Goal: Information Seeking & Learning: Learn about a topic

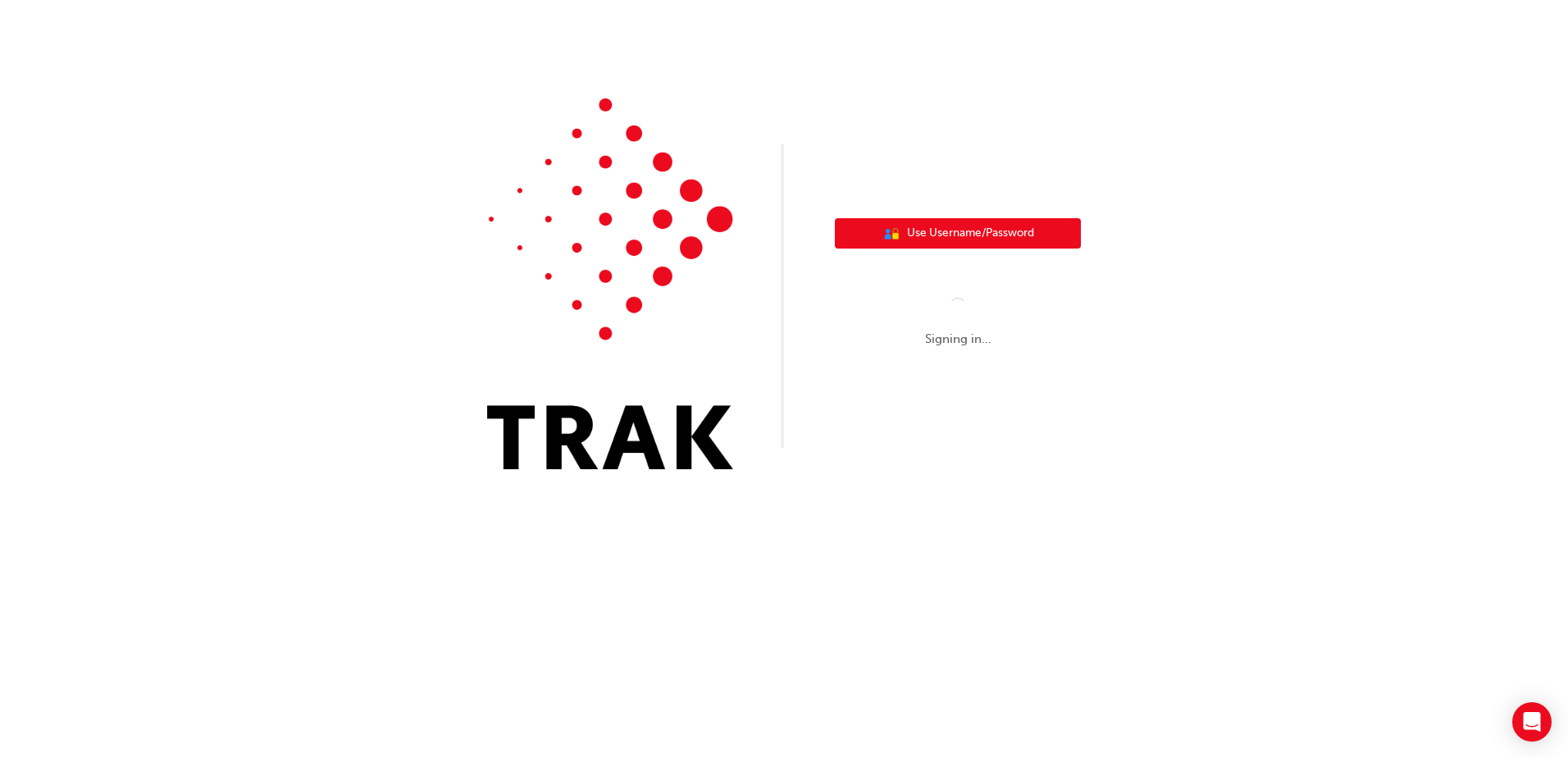
click at [971, 225] on span "Use Username/Password" at bounding box center [970, 233] width 127 height 19
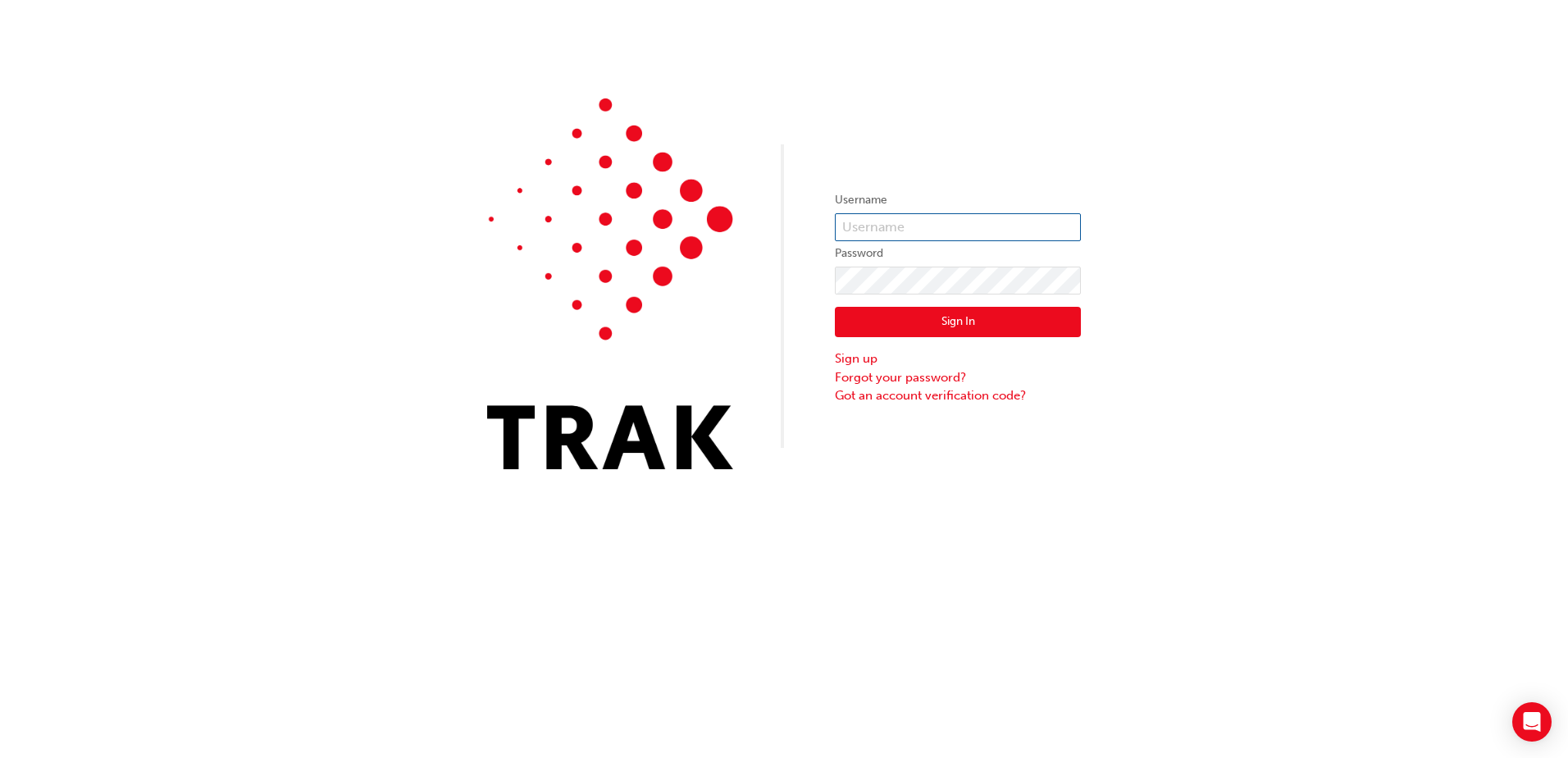
click at [940, 222] on input "text" at bounding box center [957, 227] width 246 height 28
type input "max.w"
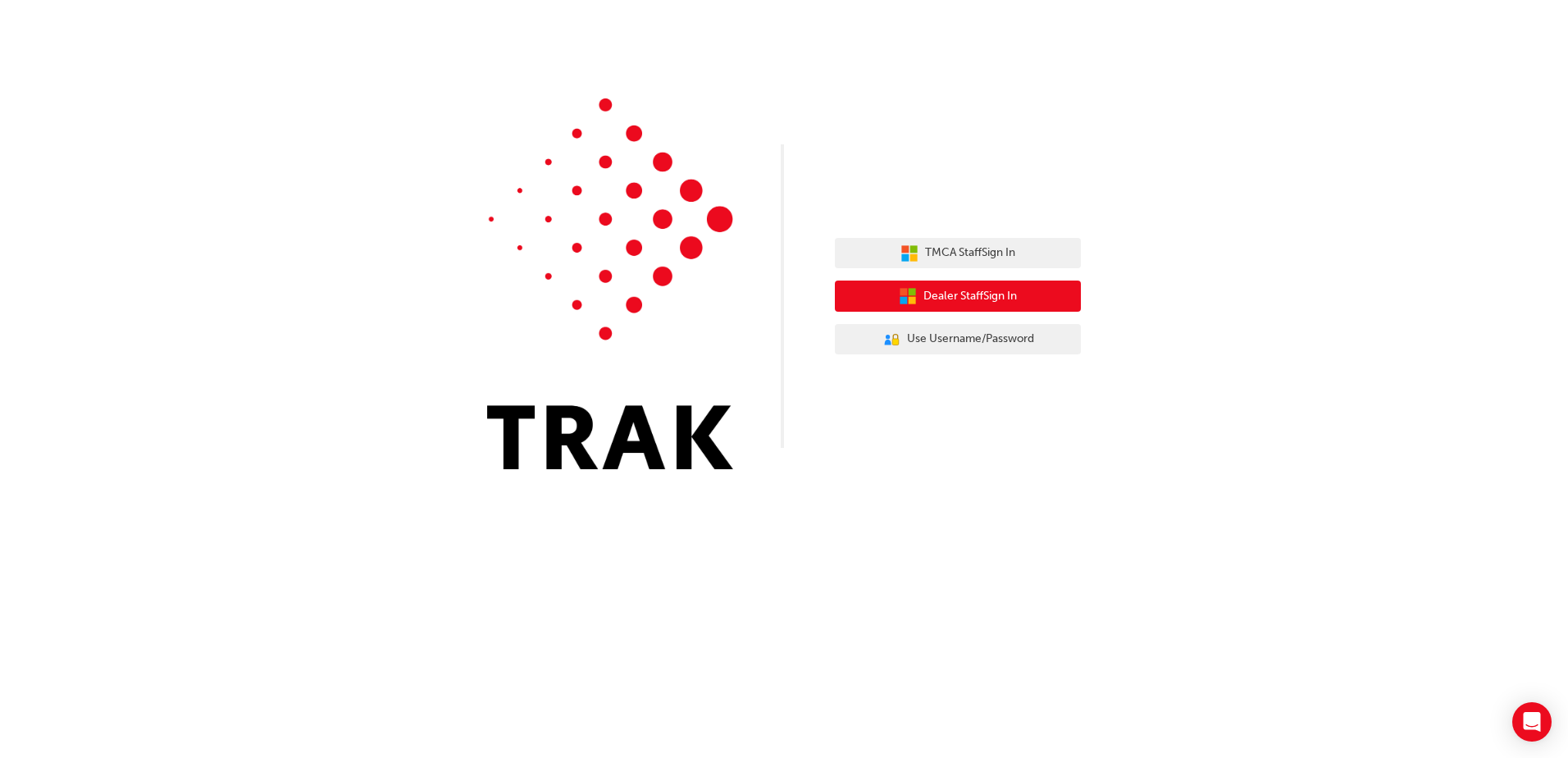
click at [985, 286] on button "Dealer Staff Sign In" at bounding box center [957, 296] width 246 height 32
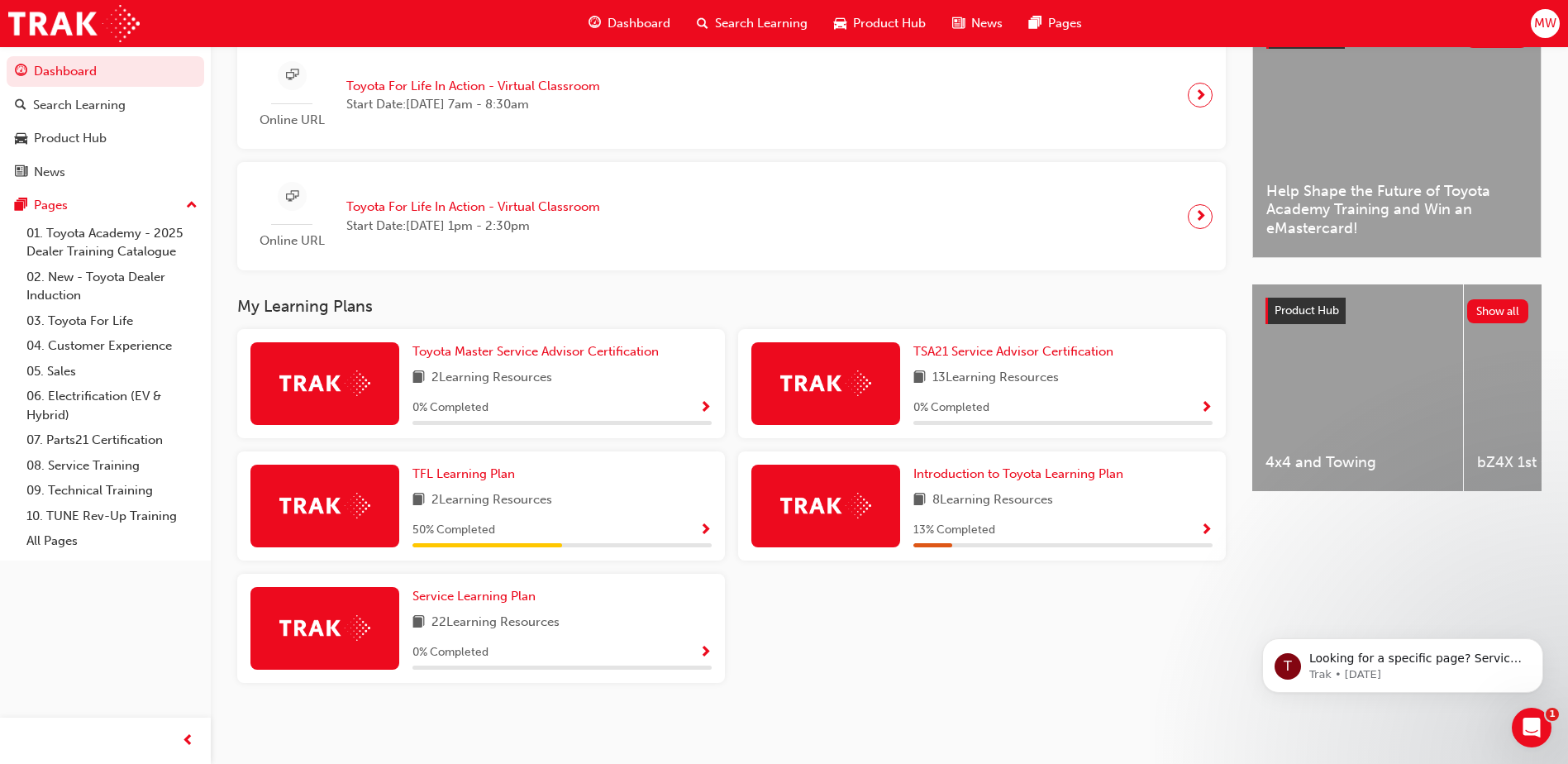
scroll to position [419, 0]
drag, startPoint x: 410, startPoint y: 528, endPoint x: 530, endPoint y: 530, distance: 120.0
click at [530, 530] on div "TFL Learning Plan 2 Learning Resources 50 % Completed" at bounding box center [481, 506] width 487 height 109
click at [1004, 591] on div "Toyota Master Service Advisor Certification 2 Learning Resources 0 % Completed …" at bounding box center [731, 512] width 1002 height 367
click at [433, 465] on link "TFL Learning Plan" at bounding box center [467, 474] width 109 height 19
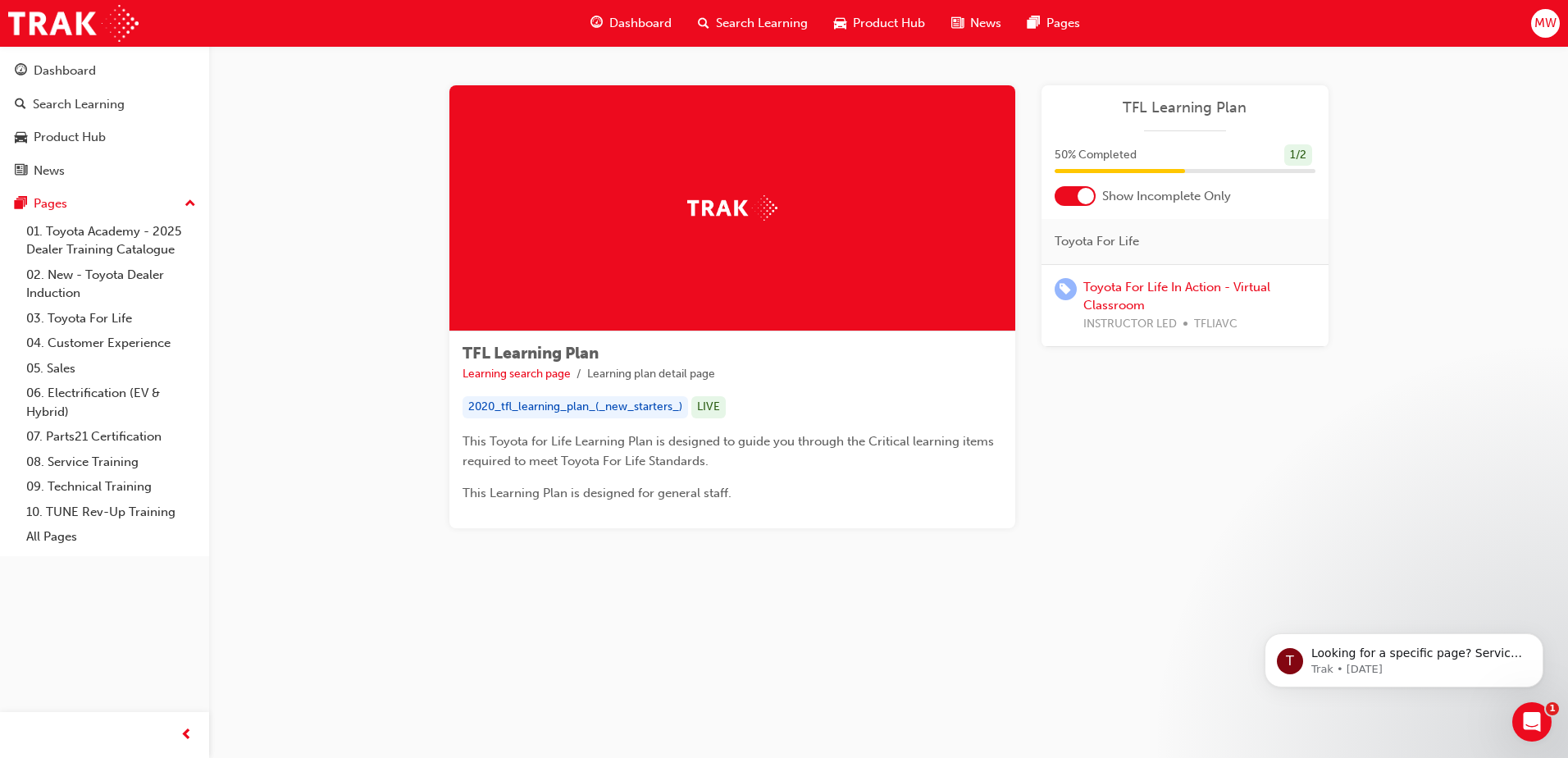
click at [658, 409] on div "2020_tfl_learning_plan_(_new_starters_)" at bounding box center [575, 407] width 226 height 22
click at [669, 456] on span "This Toyota for Life Learning Plan is designed to guide you through the Critica…" at bounding box center [730, 451] width 535 height 34
click at [665, 524] on div "TFL Learning Plan Learning search page Learning plan detail page 2020_tfl_learn…" at bounding box center [732, 429] width 566 height 197
click at [1116, 301] on link "Toyota For Life In Action - Virtual Classroom" at bounding box center [1177, 296] width 187 height 33
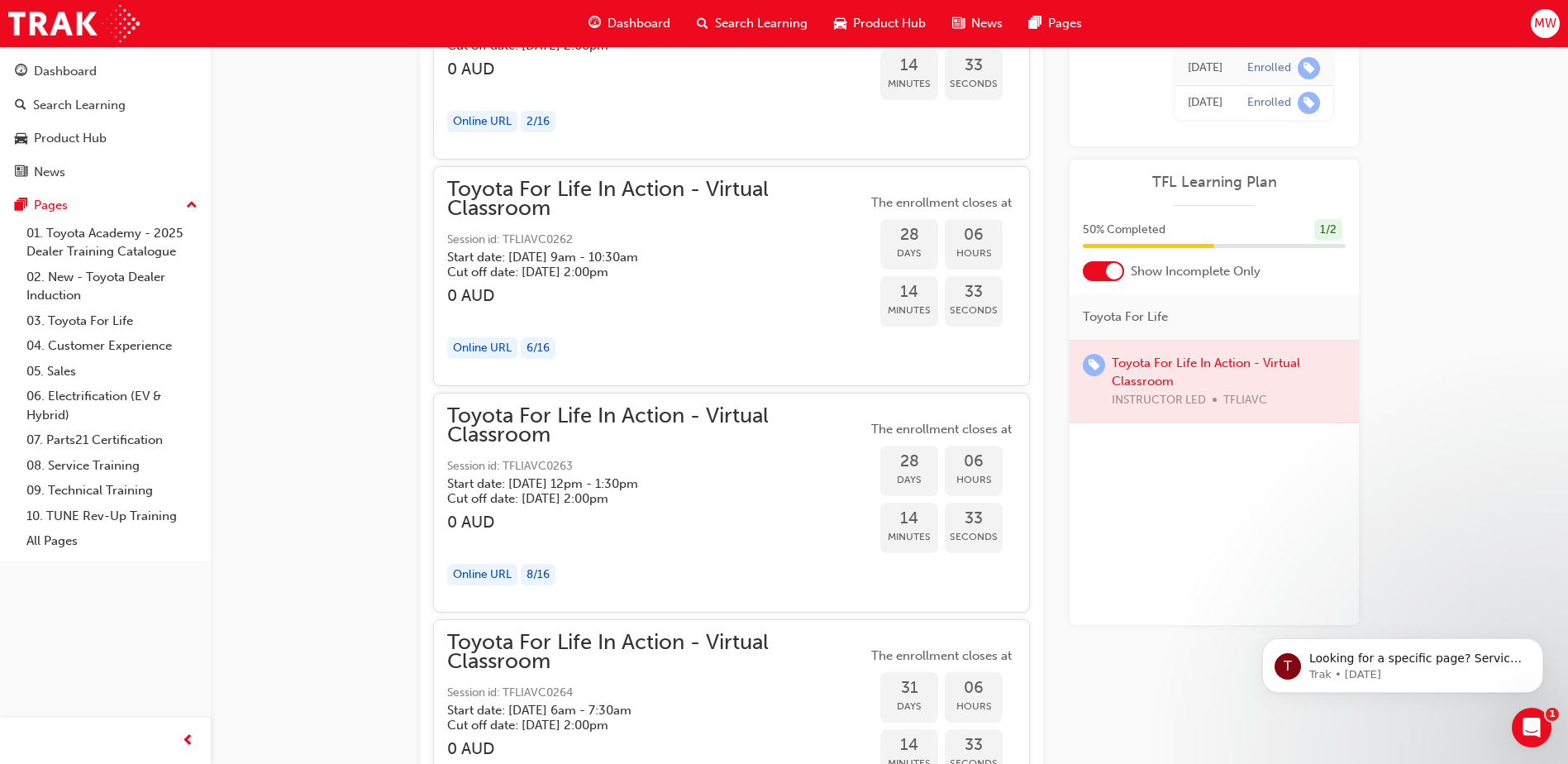
scroll to position [14235, 0]
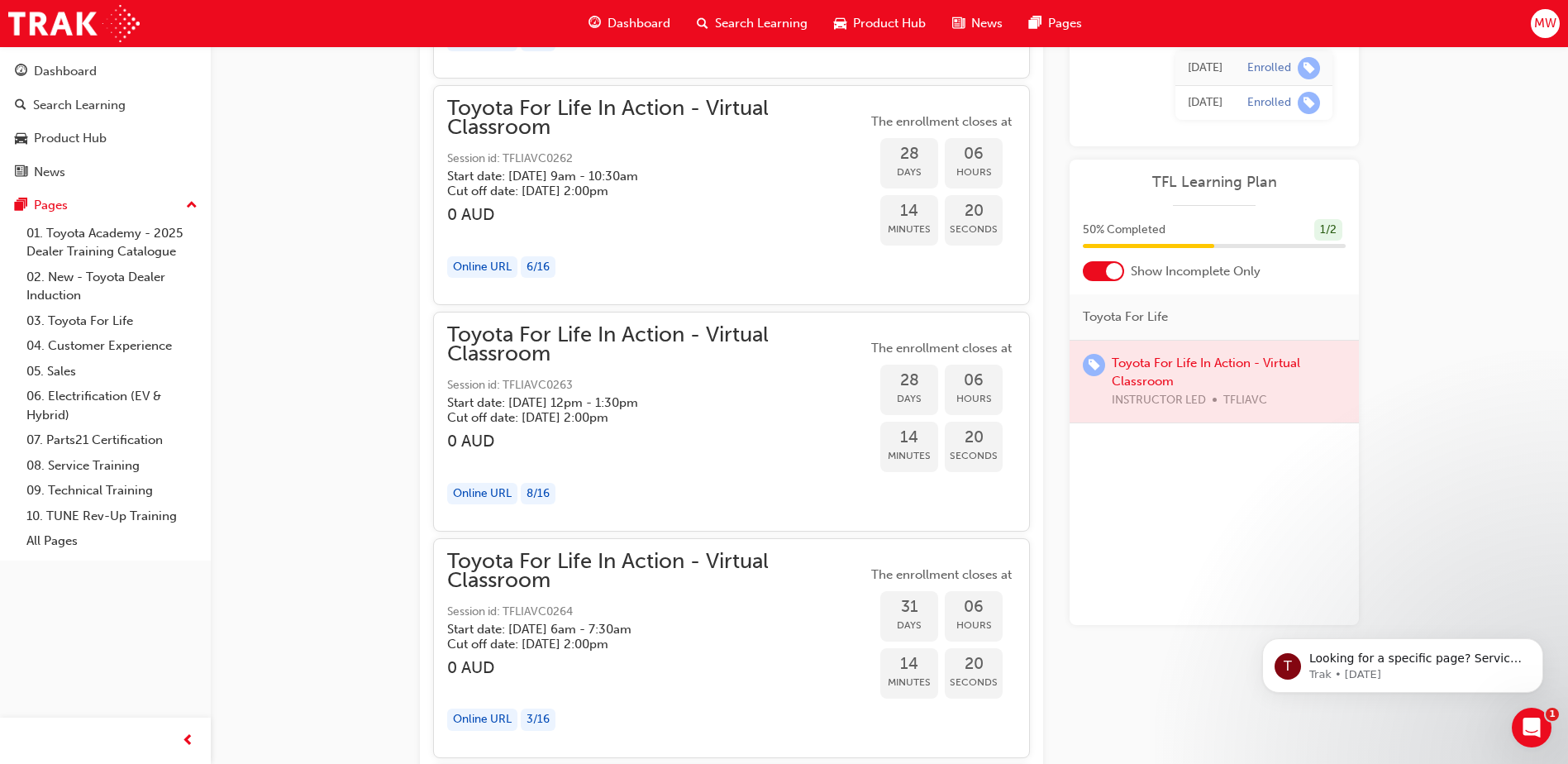
click at [653, 330] on span "Toyota For Life In Action - Virtual Classroom" at bounding box center [657, 343] width 420 height 37
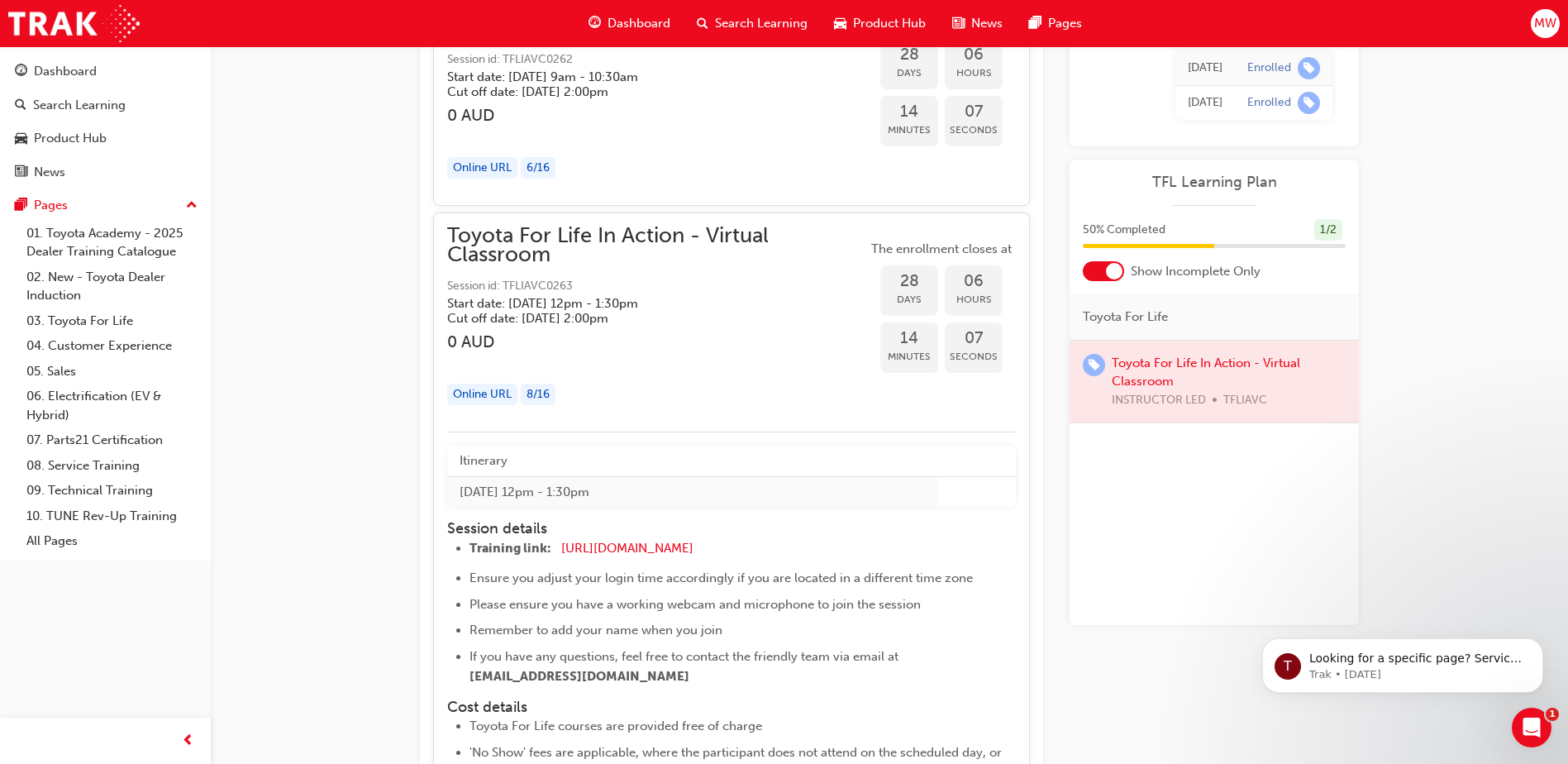
scroll to position [14319, 0]
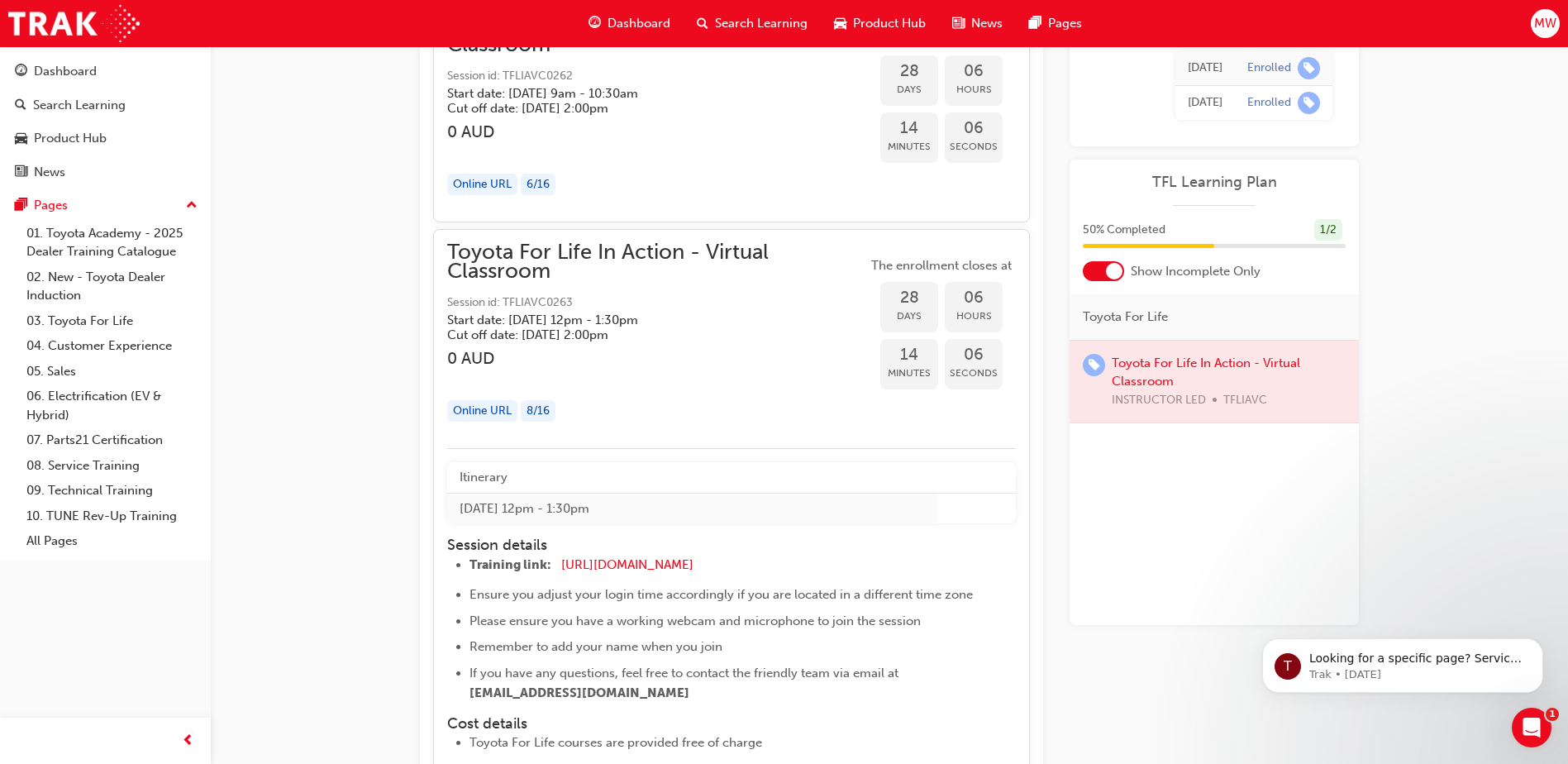
click at [539, 243] on span "Toyota For Life In Action - Virtual Classroom" at bounding box center [657, 261] width 420 height 37
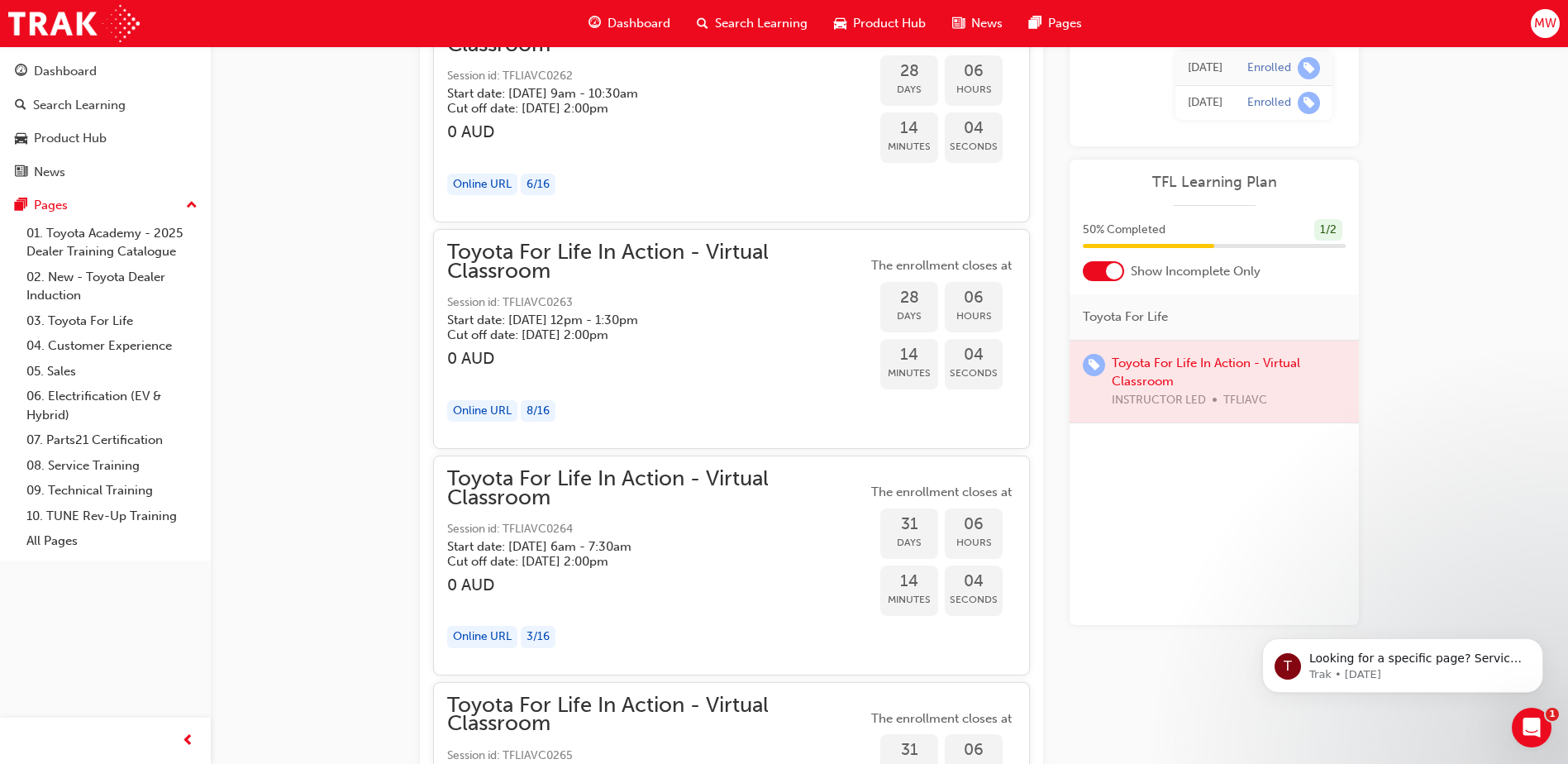
click at [528, 263] on span "Toyota For Life In Action - Virtual Classroom" at bounding box center [657, 261] width 420 height 37
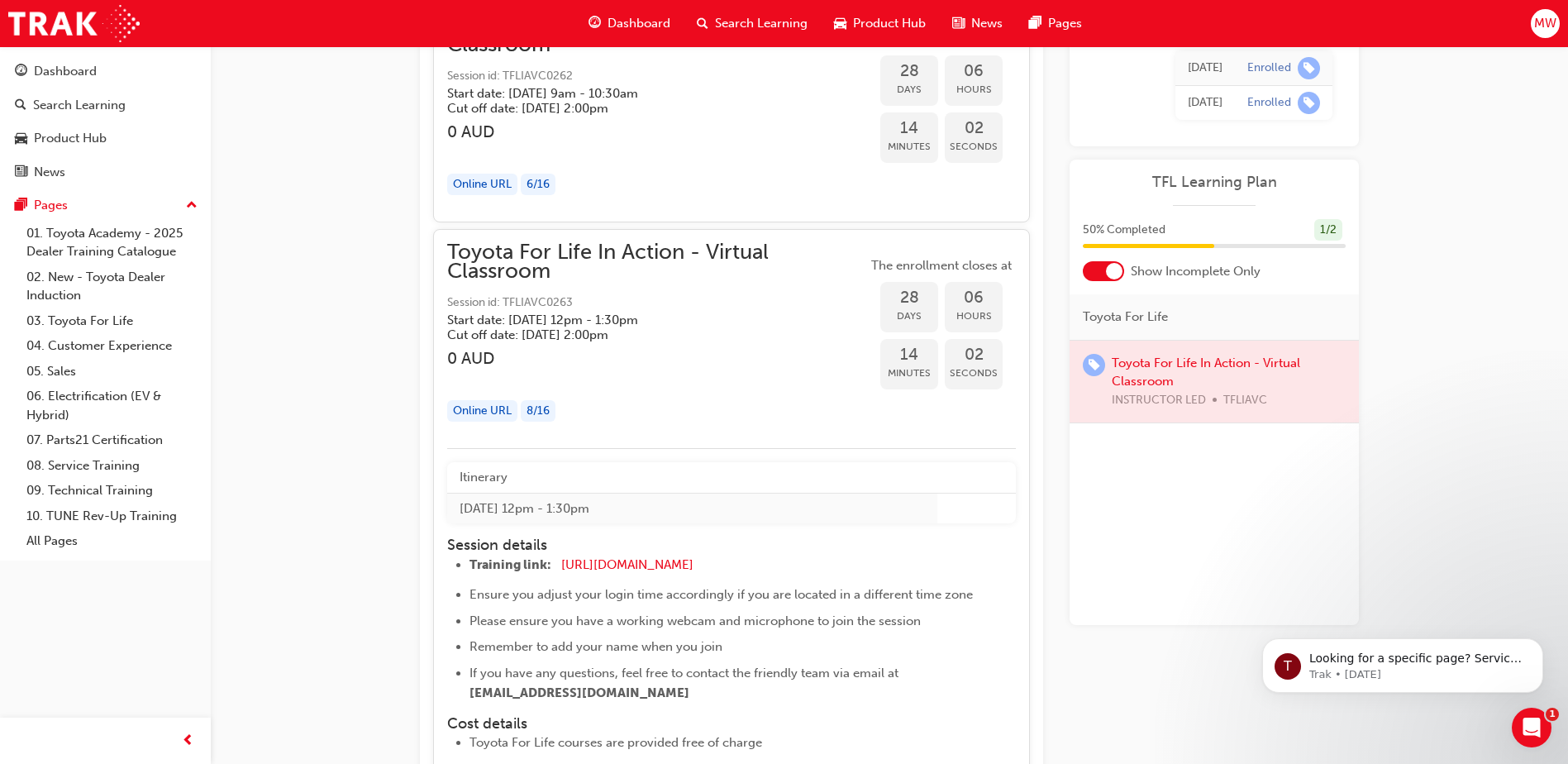
click at [547, 405] on div "8 / 16" at bounding box center [538, 411] width 34 height 22
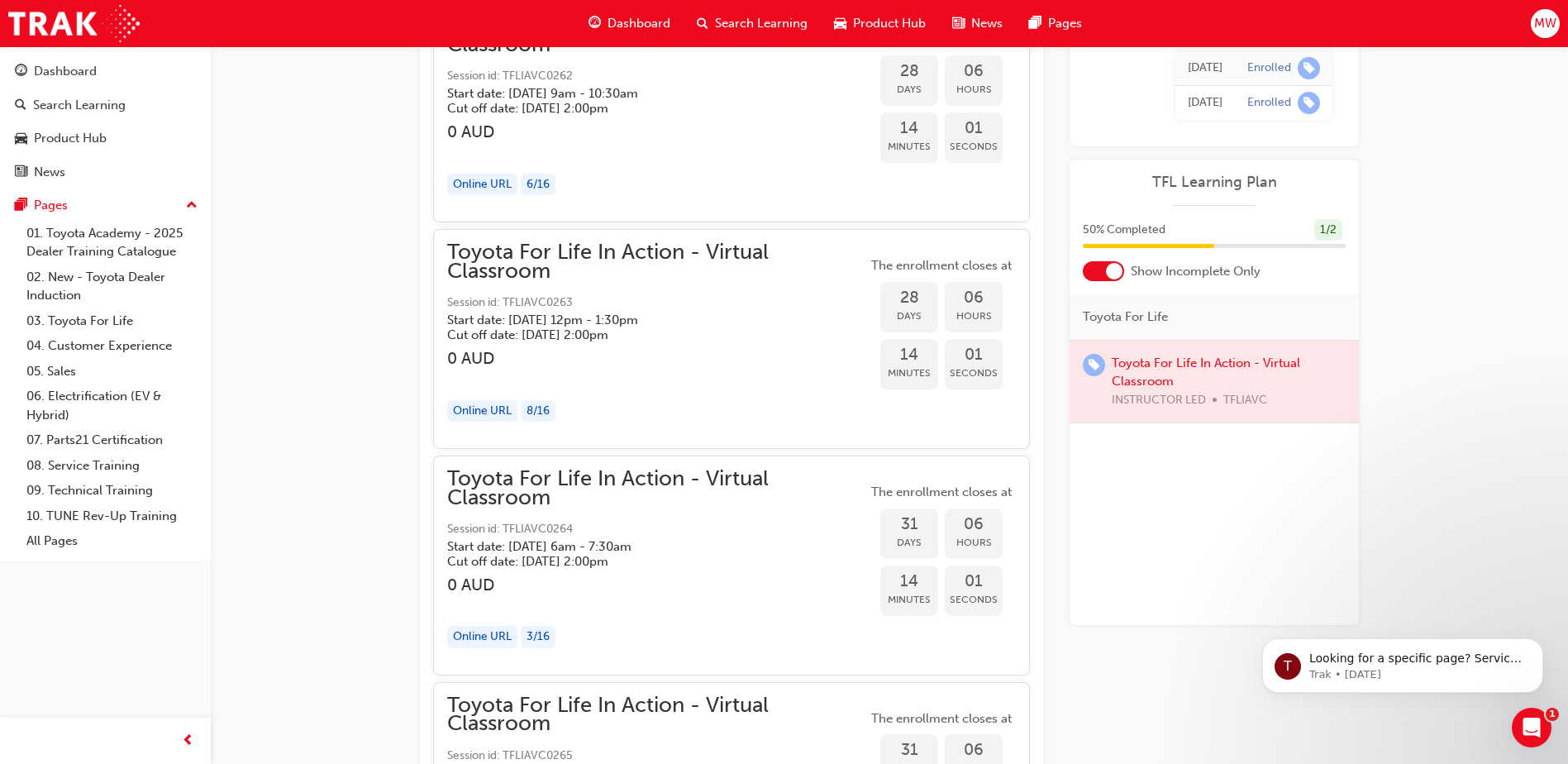
click at [548, 404] on div "8 / 16" at bounding box center [538, 411] width 34 height 22
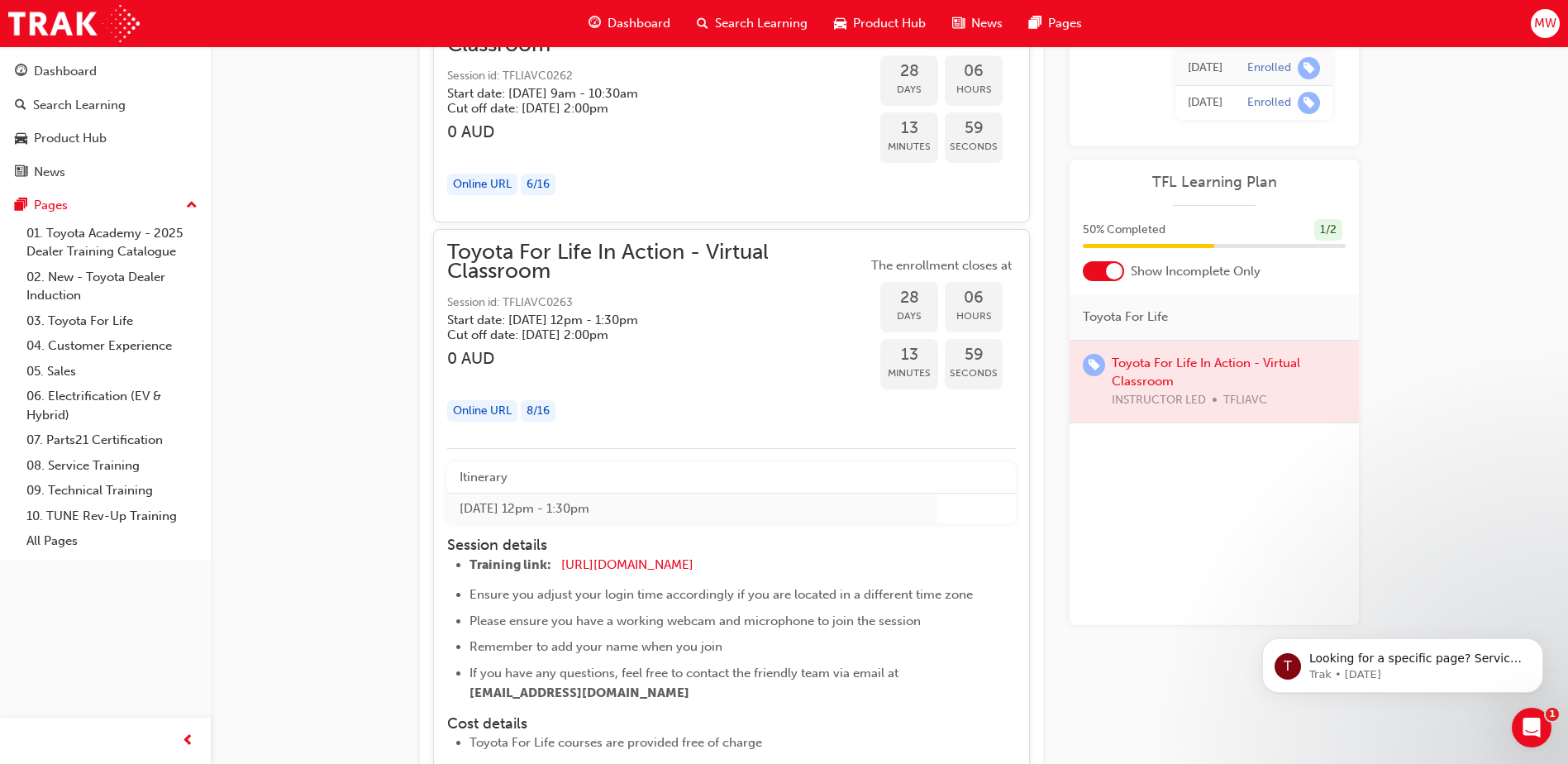
drag, startPoint x: 447, startPoint y: 248, endPoint x: 845, endPoint y: 384, distance: 420.6
click at [845, 384] on div "Toyota For Life In Action - Virtual Classroom Session id: TFLIAVC0263 Start dat…" at bounding box center [657, 338] width 420 height 191
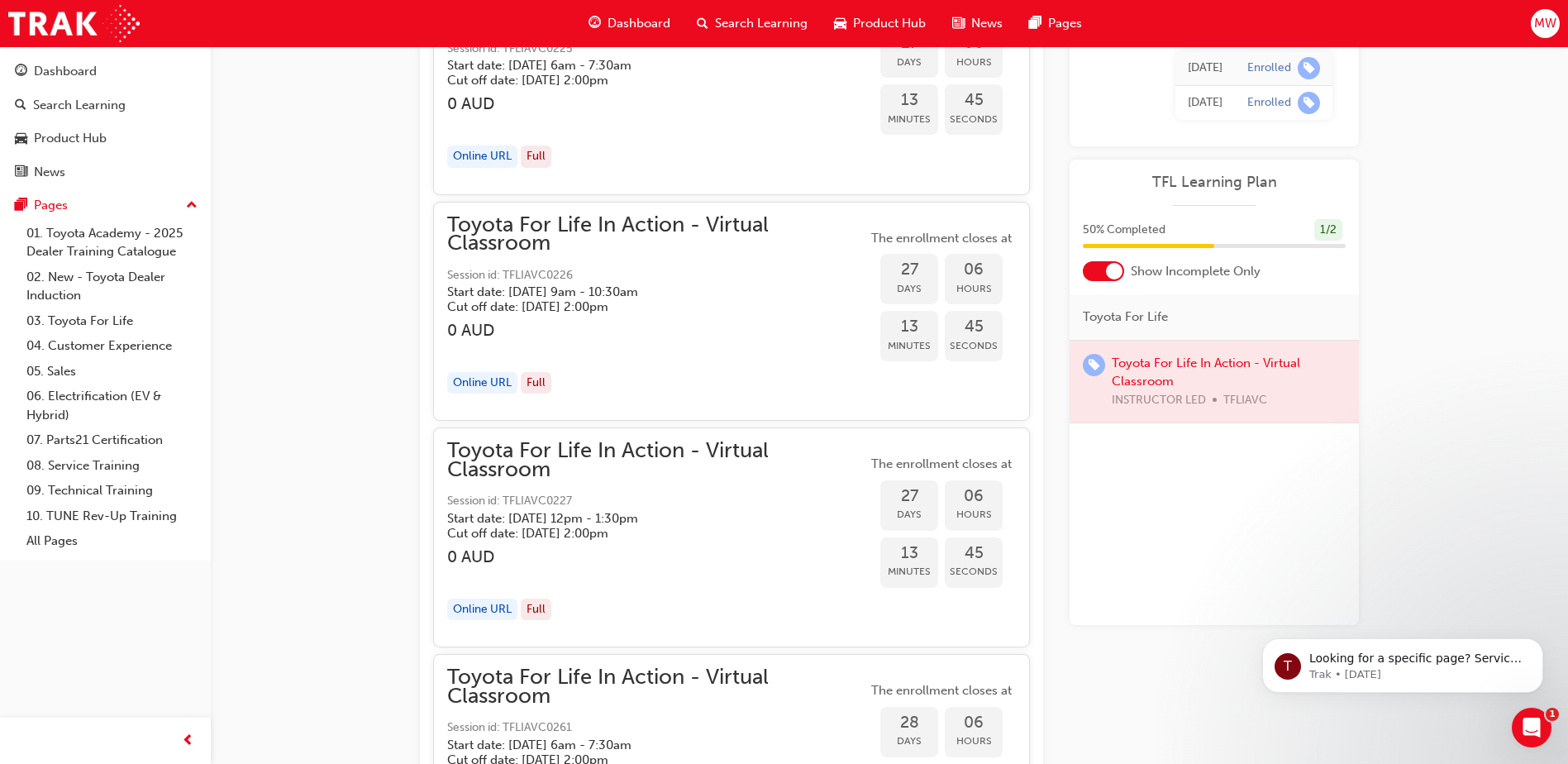
scroll to position [13409, 0]
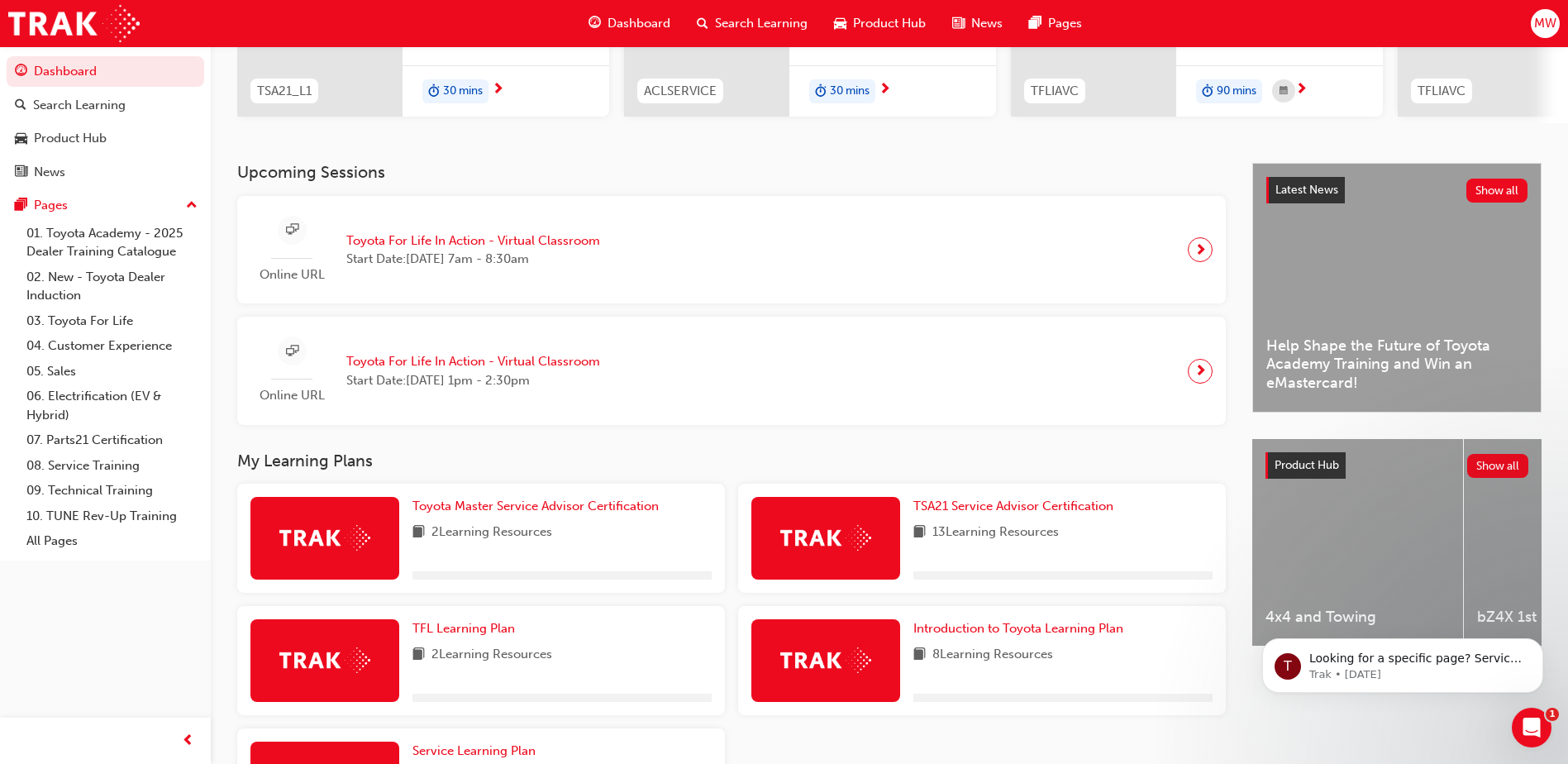
scroll to position [419, 0]
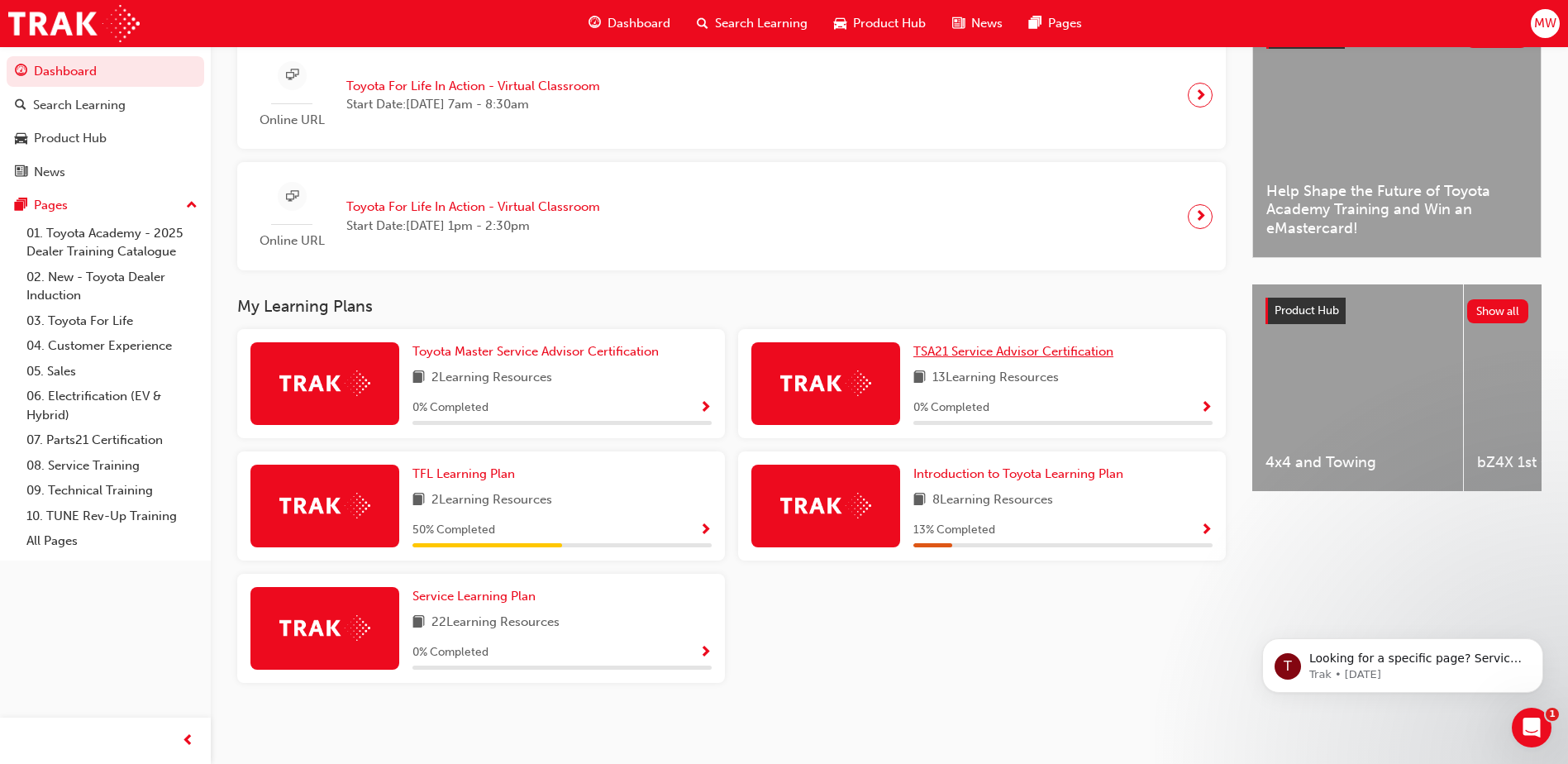
click at [1008, 352] on span "TSA21 Service Advisor Certification" at bounding box center [1013, 351] width 200 height 15
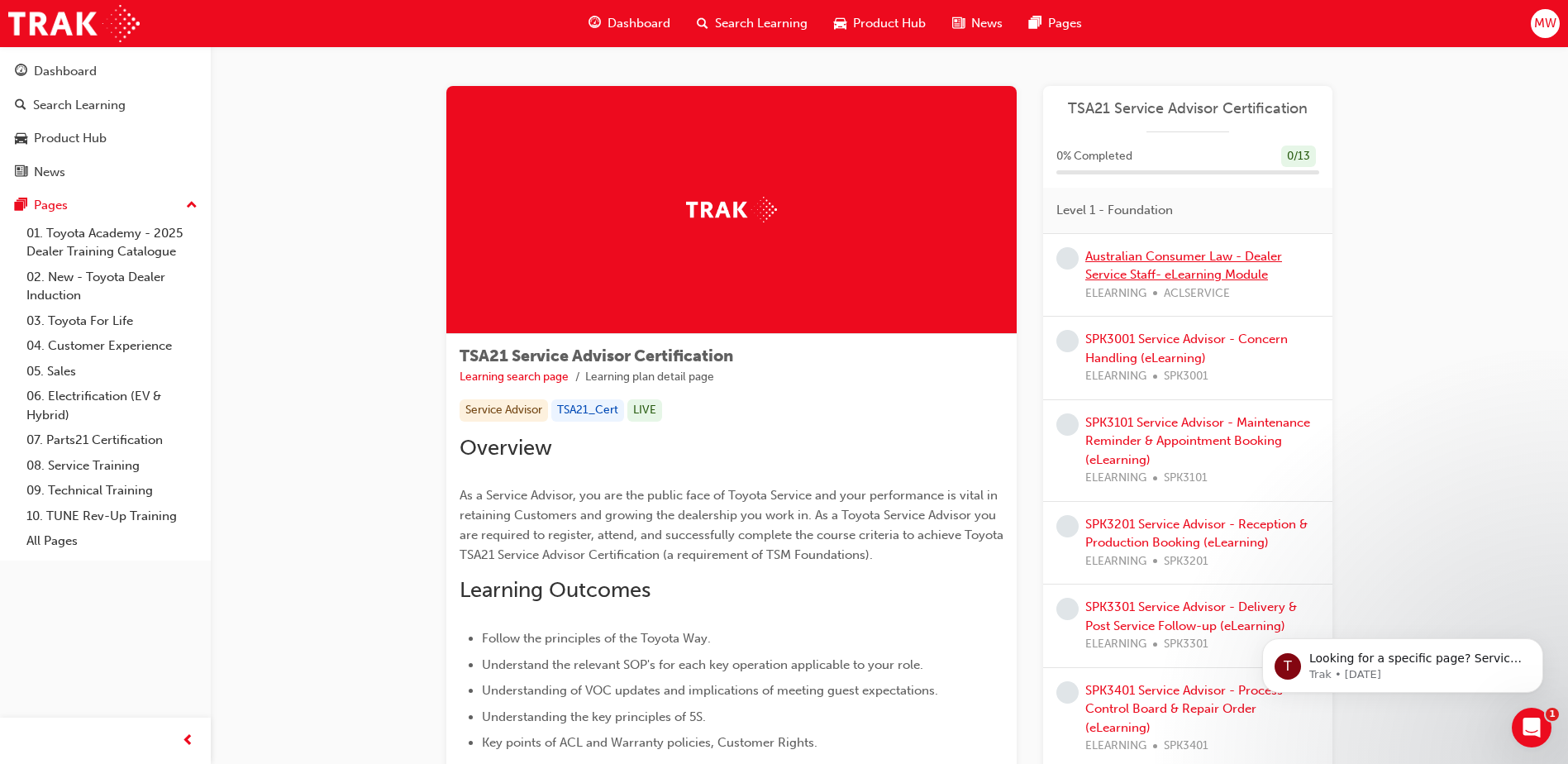
click at [1156, 275] on link "Australian Consumer Law - Dealer Service Staff- eLearning Module" at bounding box center [1183, 265] width 197 height 33
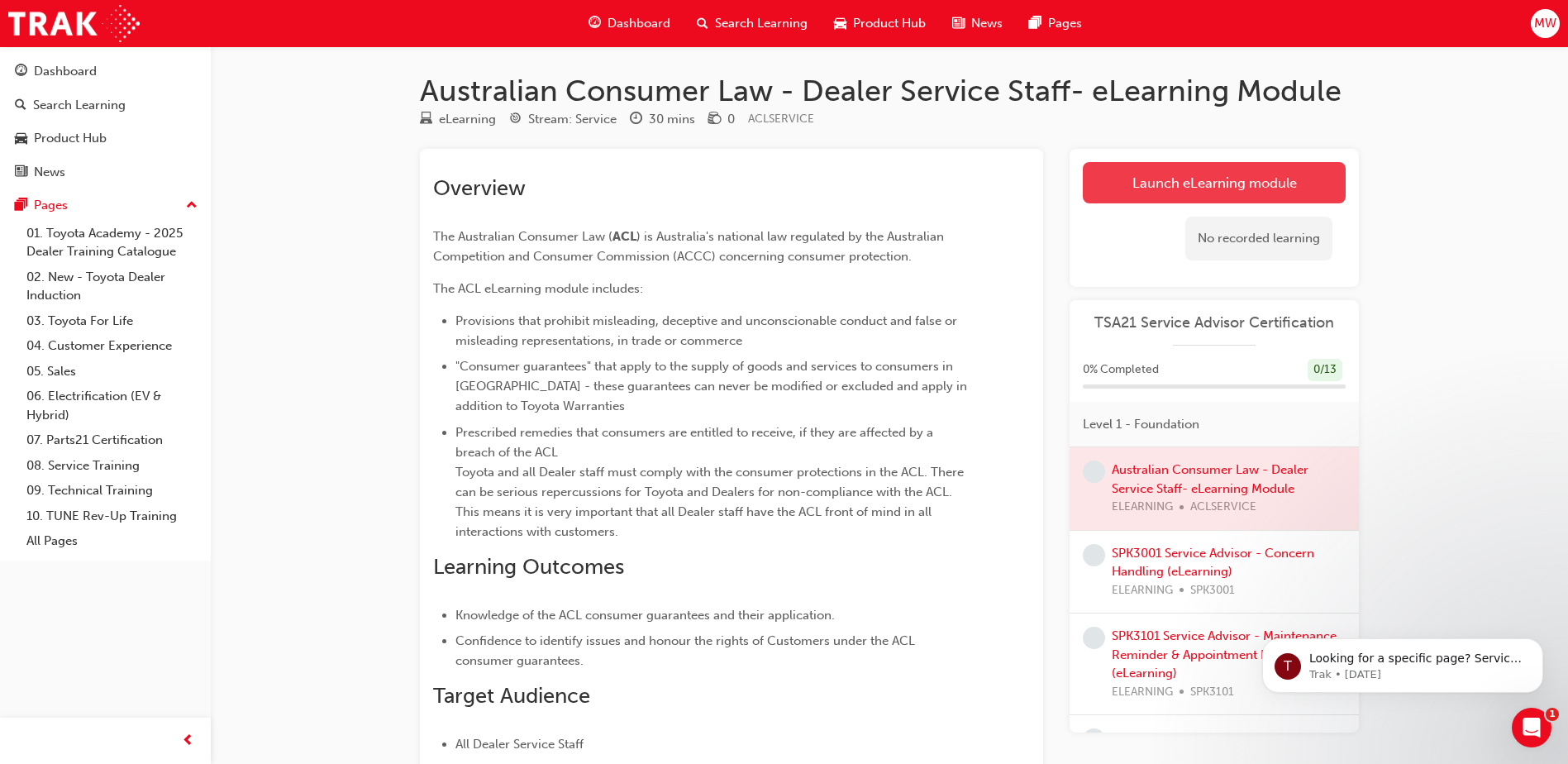
click at [1216, 185] on link "Launch eLearning module" at bounding box center [1214, 183] width 263 height 41
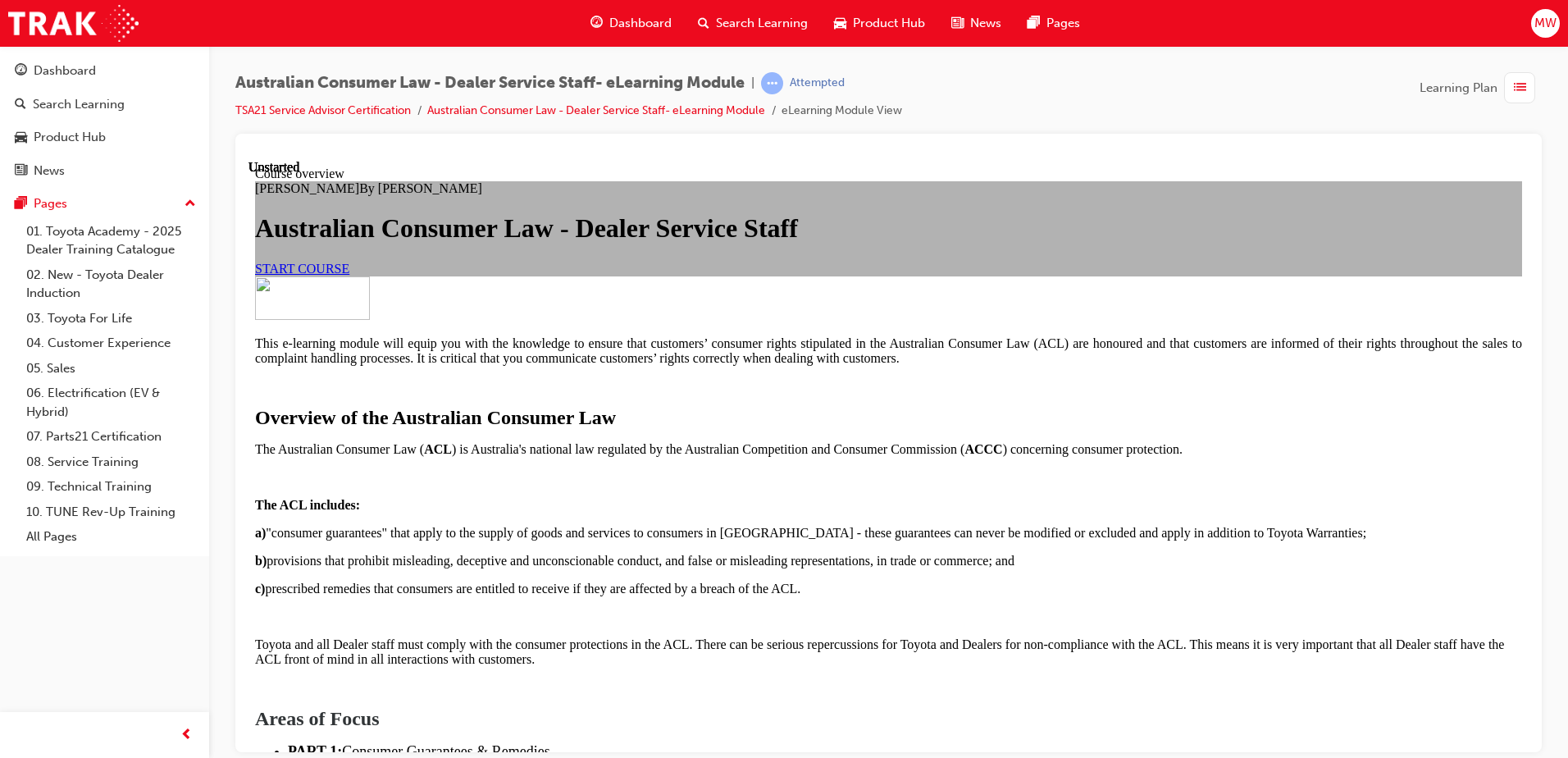
scroll to position [246, 0]
click at [656, 256] on div "[PERSON_NAME] By [PERSON_NAME] Australian Consumer Law - Dealer Service Staff S…" at bounding box center [888, 228] width 1267 height 95
click at [349, 275] on link "START COURSE" at bounding box center [302, 267] width 95 height 14
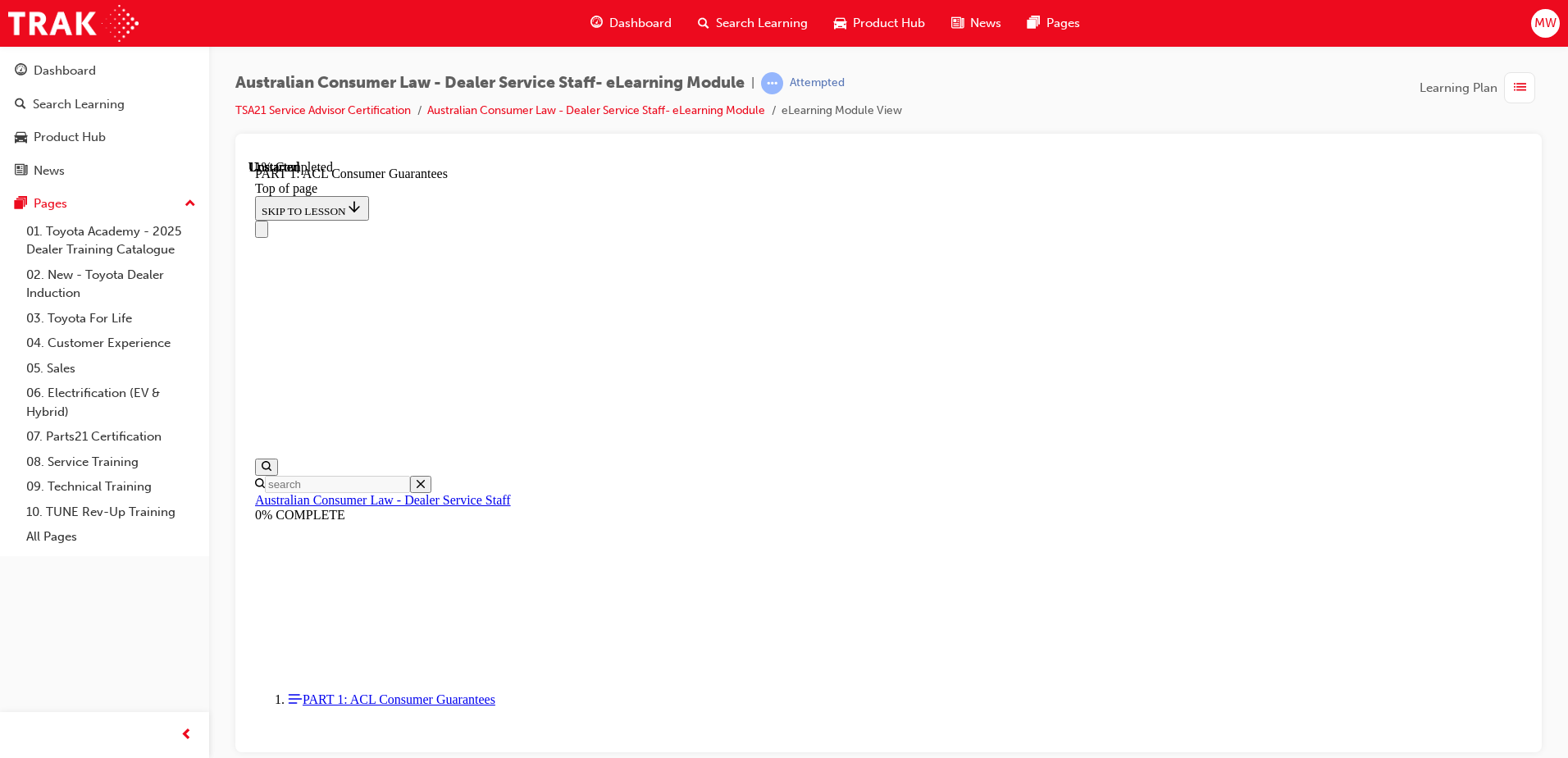
scroll to position [2675, 0]
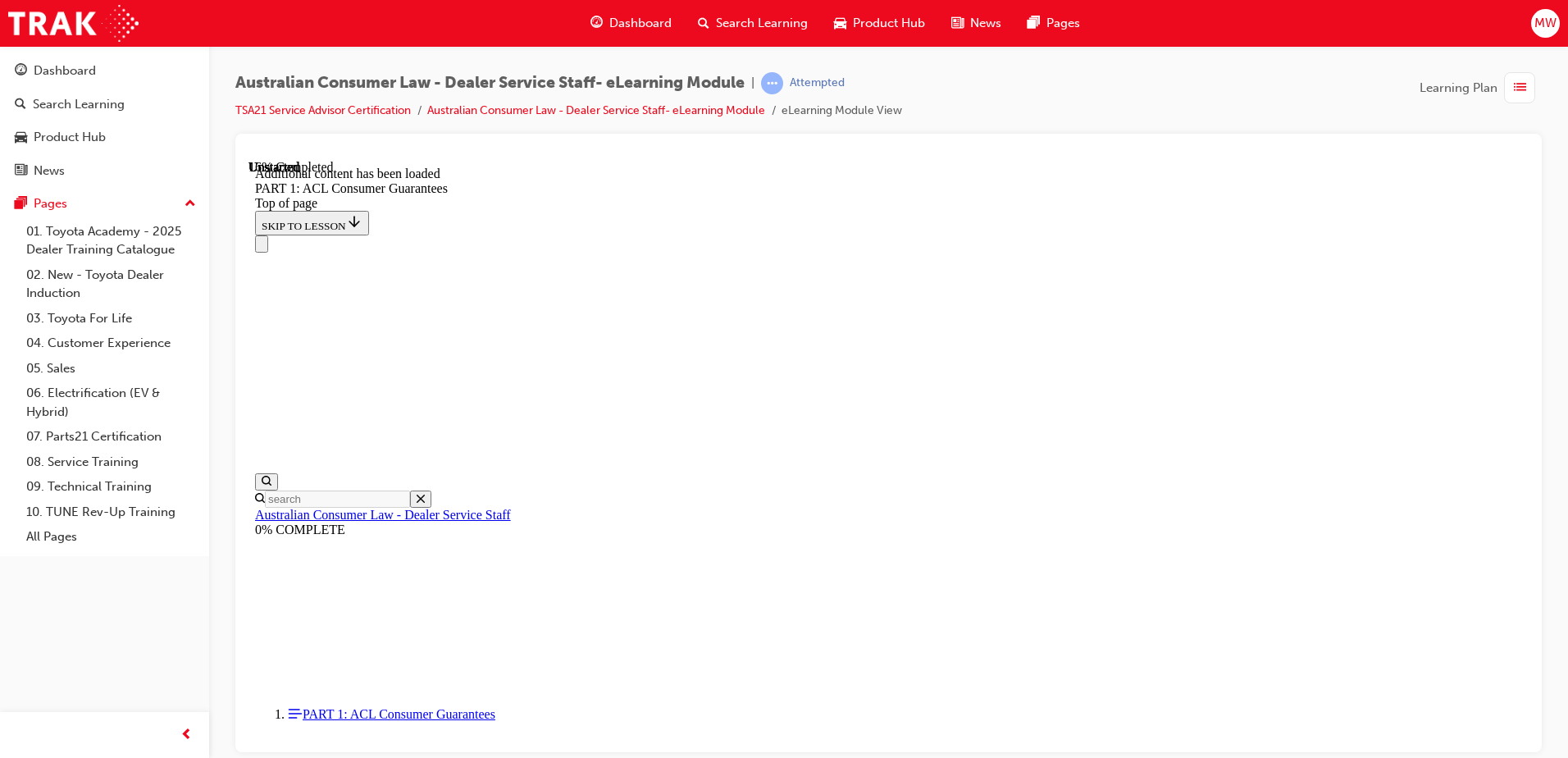
scroll to position [3133, 0]
drag, startPoint x: 1007, startPoint y: 441, endPoint x: 1005, endPoint y: 454, distance: 13.2
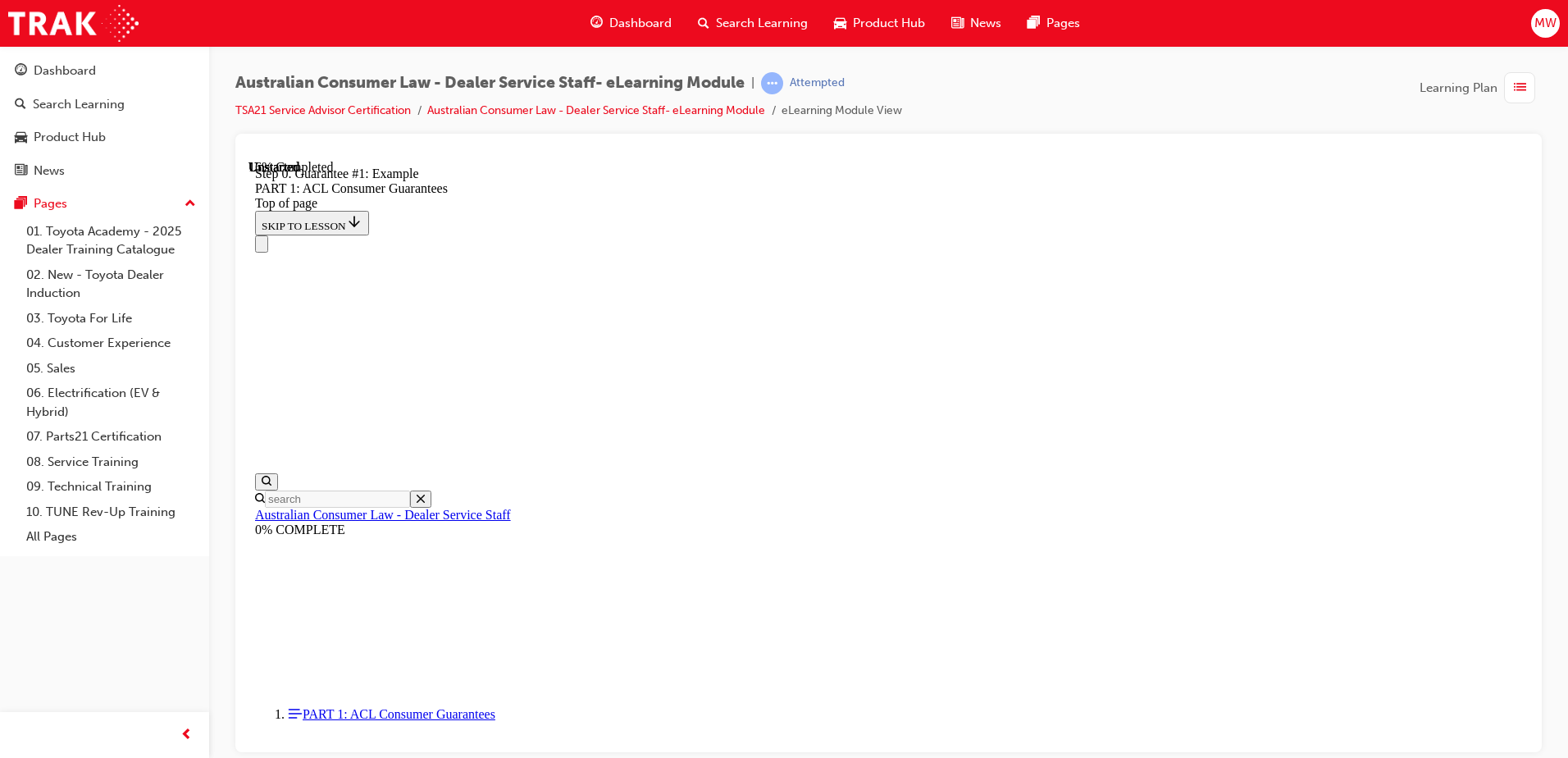
drag, startPoint x: 1005, startPoint y: 454, endPoint x: 1099, endPoint y: 547, distance: 132.2
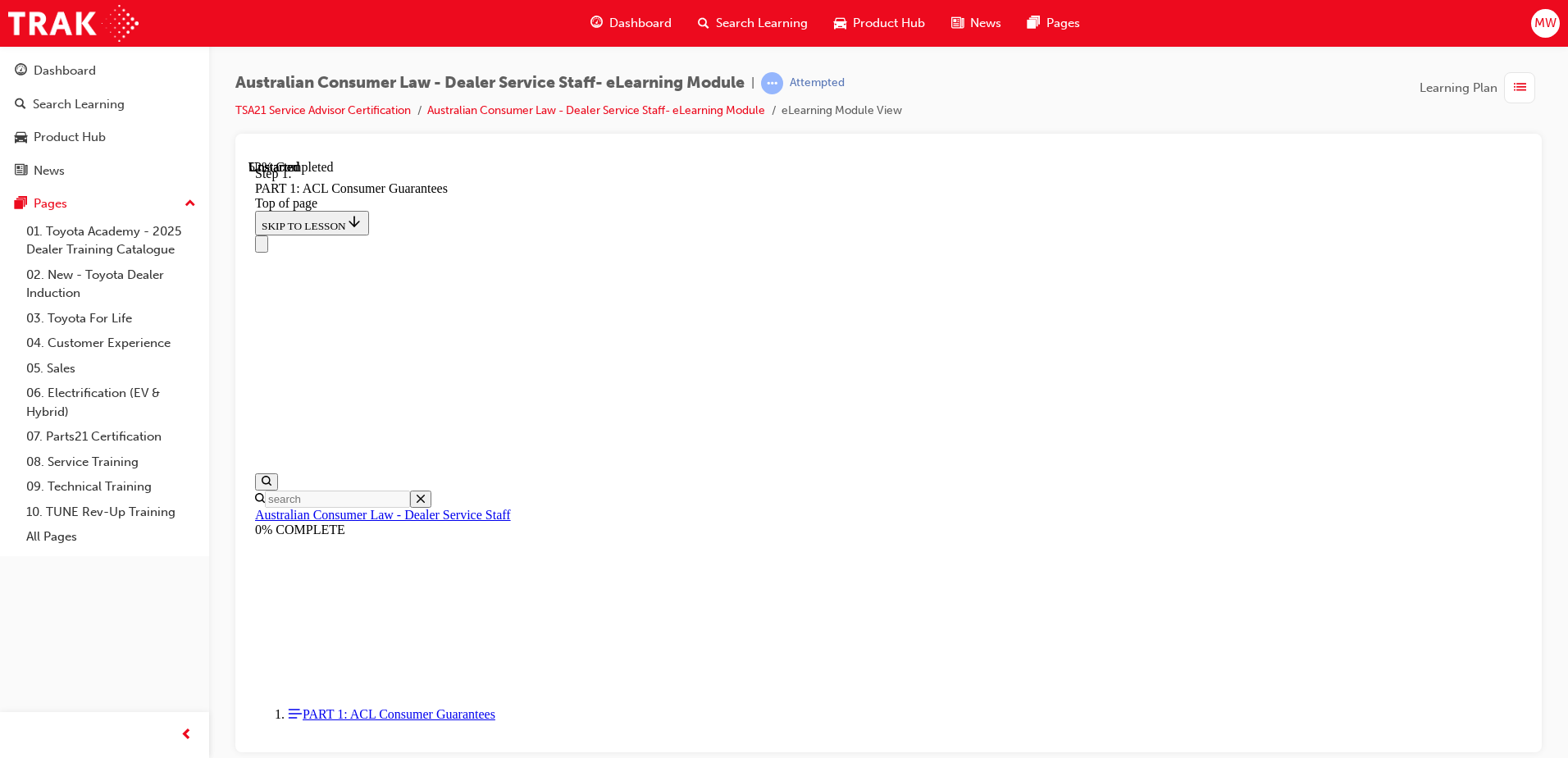
scroll to position [7345, 0]
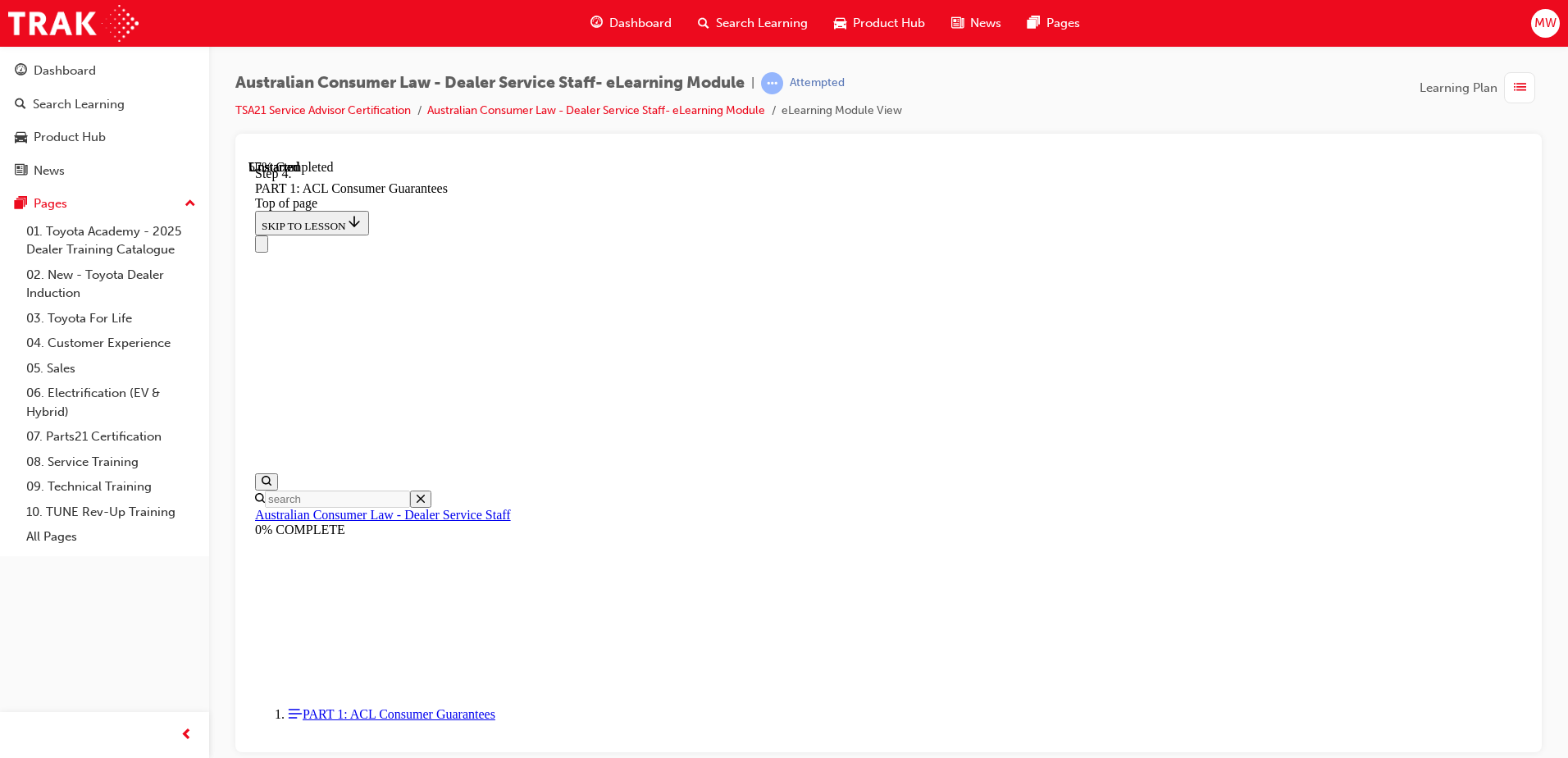
scroll to position [8002, 0]
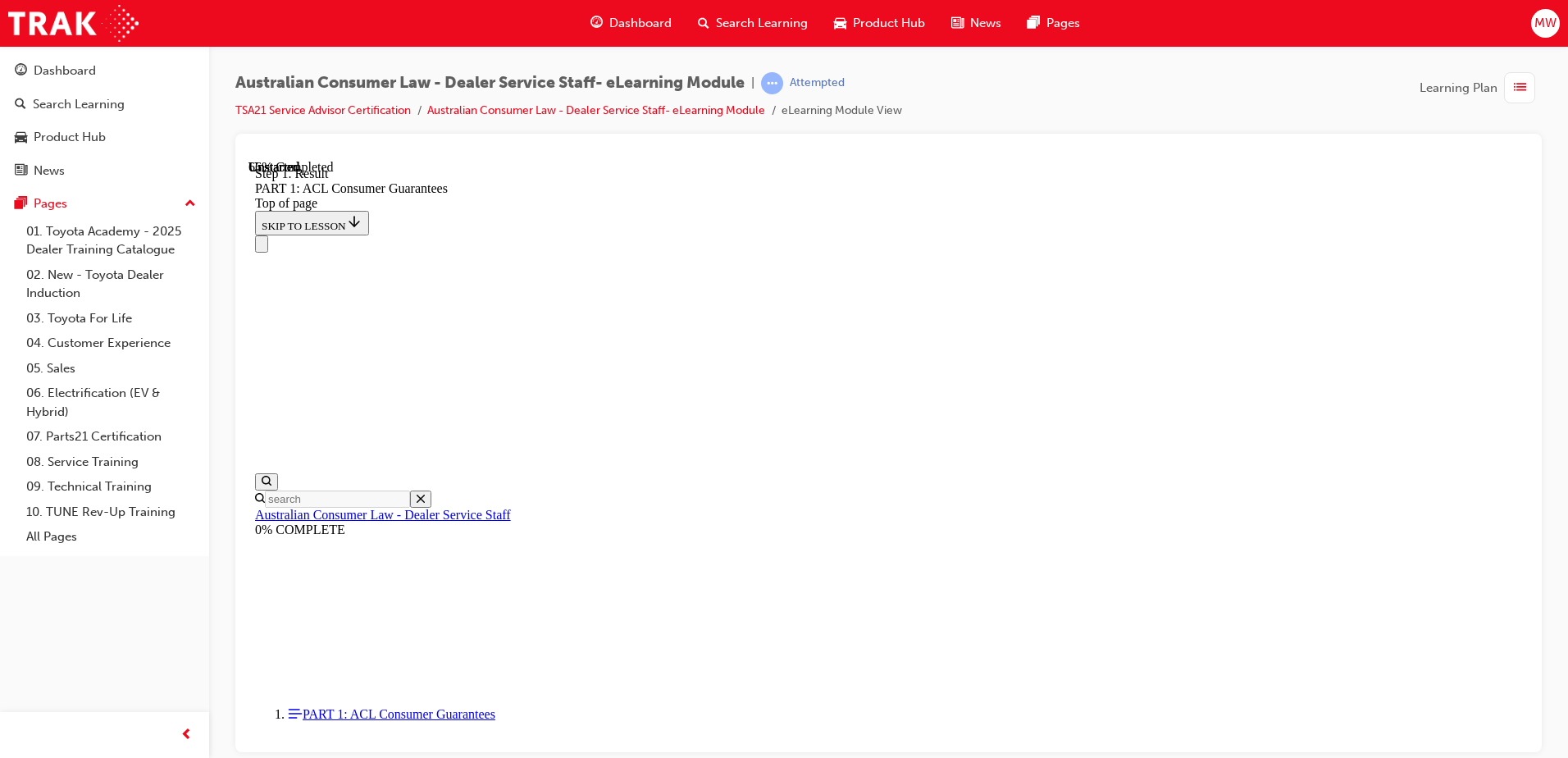
scroll to position [9933, 0]
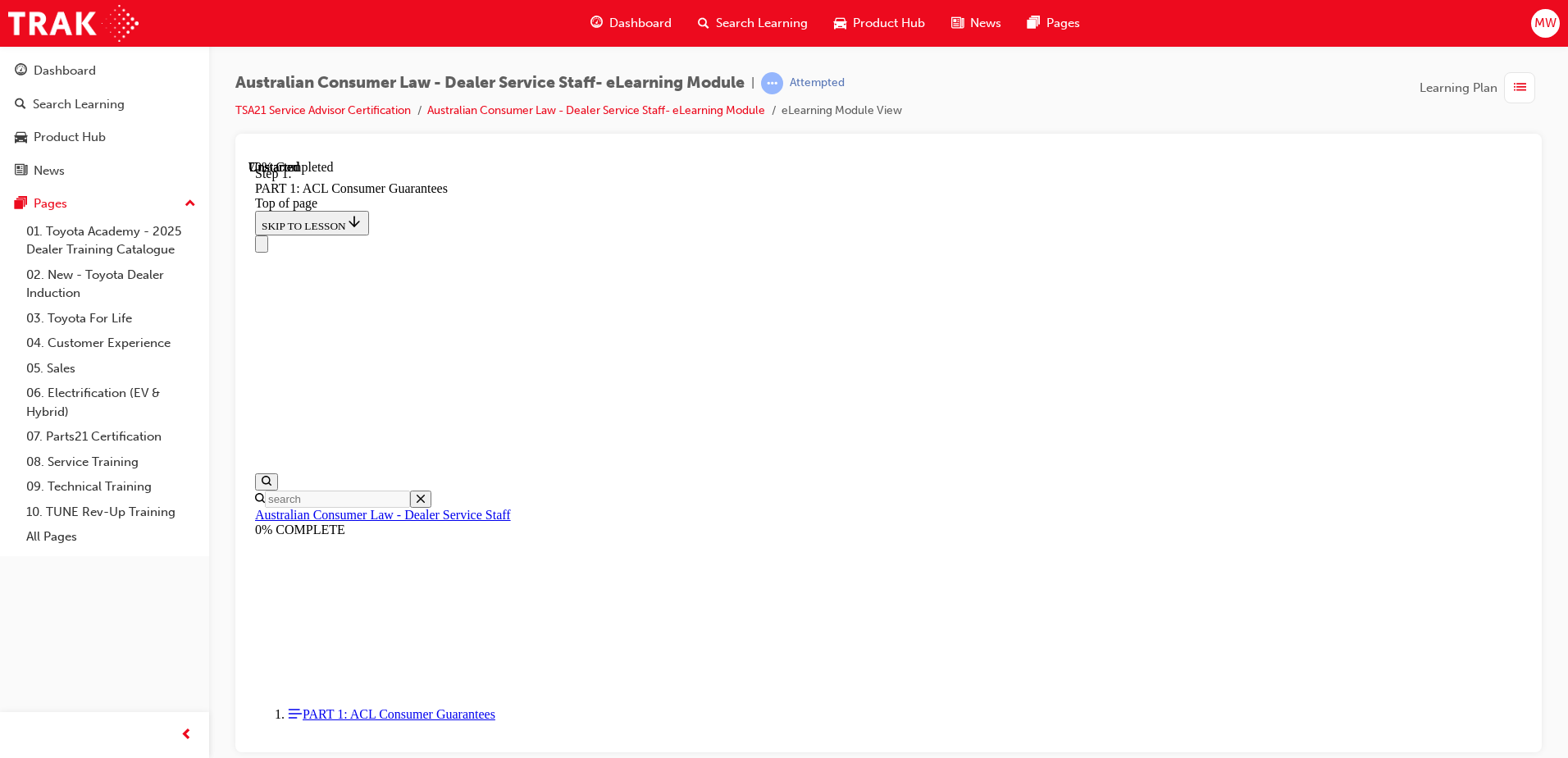
scroll to position [11119, 0]
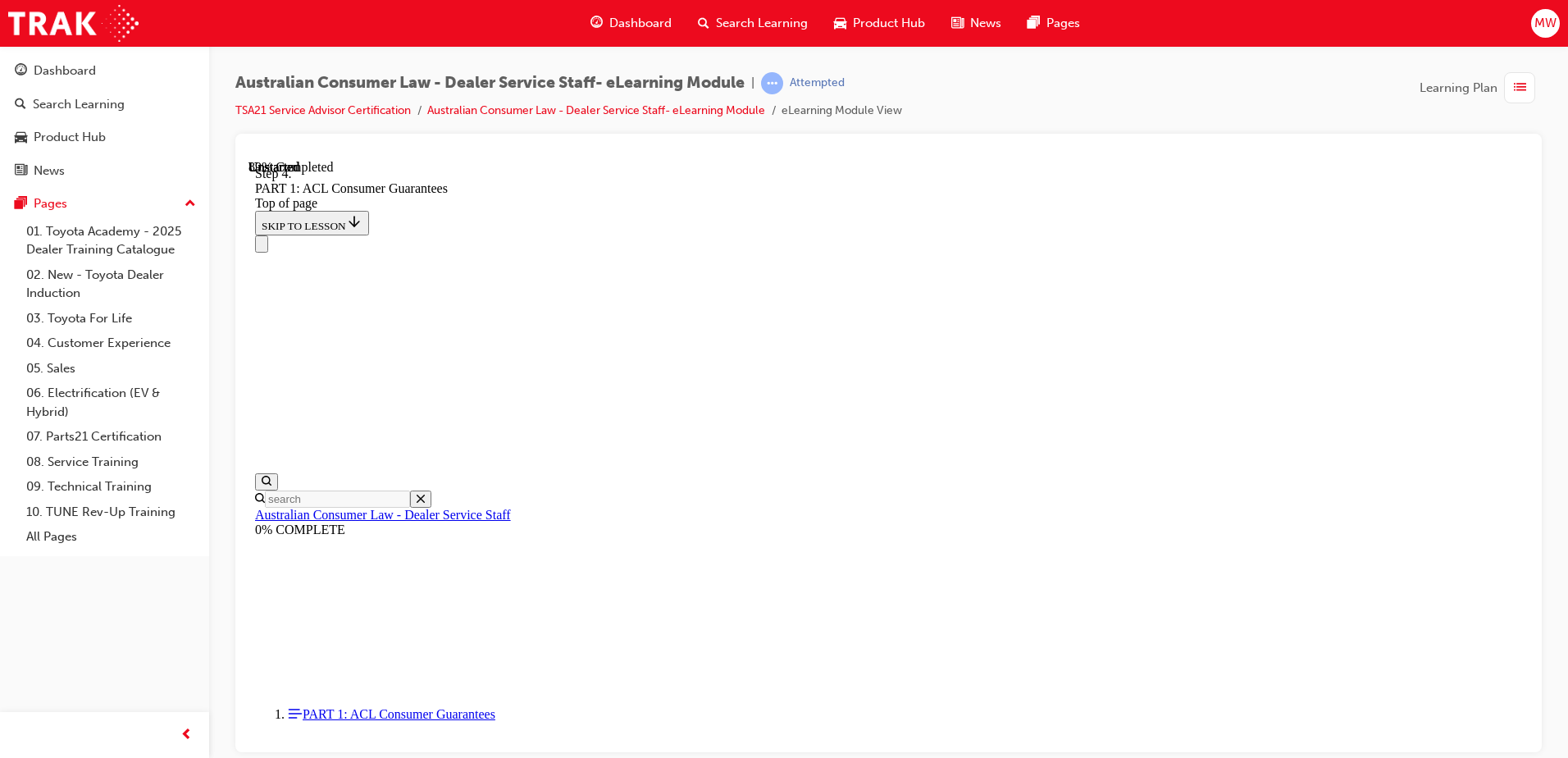
drag, startPoint x: 902, startPoint y: 669, endPoint x: 910, endPoint y: 662, distance: 10.6
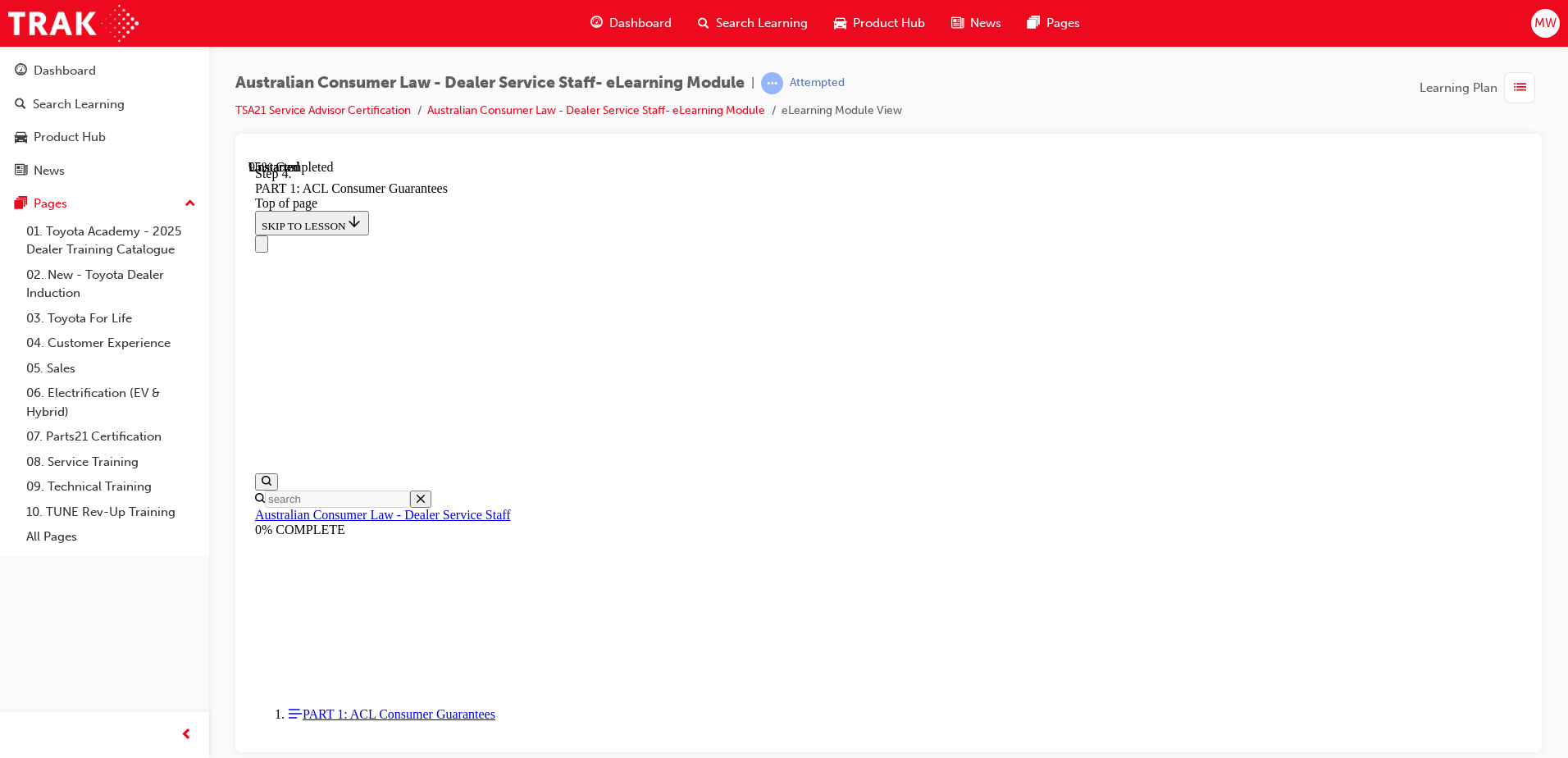
drag, startPoint x: 901, startPoint y: 362, endPoint x: 951, endPoint y: 273, distance: 102.1
drag, startPoint x: 854, startPoint y: 353, endPoint x: 928, endPoint y: 348, distance: 74.2
drag, startPoint x: 924, startPoint y: 367, endPoint x: 920, endPoint y: 457, distance: 90.1
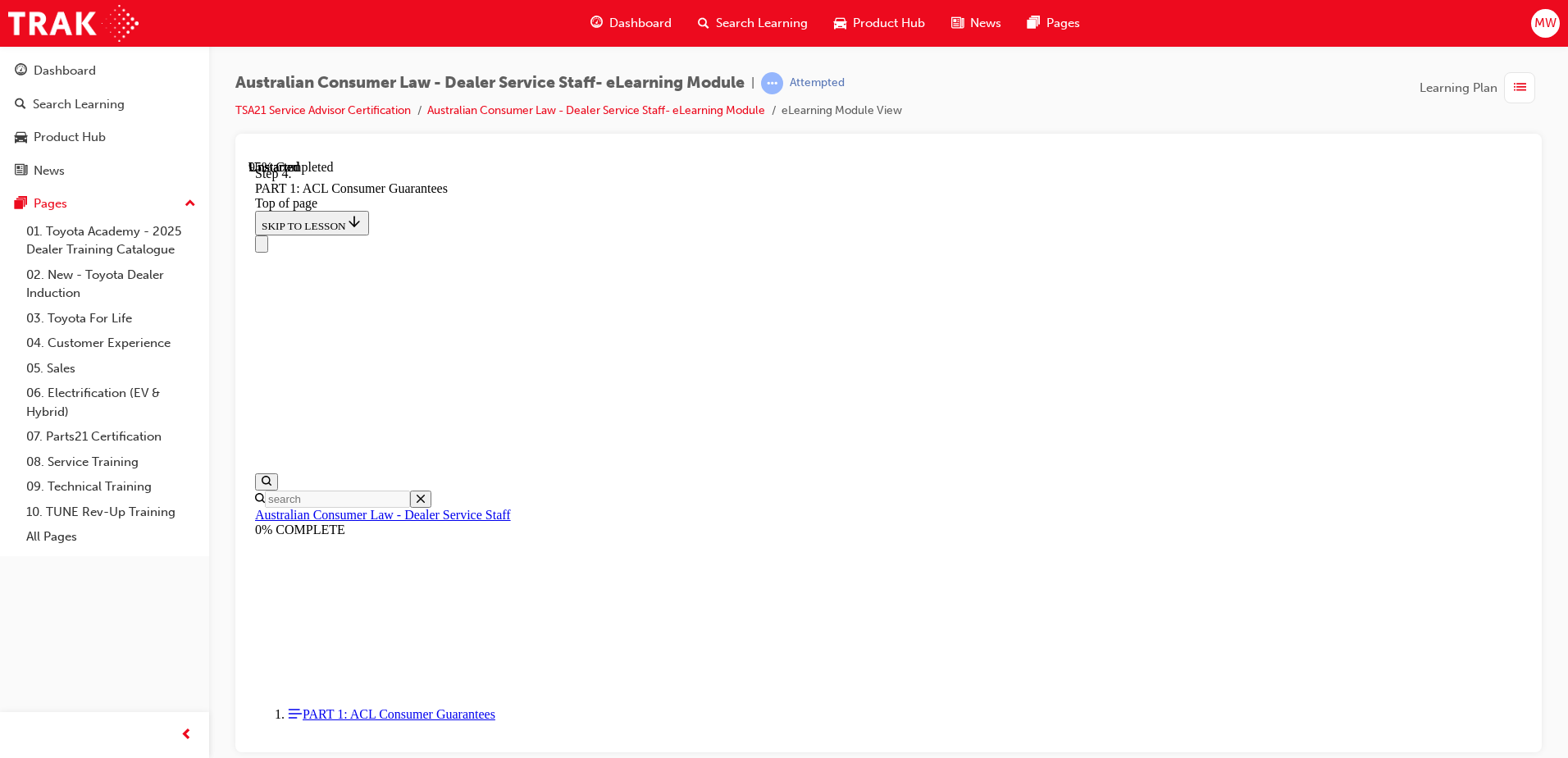
drag, startPoint x: 933, startPoint y: 246, endPoint x: 959, endPoint y: 340, distance: 97.5
drag, startPoint x: 876, startPoint y: 279, endPoint x: 939, endPoint y: 270, distance: 63.6
drag, startPoint x: 905, startPoint y: 571, endPoint x: 964, endPoint y: 571, distance: 59.0
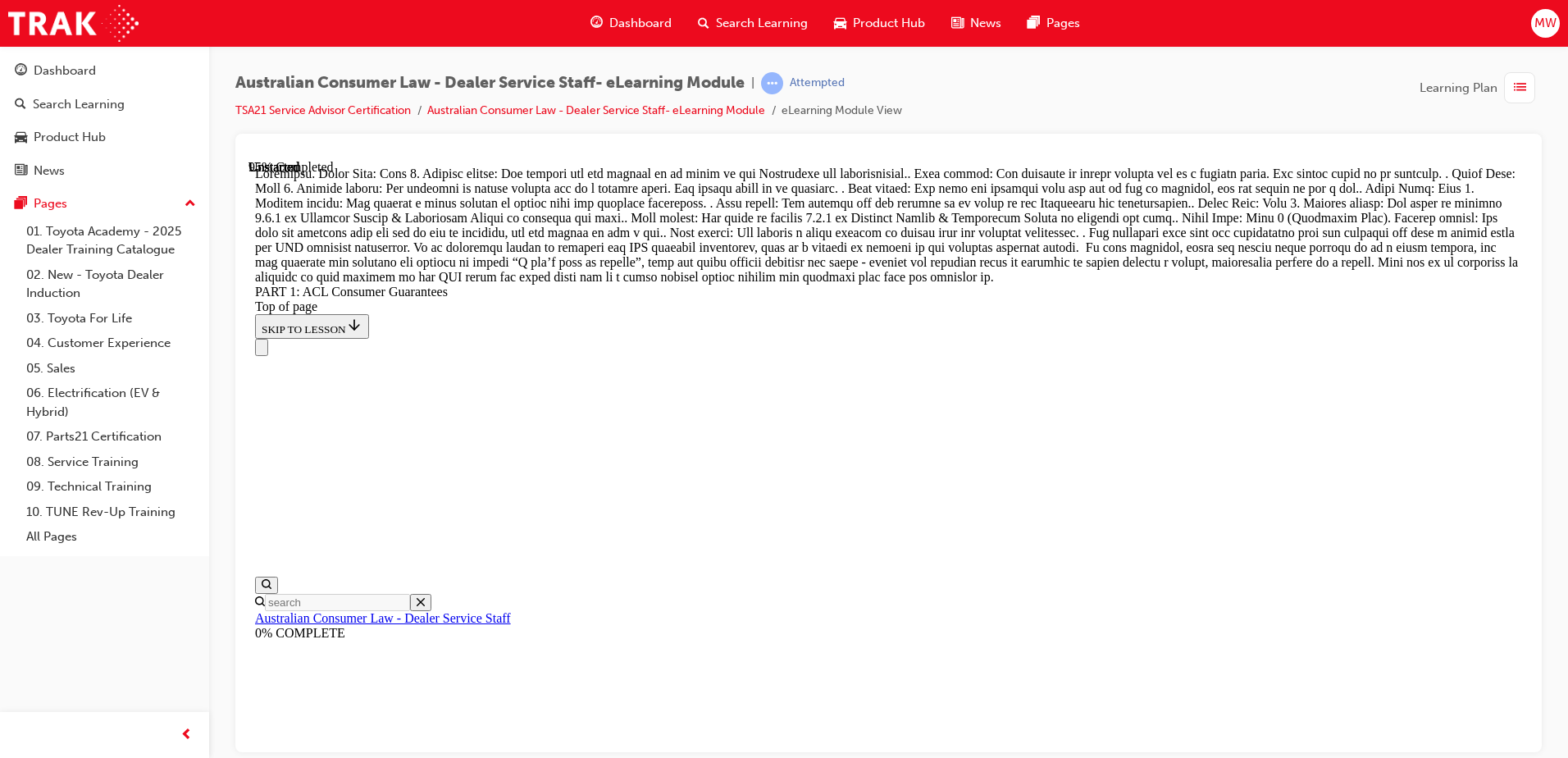
scroll to position [17982, 0]
drag, startPoint x: 979, startPoint y: 465, endPoint x: 962, endPoint y: 489, distance: 29.4
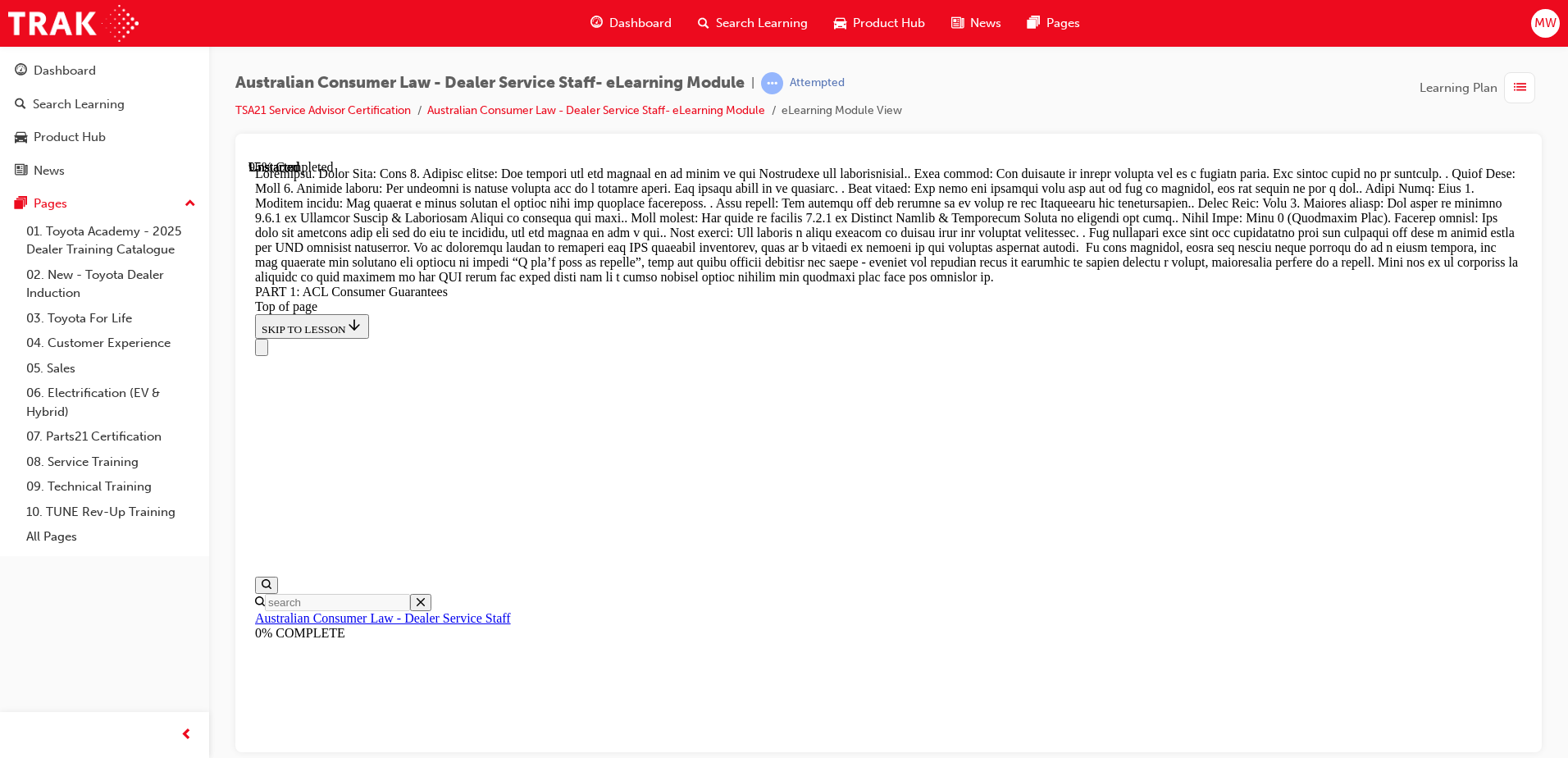
drag, startPoint x: 968, startPoint y: 554, endPoint x: 985, endPoint y: 555, distance: 17.0
drag, startPoint x: 905, startPoint y: 637, endPoint x: 993, endPoint y: 641, distance: 88.1
drag, startPoint x: 884, startPoint y: 726, endPoint x: 965, endPoint y: 721, distance: 81.2
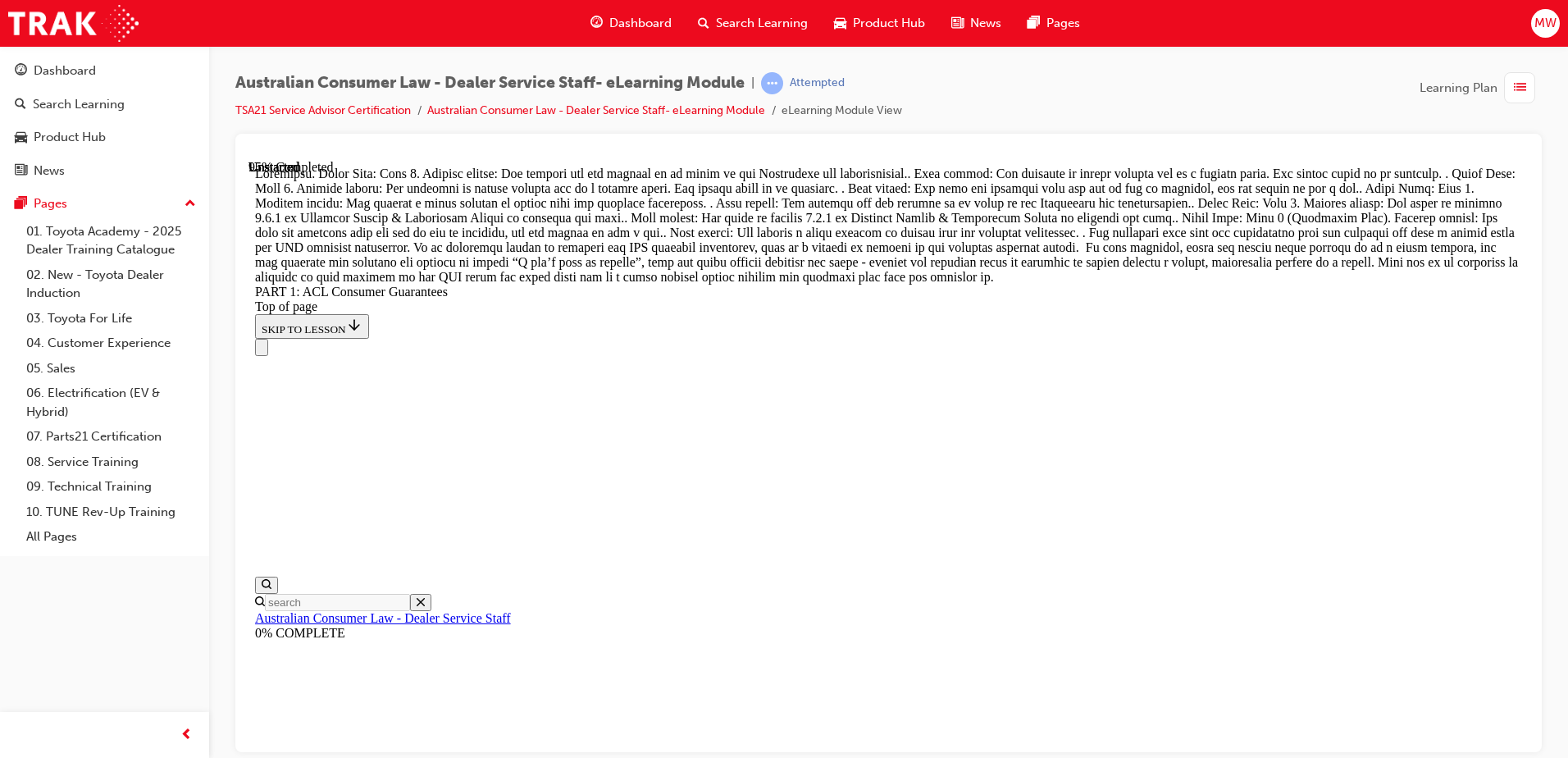
drag, startPoint x: 898, startPoint y: 710, endPoint x: 968, endPoint y: 659, distance: 86.6
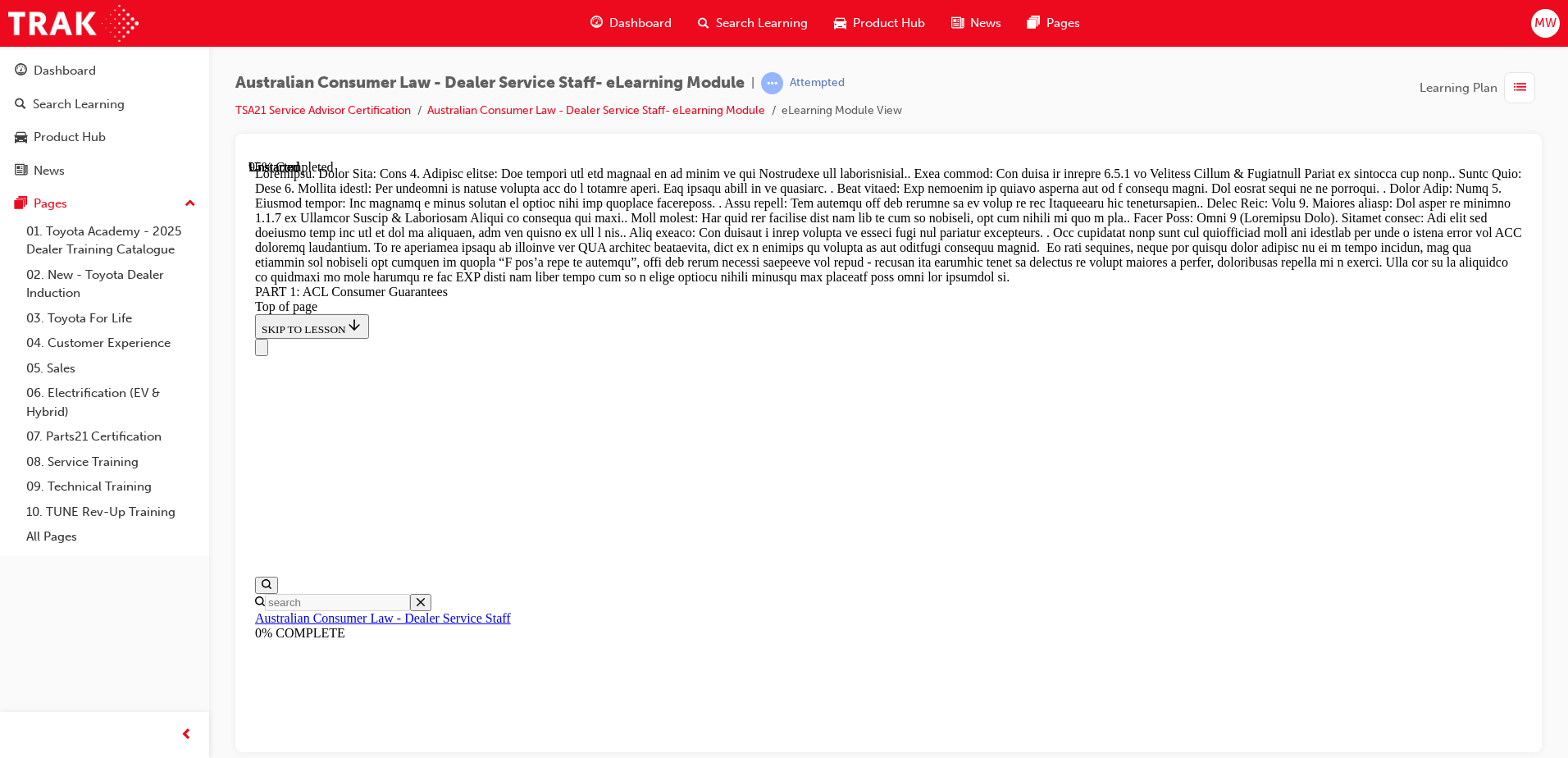
scroll to position [17460, 0]
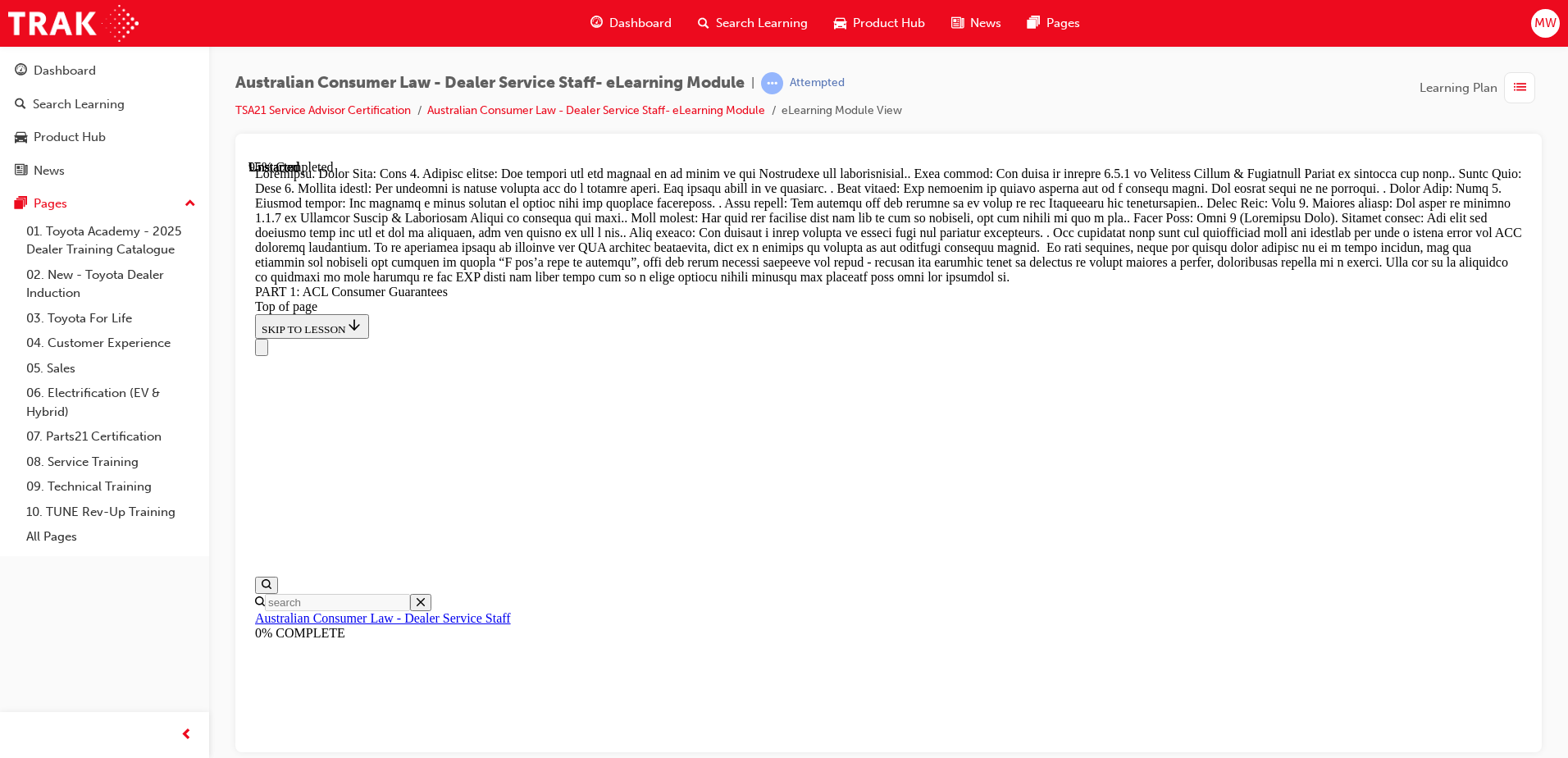
drag, startPoint x: 933, startPoint y: 565, endPoint x: 968, endPoint y: 566, distance: 35.0
drag, startPoint x: 882, startPoint y: 562, endPoint x: 939, endPoint y: 563, distance: 57.0
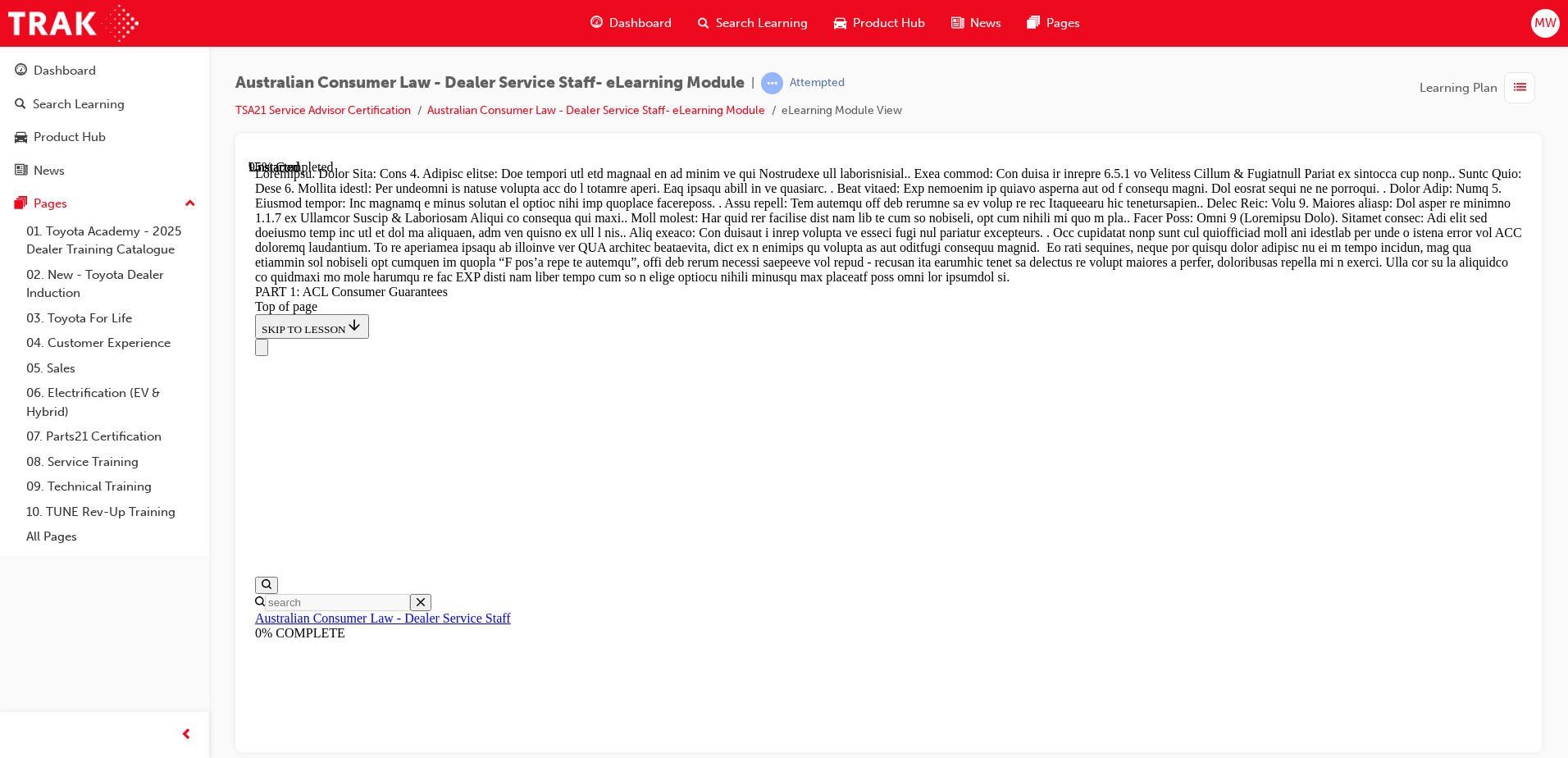
drag, startPoint x: 917, startPoint y: 544, endPoint x: 964, endPoint y: 610, distance: 81.0
drag, startPoint x: 914, startPoint y: 519, endPoint x: 1062, endPoint y: 321, distance: 247.2
drag, startPoint x: 971, startPoint y: 521, endPoint x: 1029, endPoint y: 319, distance: 210.2
drag, startPoint x: 931, startPoint y: 604, endPoint x: 1097, endPoint y: 407, distance: 257.6
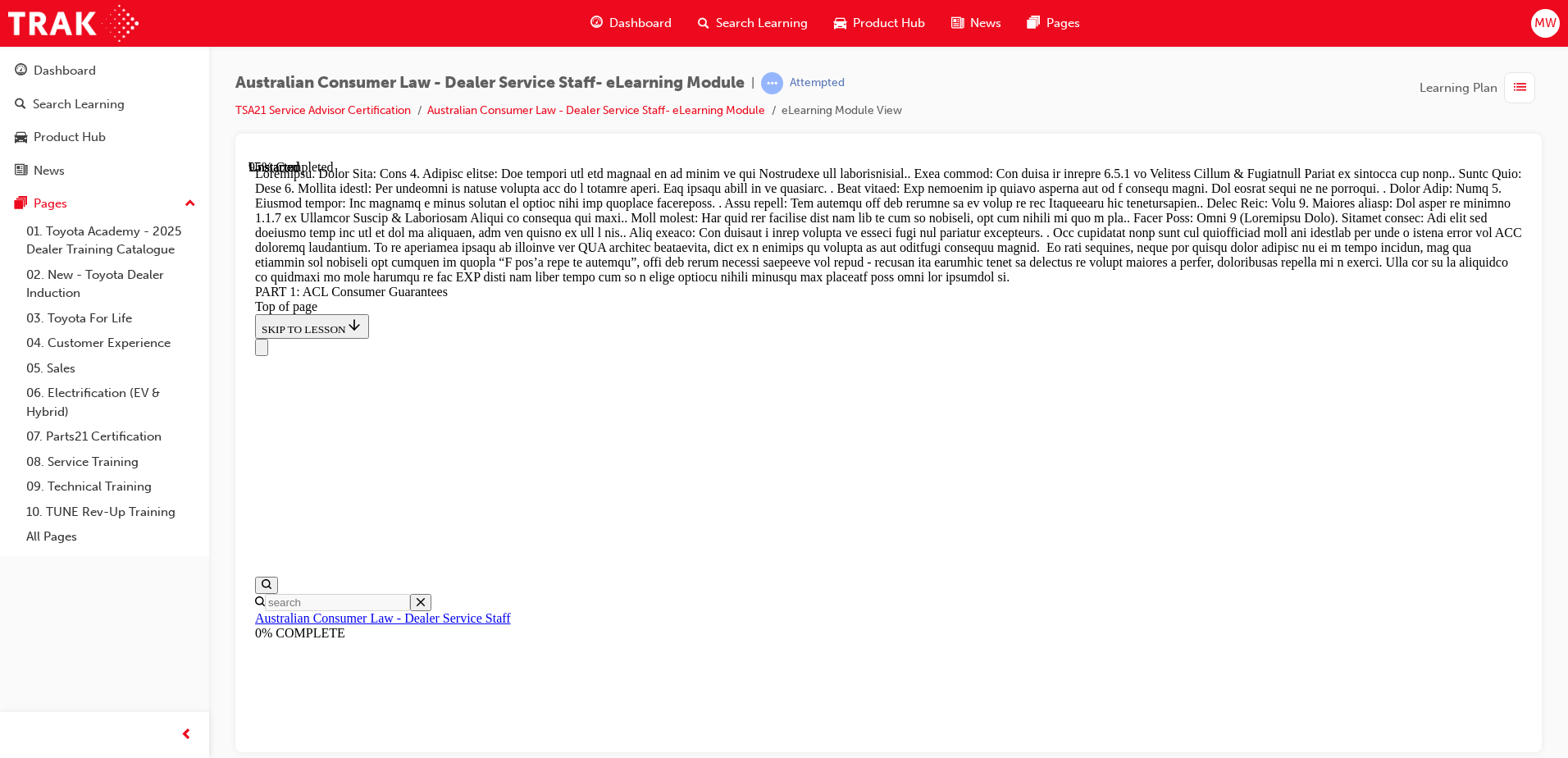
drag, startPoint x: 941, startPoint y: 620, endPoint x: 1088, endPoint y: 504, distance: 187.3
drag, startPoint x: 938, startPoint y: 614, endPoint x: 1021, endPoint y: 653, distance: 91.7
drag, startPoint x: 956, startPoint y: 718, endPoint x: 1043, endPoint y: 616, distance: 134.1
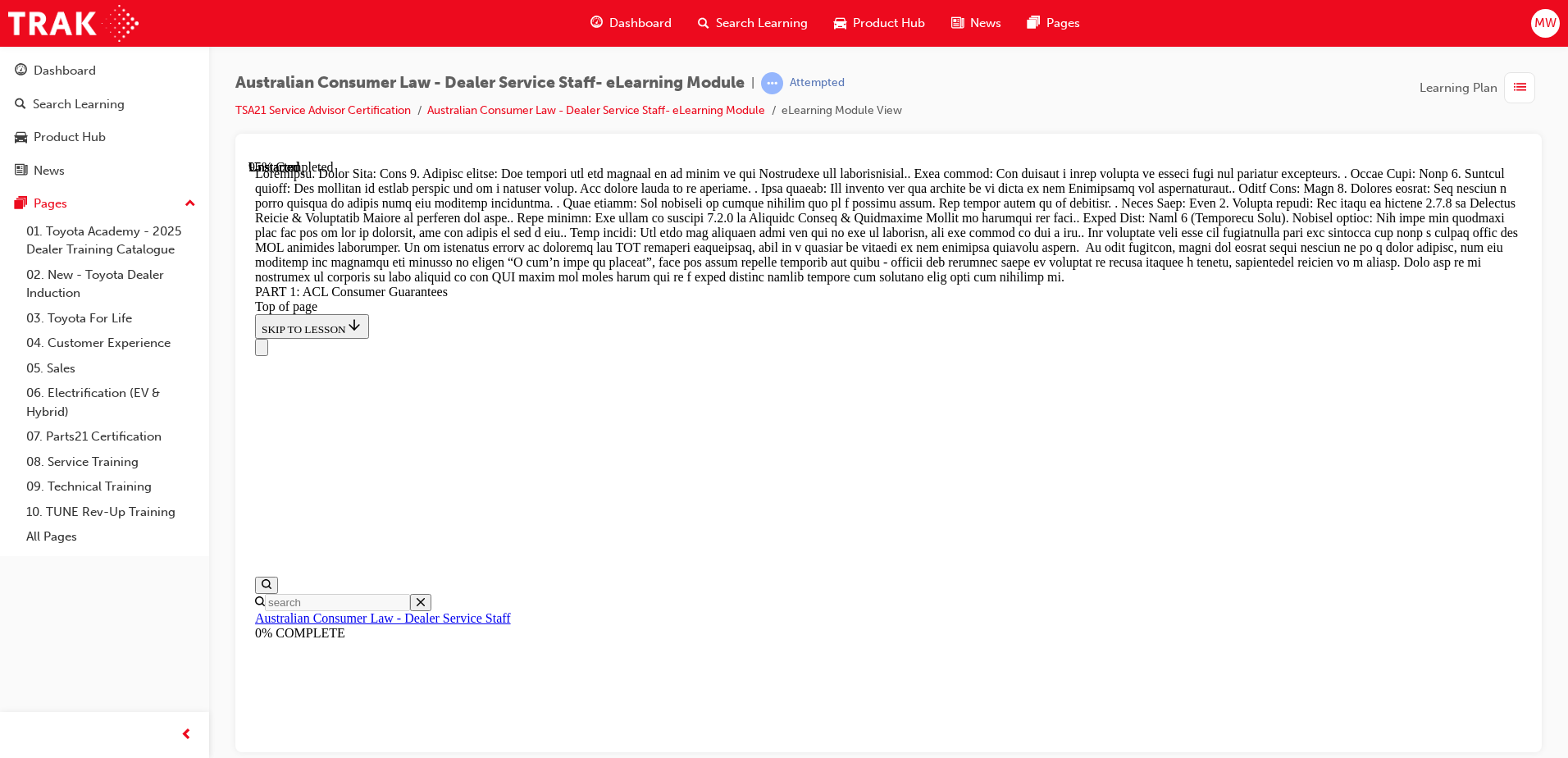
drag, startPoint x: 897, startPoint y: 489, endPoint x: 970, endPoint y: 489, distance: 73.0
drag, startPoint x: 911, startPoint y: 411, endPoint x: 1200, endPoint y: 296, distance: 311.0
drag, startPoint x: 930, startPoint y: 589, endPoint x: 1038, endPoint y: 572, distance: 109.3
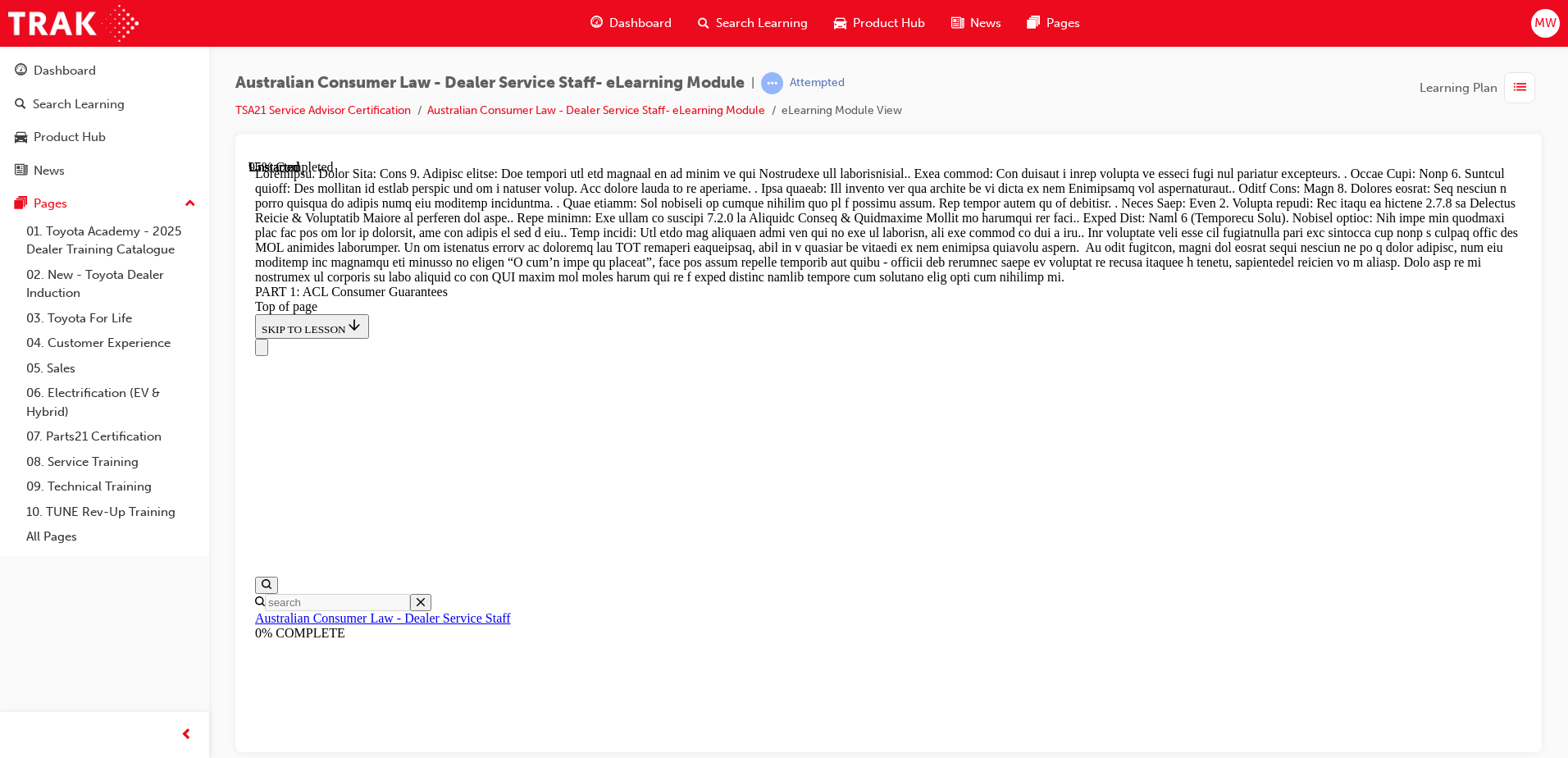
drag, startPoint x: 942, startPoint y: 703, endPoint x: 1094, endPoint y: 388, distance: 349.8
drag, startPoint x: 899, startPoint y: 698, endPoint x: 1024, endPoint y: 684, distance: 125.8
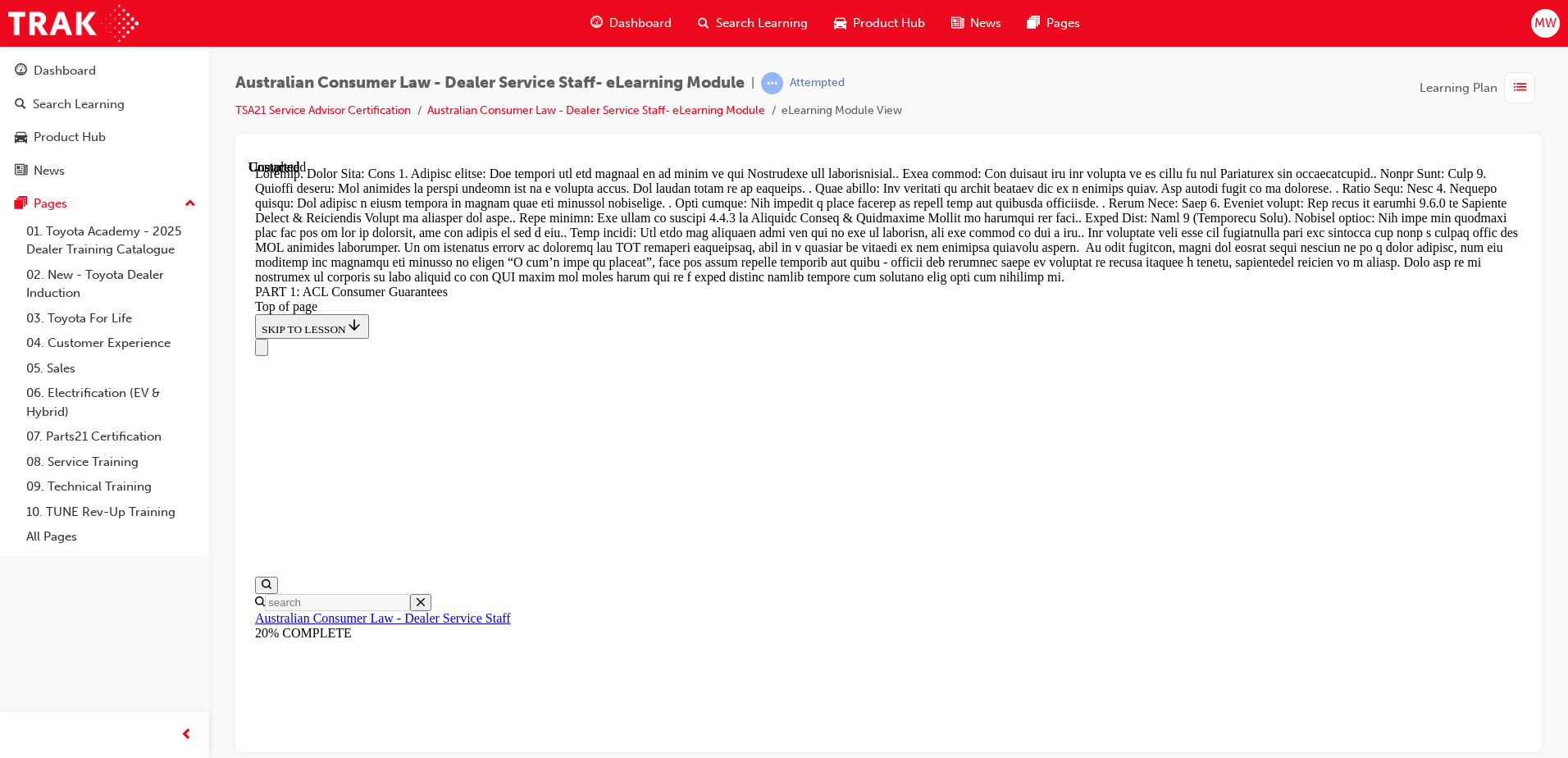
scroll to position [18866, 0]
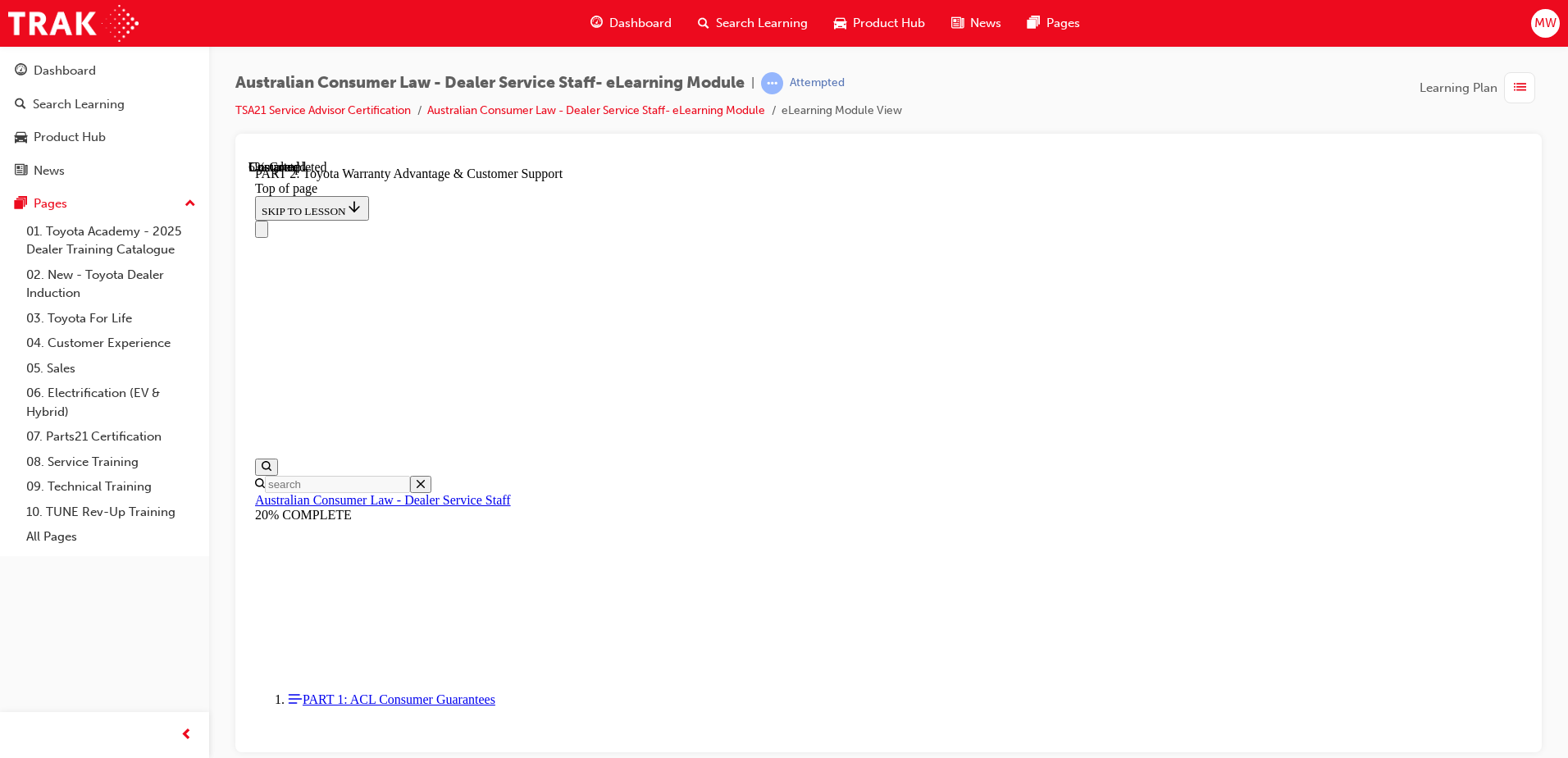
scroll to position [1035, 0]
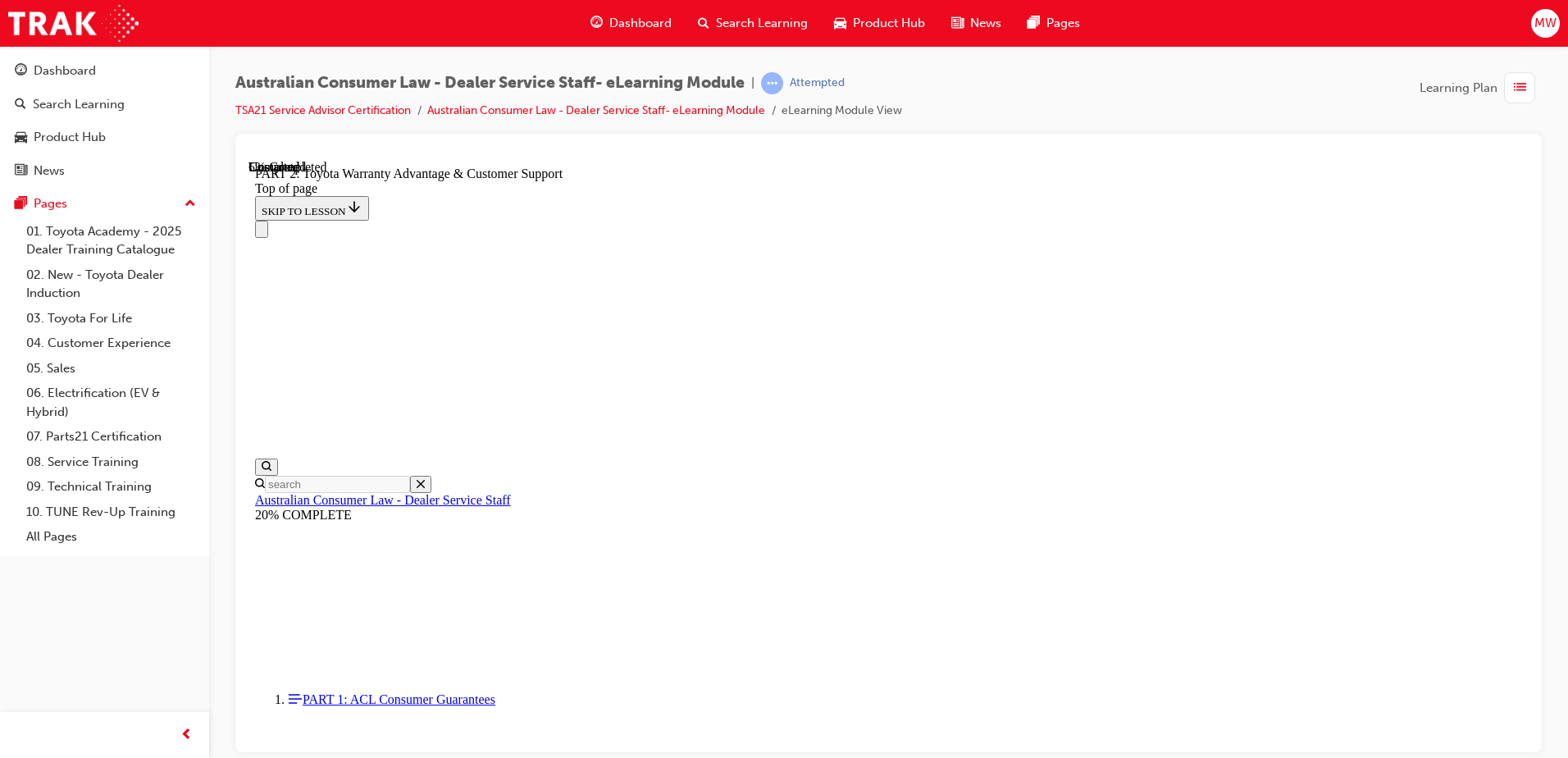
scroll to position [1199, 0]
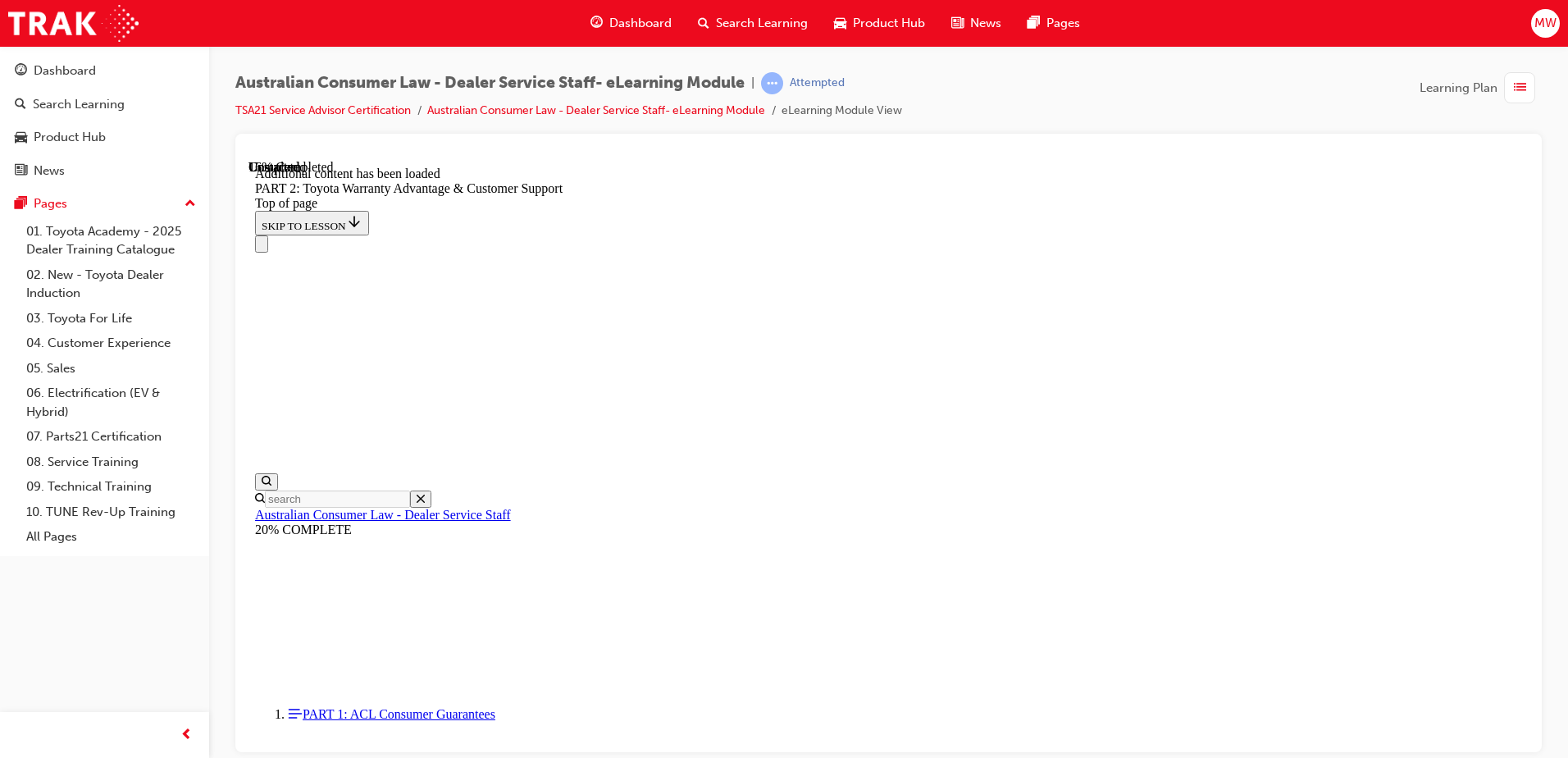
scroll to position [1649, 0]
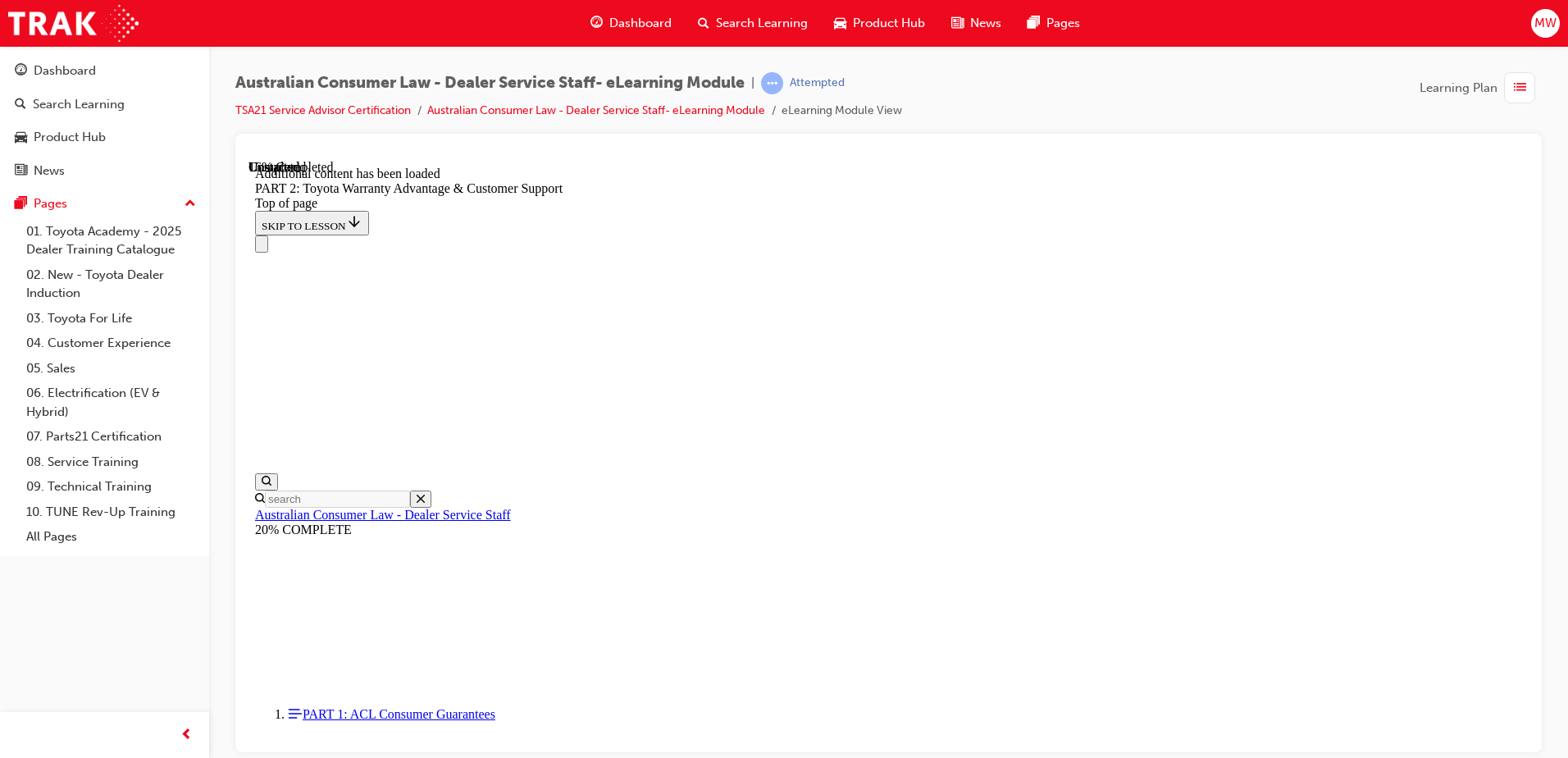
drag, startPoint x: 1170, startPoint y: 518, endPoint x: 1175, endPoint y: 508, distance: 11.2
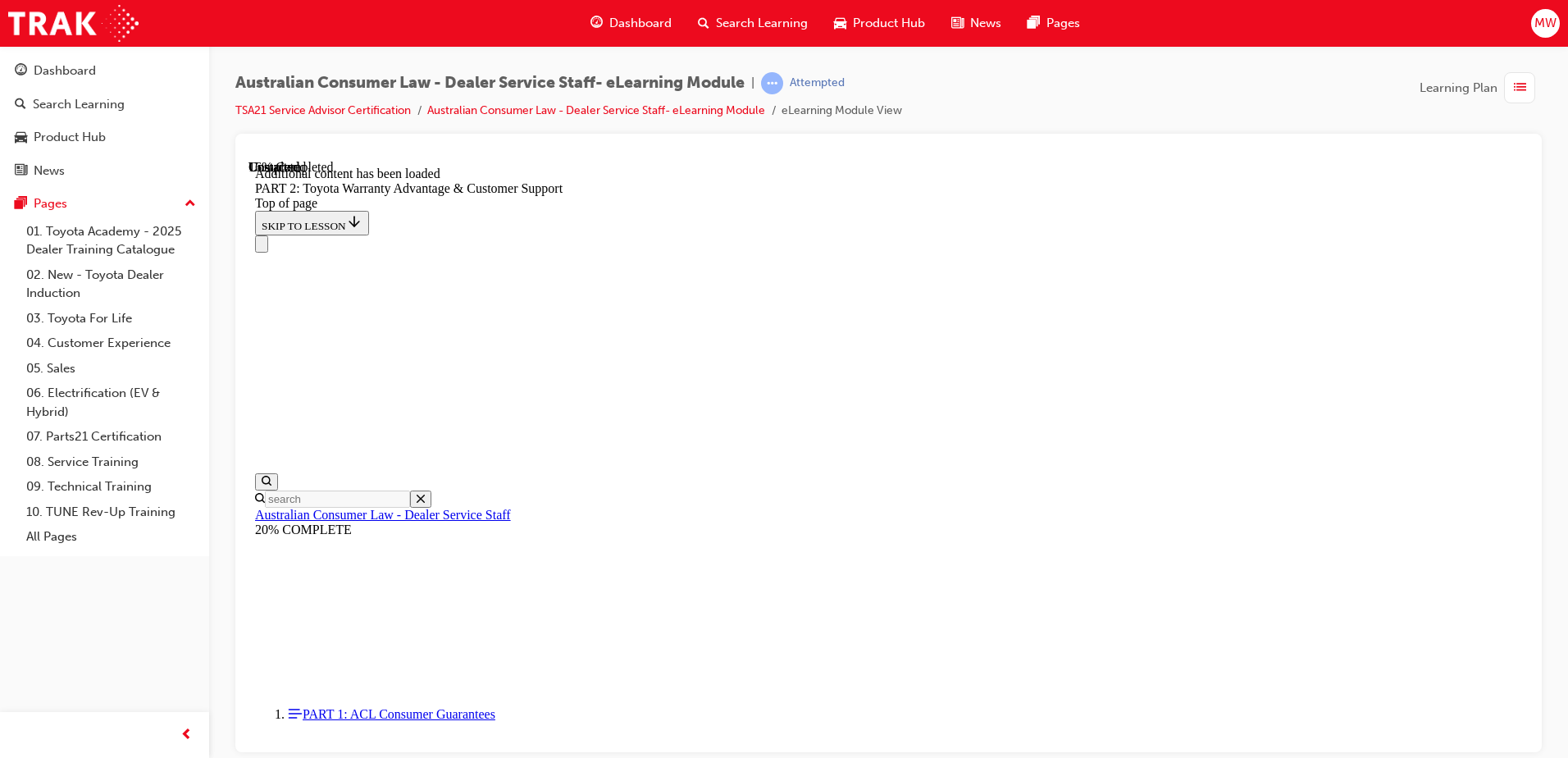
drag, startPoint x: 1175, startPoint y: 508, endPoint x: 1136, endPoint y: 549, distance: 56.6
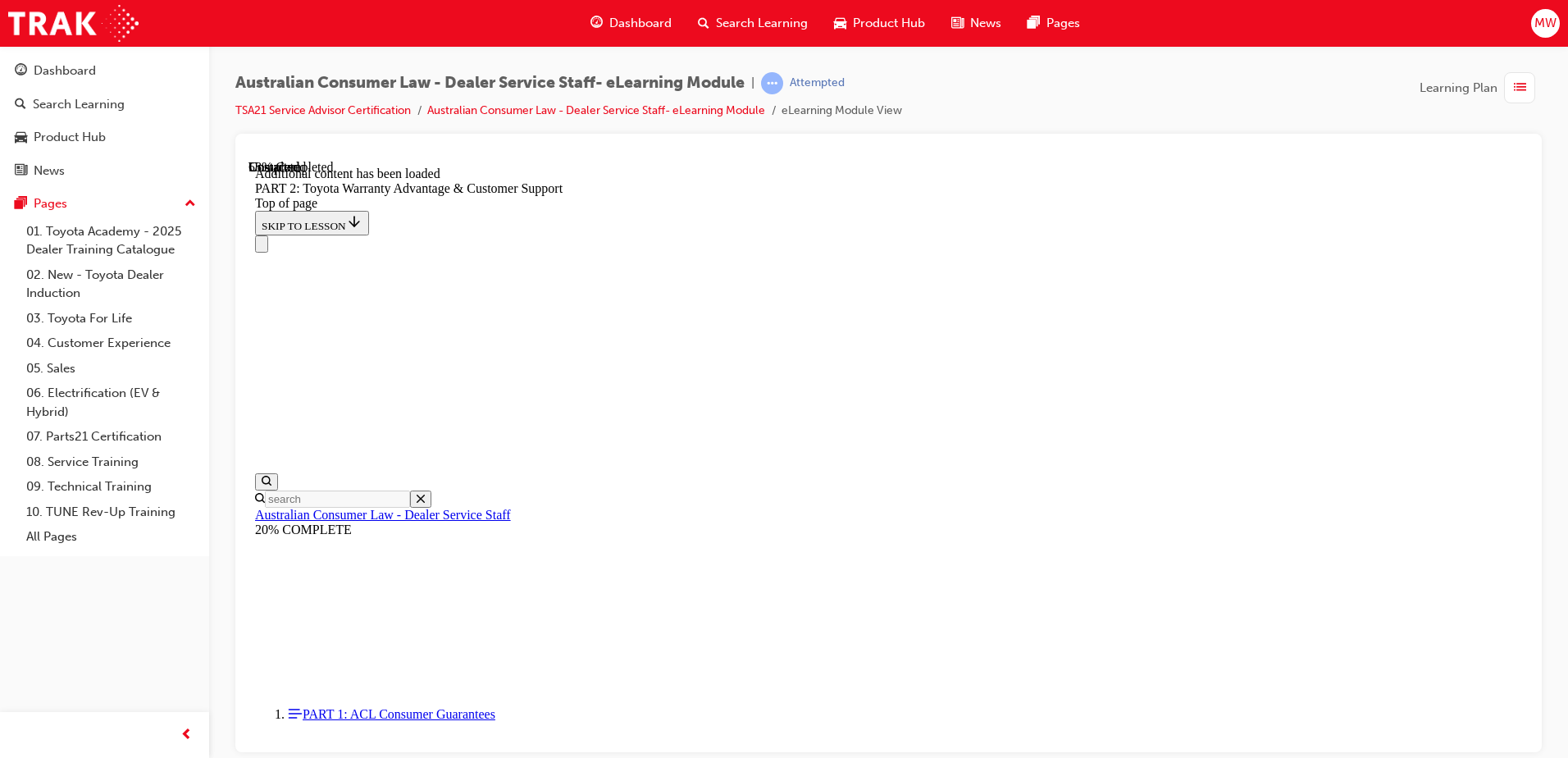
scroll to position [3626, 0]
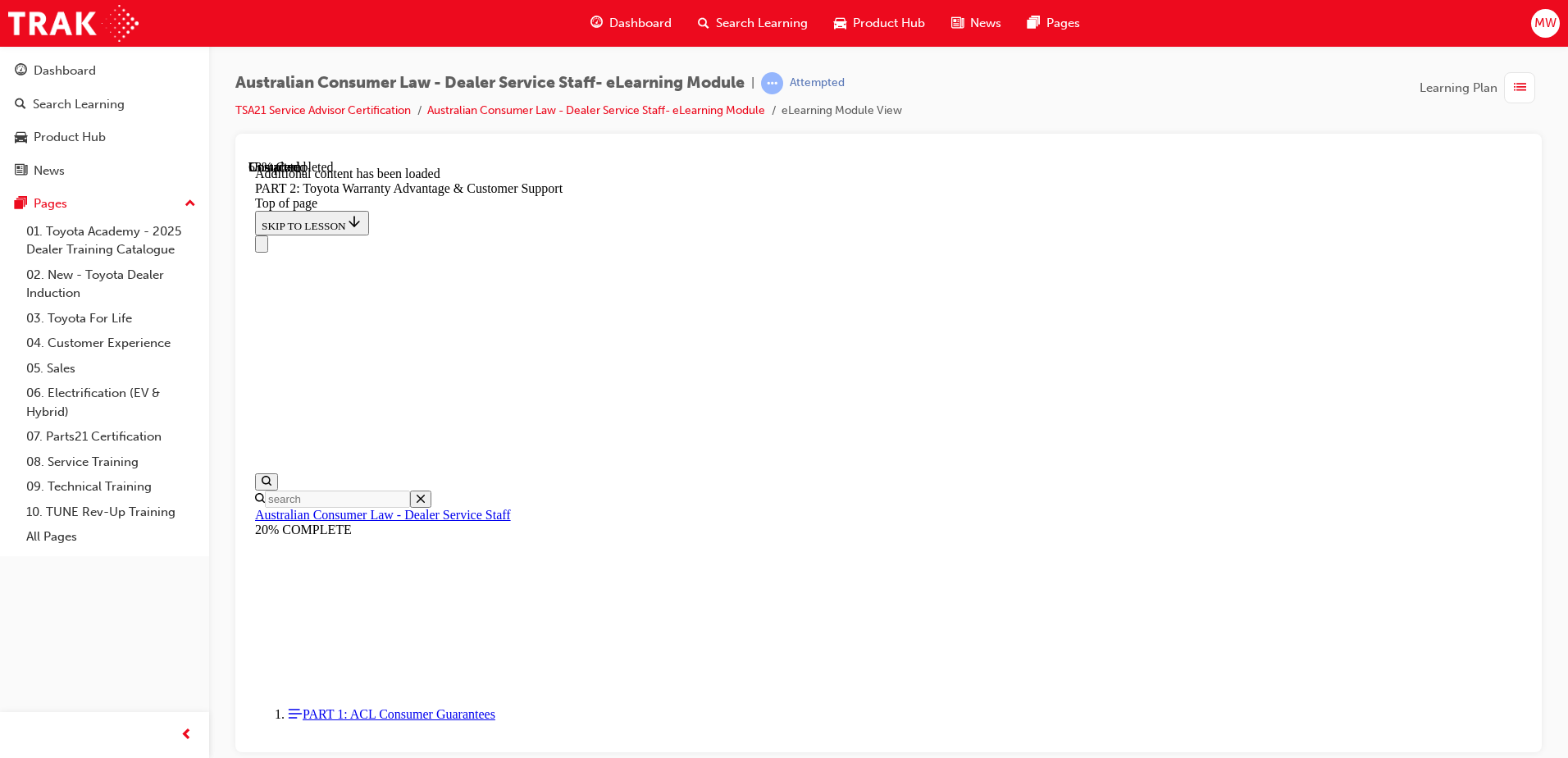
scroll to position [3712, 0]
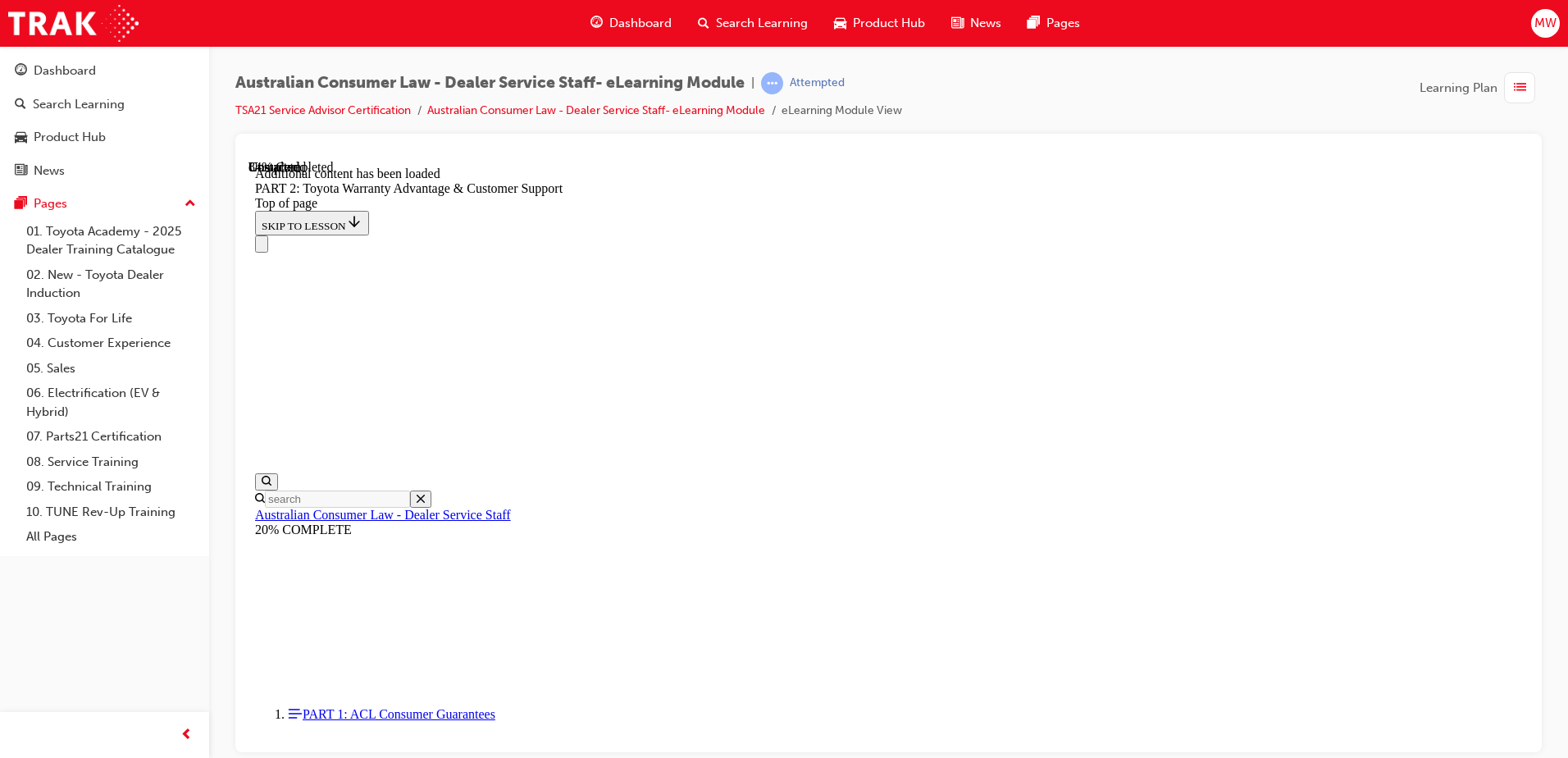
scroll to position [5871, 0]
drag, startPoint x: 968, startPoint y: 685, endPoint x: 959, endPoint y: 669, distance: 18.4
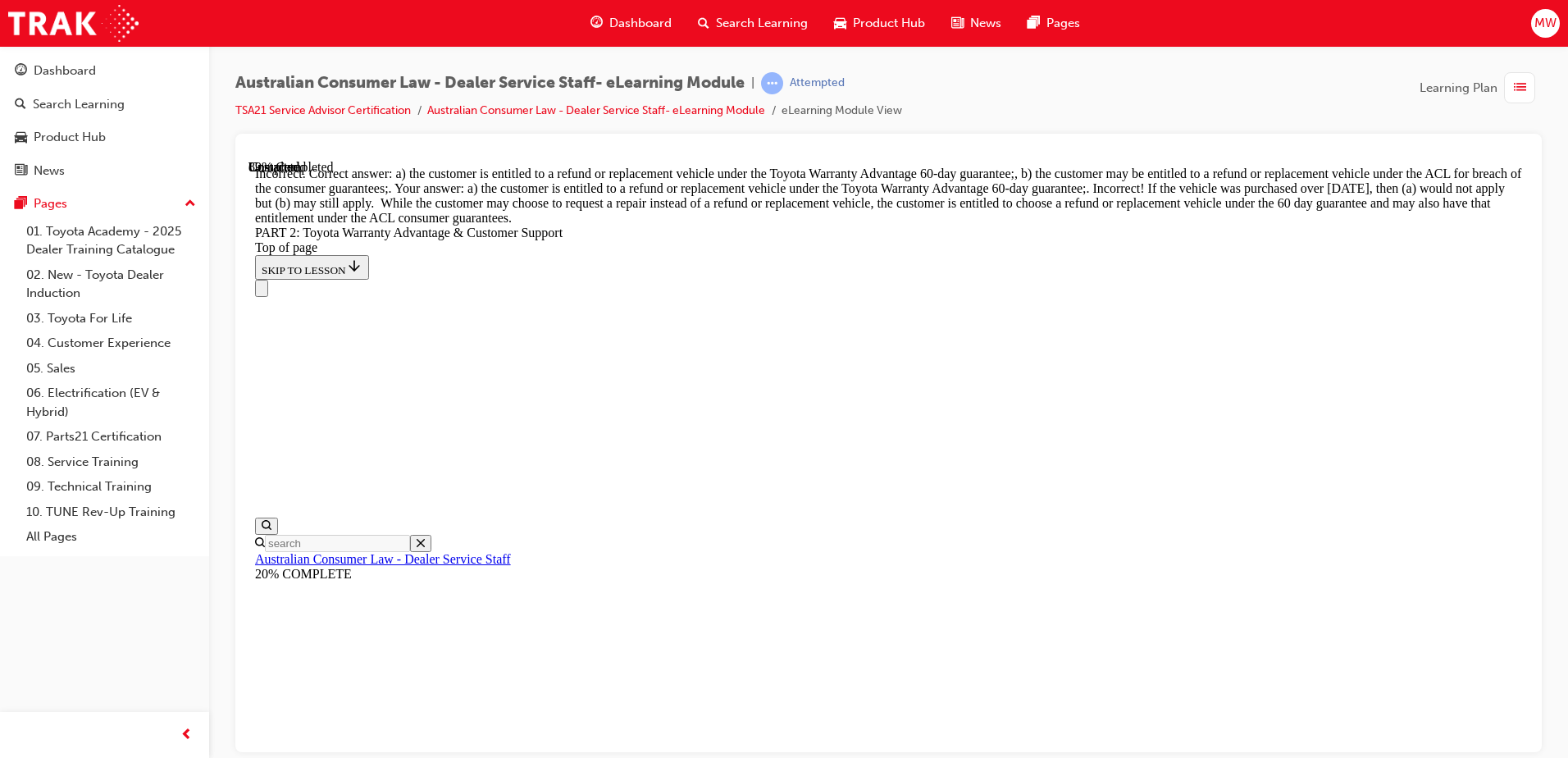
scroll to position [6363, 0]
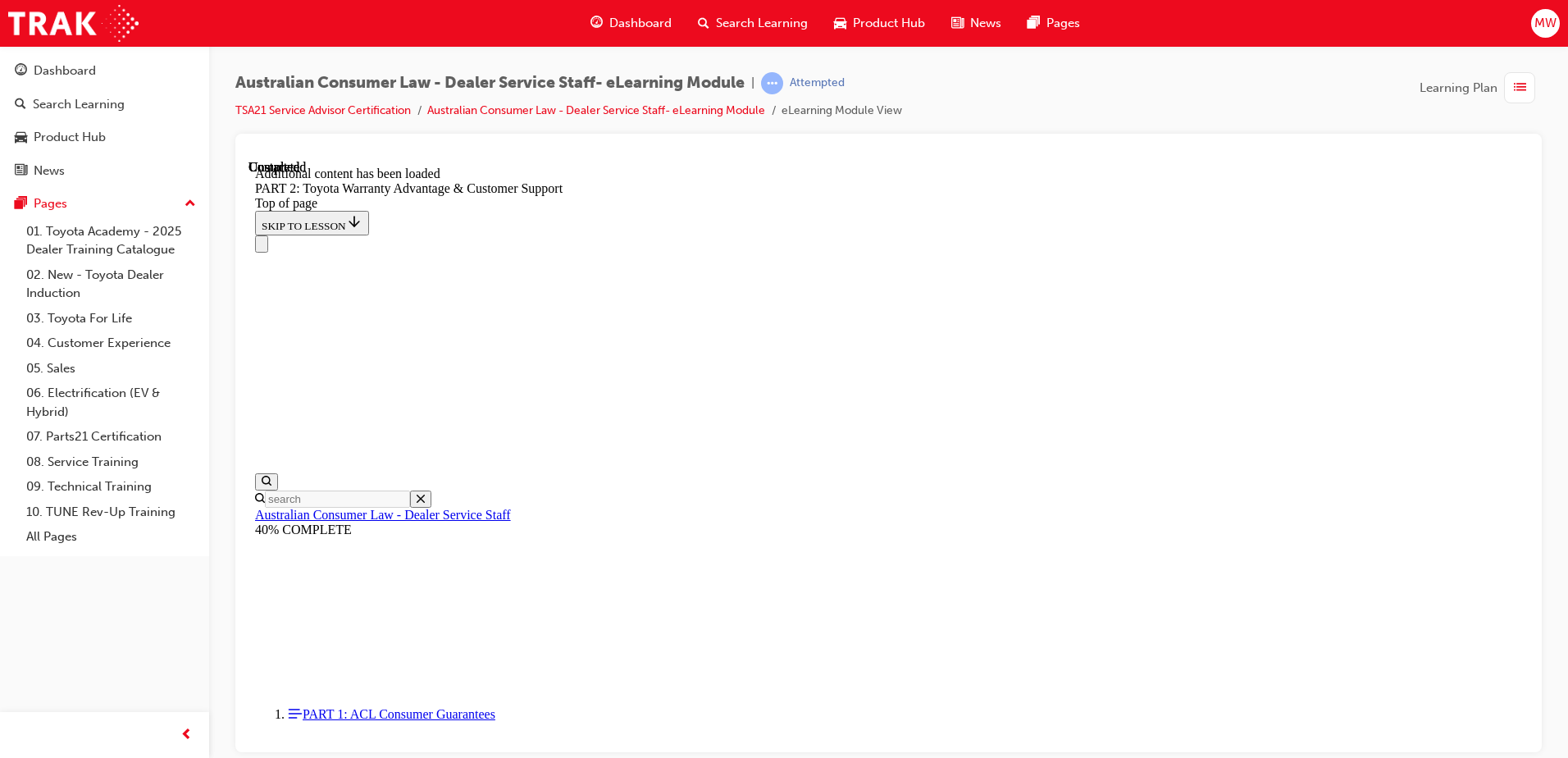
scroll to position [6827, 0]
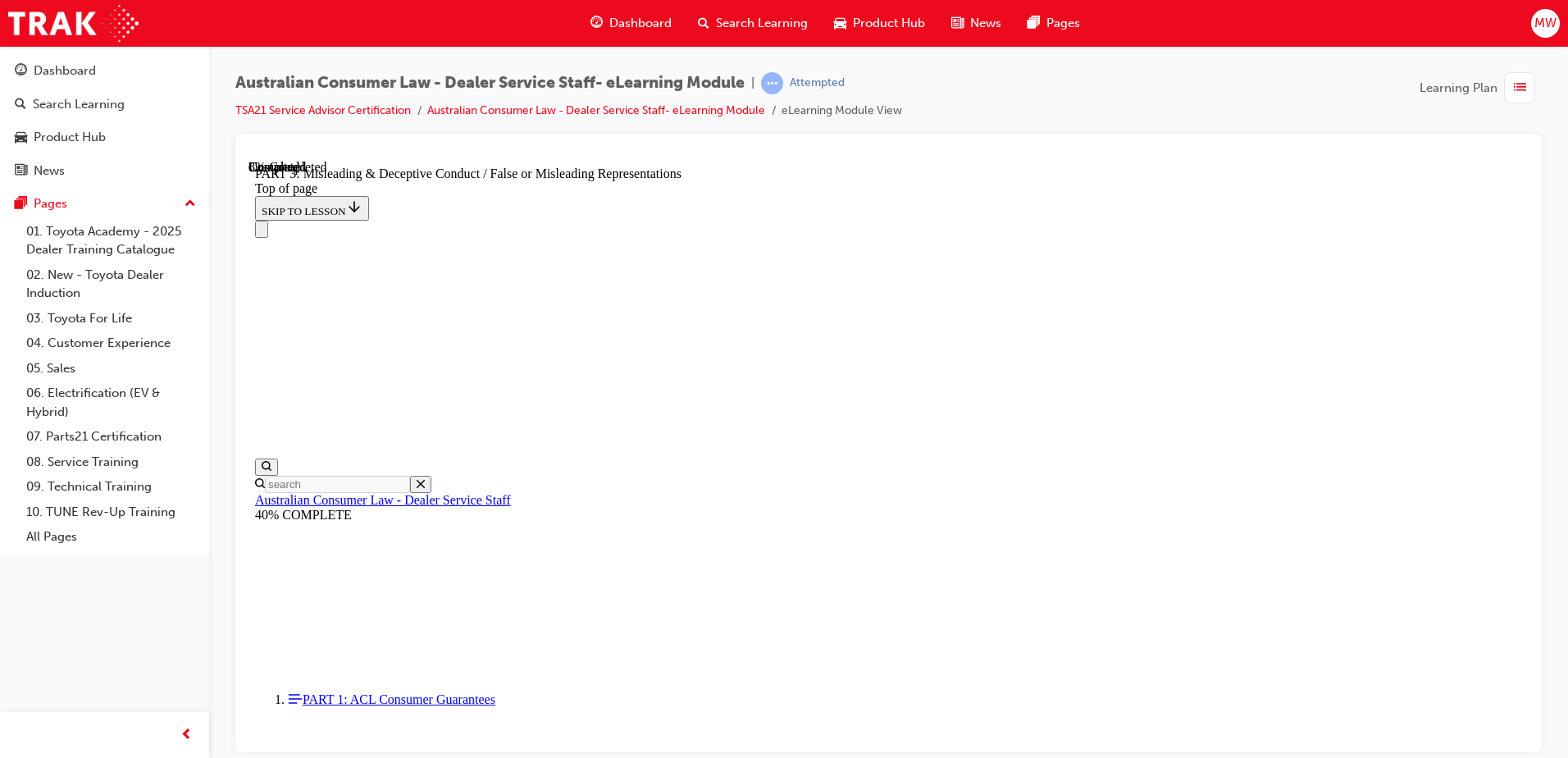
scroll to position [1035, 0]
drag, startPoint x: 1174, startPoint y: 486, endPoint x: 1094, endPoint y: 471, distance: 81.4
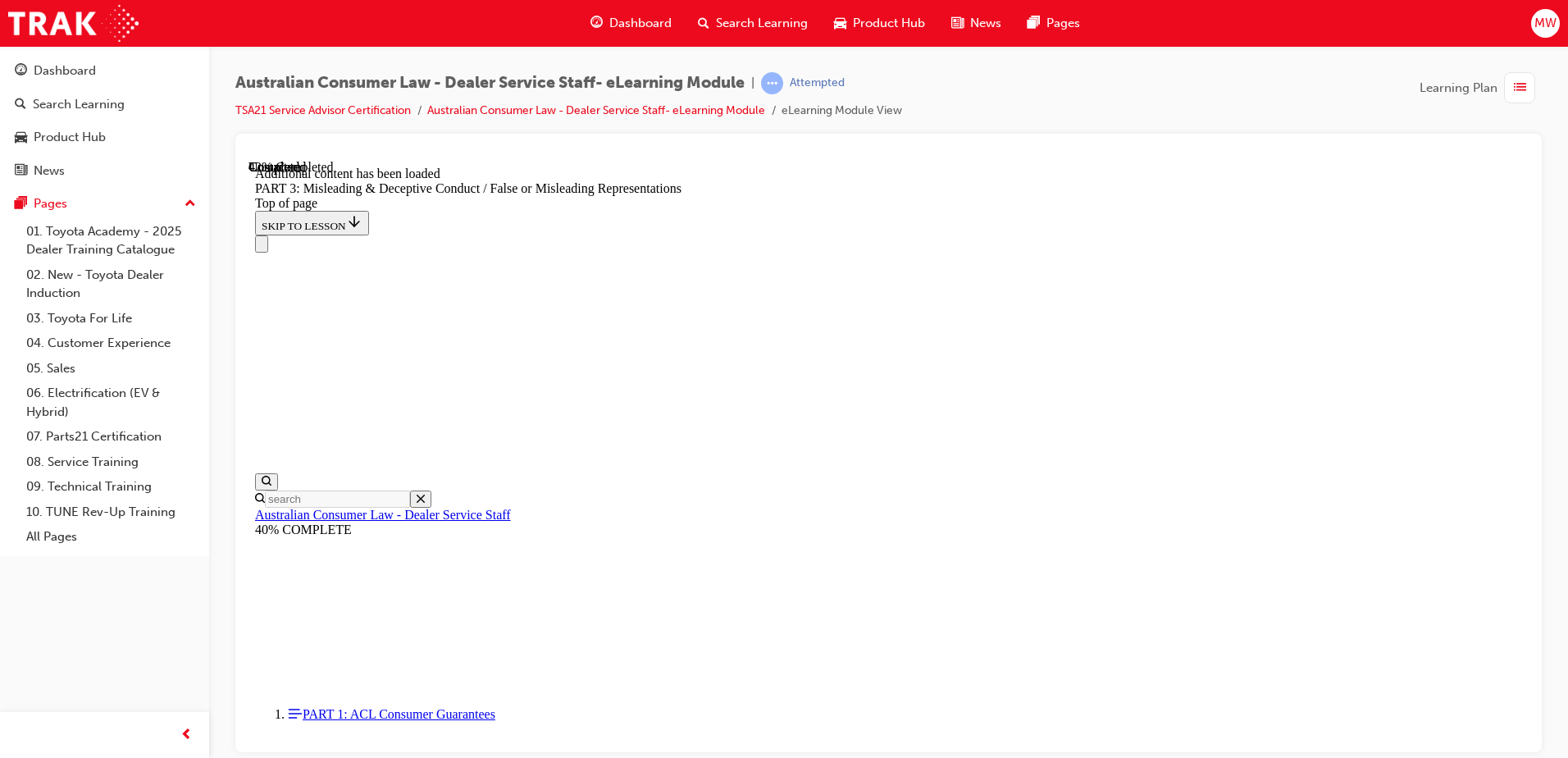
scroll to position [3816, 0]
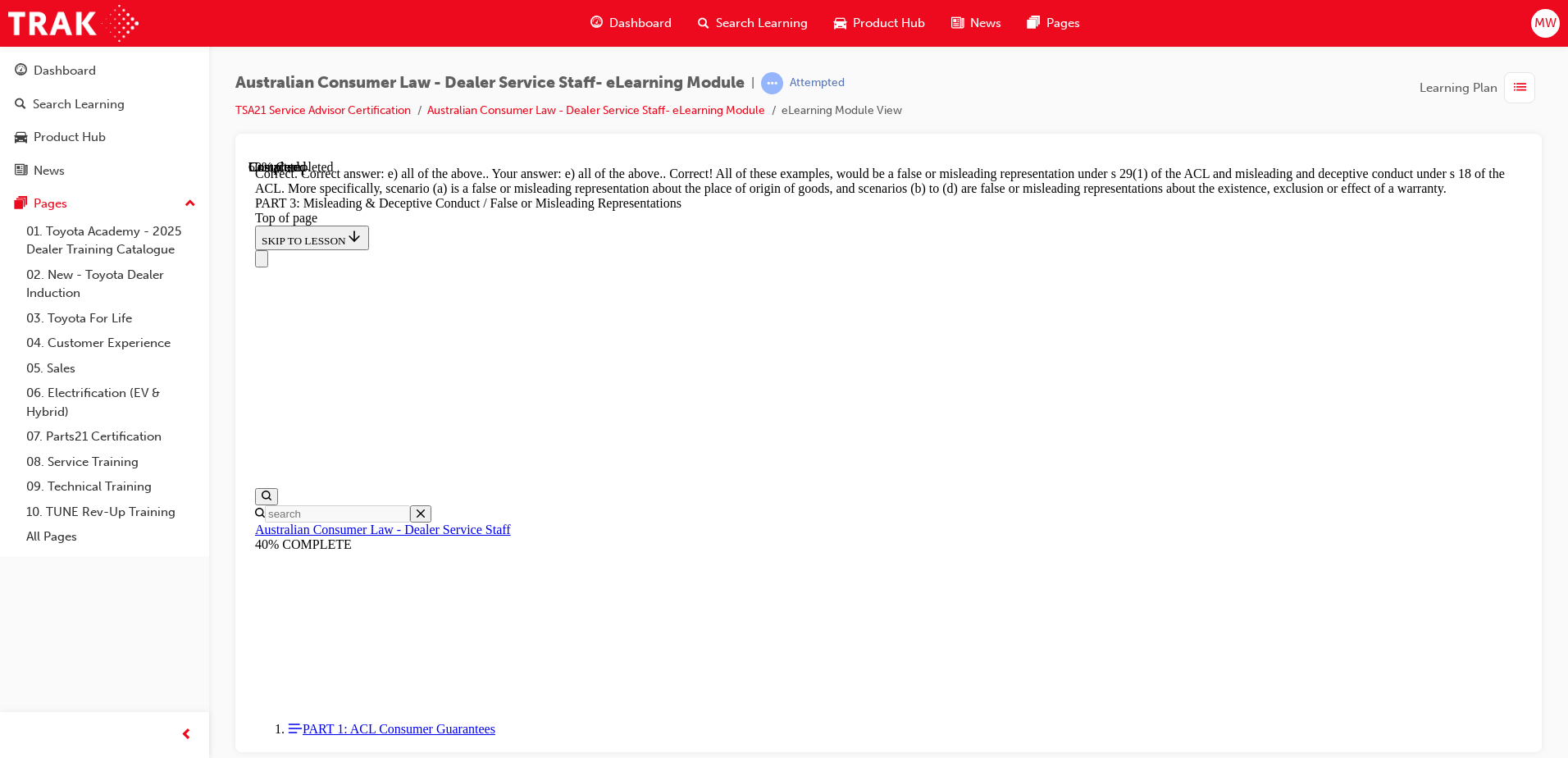
scroll to position [3839, 0]
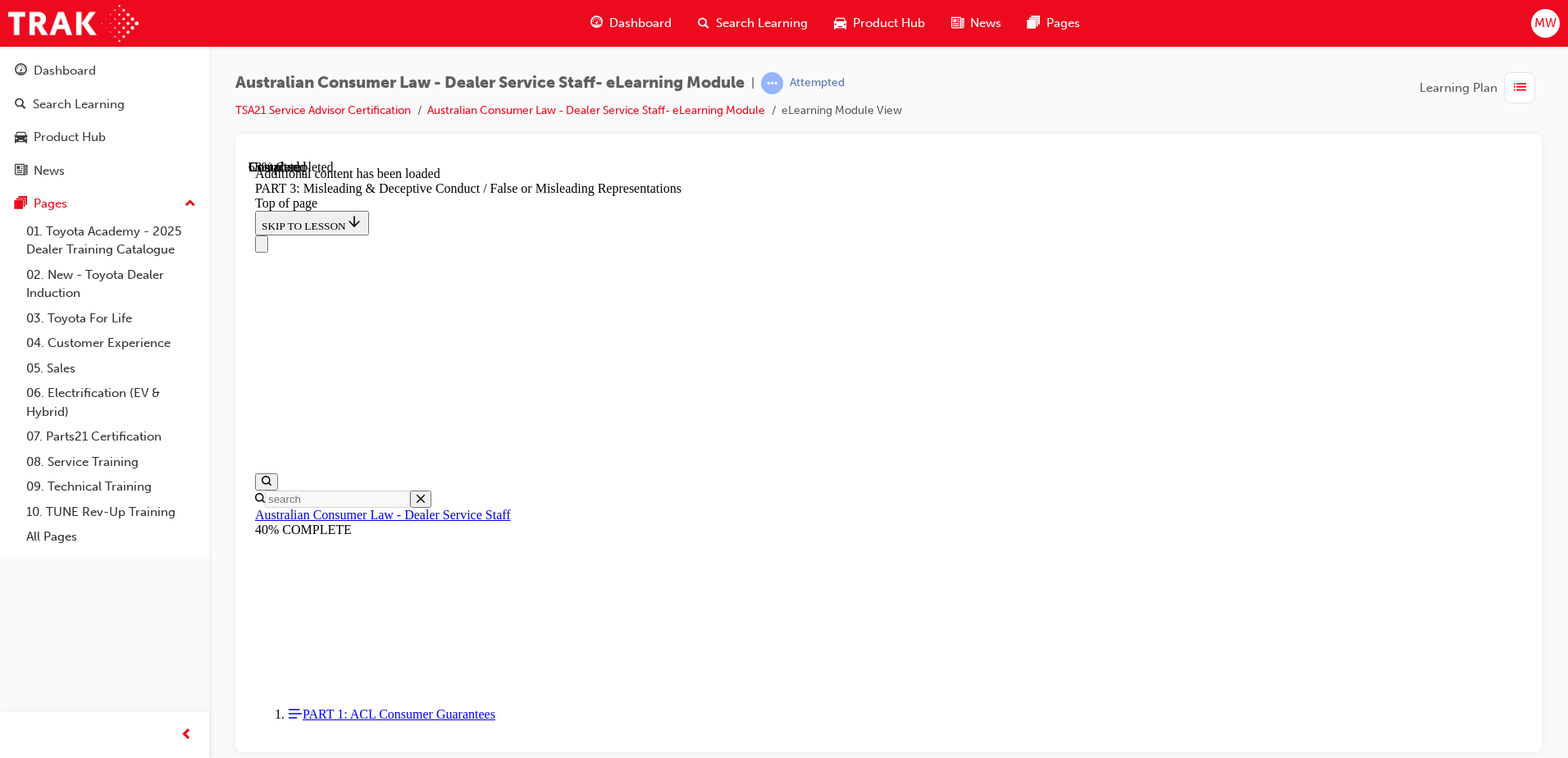
scroll to position [4754, 0]
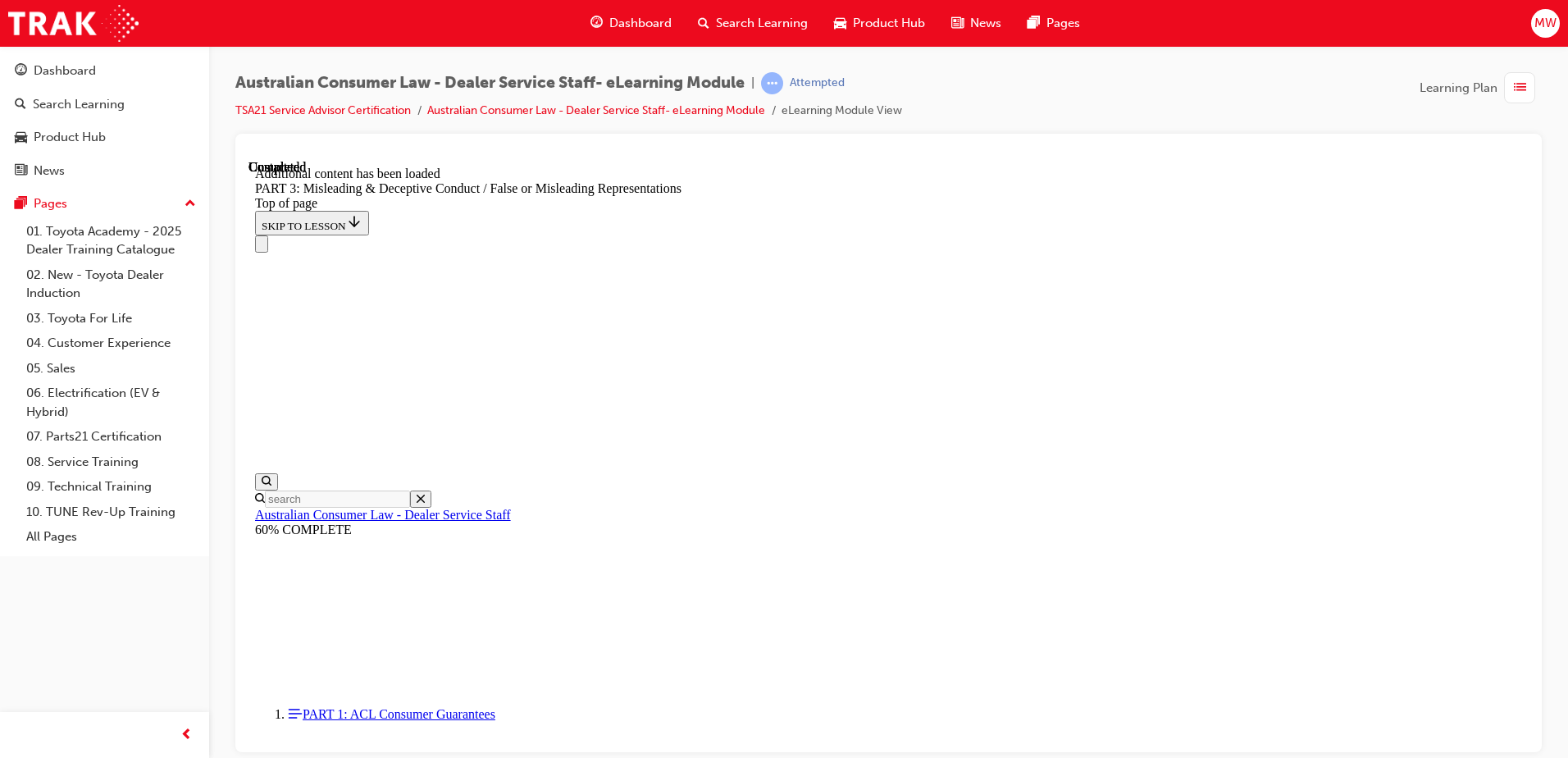
scroll to position [6775, 0]
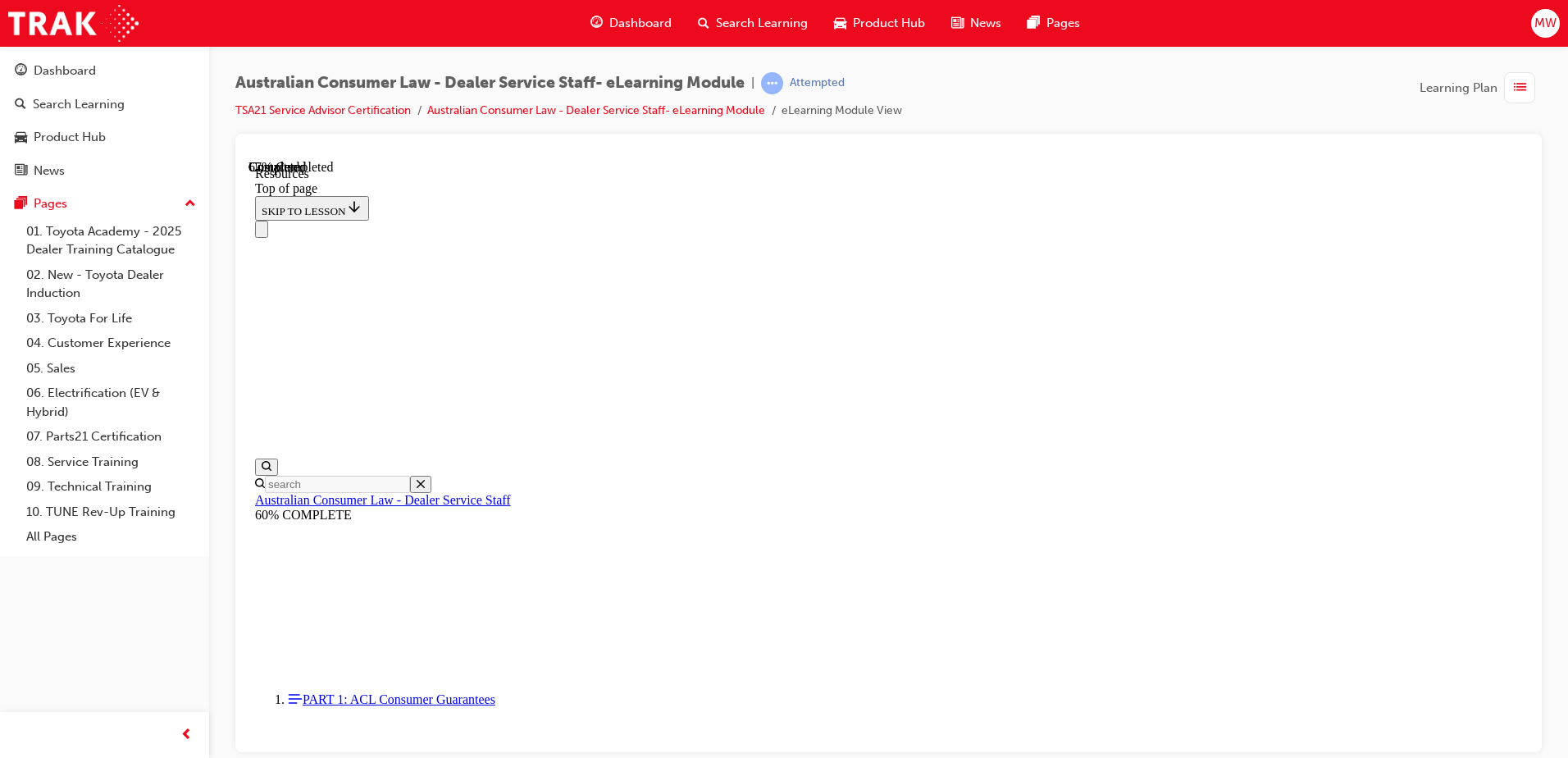
scroll to position [782, 0]
click at [322, 114] on link "TSA21 Service Advisor Certification" at bounding box center [323, 110] width 175 height 14
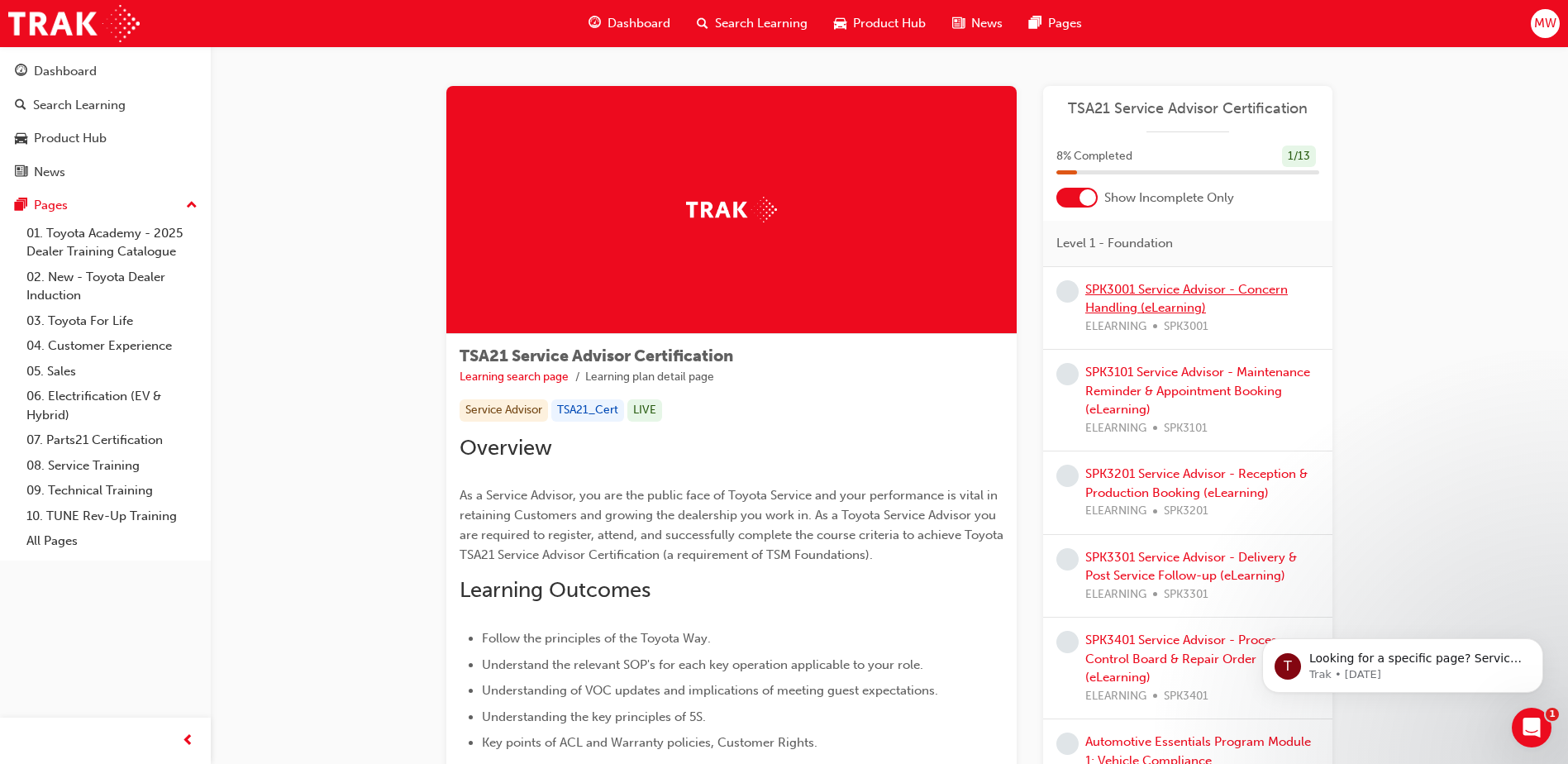
click at [1256, 292] on link "SPK3001 Service Advisor - Concern Handling (eLearning)" at bounding box center [1186, 298] width 203 height 33
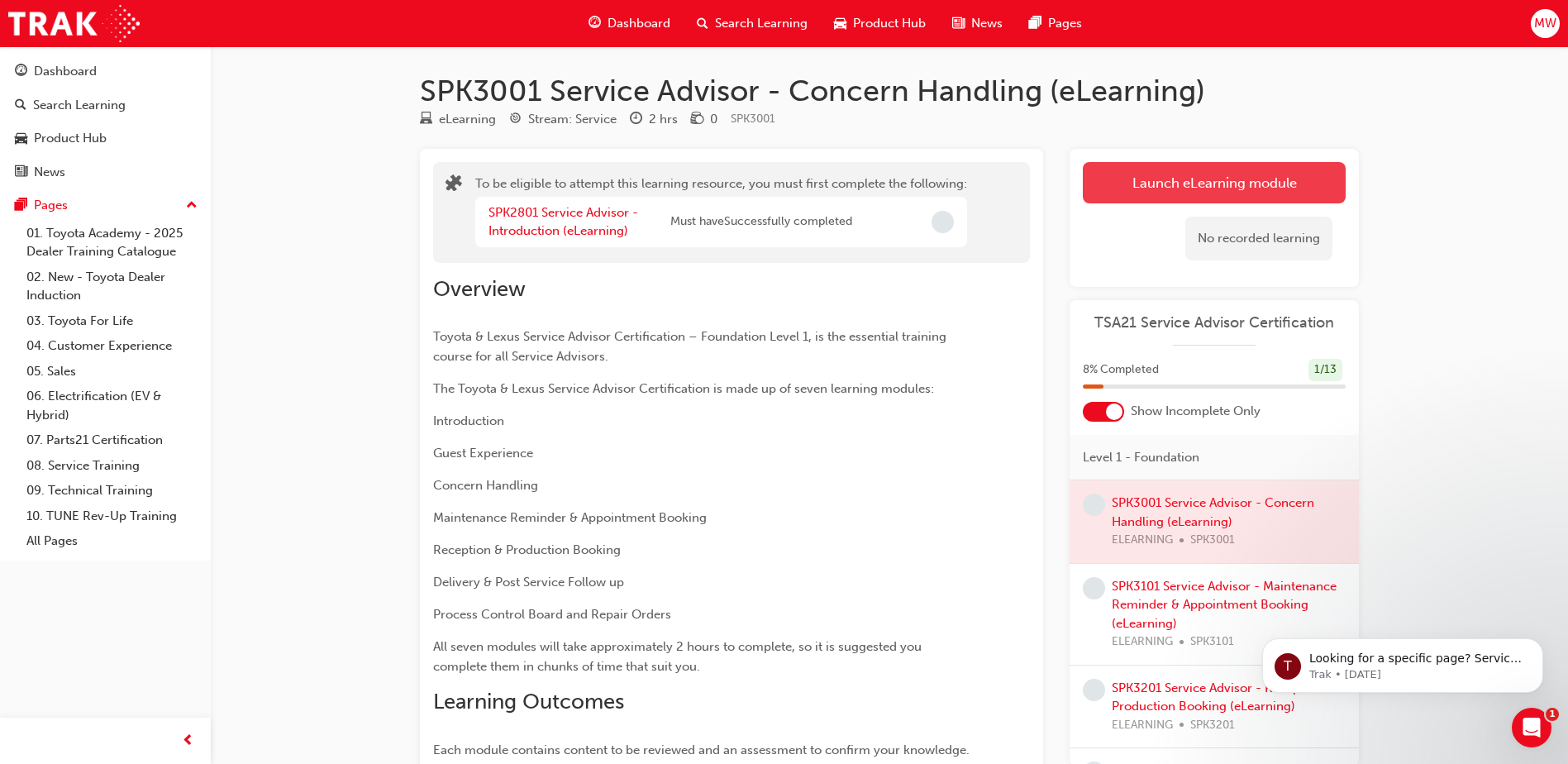
click at [1140, 190] on button "Launch eLearning module" at bounding box center [1214, 183] width 263 height 41
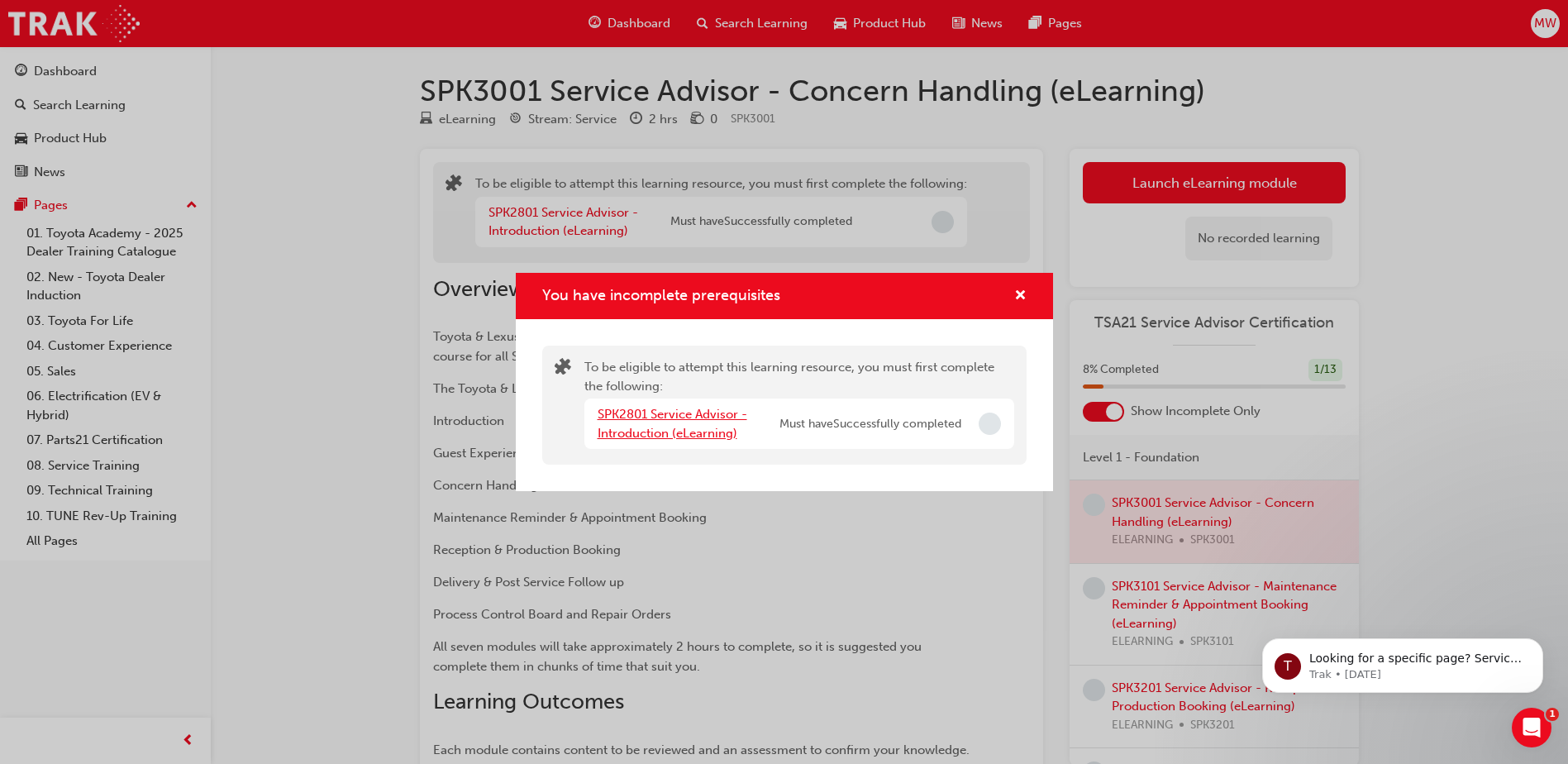
click at [710, 415] on link "SPK2801 Service Advisor - Introduction (eLearning)" at bounding box center [672, 423] width 149 height 33
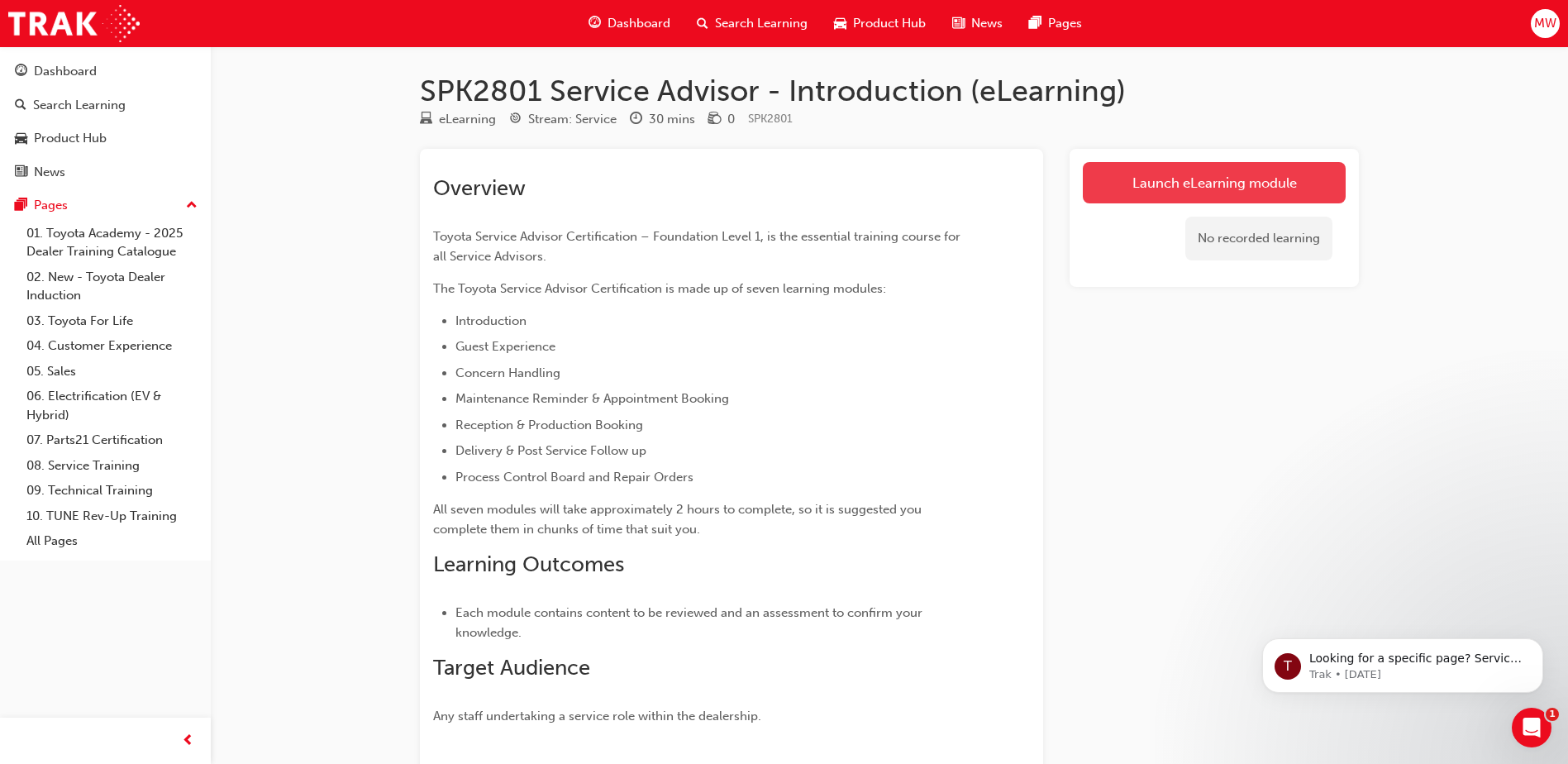
click at [1183, 189] on link "Launch eLearning module" at bounding box center [1214, 183] width 263 height 41
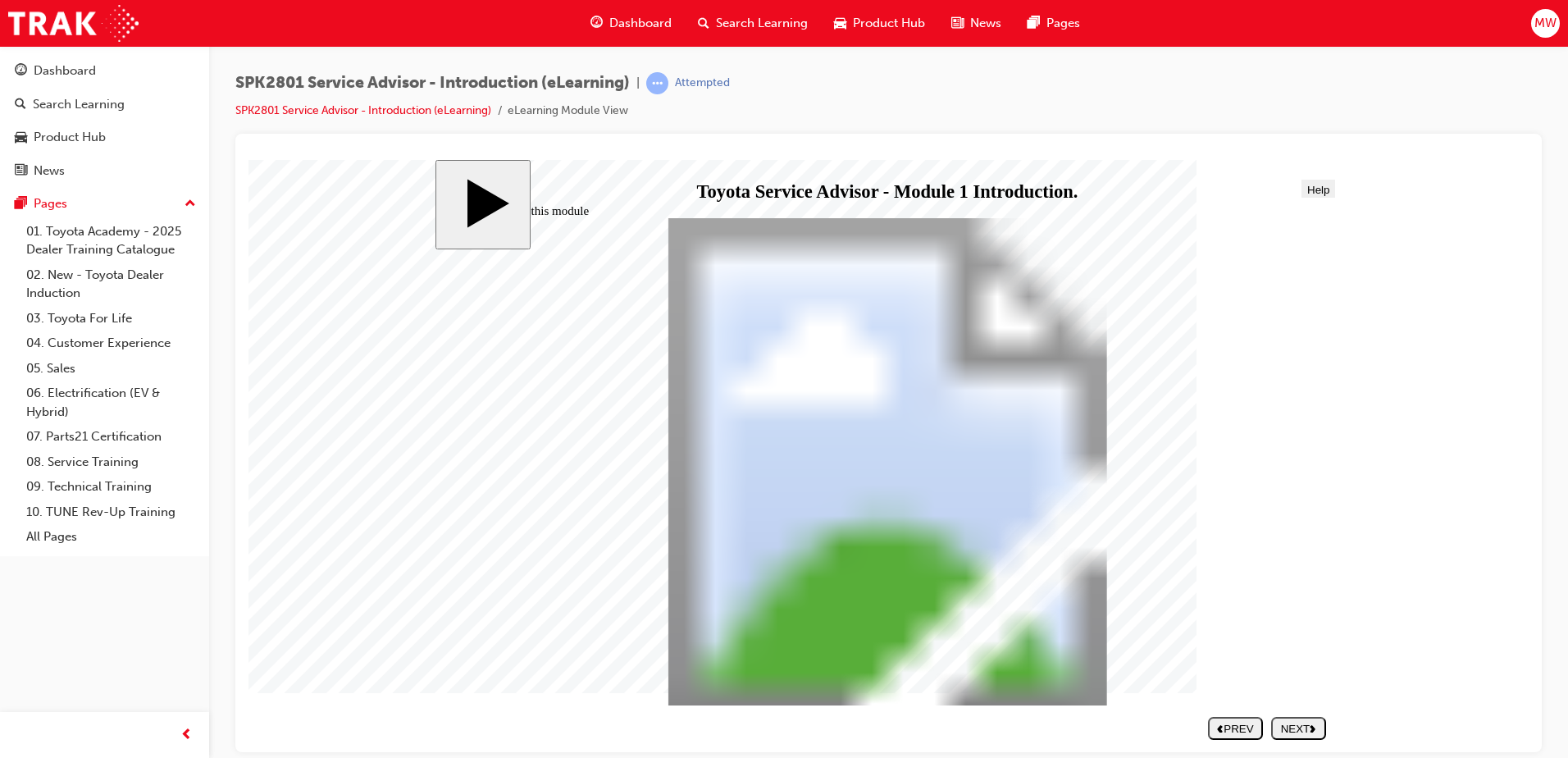
drag, startPoint x: 1136, startPoint y: 653, endPoint x: 1157, endPoint y: 653, distance: 21.0
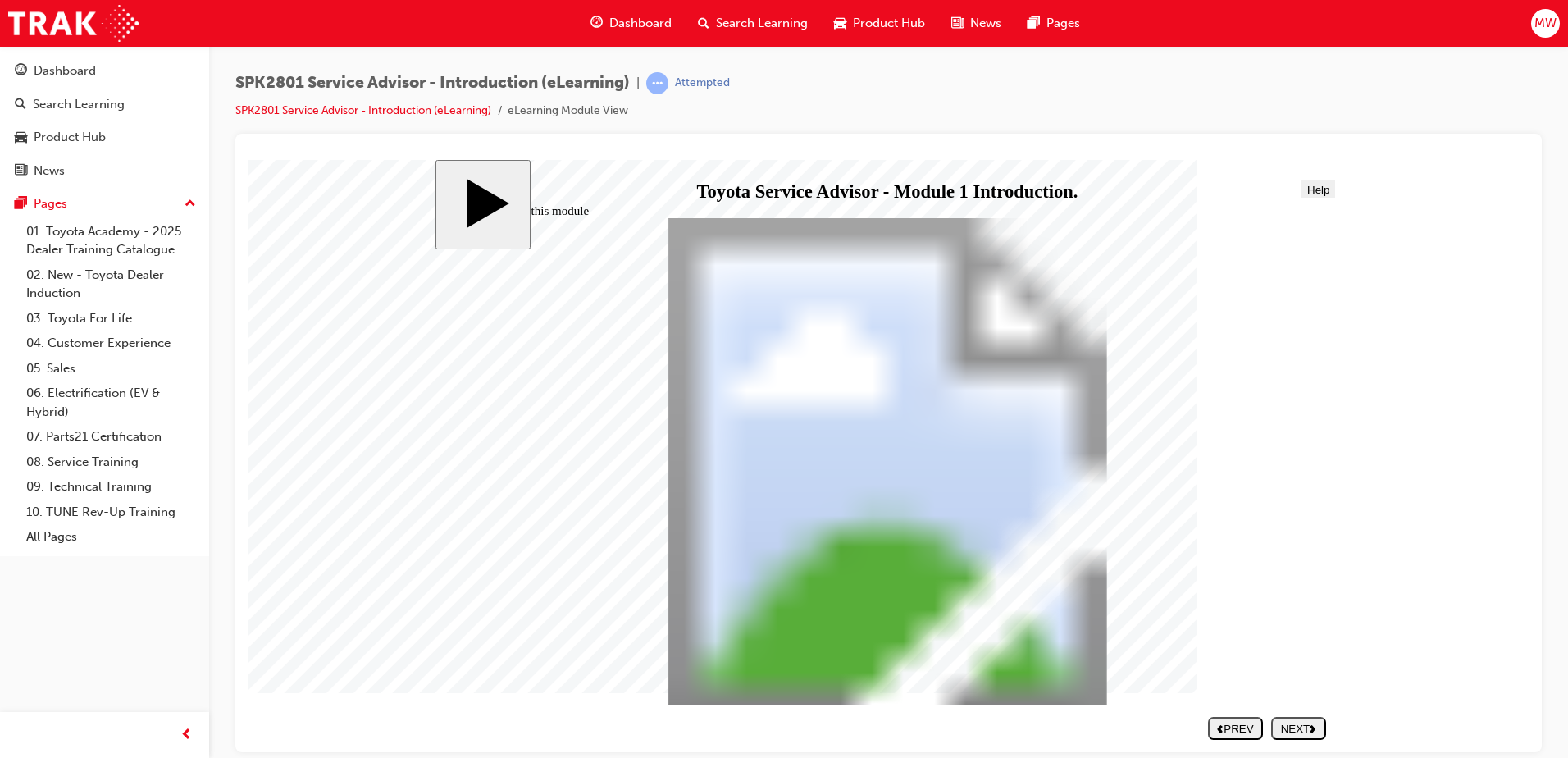
click at [1310, 726] on div "NEXT" at bounding box center [1298, 727] width 42 height 12
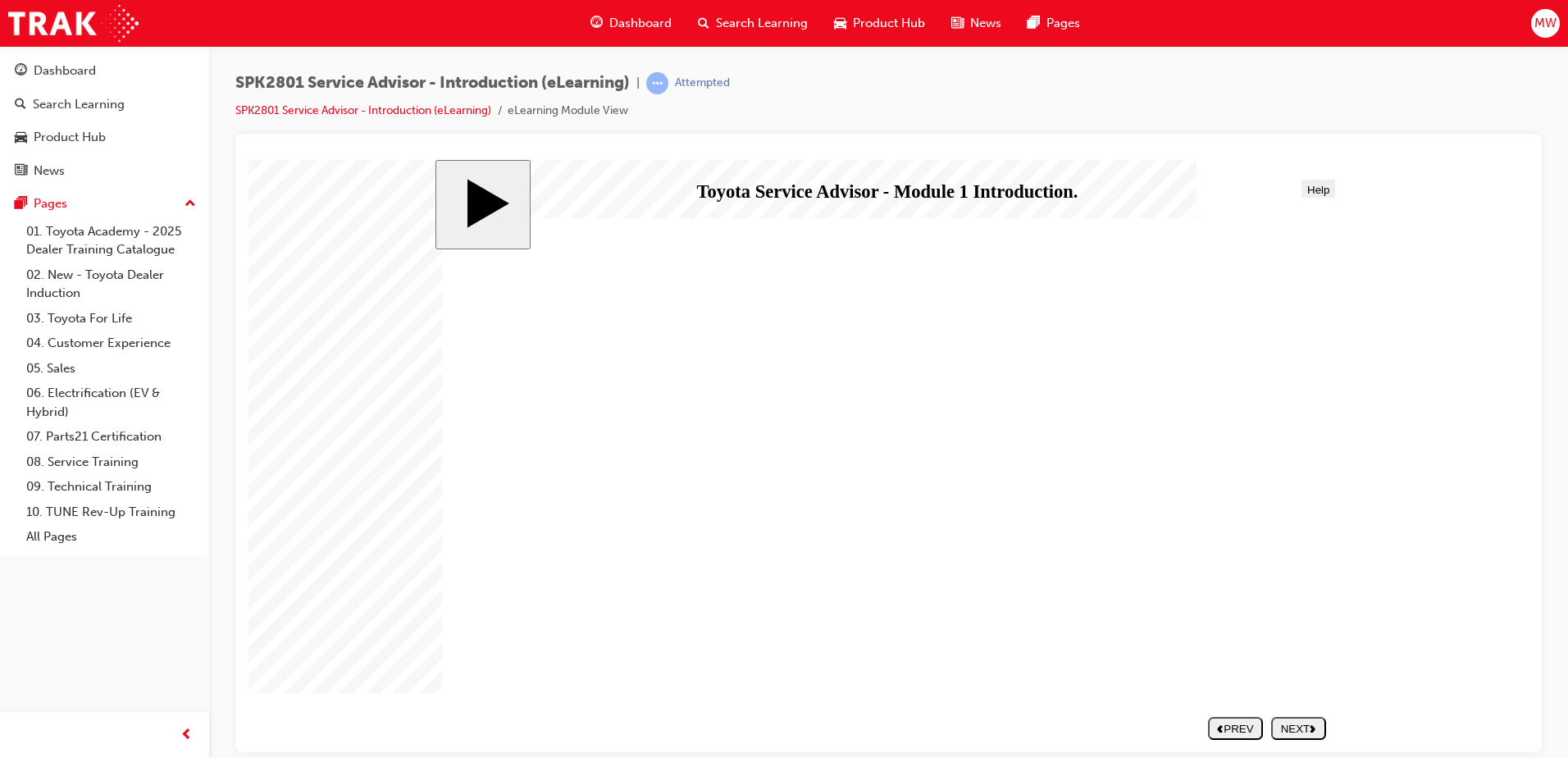
click at [1307, 732] on div "NEXT" at bounding box center [1298, 727] width 42 height 12
click at [1307, 727] on nav "SUBMIT NEXT PREV" at bounding box center [1263, 726] width 124 height 35
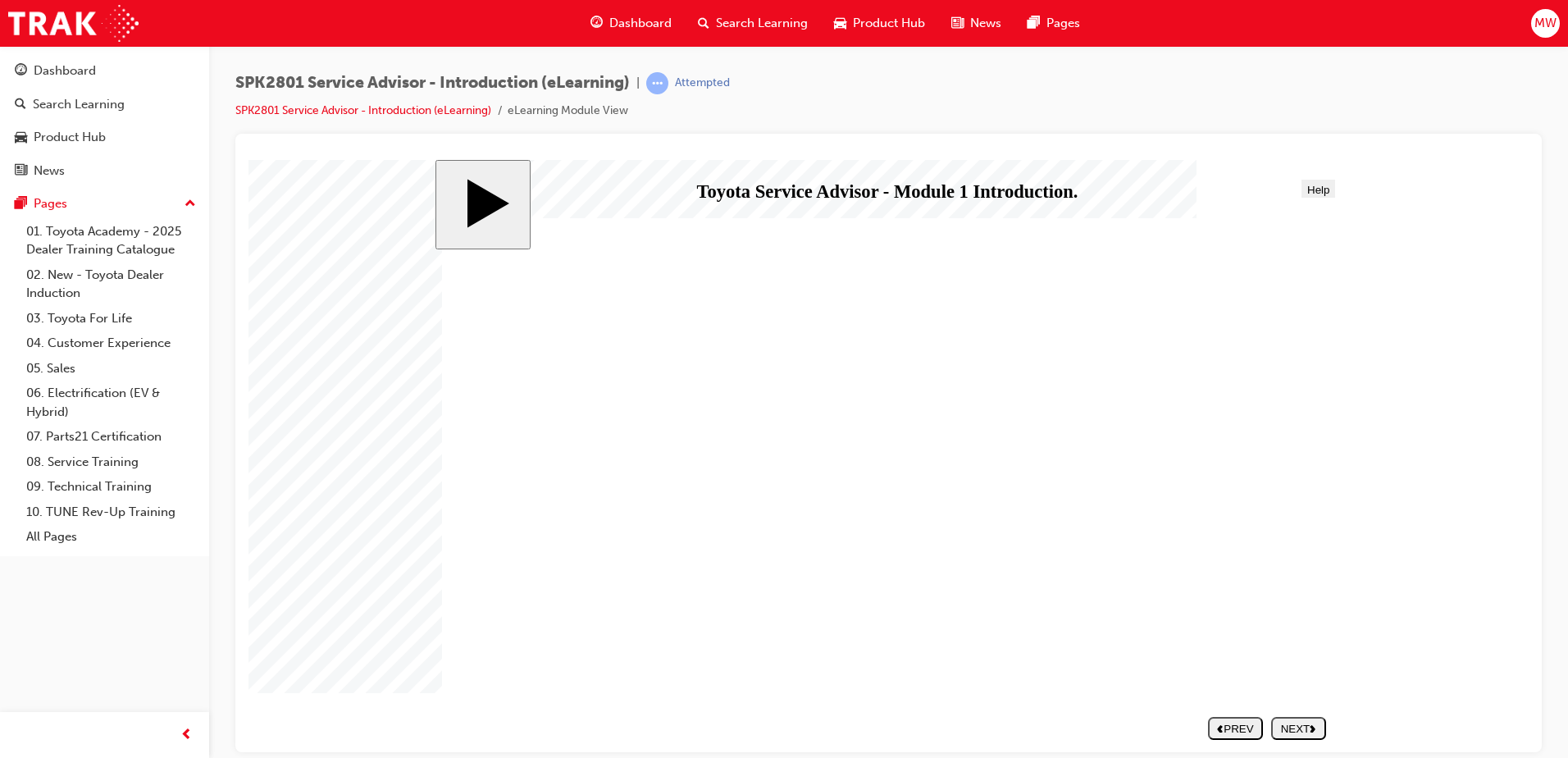
click at [1307, 728] on div "NEXT" at bounding box center [1298, 727] width 42 height 12
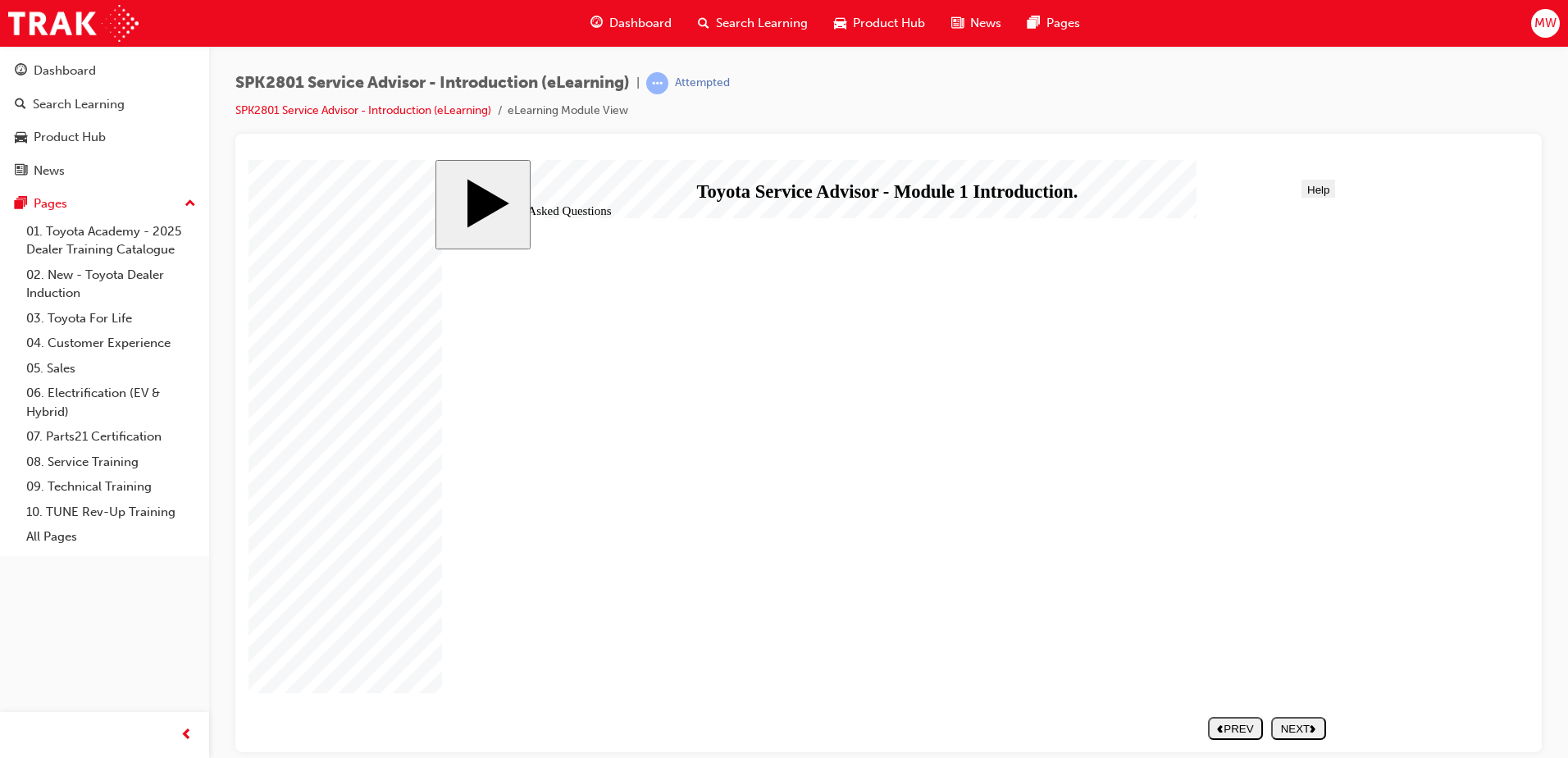
click at [1310, 728] on div "NEXT" at bounding box center [1298, 727] width 42 height 12
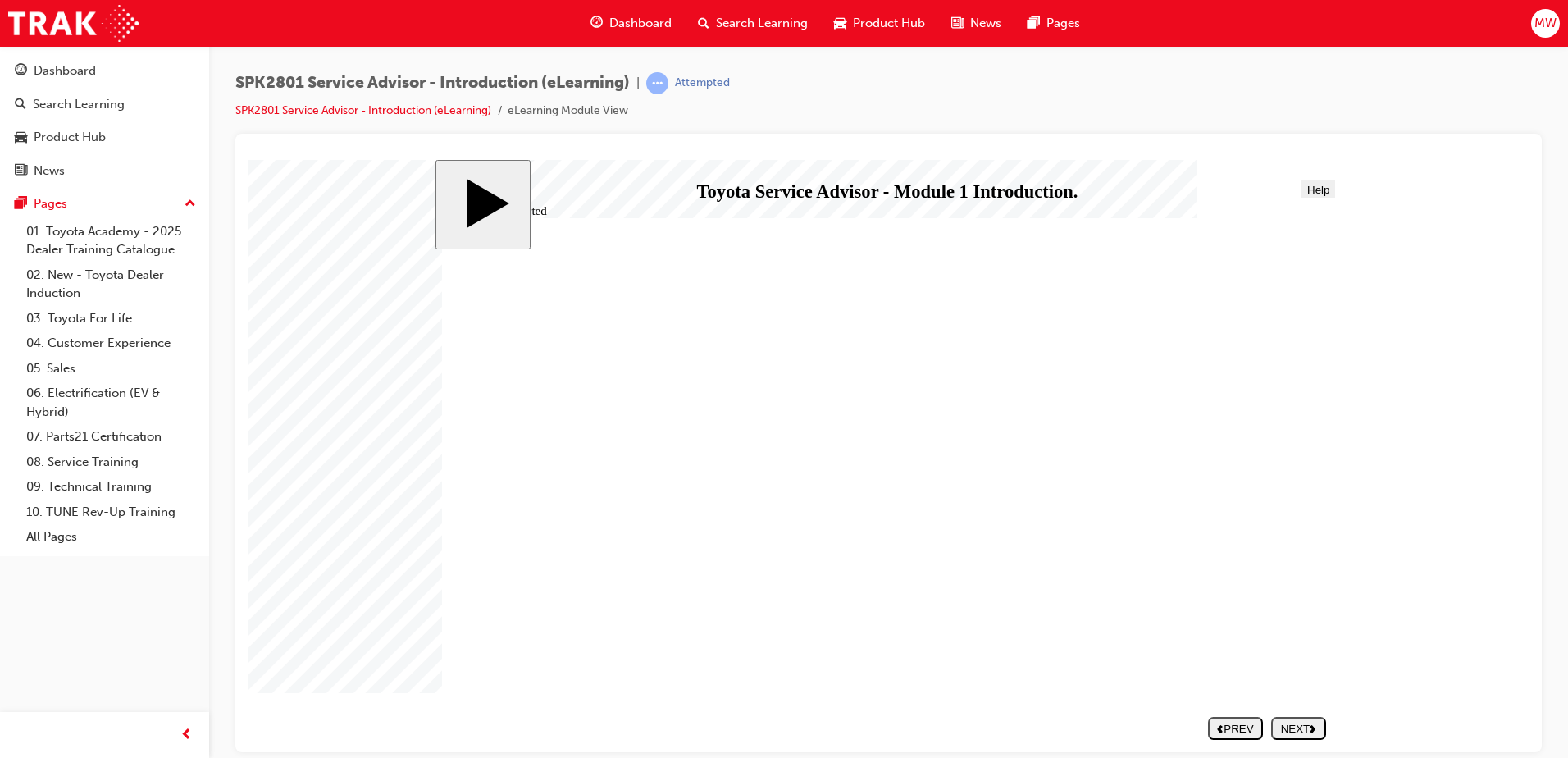
click at [1307, 724] on div "NEXT" at bounding box center [1298, 727] width 42 height 12
click at [327, 112] on link "SPK2801 Service Advisor - Introduction (eLearning)" at bounding box center [363, 110] width 256 height 14
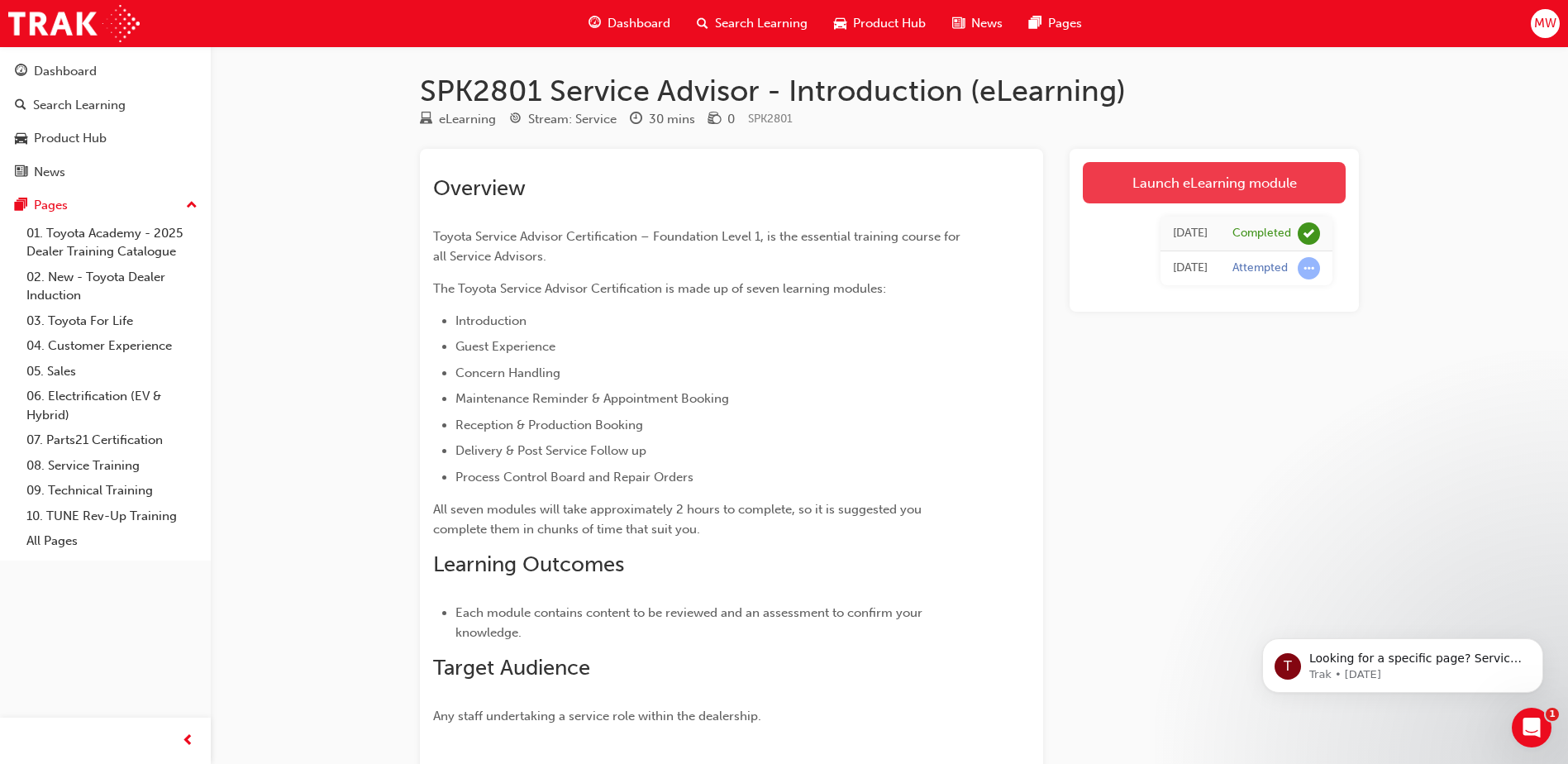
click at [1242, 181] on link "Launch eLearning module" at bounding box center [1214, 183] width 263 height 41
click at [1314, 268] on span "learningRecordVerb_ATTEMPT-icon" at bounding box center [1309, 268] width 22 height 22
click at [1184, 190] on link "Launch eLearning module" at bounding box center [1214, 183] width 263 height 41
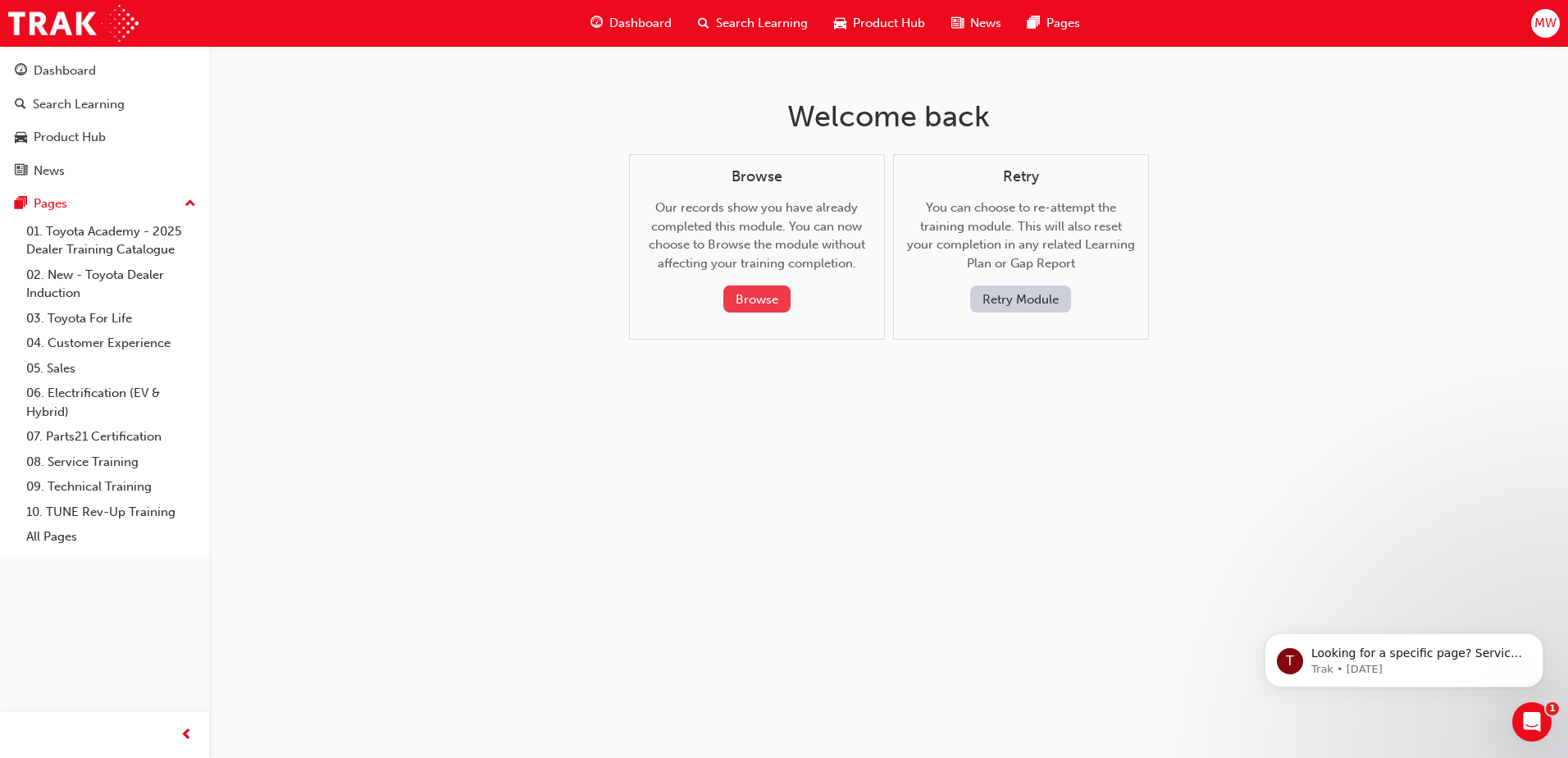
click at [752, 296] on button "Browse" at bounding box center [756, 299] width 67 height 27
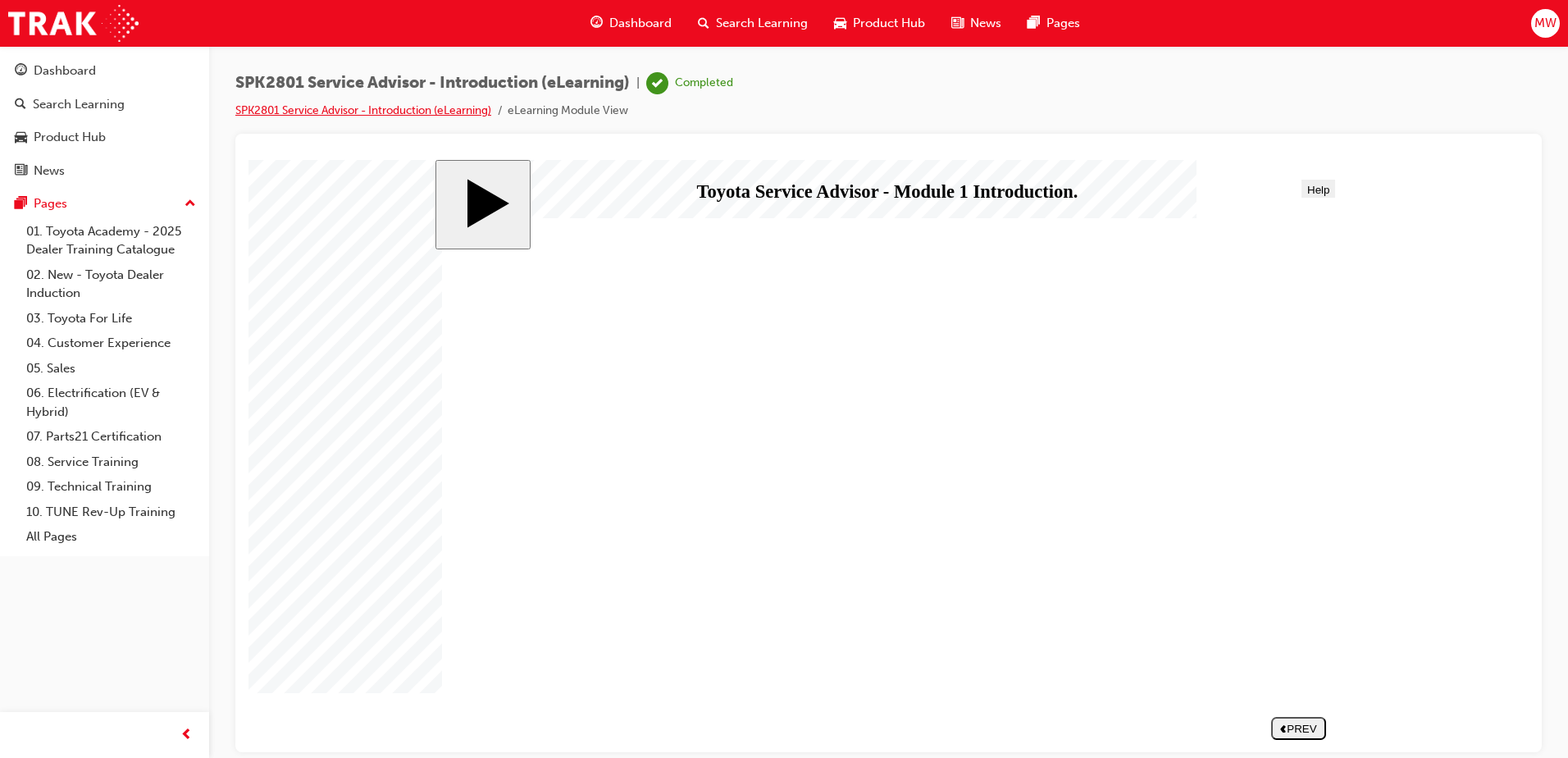
click at [375, 110] on link "SPK2801 Service Advisor - Introduction (eLearning)" at bounding box center [363, 110] width 256 height 14
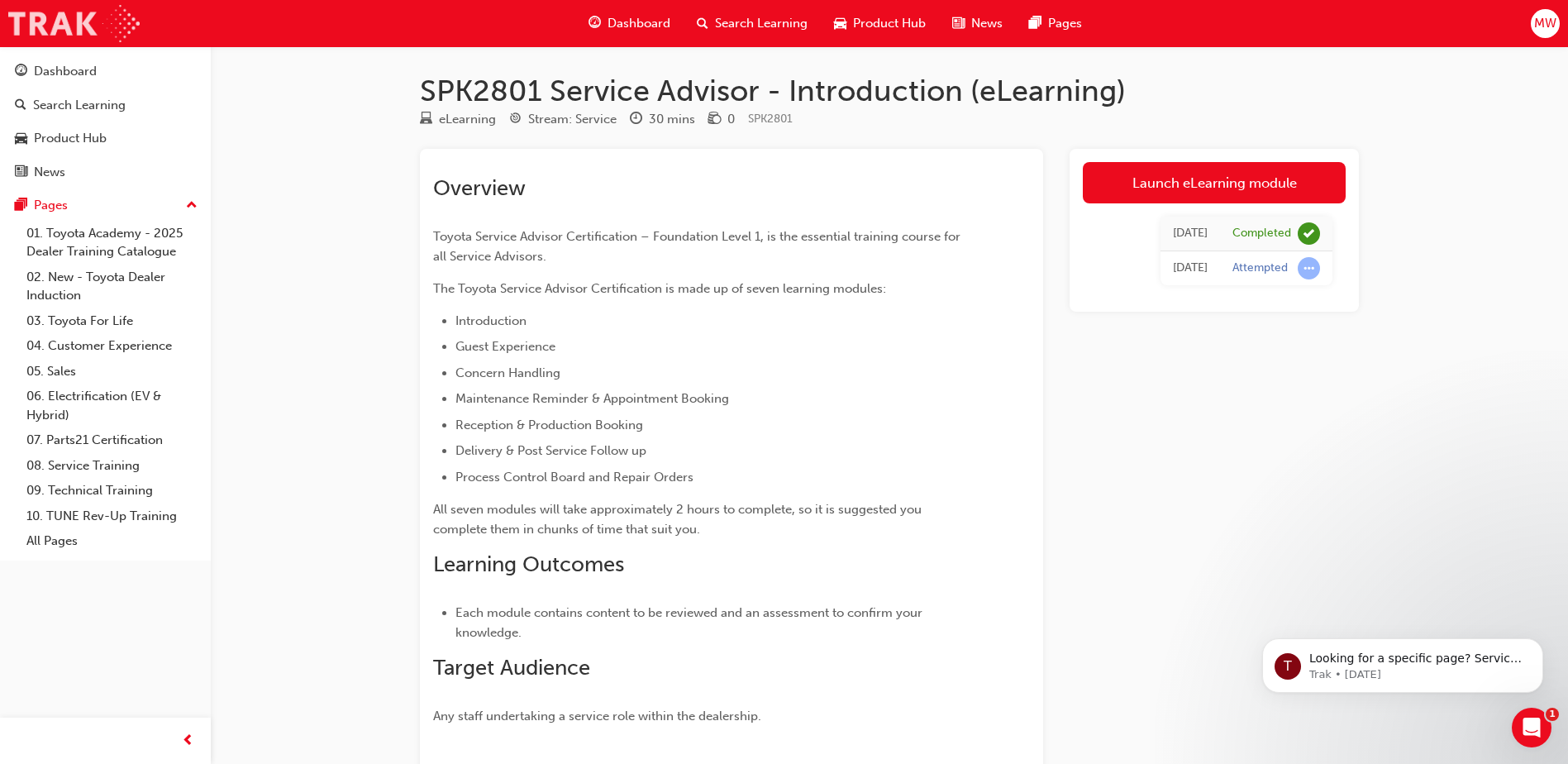
click at [46, 12] on img at bounding box center [74, 23] width 131 height 37
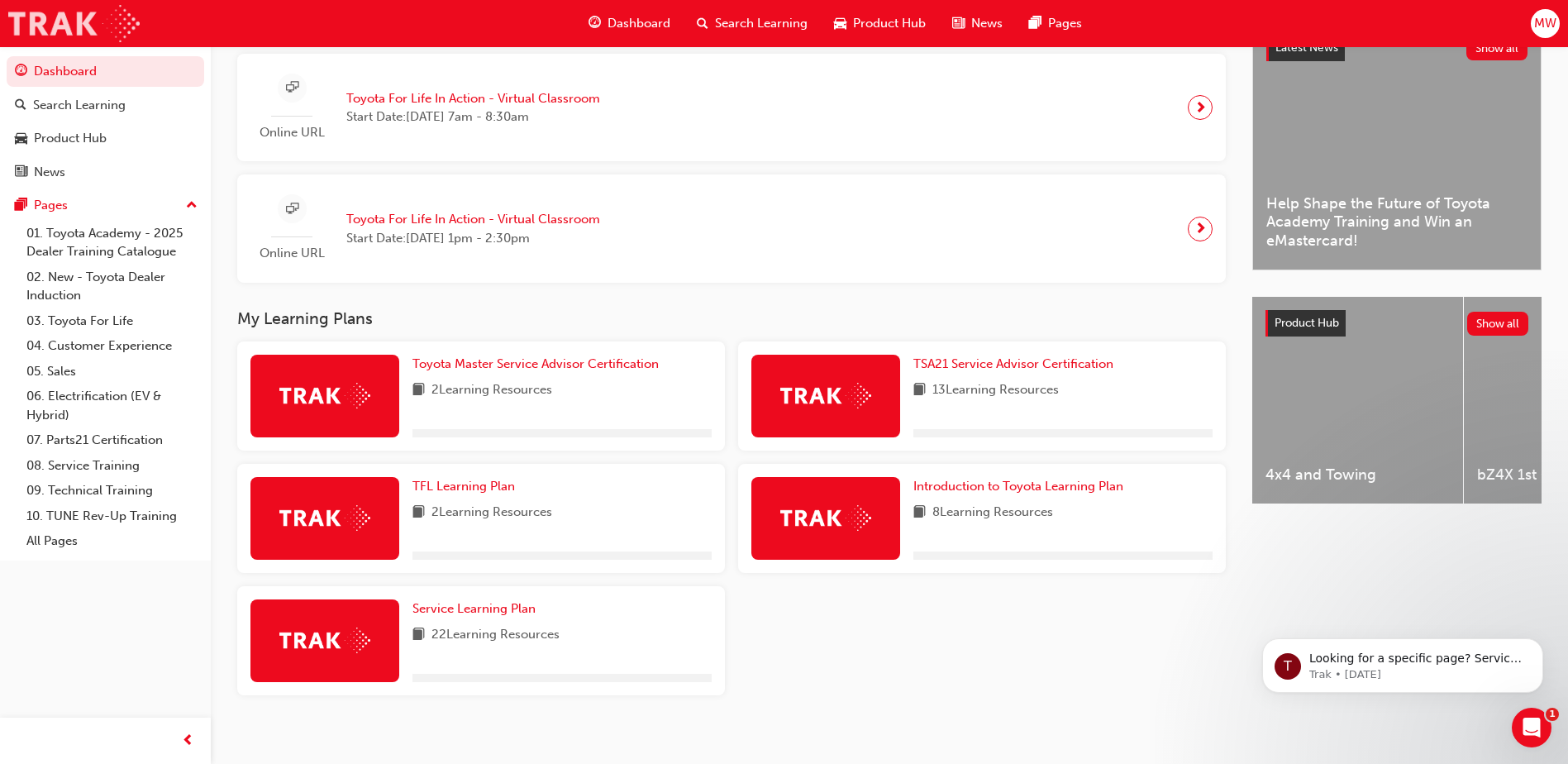
scroll to position [419, 0]
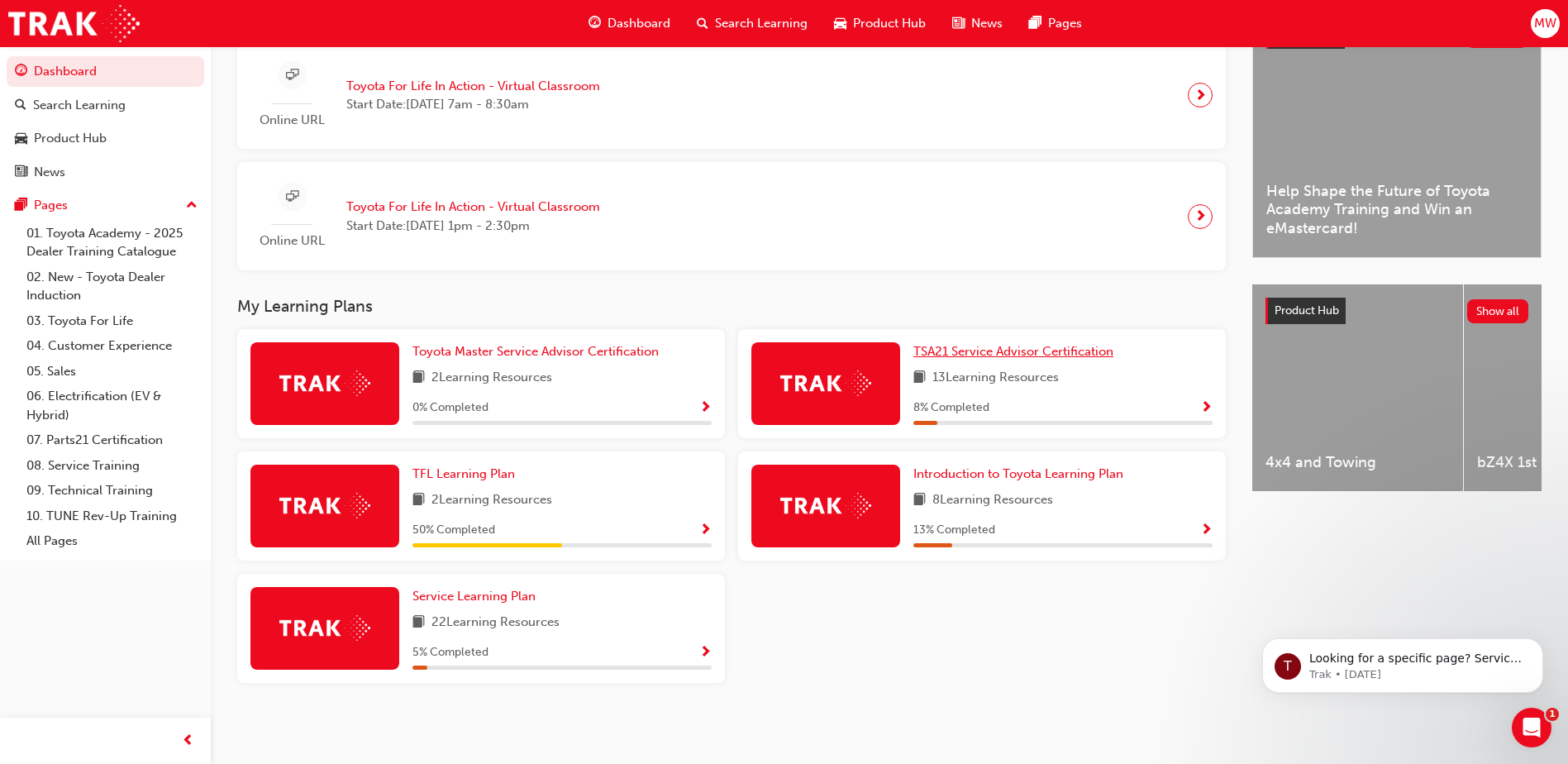
click at [1078, 349] on span "TSA21 Service Advisor Certification" at bounding box center [1013, 351] width 200 height 15
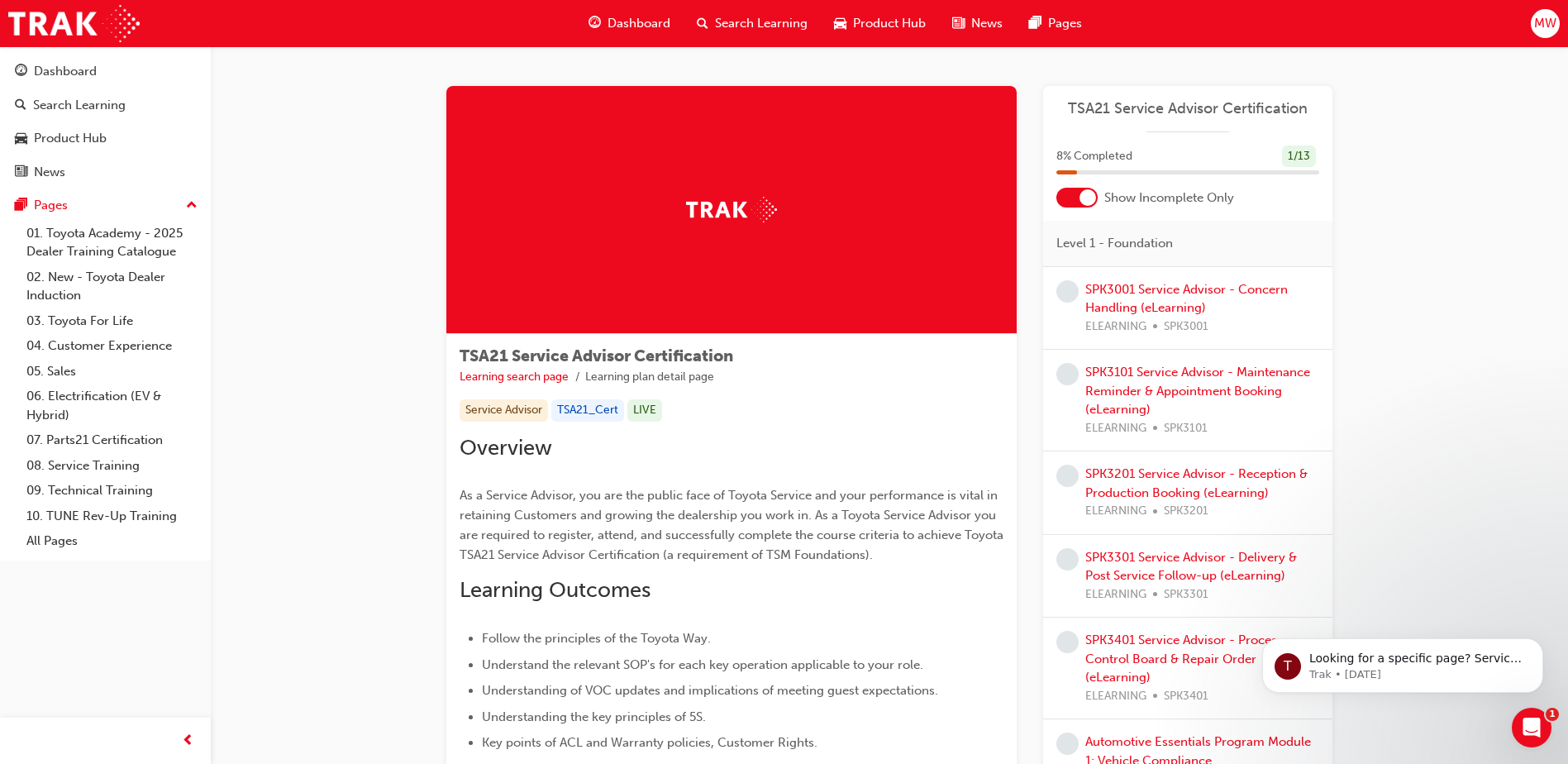
click at [1184, 299] on div "SPK3001 Service Advisor - Concern Handling (eLearning) ELEARNING SPK3001" at bounding box center [1202, 307] width 234 height 56
click at [1194, 287] on link "SPK3001 Service Advisor - Concern Handling (eLearning)" at bounding box center [1186, 298] width 203 height 33
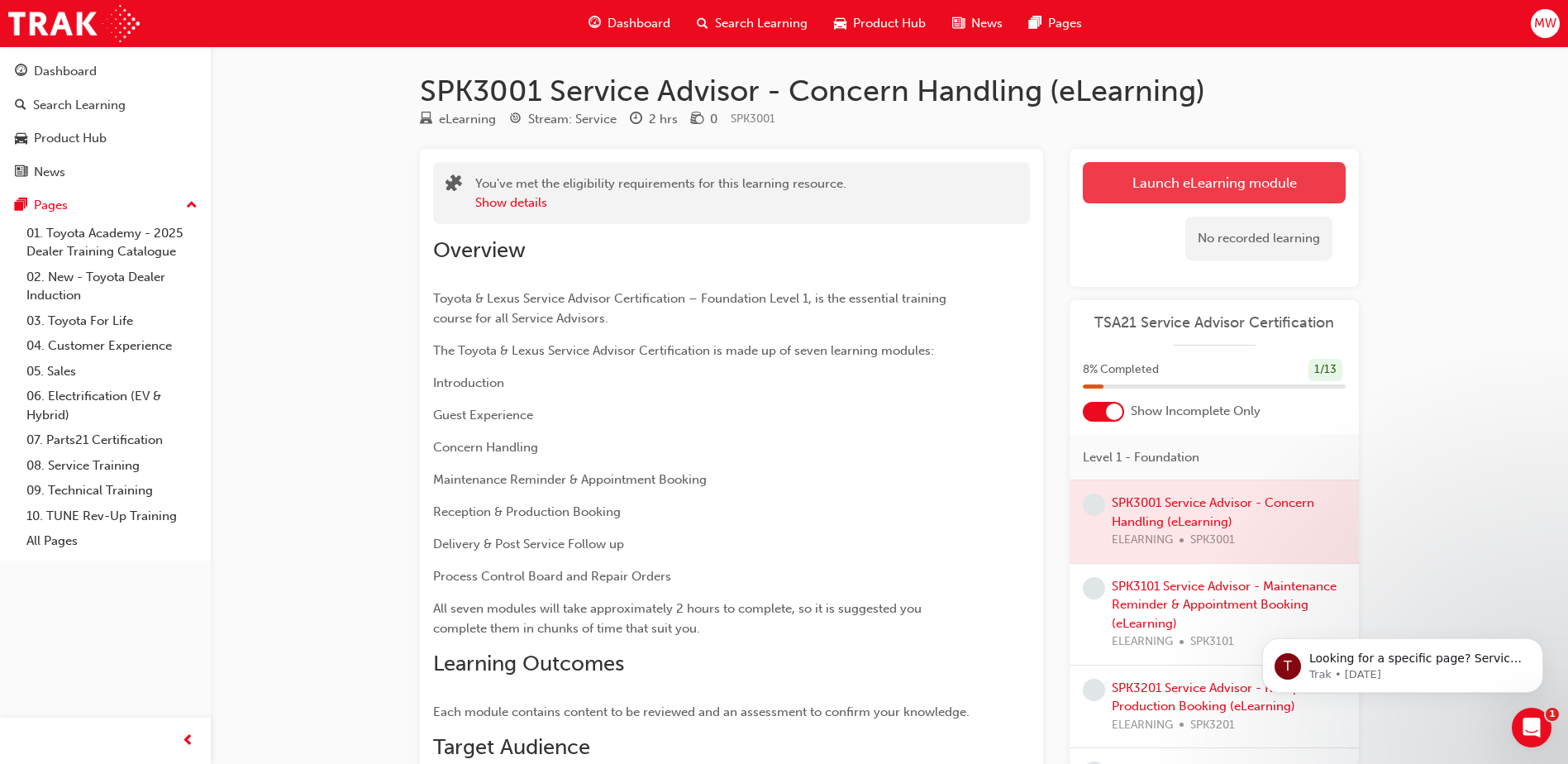
click at [1197, 177] on link "Launch eLearning module" at bounding box center [1214, 183] width 263 height 41
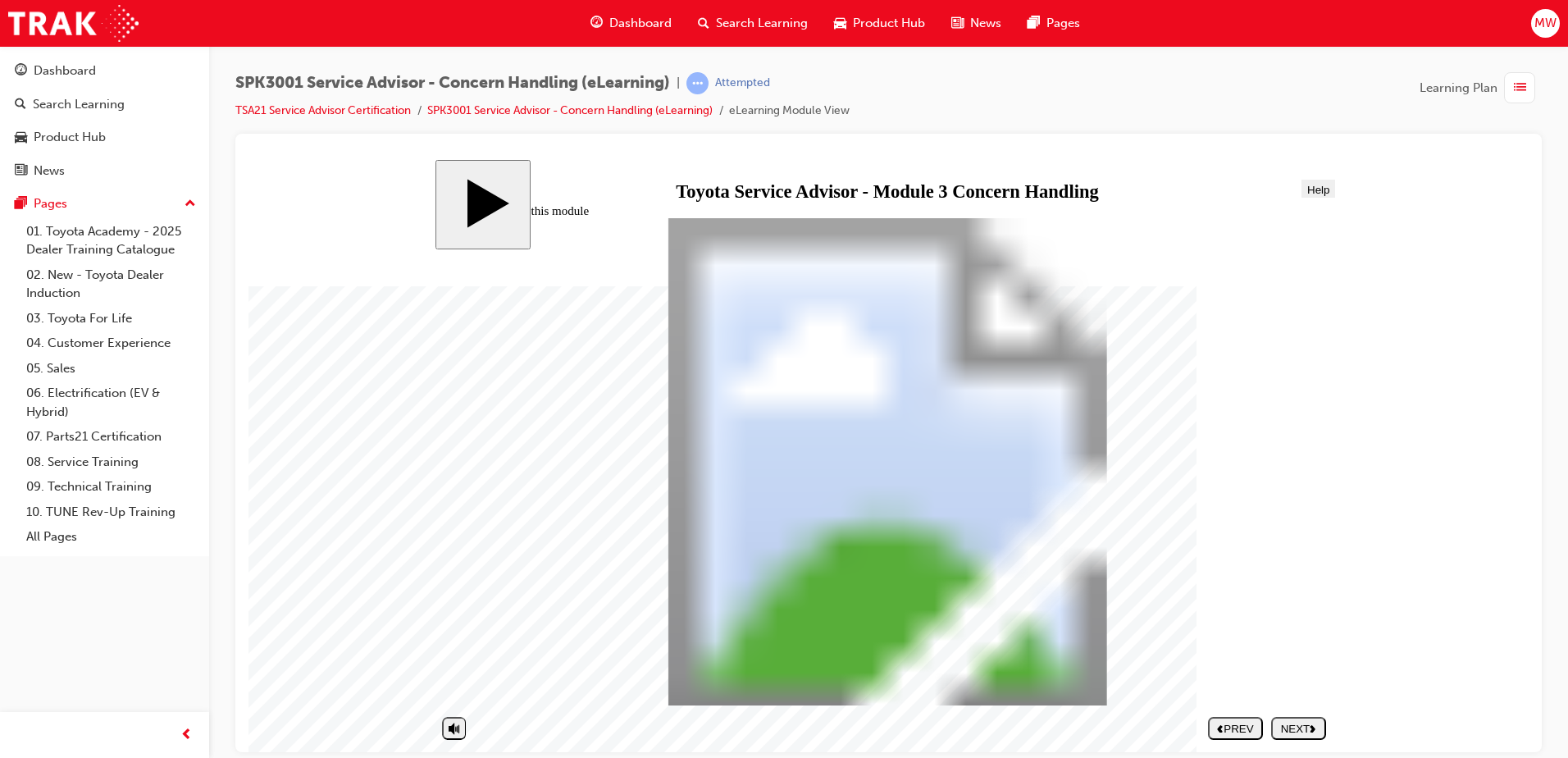
click at [1296, 722] on div "NEXT" at bounding box center [1298, 727] width 42 height 12
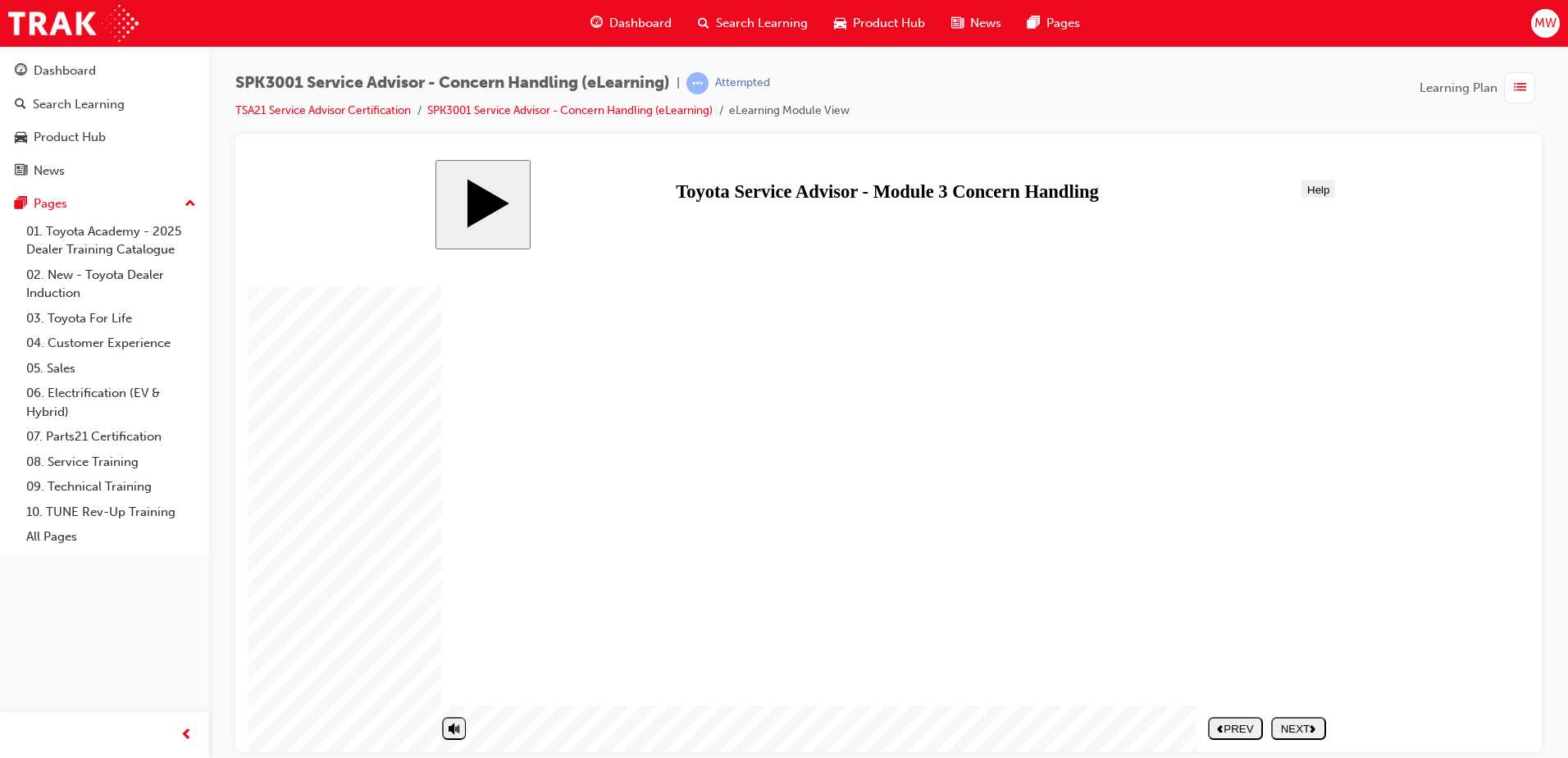
click at [1296, 722] on div "NEXT" at bounding box center [1298, 727] width 42 height 12
click at [1296, 722] on div "SUBMIT" at bounding box center [1298, 727] width 42 height 12
drag, startPoint x: 979, startPoint y: 381, endPoint x: 992, endPoint y: 382, distance: 13.0
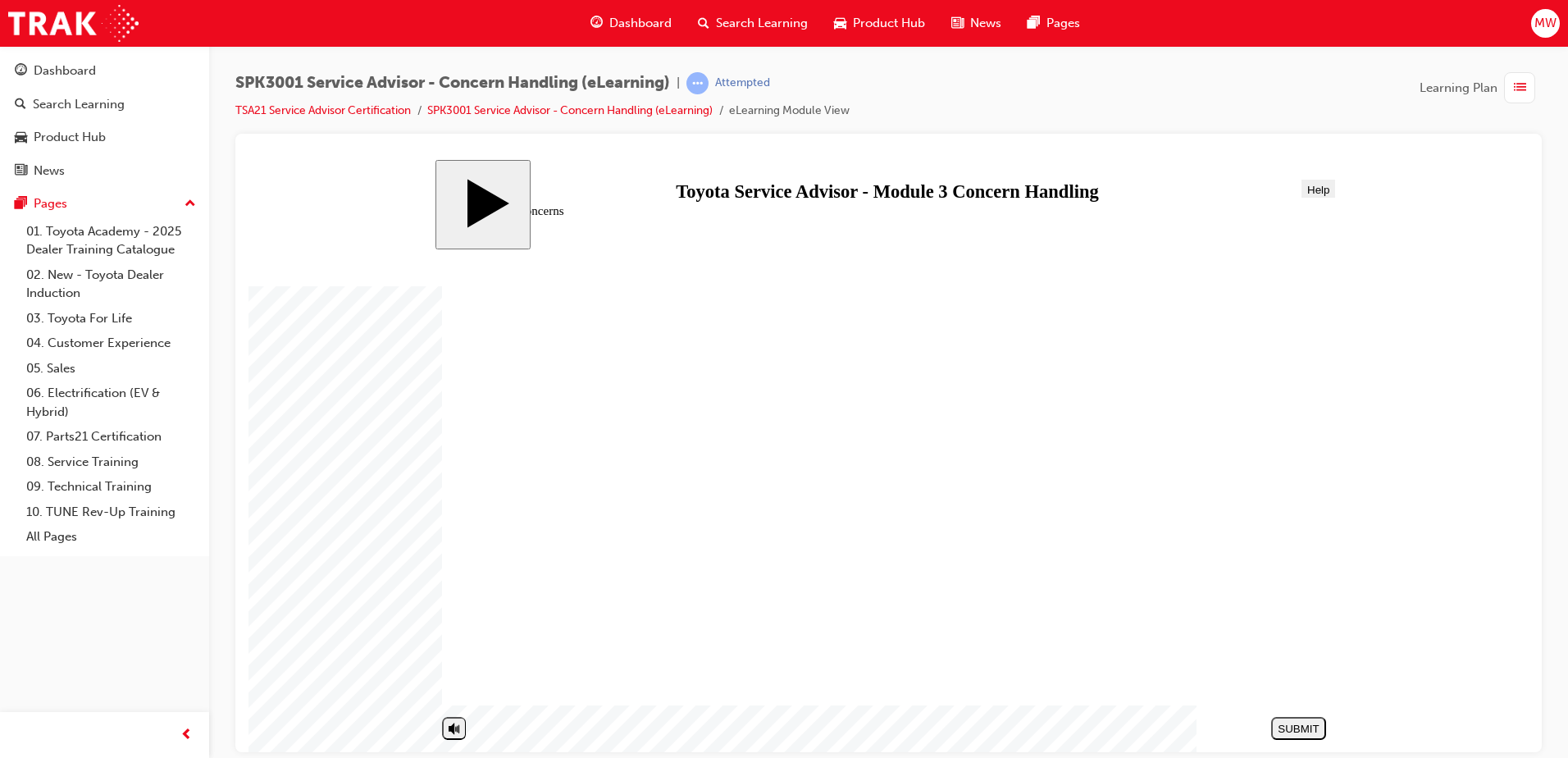
drag, startPoint x: 964, startPoint y: 609, endPoint x: 1234, endPoint y: 355, distance: 370.7
drag, startPoint x: 956, startPoint y: 378, endPoint x: 1271, endPoint y: 547, distance: 357.5
drag, startPoint x: 1004, startPoint y: 515, endPoint x: 1230, endPoint y: 643, distance: 259.7
click at [1307, 729] on div "NEXT" at bounding box center [1298, 727] width 42 height 12
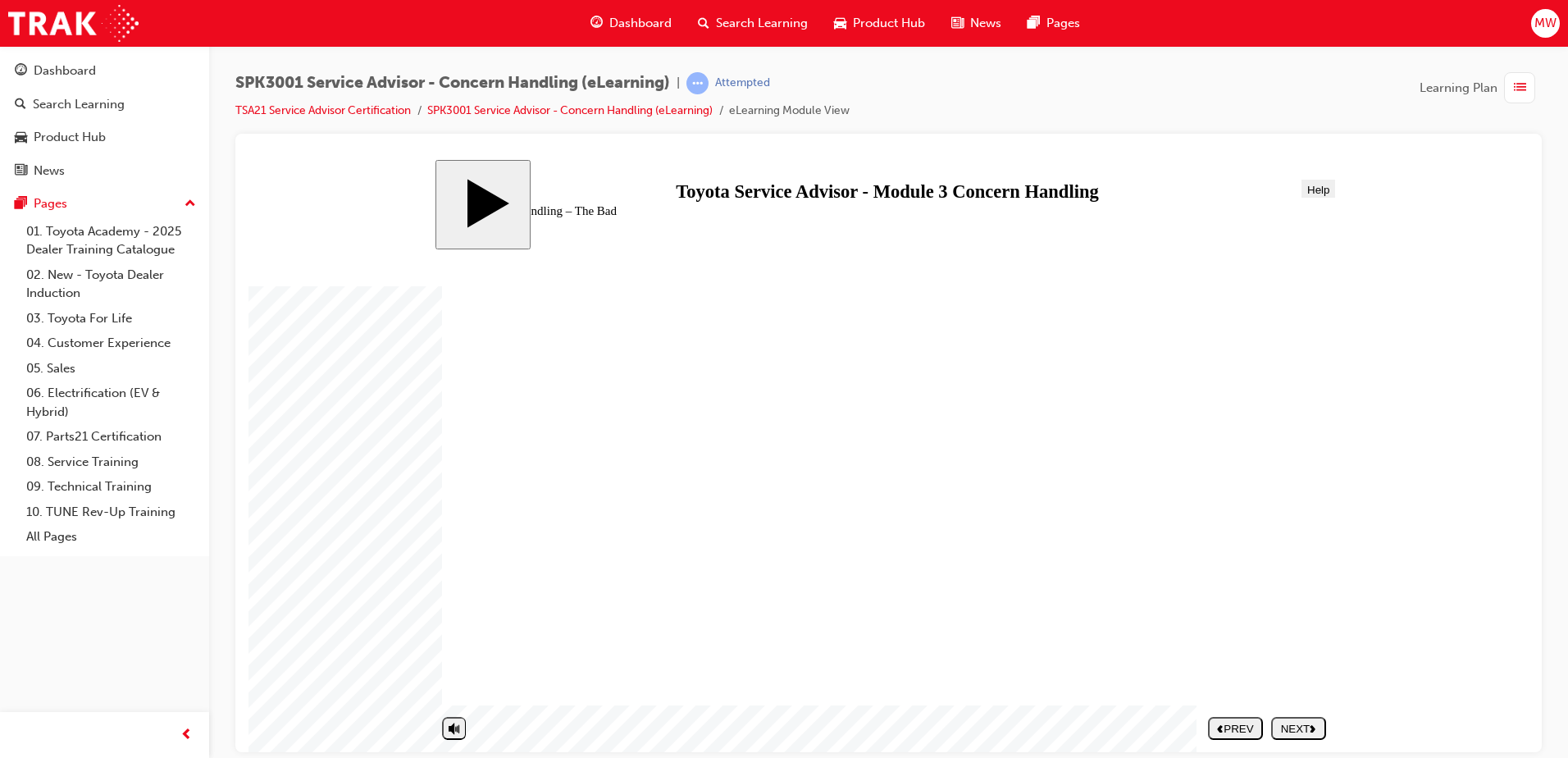
click at [1299, 721] on div "NEXT" at bounding box center [1298, 727] width 42 height 12
click at [1305, 732] on div "NEXT" at bounding box center [1298, 727] width 42 height 12
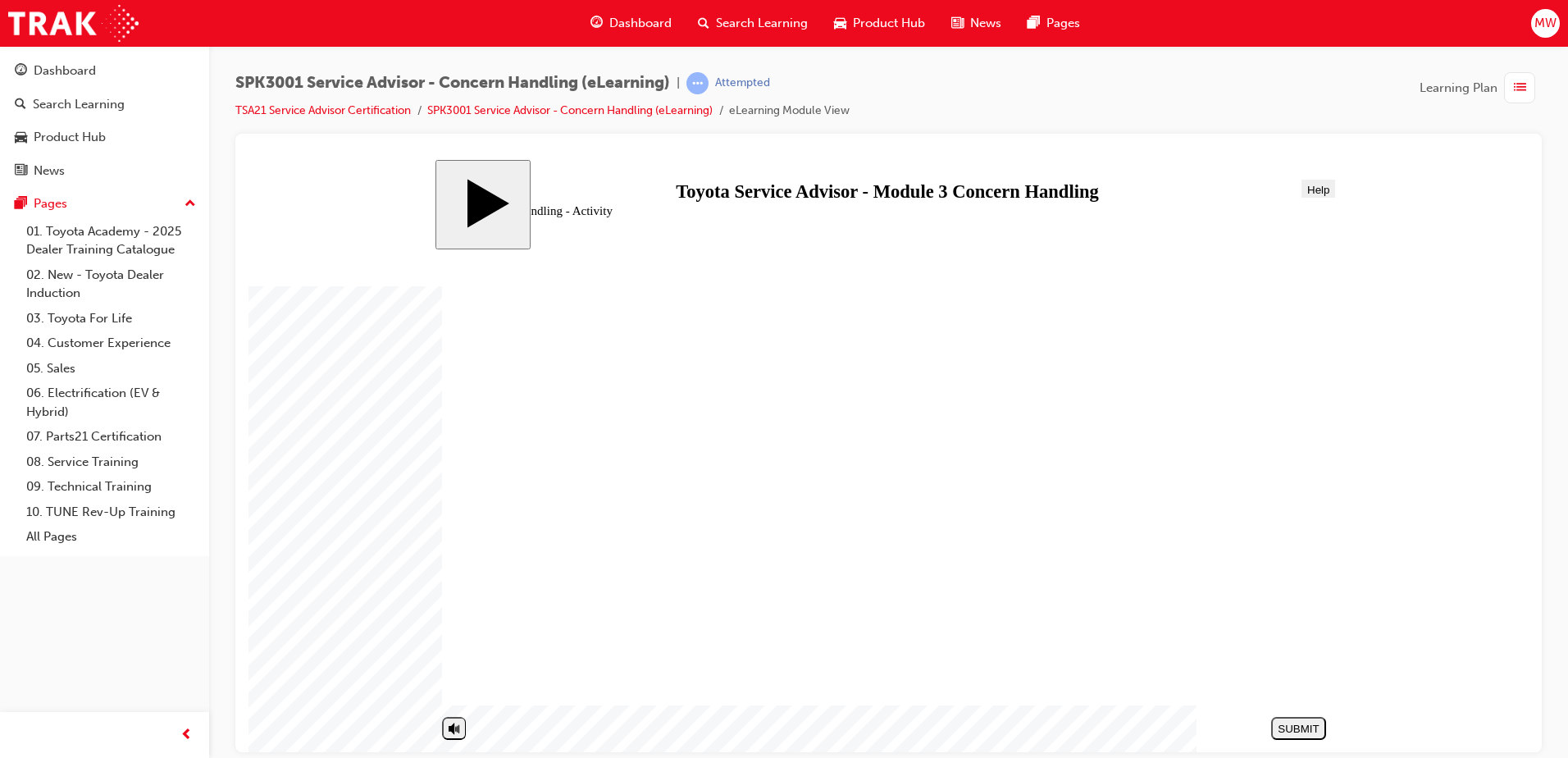
click at [1305, 732] on div "SUBMIT" at bounding box center [1298, 727] width 42 height 12
drag, startPoint x: 566, startPoint y: 485, endPoint x: 1022, endPoint y: 621, distance: 475.8
drag, startPoint x: 630, startPoint y: 560, endPoint x: 1025, endPoint y: 529, distance: 396.2
drag, startPoint x: 629, startPoint y: 555, endPoint x: 1066, endPoint y: 358, distance: 479.4
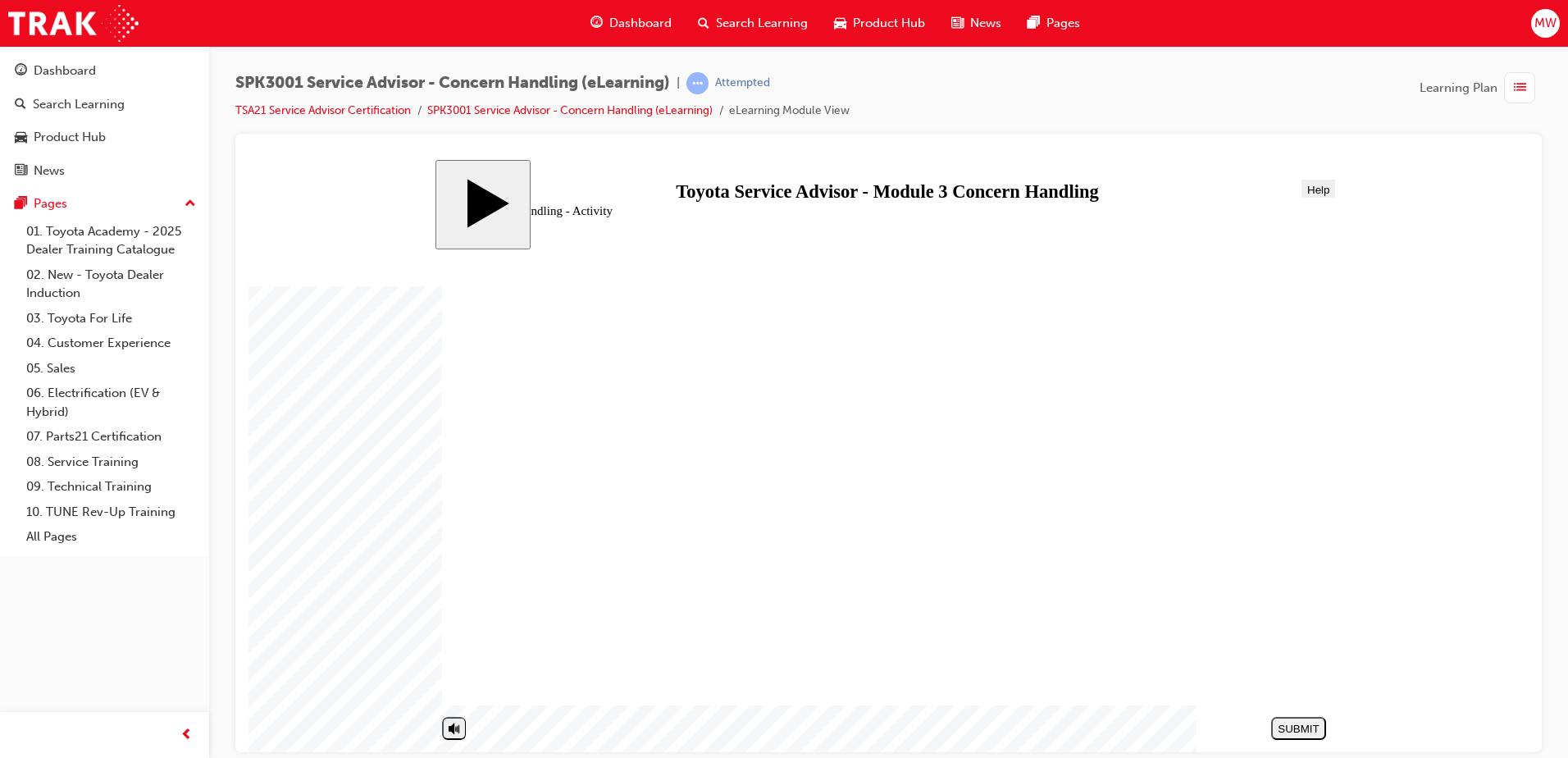
drag, startPoint x: 760, startPoint y: 526, endPoint x: 1207, endPoint y: 406, distance: 462.8
drag, startPoint x: 721, startPoint y: 525, endPoint x: 1171, endPoint y: 406, distance: 465.5
drag, startPoint x: 721, startPoint y: 595, endPoint x: 1146, endPoint y: 402, distance: 466.8
drag, startPoint x: 675, startPoint y: 626, endPoint x: 1117, endPoint y: 391, distance: 500.6
drag, startPoint x: 665, startPoint y: 675, endPoint x: 680, endPoint y: 656, distance: 24.2
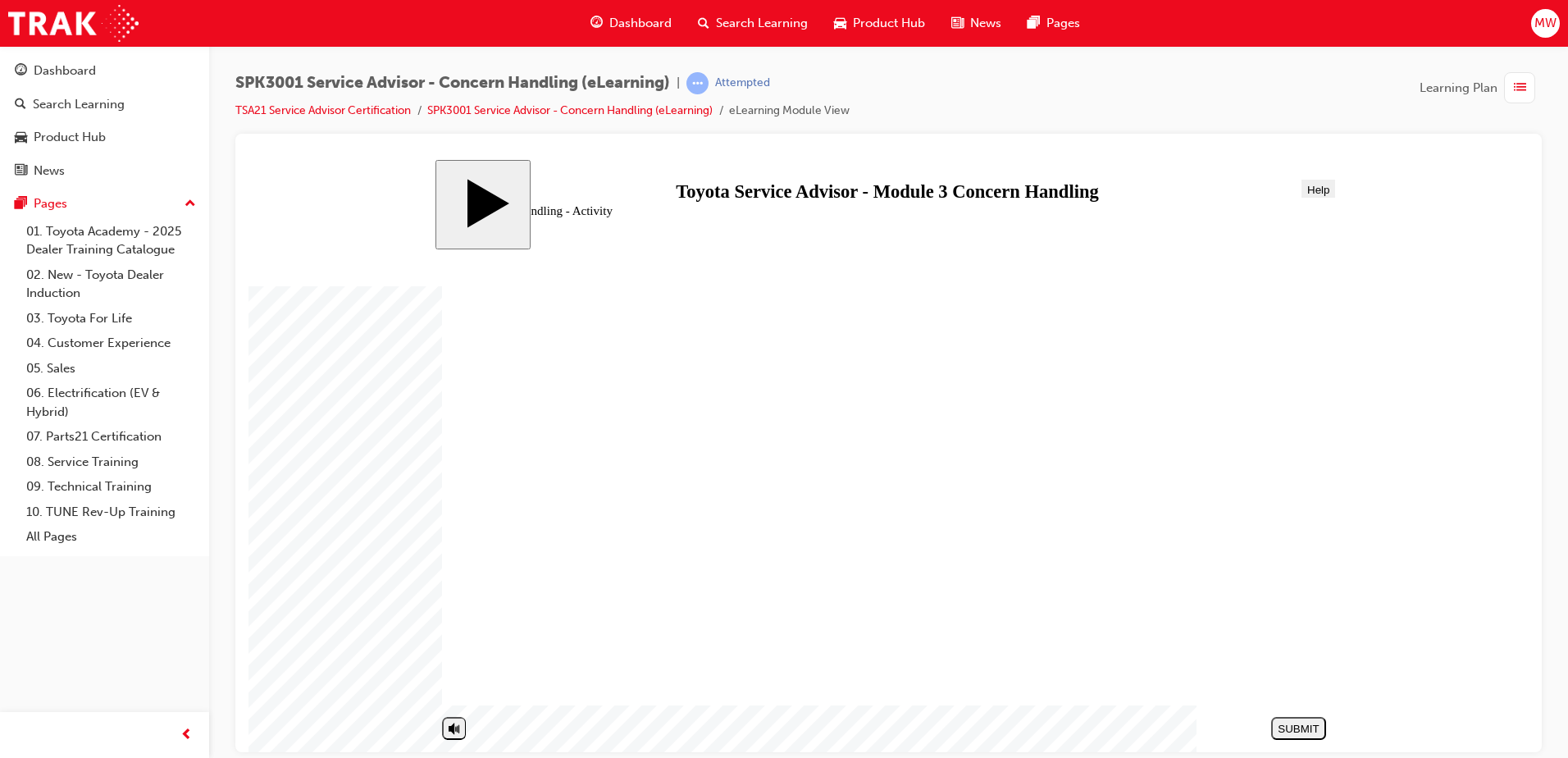
drag, startPoint x: 686, startPoint y: 600, endPoint x: 642, endPoint y: 566, distance: 55.6
drag, startPoint x: 660, startPoint y: 520, endPoint x: 1121, endPoint y: 442, distance: 467.6
drag, startPoint x: 1103, startPoint y: 532, endPoint x: 1159, endPoint y: 485, distance: 73.1
drag, startPoint x: 658, startPoint y: 455, endPoint x: 1106, endPoint y: 543, distance: 456.6
drag, startPoint x: 681, startPoint y: 656, endPoint x: 1048, endPoint y: 537, distance: 385.8
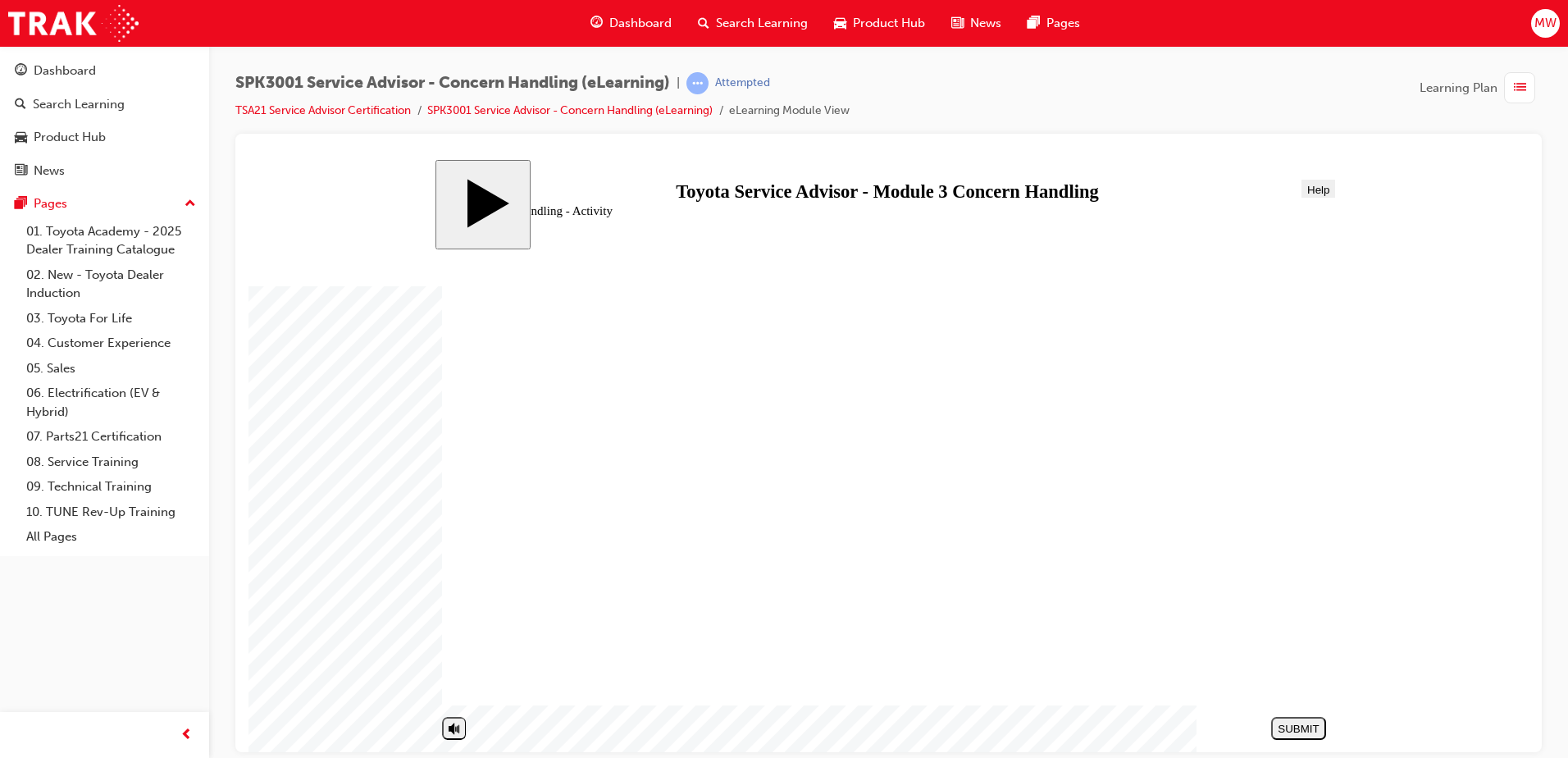
drag, startPoint x: 553, startPoint y: 461, endPoint x: 999, endPoint y: 587, distance: 463.5
drag, startPoint x: 644, startPoint y: 488, endPoint x: 1071, endPoint y: 584, distance: 437.7
drag, startPoint x: 652, startPoint y: 461, endPoint x: 1071, endPoint y: 639, distance: 455.2
click at [1285, 726] on div "SUBMIT" at bounding box center [1298, 727] width 42 height 12
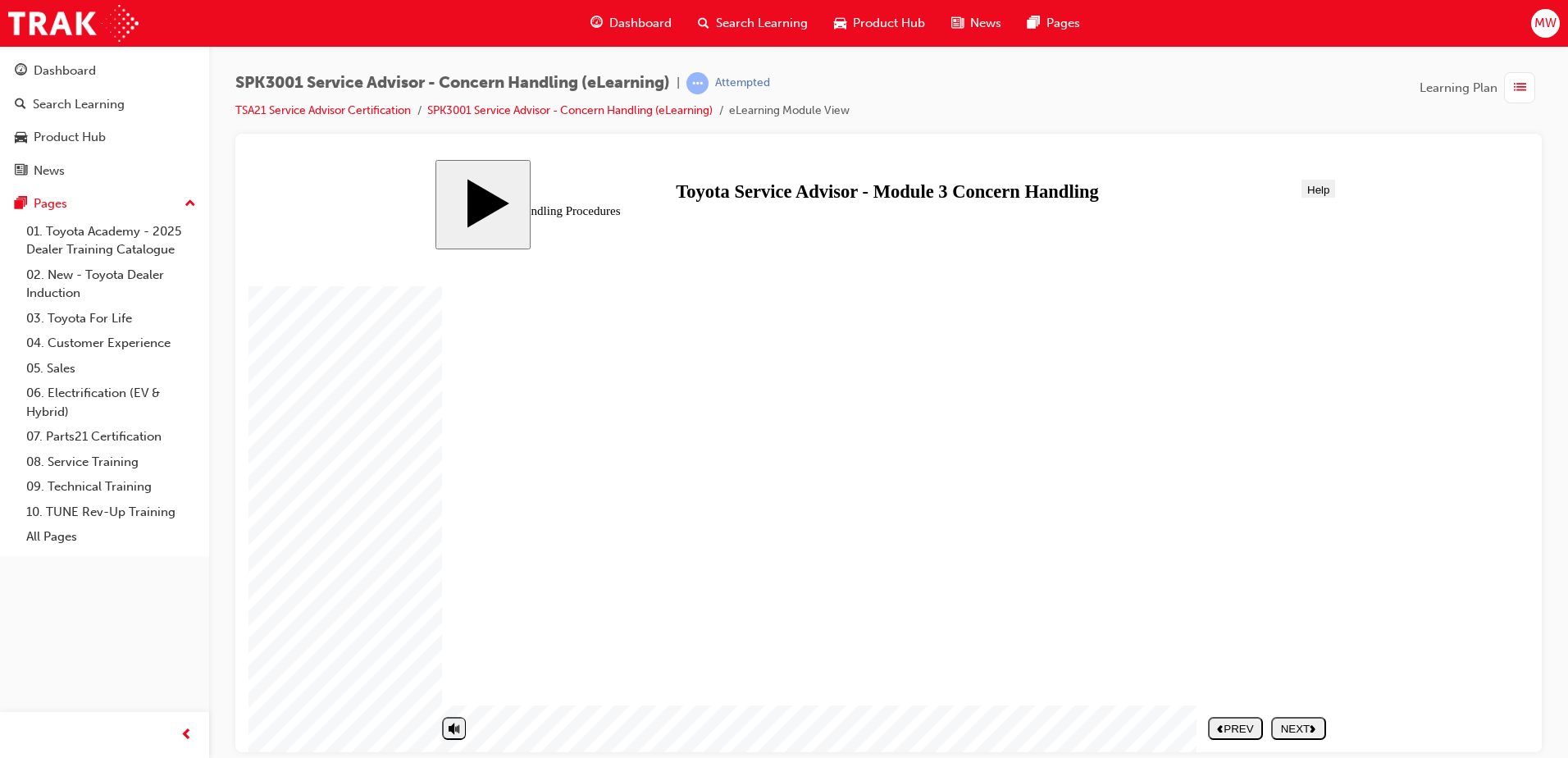
click at [1291, 732] on div "NEXT" at bounding box center [1298, 727] width 42 height 12
radio input "false"
radio input "true"
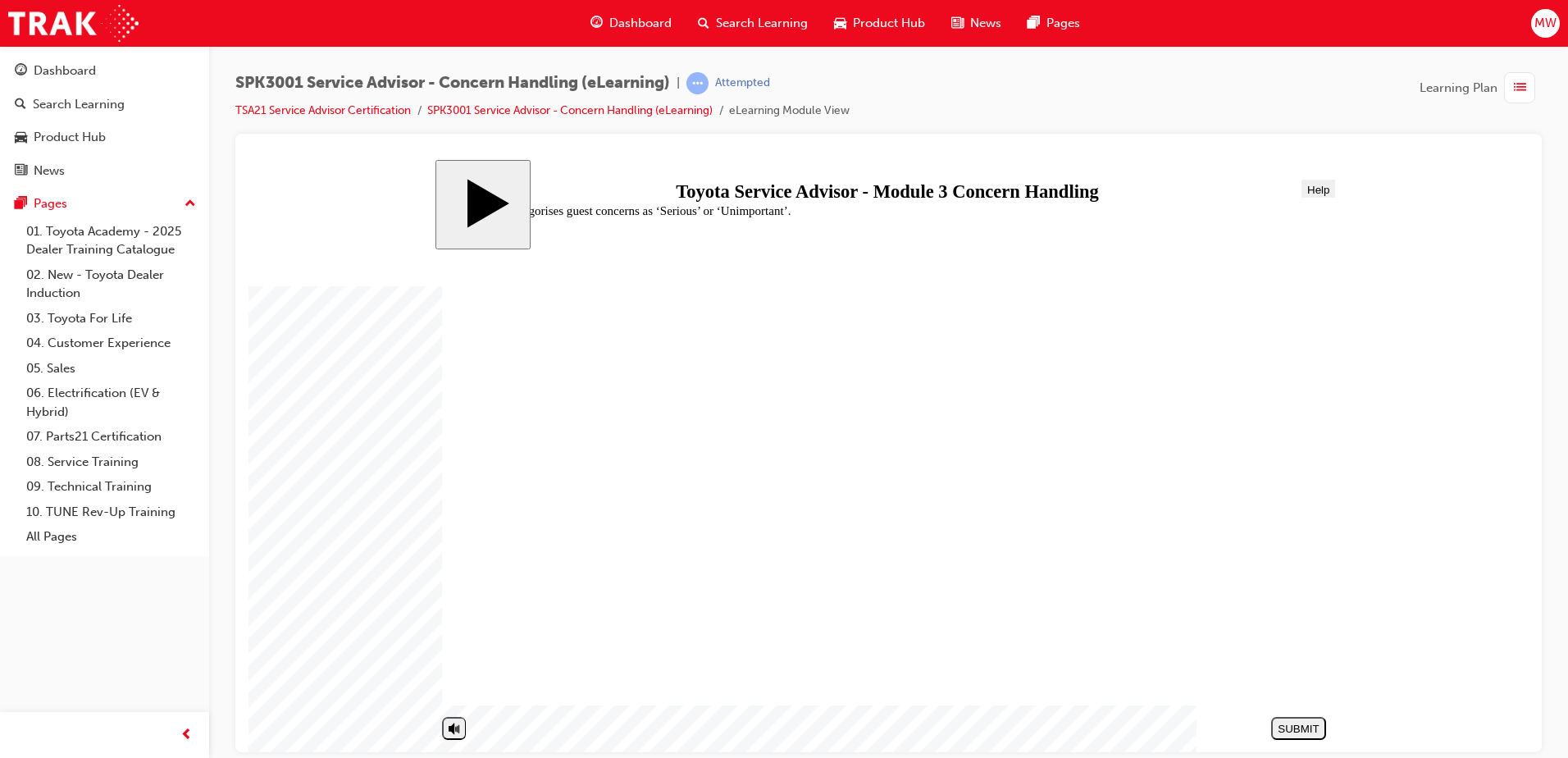
click at [1298, 726] on div "SUBMIT" at bounding box center [1298, 727] width 42 height 12
radio input "true"
click at [1303, 729] on div "SUBMIT" at bounding box center [1298, 727] width 42 height 12
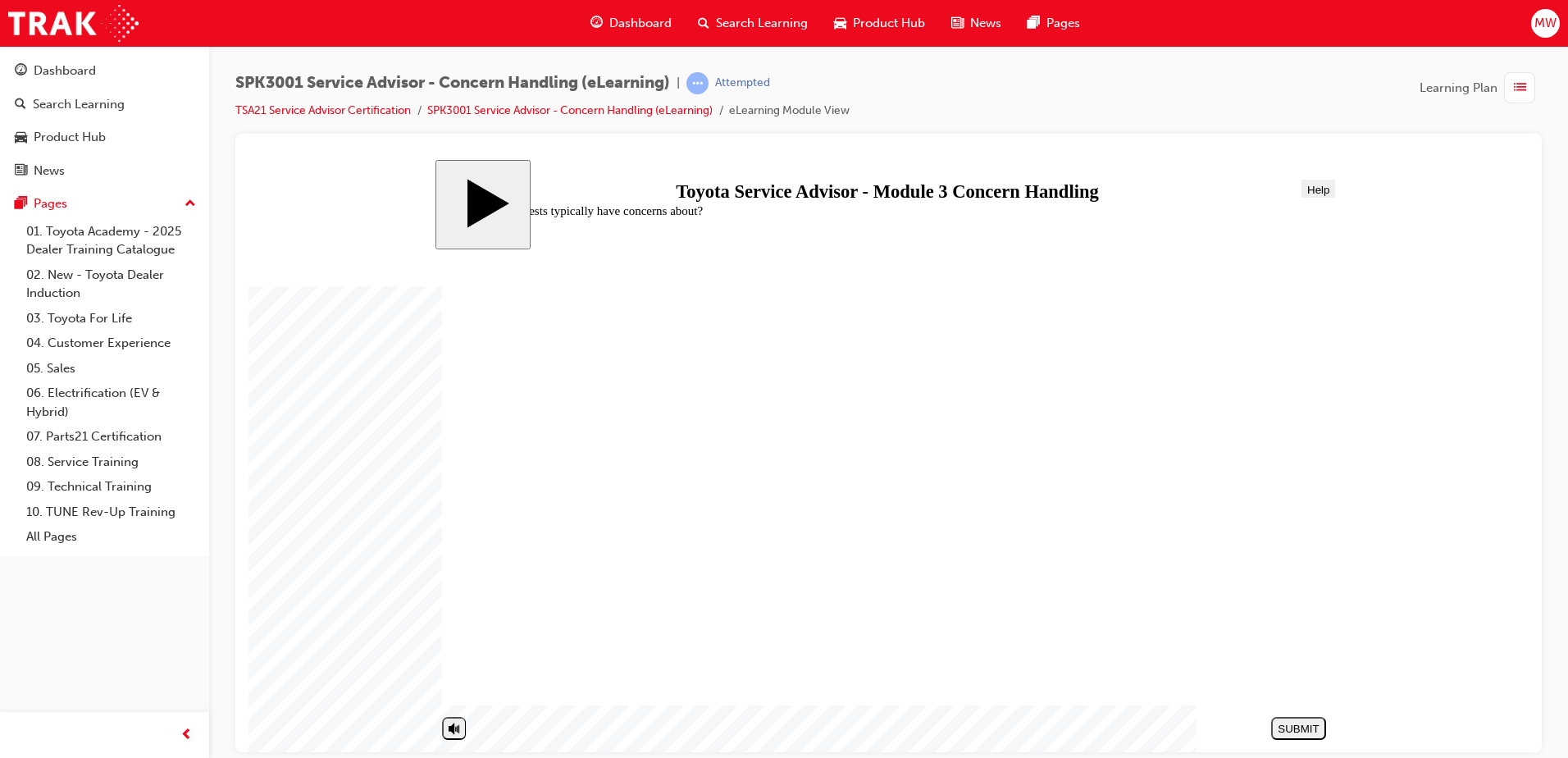
radio input "true"
click at [1296, 730] on div "SUBMIT" at bounding box center [1298, 727] width 42 height 12
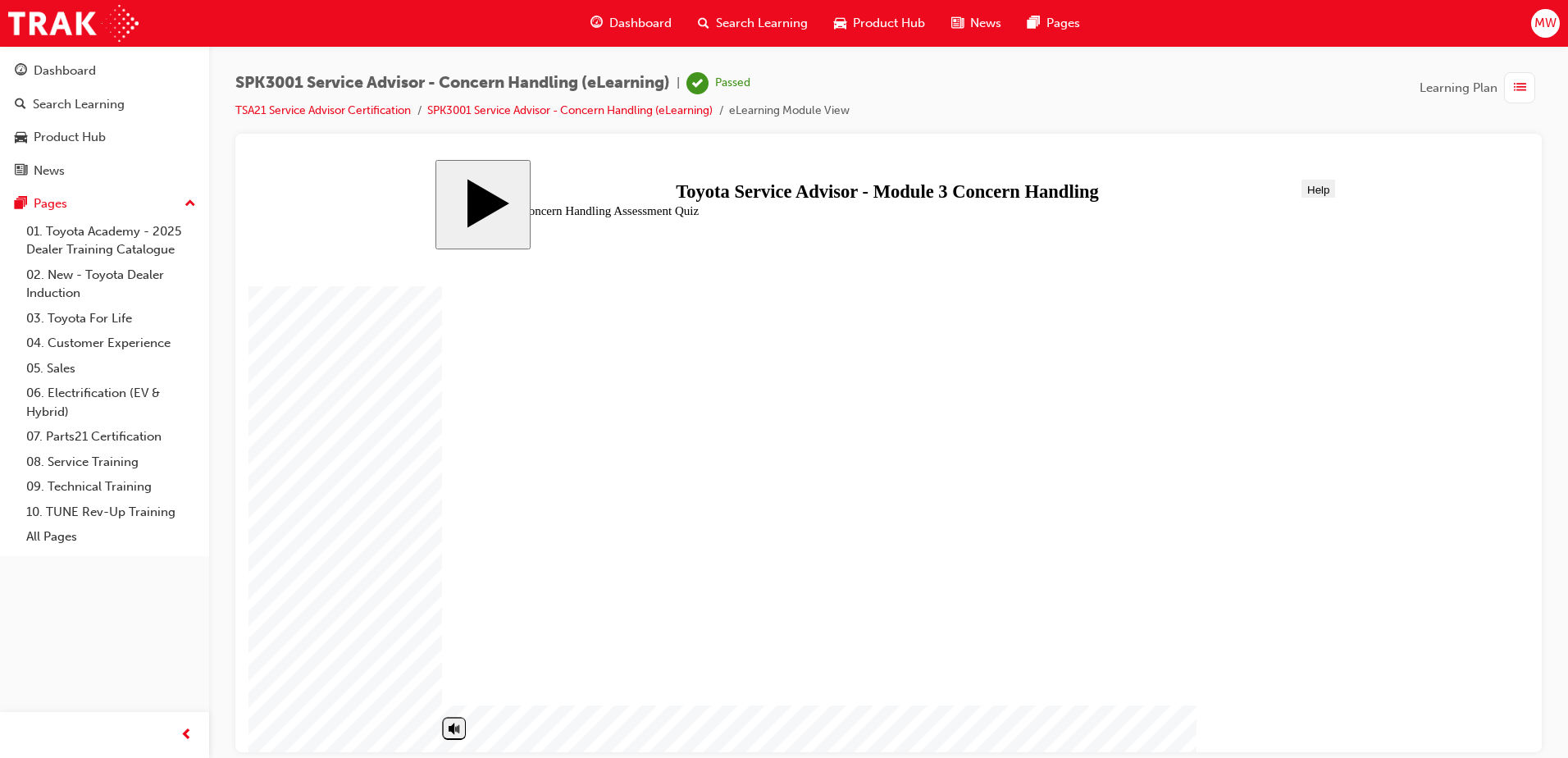
click at [1295, 726] on div "PREV" at bounding box center [1298, 727] width 42 height 12
click at [595, 119] on li "SPK3001 Service Advisor - Concern Handling (eLearning)" at bounding box center [578, 111] width 302 height 19
click at [609, 105] on link "SPK3001 Service Advisor - Concern Handling (eLearning)" at bounding box center [570, 110] width 285 height 14
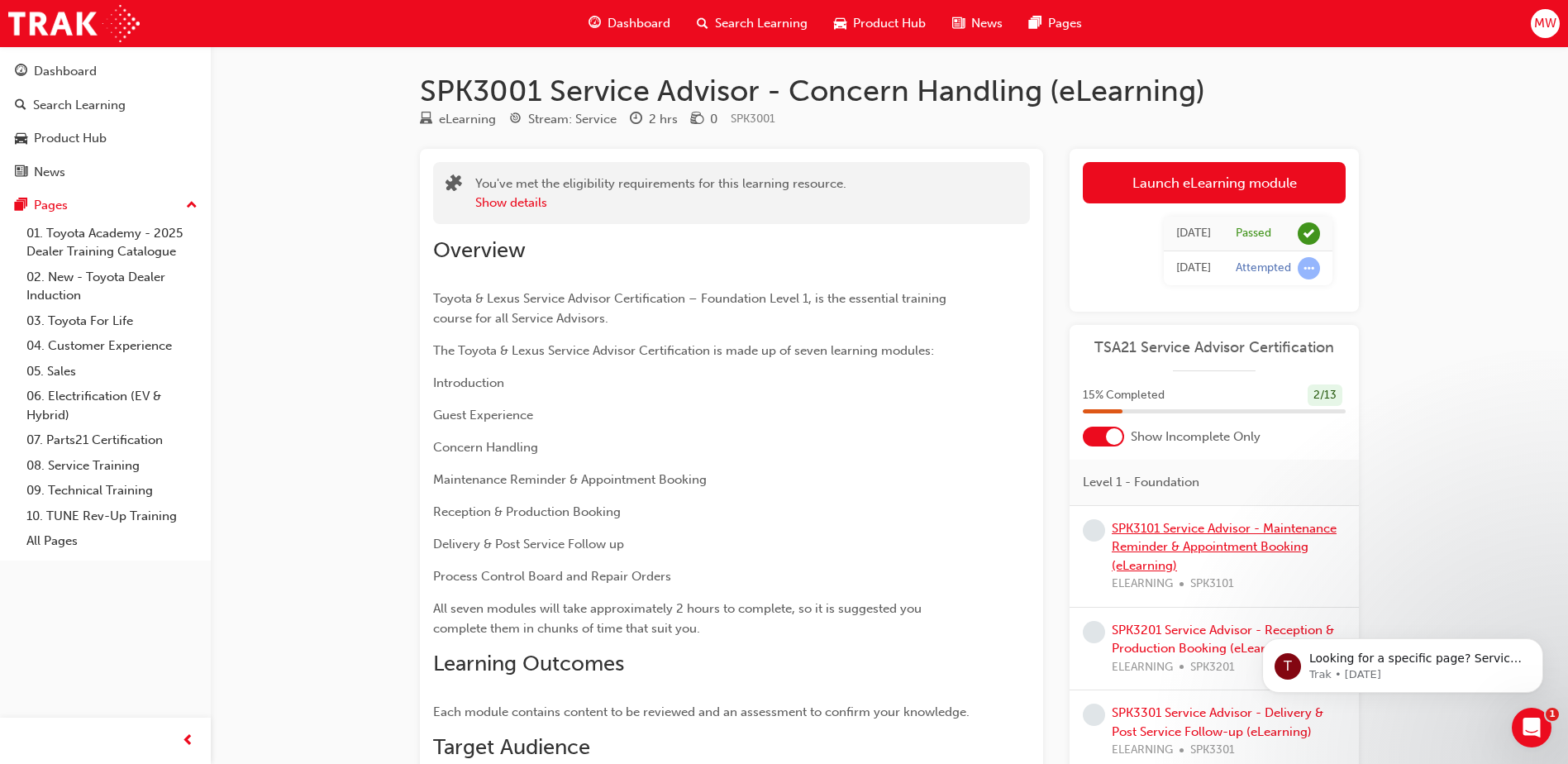
click at [1214, 548] on link "SPK3101 Service Advisor - Maintenance Reminder & Appointment Booking (eLearning)" at bounding box center [1224, 547] width 225 height 52
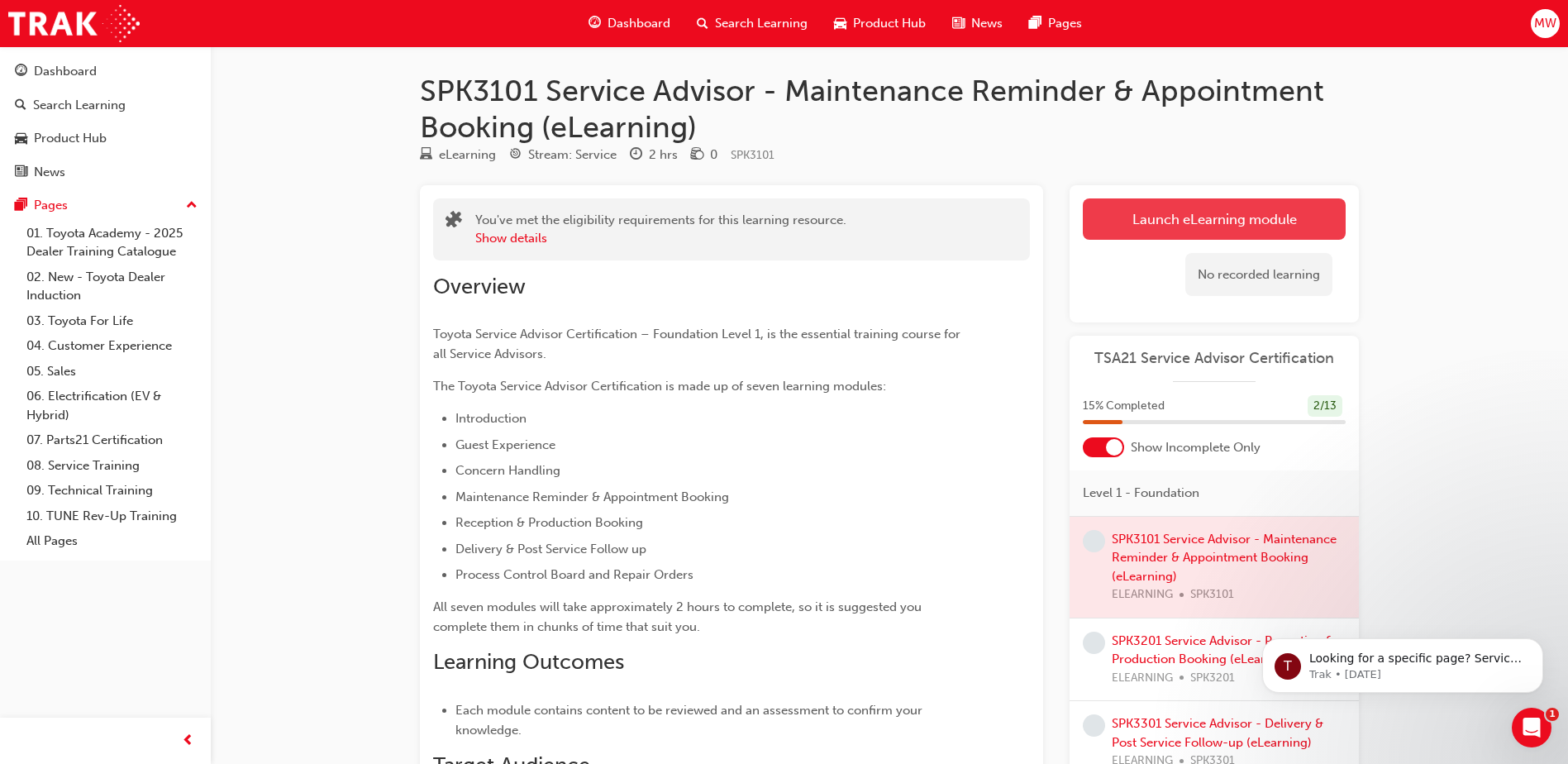
click at [1238, 221] on link "Launch eLearning module" at bounding box center [1214, 219] width 263 height 41
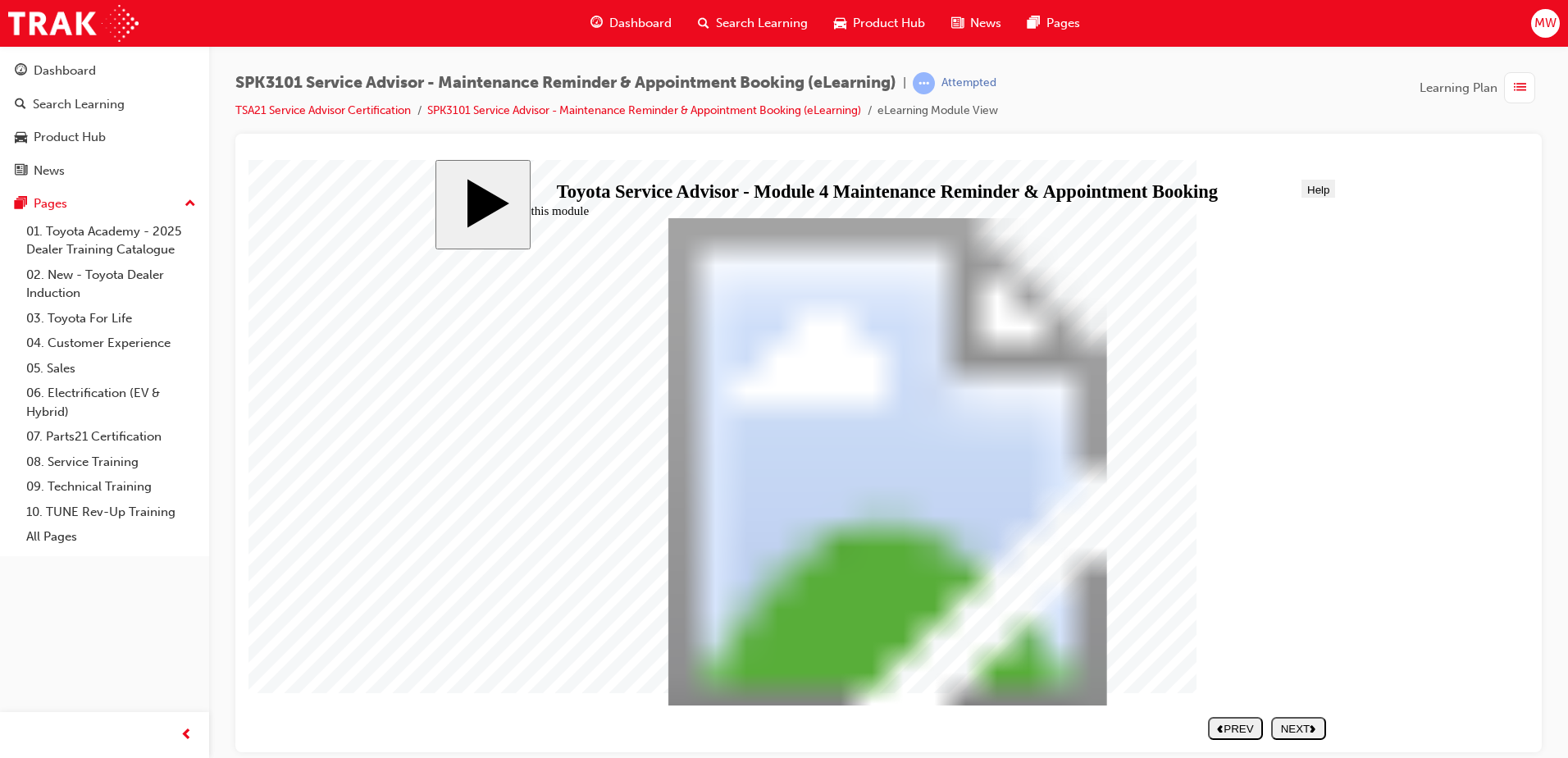
click at [1295, 726] on div "NEXT" at bounding box center [1298, 727] width 42 height 12
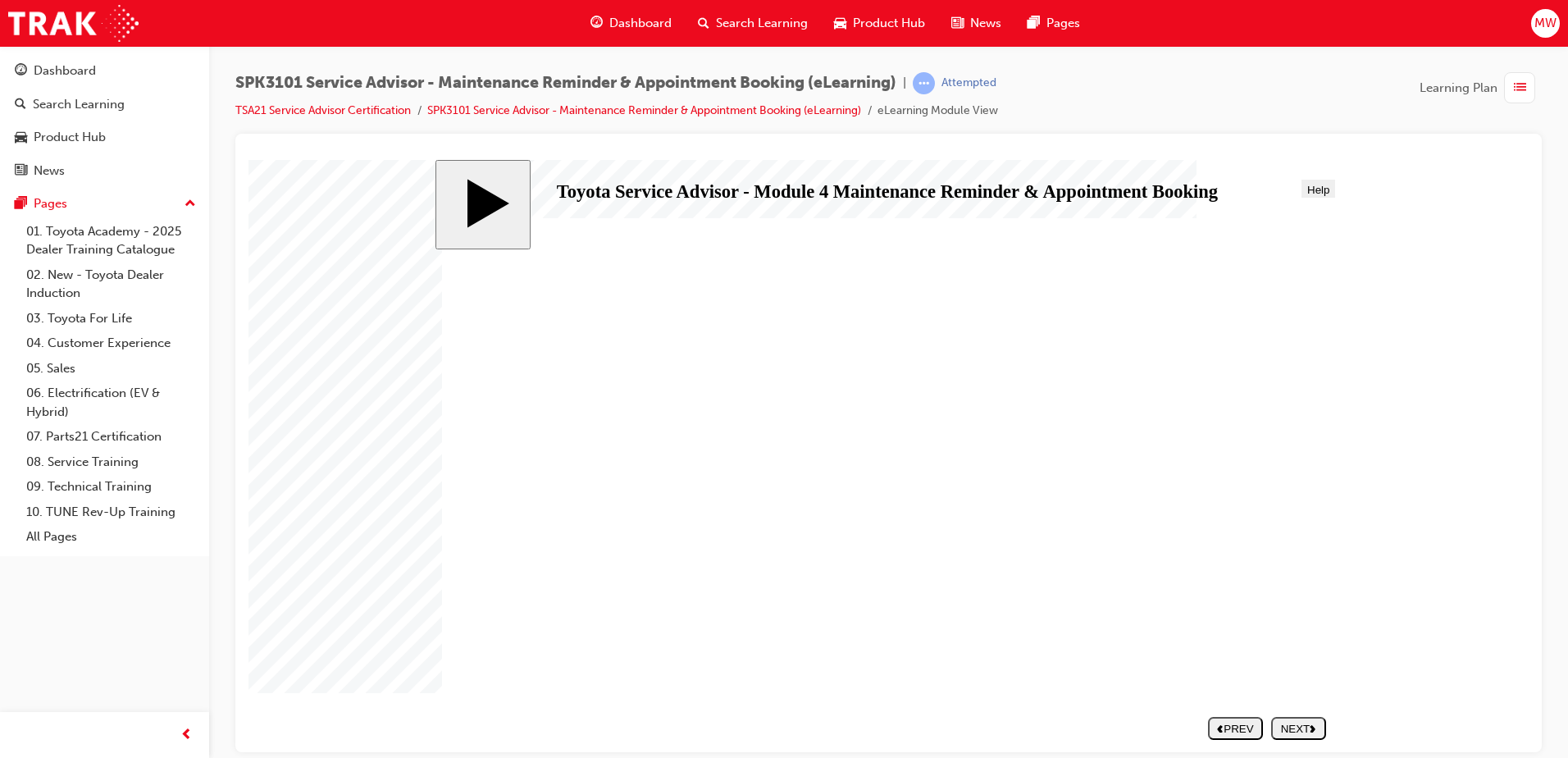
click at [1295, 726] on div "NEXT" at bounding box center [1298, 727] width 42 height 12
click at [1290, 728] on div "NEXT" at bounding box center [1298, 727] width 42 height 12
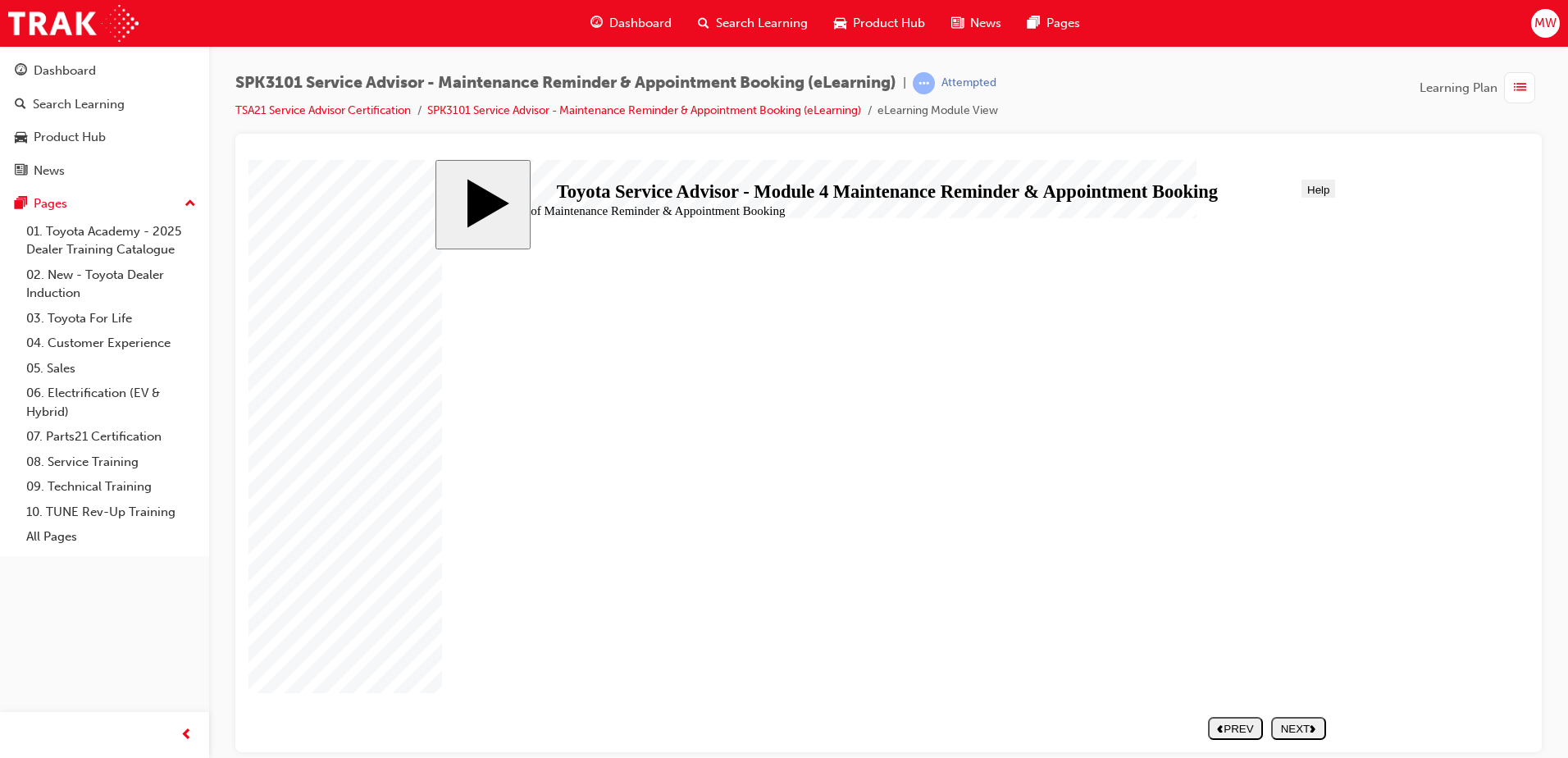
click at [1290, 728] on div "NEXT" at bounding box center [1298, 727] width 42 height 12
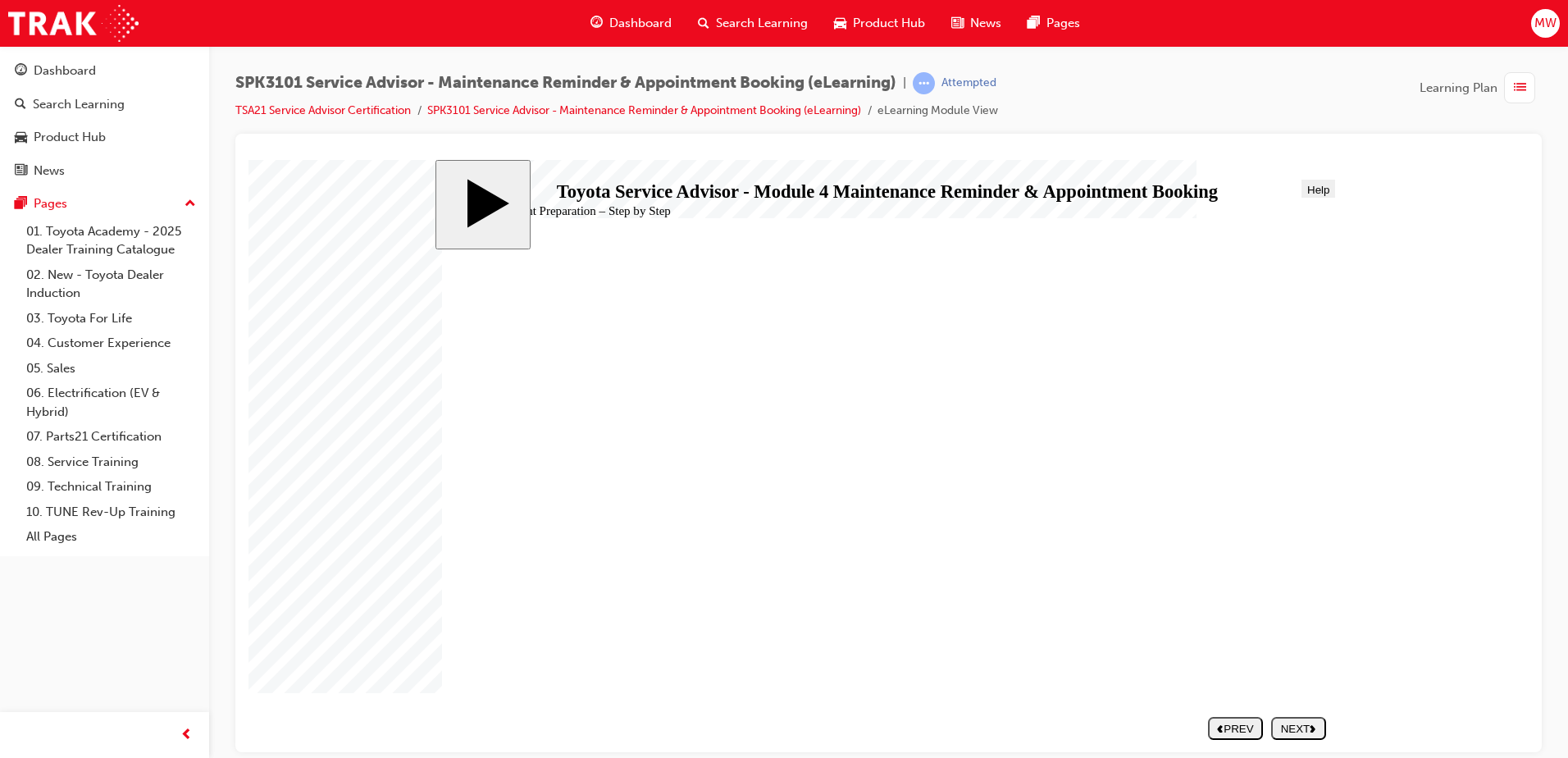
click at [1309, 729] on div "NEXT" at bounding box center [1298, 727] width 42 height 12
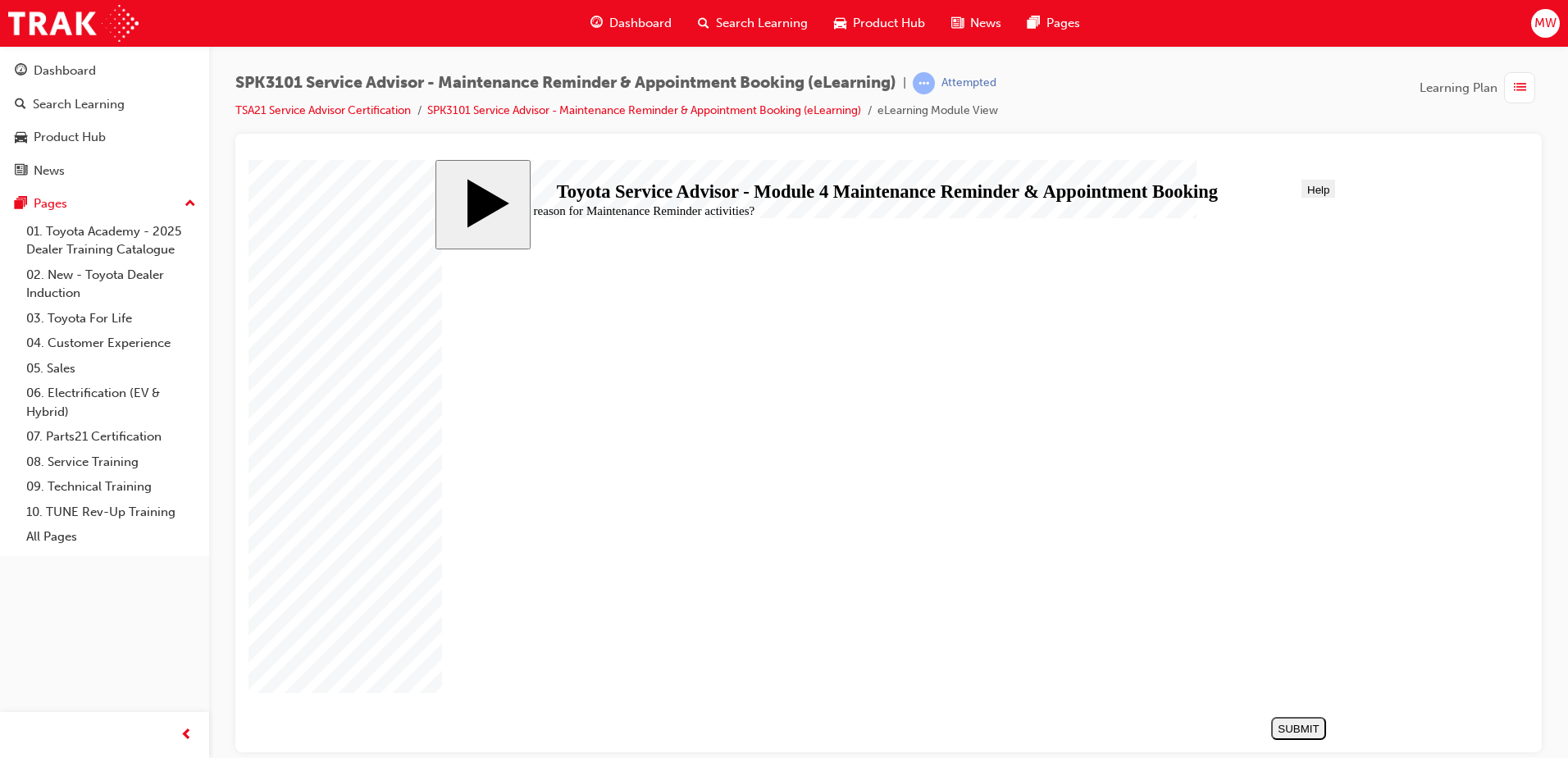
radio input "true"
click at [1295, 731] on div "SUBMIT" at bounding box center [1298, 727] width 42 height 12
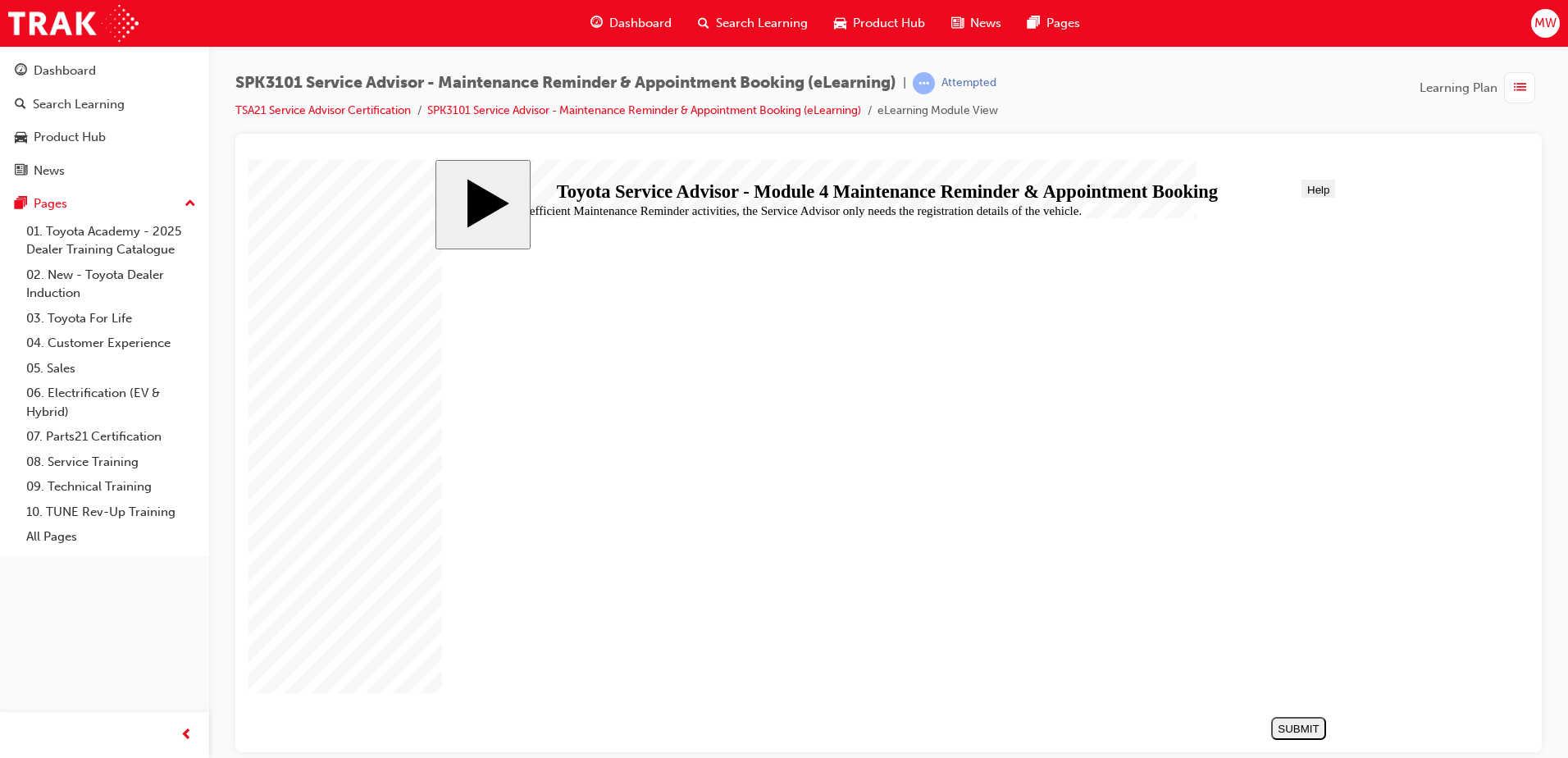
radio input "false"
radio input "true"
click at [1310, 727] on div "SUBMIT" at bounding box center [1298, 727] width 42 height 12
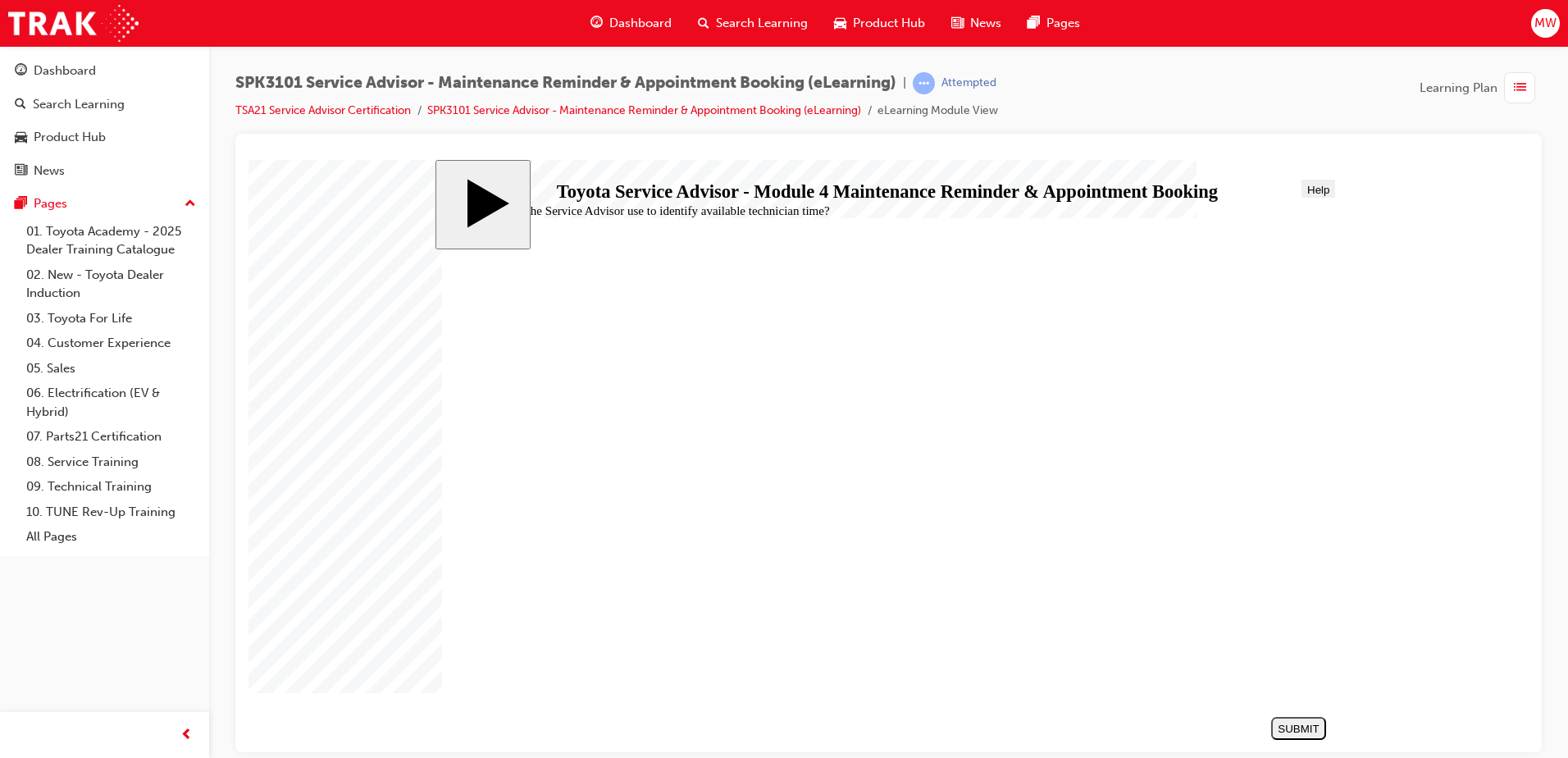
radio input "true"
click at [1295, 731] on div "SUBMIT" at bounding box center [1298, 727] width 42 height 12
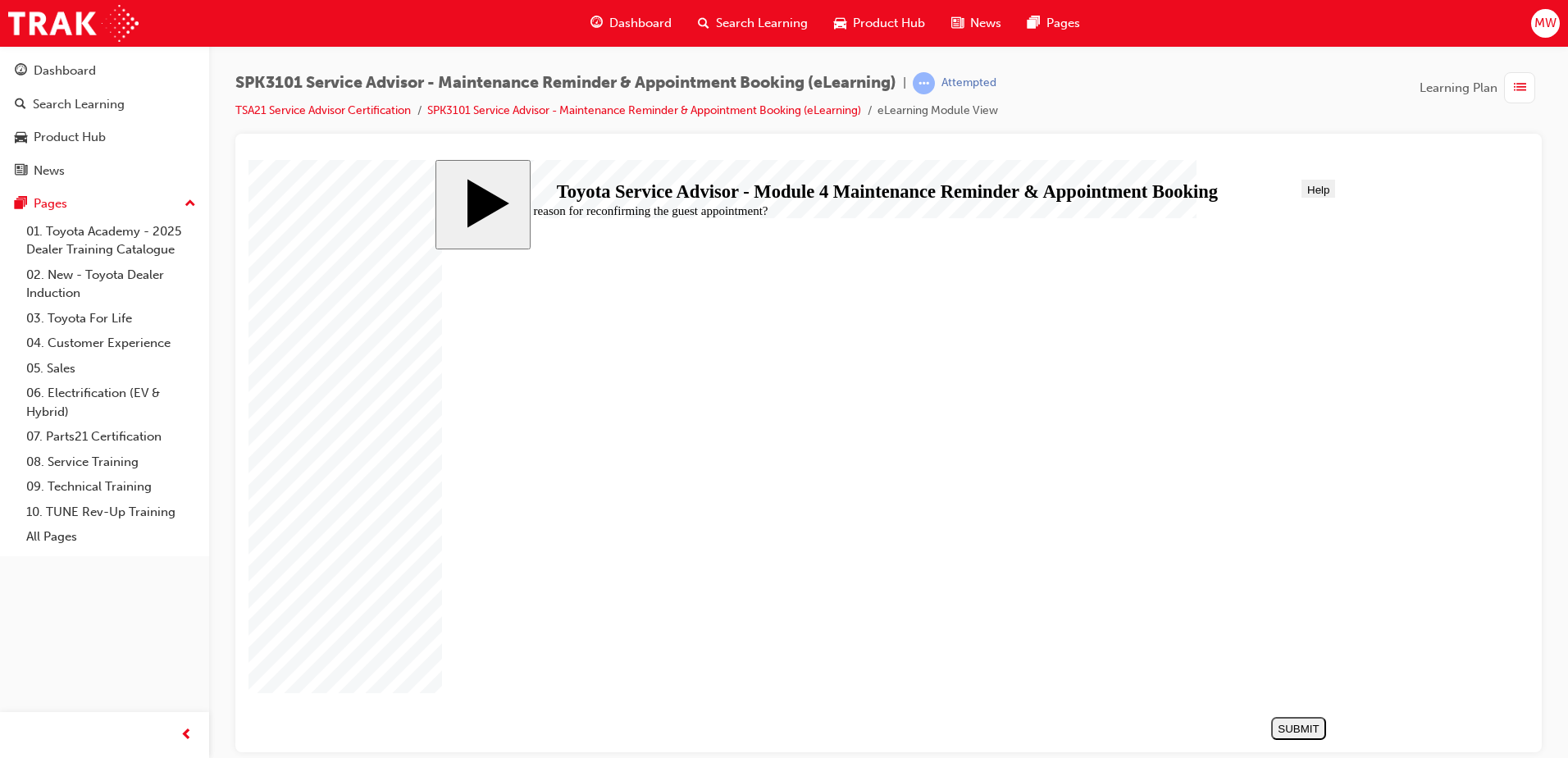
radio input "true"
click at [1293, 734] on div "SUBMIT" at bounding box center [1298, 727] width 42 height 12
radio input "true"
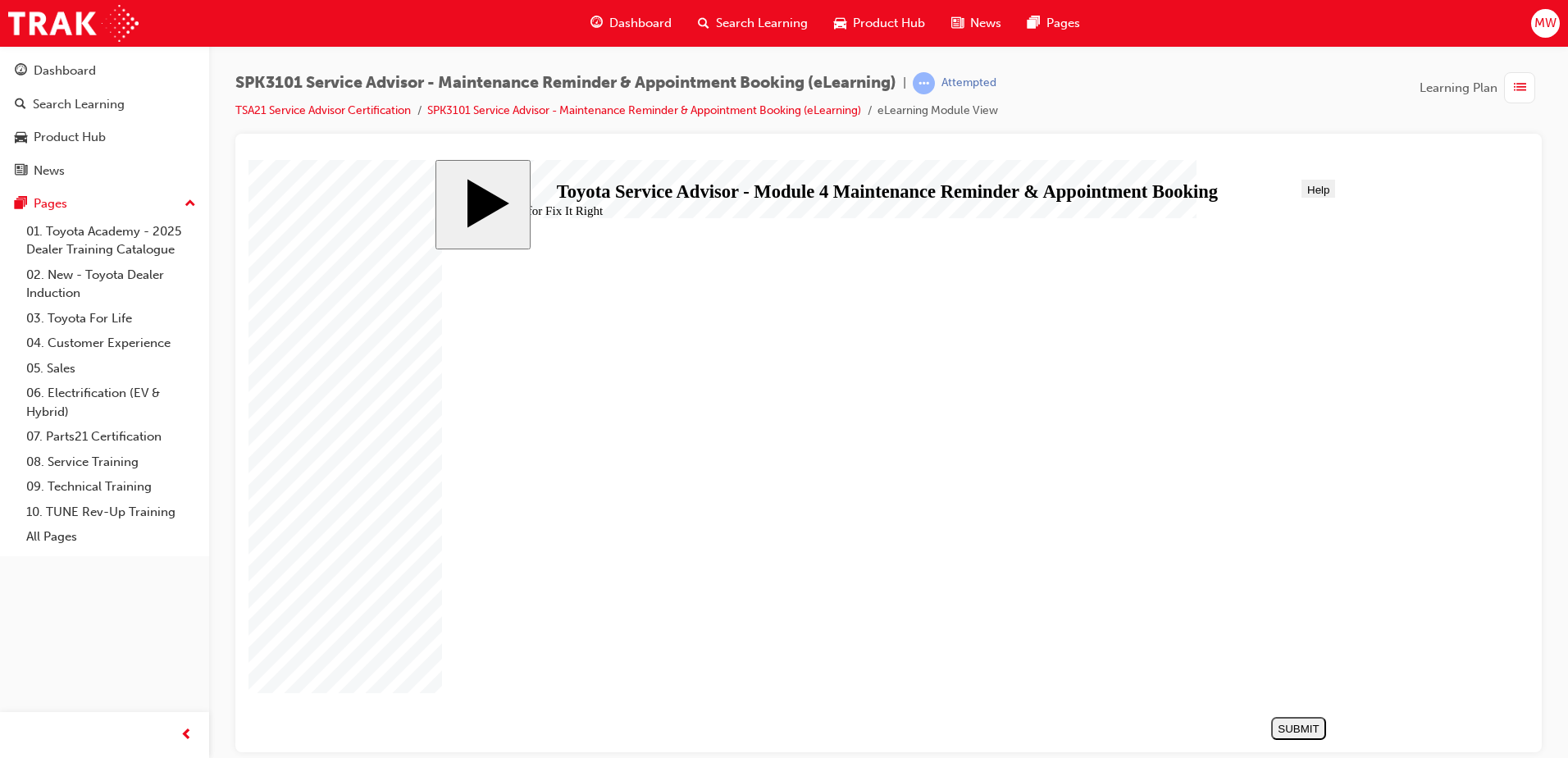
click at [1301, 726] on div "SUBMIT" at bounding box center [1298, 727] width 42 height 12
radio input "true"
click at [1288, 733] on div "SUBMIT" at bounding box center [1298, 727] width 42 height 12
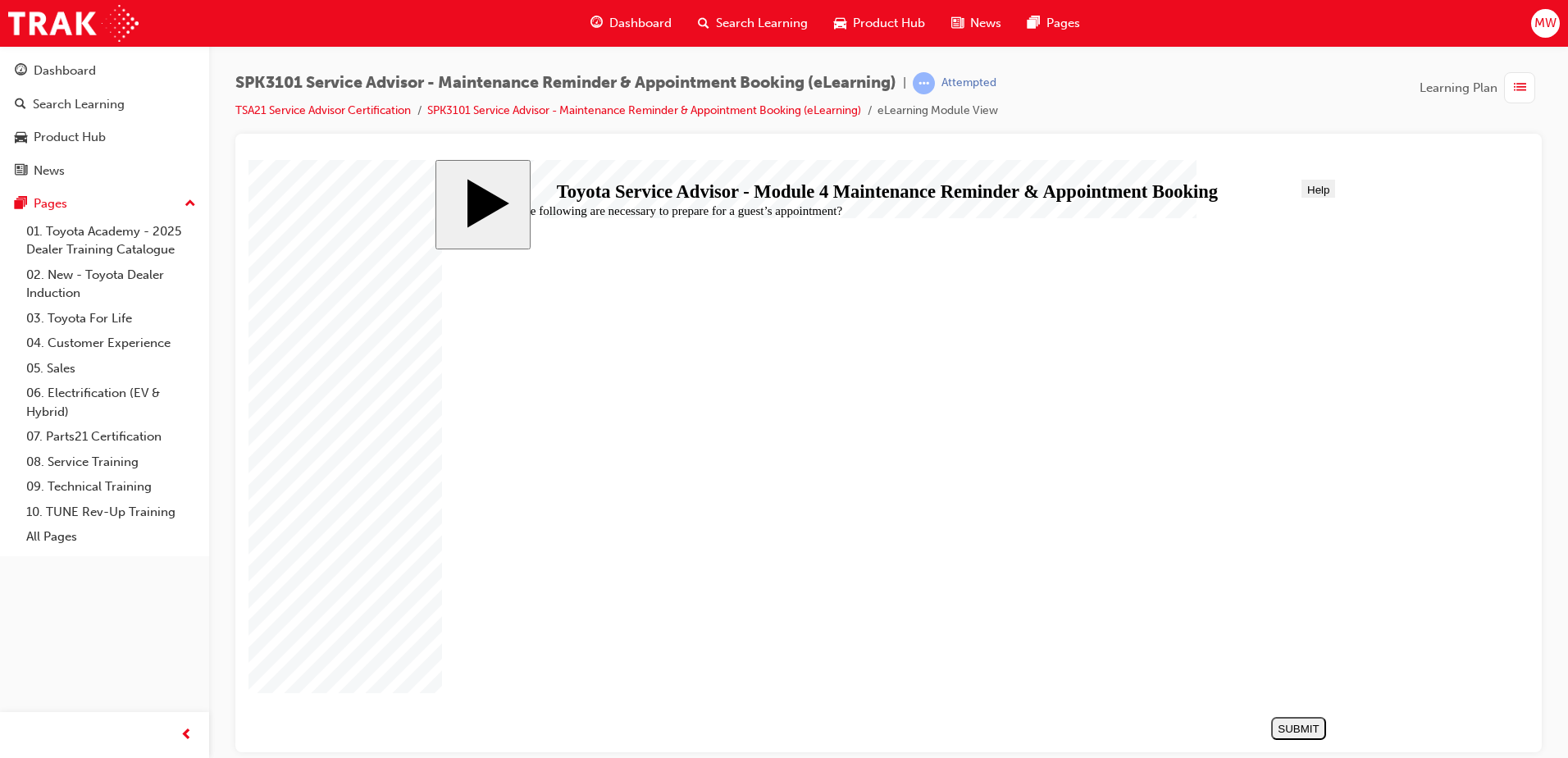
click at [508, 115] on link "SPK3101 Service Advisor - Maintenance Reminder & Appointment Booking (eLearning)" at bounding box center [644, 110] width 434 height 14
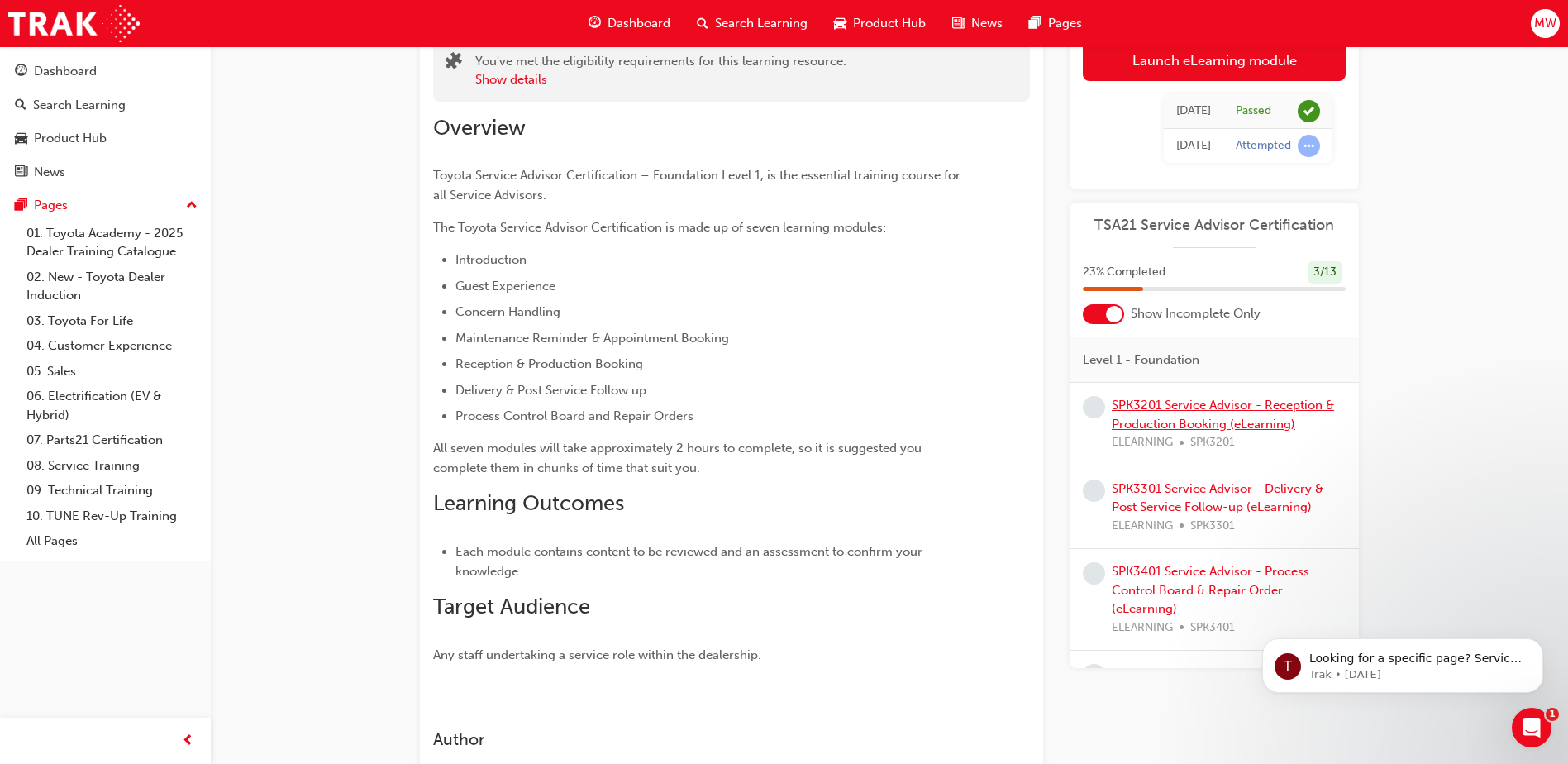
scroll to position [166, 0]
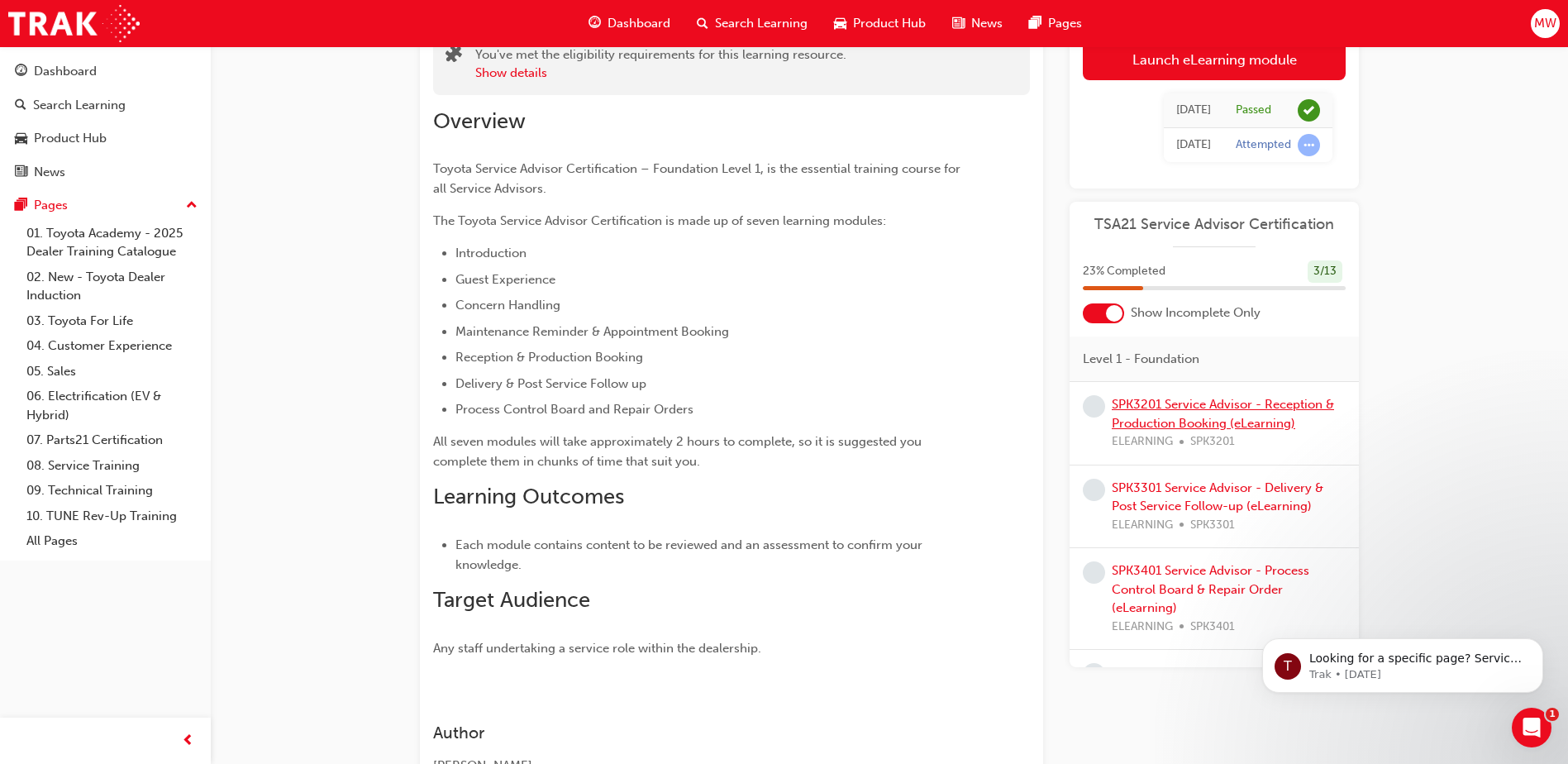
click at [1236, 415] on link "SPK3201 Service Advisor - Reception & Production Booking (eLearning)" at bounding box center [1222, 413] width 222 height 33
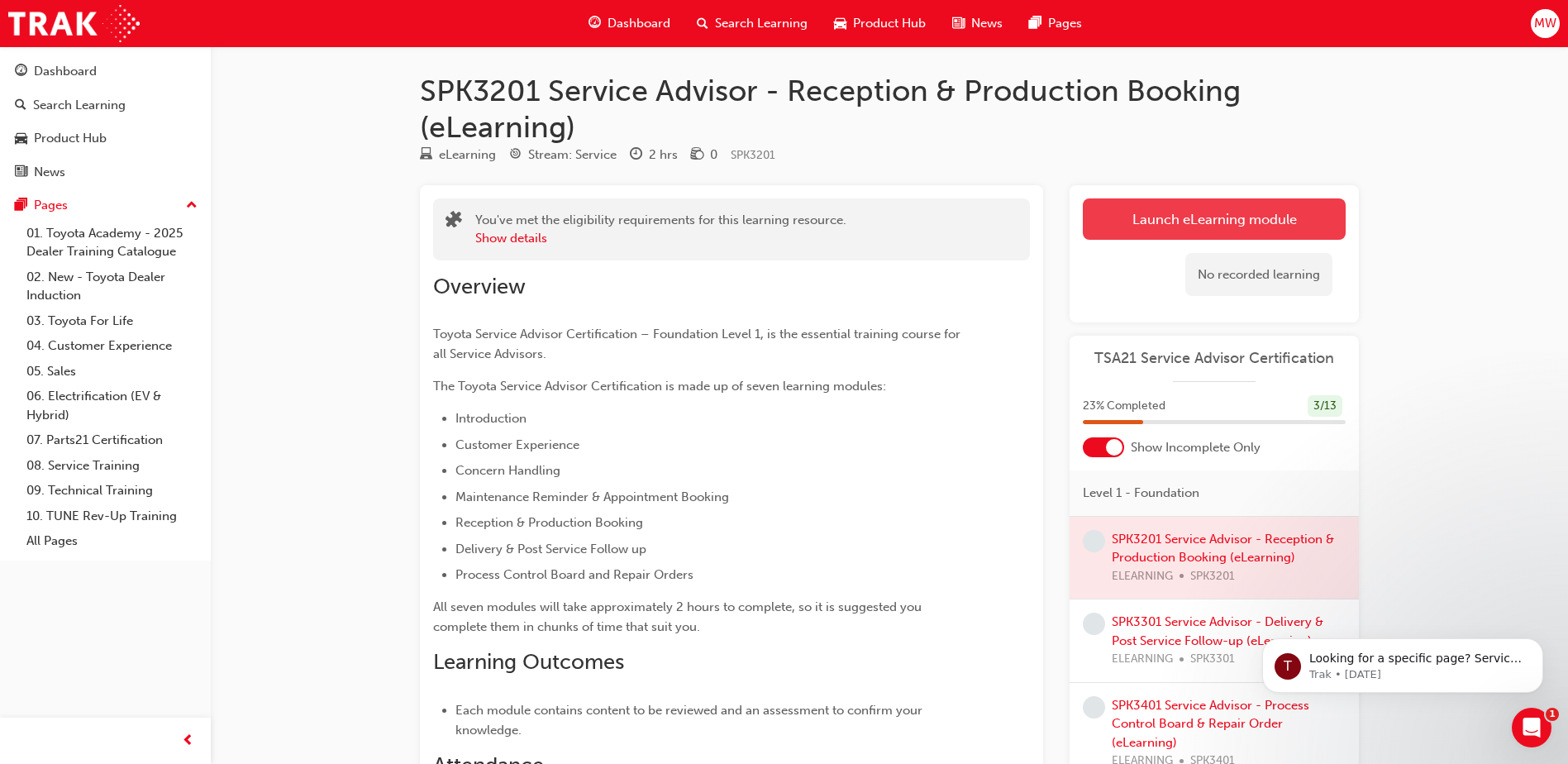
click at [1204, 221] on link "Launch eLearning module" at bounding box center [1214, 219] width 263 height 41
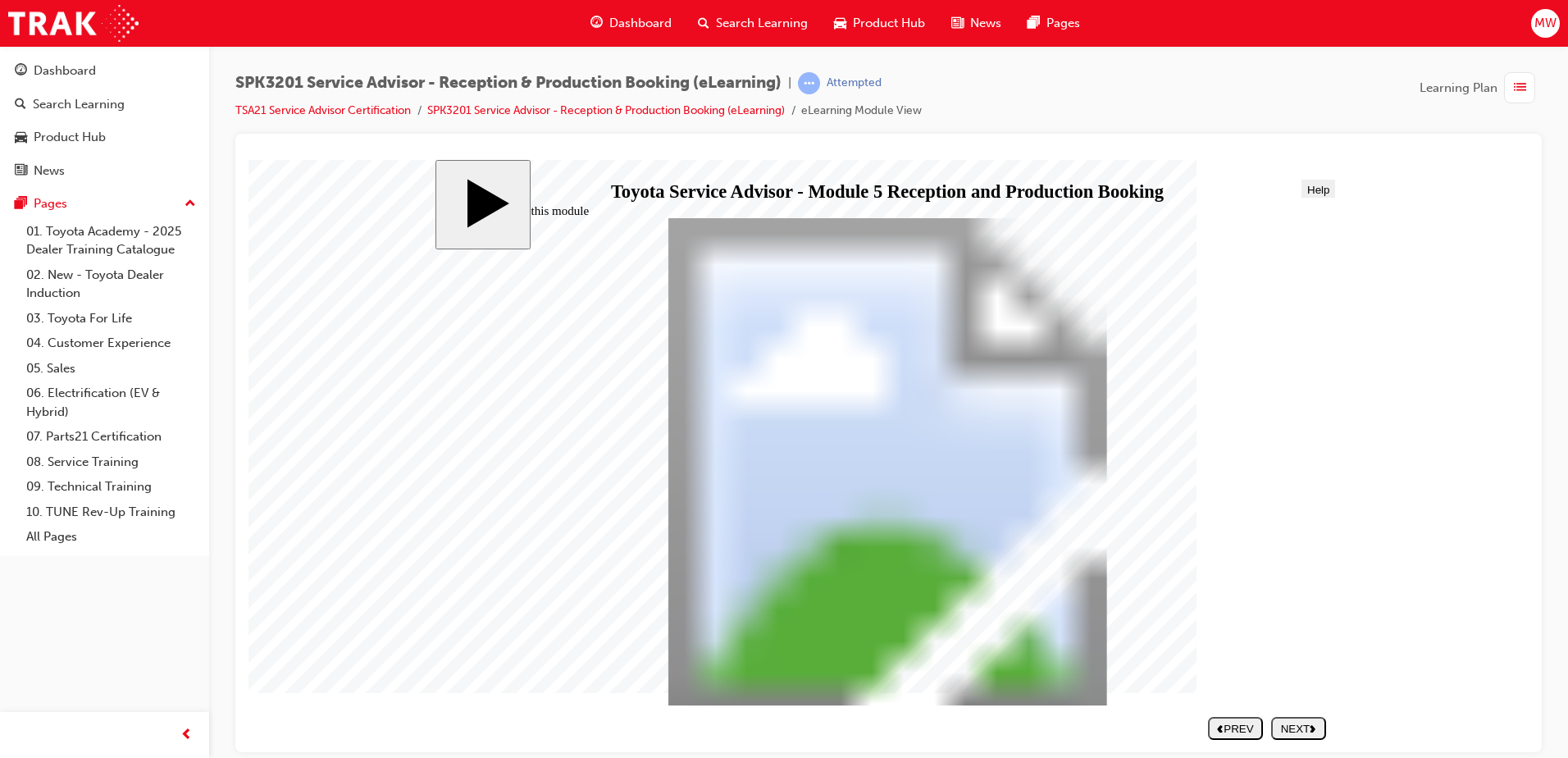
click at [1318, 726] on div "NEXT" at bounding box center [1298, 727] width 42 height 12
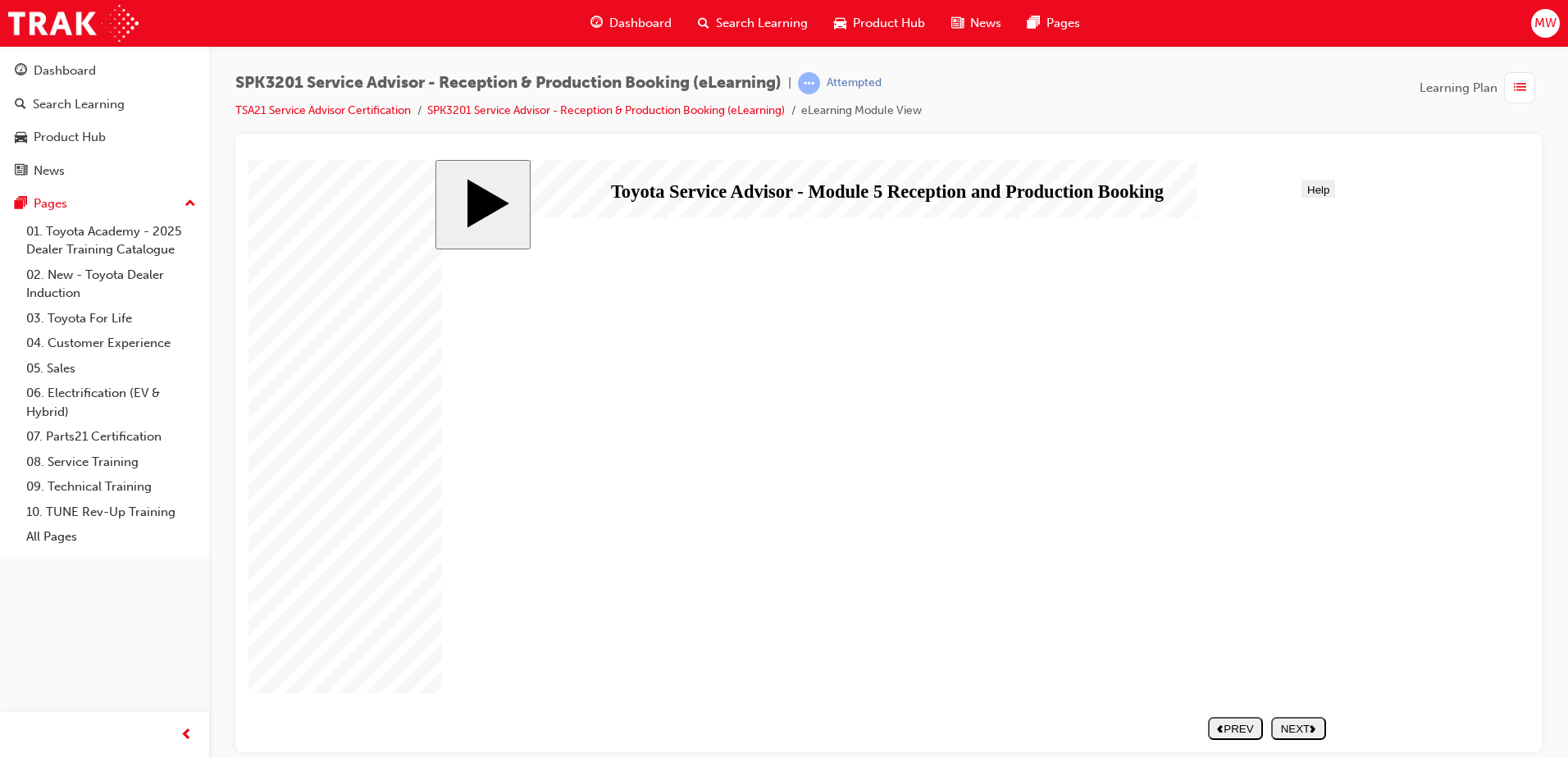
click at [1318, 726] on div "NEXT" at bounding box center [1298, 727] width 42 height 12
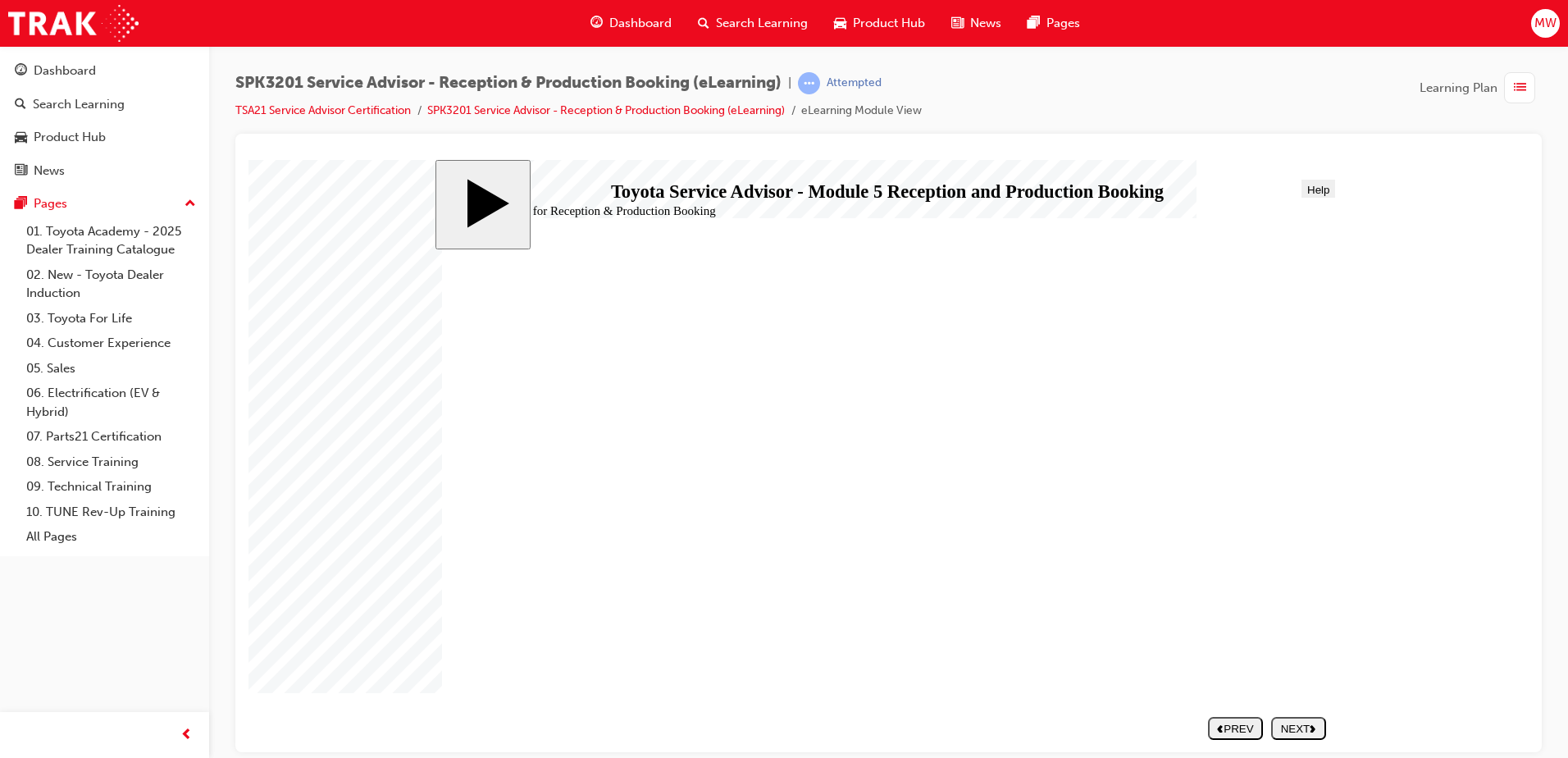
click at [1318, 726] on div "NEXT" at bounding box center [1298, 727] width 42 height 12
click at [1318, 726] on div "SUBMIT" at bounding box center [1298, 727] width 42 height 12
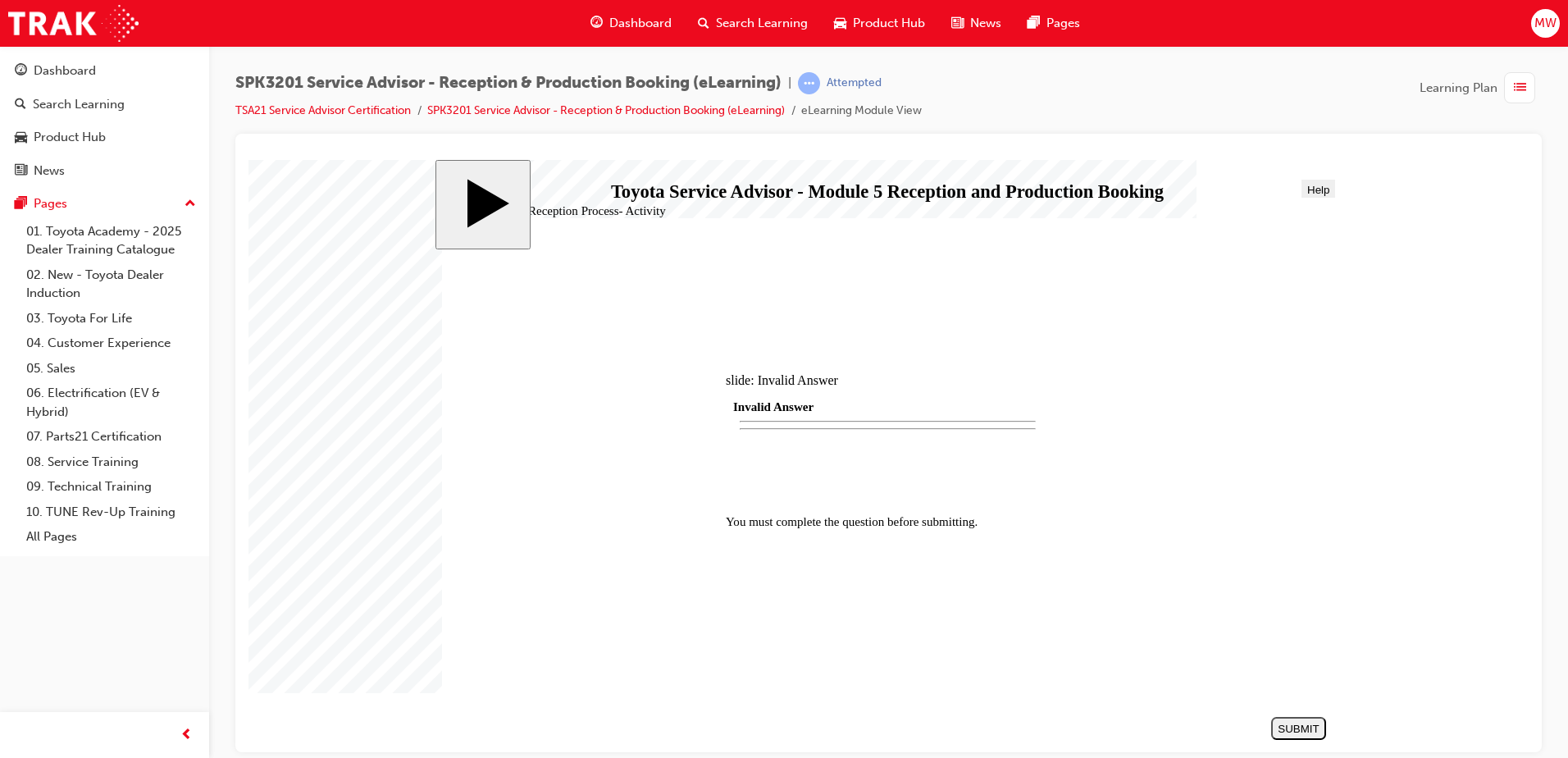
click at [1311, 723] on div "SUBMIT" at bounding box center [1298, 727] width 42 height 12
click at [928, 613] on div at bounding box center [887, 613] width 324 height 0
drag, startPoint x: 704, startPoint y: 504, endPoint x: 1115, endPoint y: 415, distance: 420.5
drag, startPoint x: 671, startPoint y: 550, endPoint x: 1160, endPoint y: 418, distance: 506.5
drag, startPoint x: 784, startPoint y: 453, endPoint x: 1157, endPoint y: 408, distance: 375.7
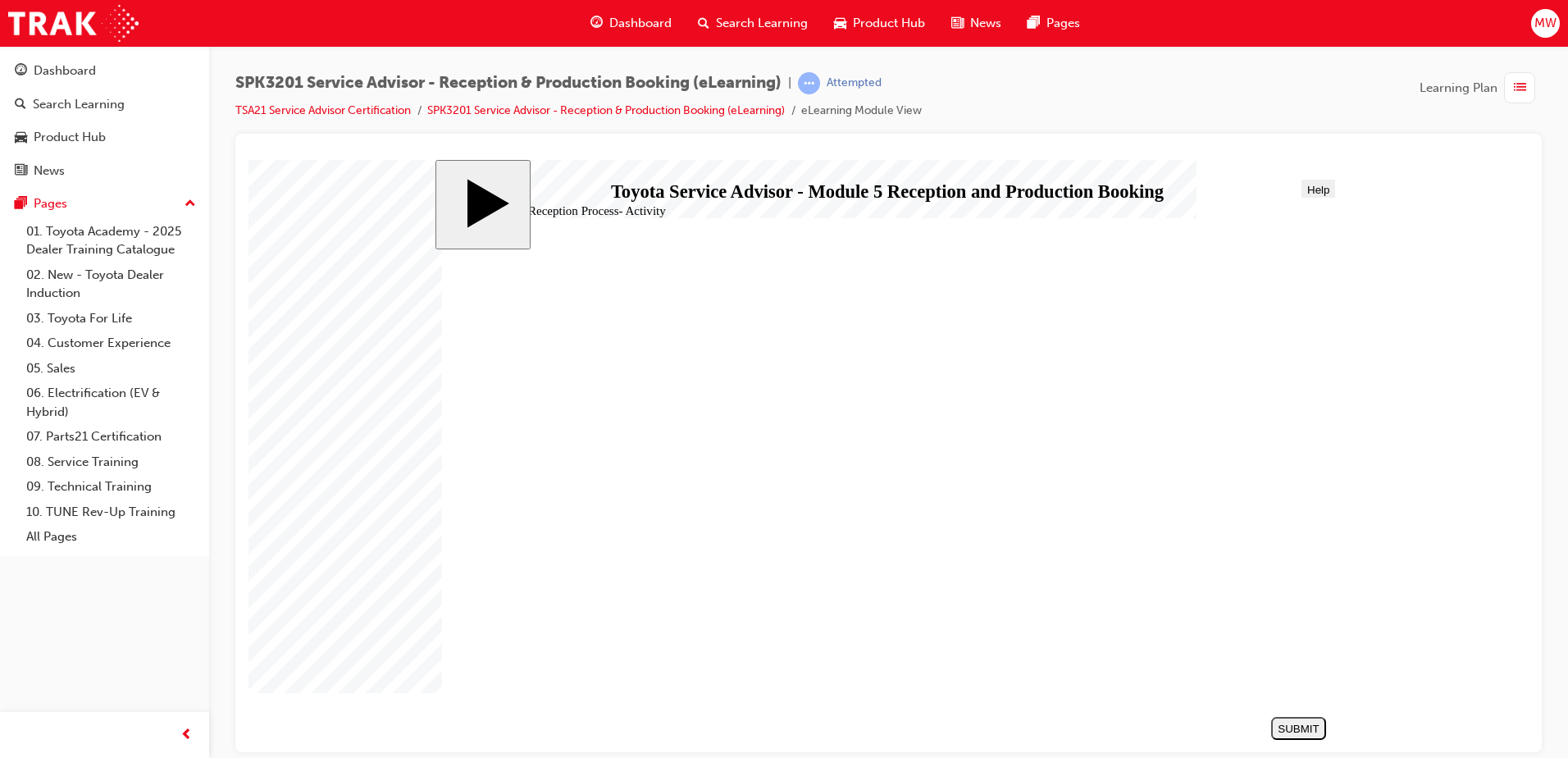
drag, startPoint x: 702, startPoint y: 420, endPoint x: 1083, endPoint y: 419, distance: 381.0
drag, startPoint x: 622, startPoint y: 605, endPoint x: 1083, endPoint y: 433, distance: 492.0
drag, startPoint x: 666, startPoint y: 554, endPoint x: 1145, endPoint y: 457, distance: 488.7
drag, startPoint x: 653, startPoint y: 462, endPoint x: 1093, endPoint y: 463, distance: 440.0
drag, startPoint x: 548, startPoint y: 511, endPoint x: 959, endPoint y: 473, distance: 412.8
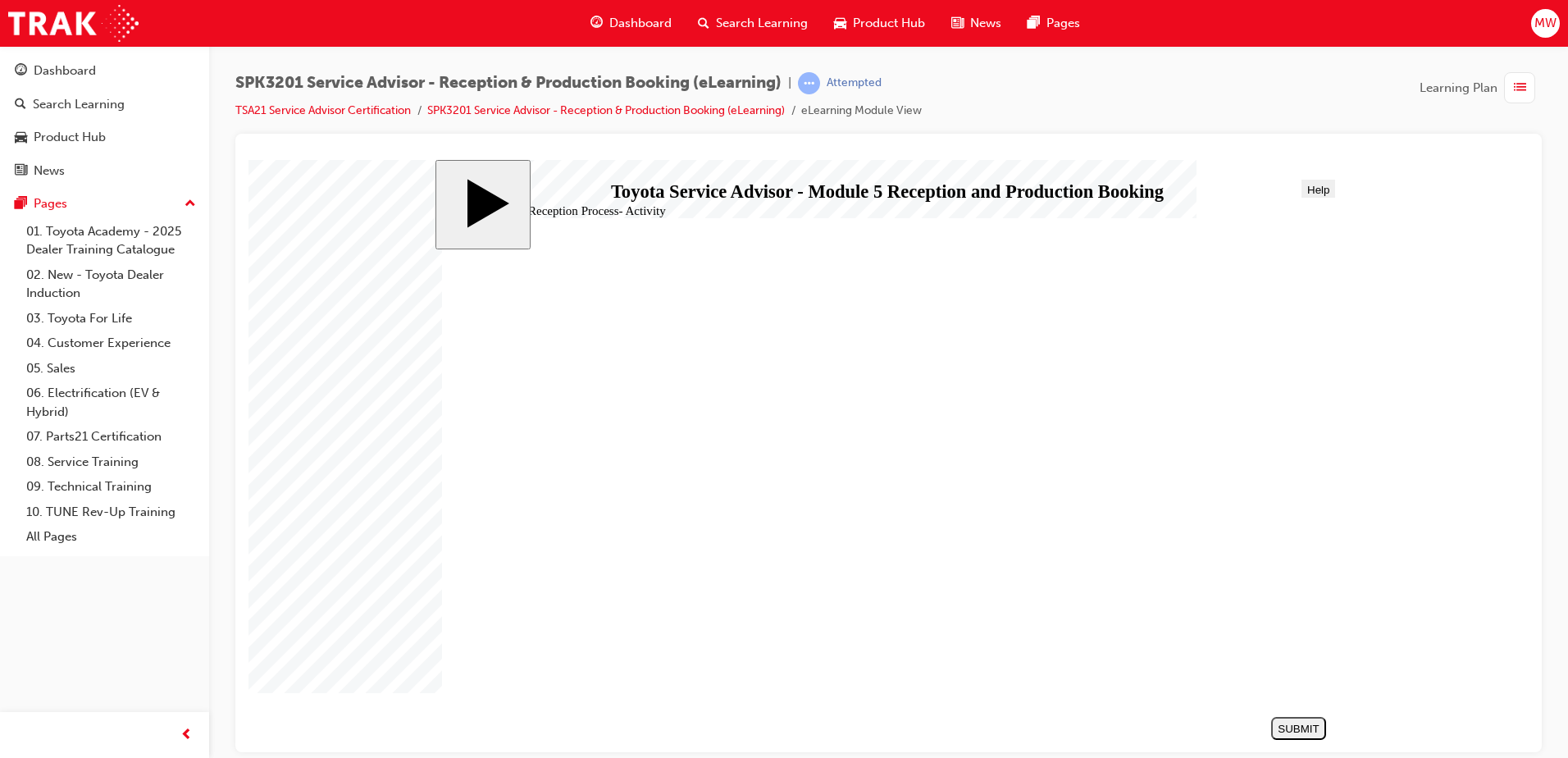
drag, startPoint x: 690, startPoint y: 548, endPoint x: 1082, endPoint y: 485, distance: 397.0
drag, startPoint x: 726, startPoint y: 550, endPoint x: 1191, endPoint y: 499, distance: 467.8
drag, startPoint x: 754, startPoint y: 540, endPoint x: 1106, endPoint y: 514, distance: 353.0
drag, startPoint x: 771, startPoint y: 449, endPoint x: 1111, endPoint y: 519, distance: 347.1
drag, startPoint x: 806, startPoint y: 552, endPoint x: 1215, endPoint y: 537, distance: 409.3
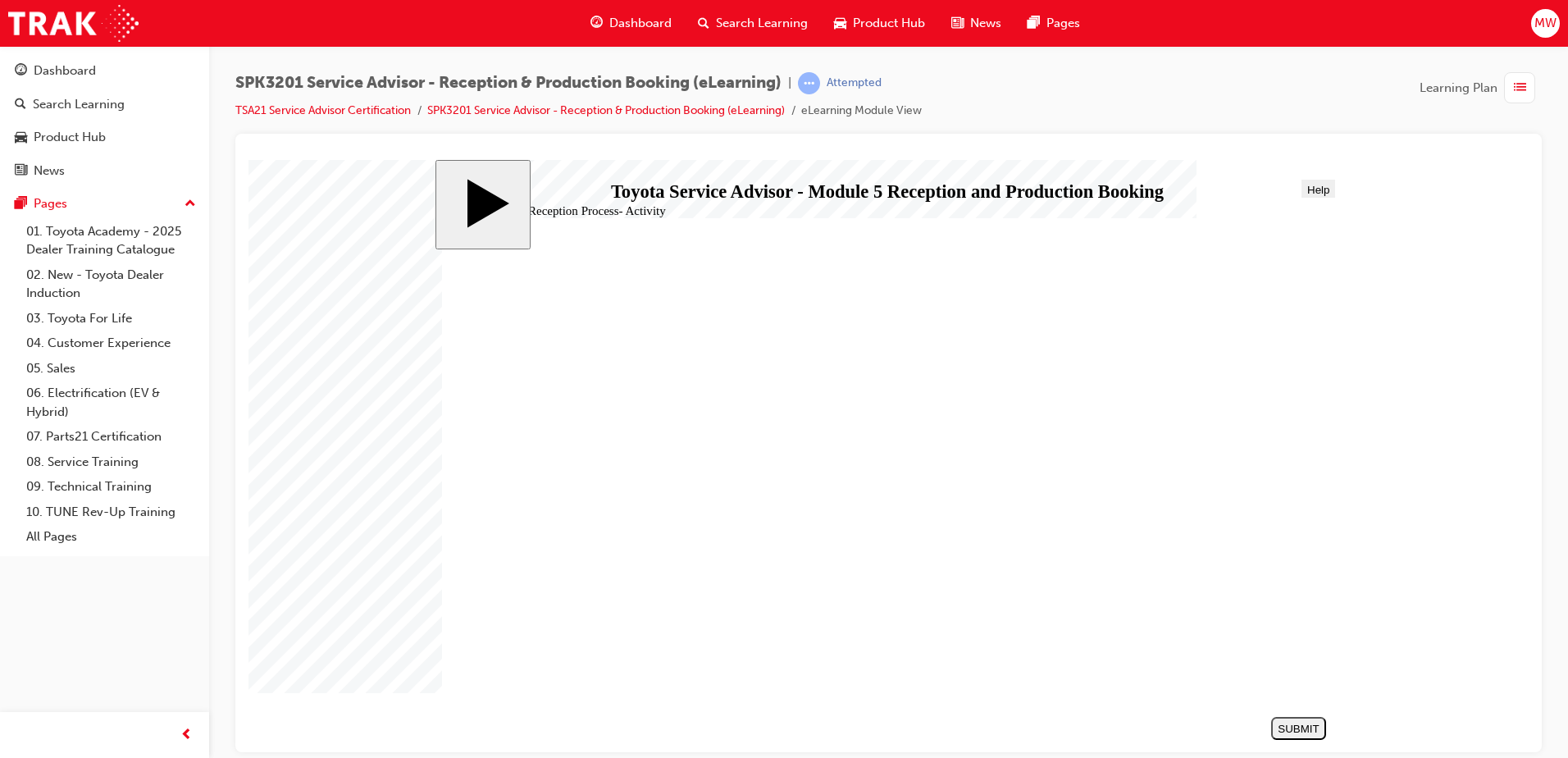
drag, startPoint x: 756, startPoint y: 538, endPoint x: 1056, endPoint y: 589, distance: 304.3
click at [1288, 718] on button "SUBMIT" at bounding box center [1299, 727] width 55 height 23
click at [1295, 726] on div "NEXT" at bounding box center [1298, 727] width 42 height 12
click at [1295, 732] on div "NEXT" at bounding box center [1298, 727] width 42 height 12
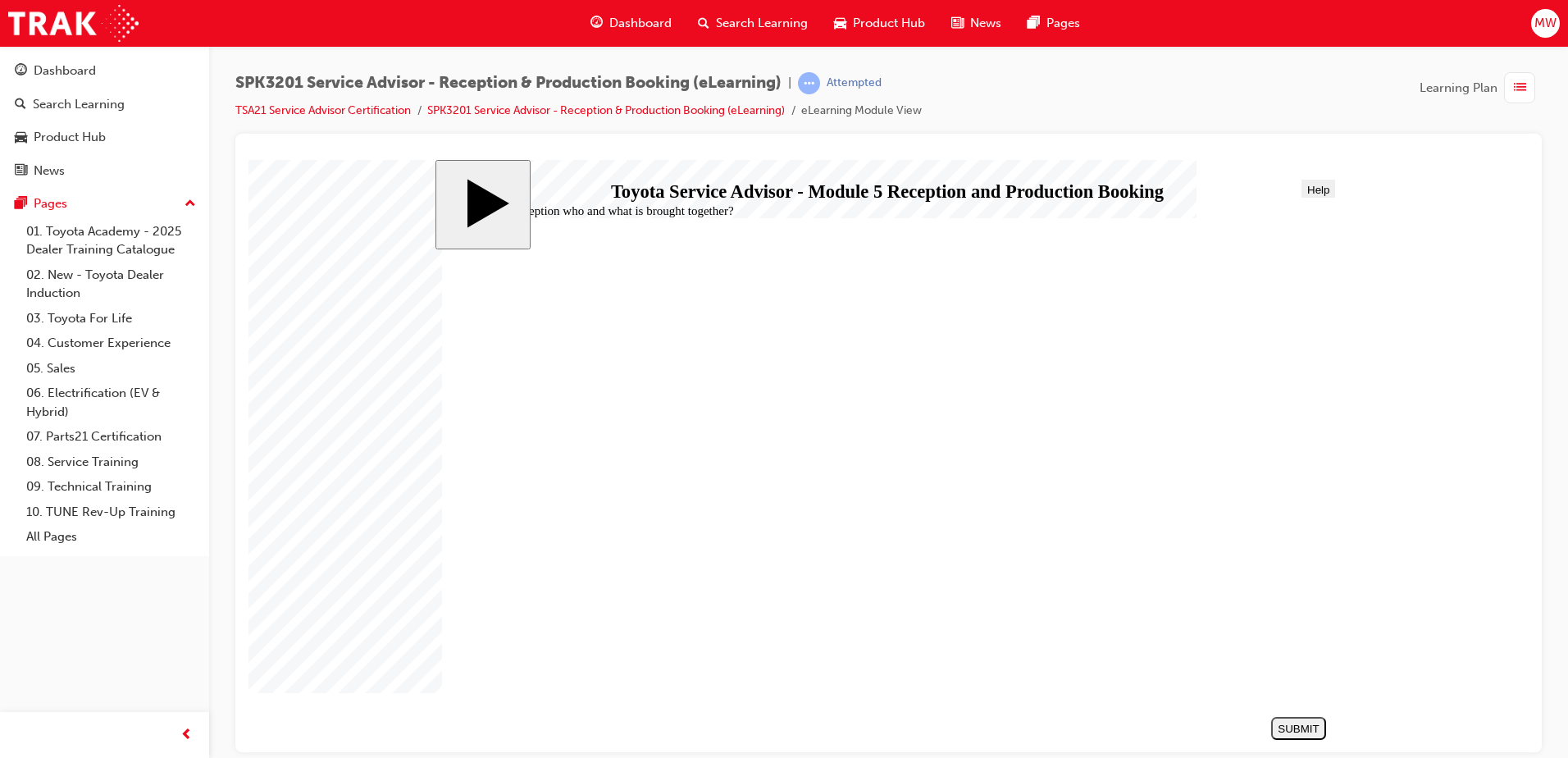
radio input "true"
click at [1298, 724] on div "SUBMIT" at bounding box center [1298, 727] width 42 height 12
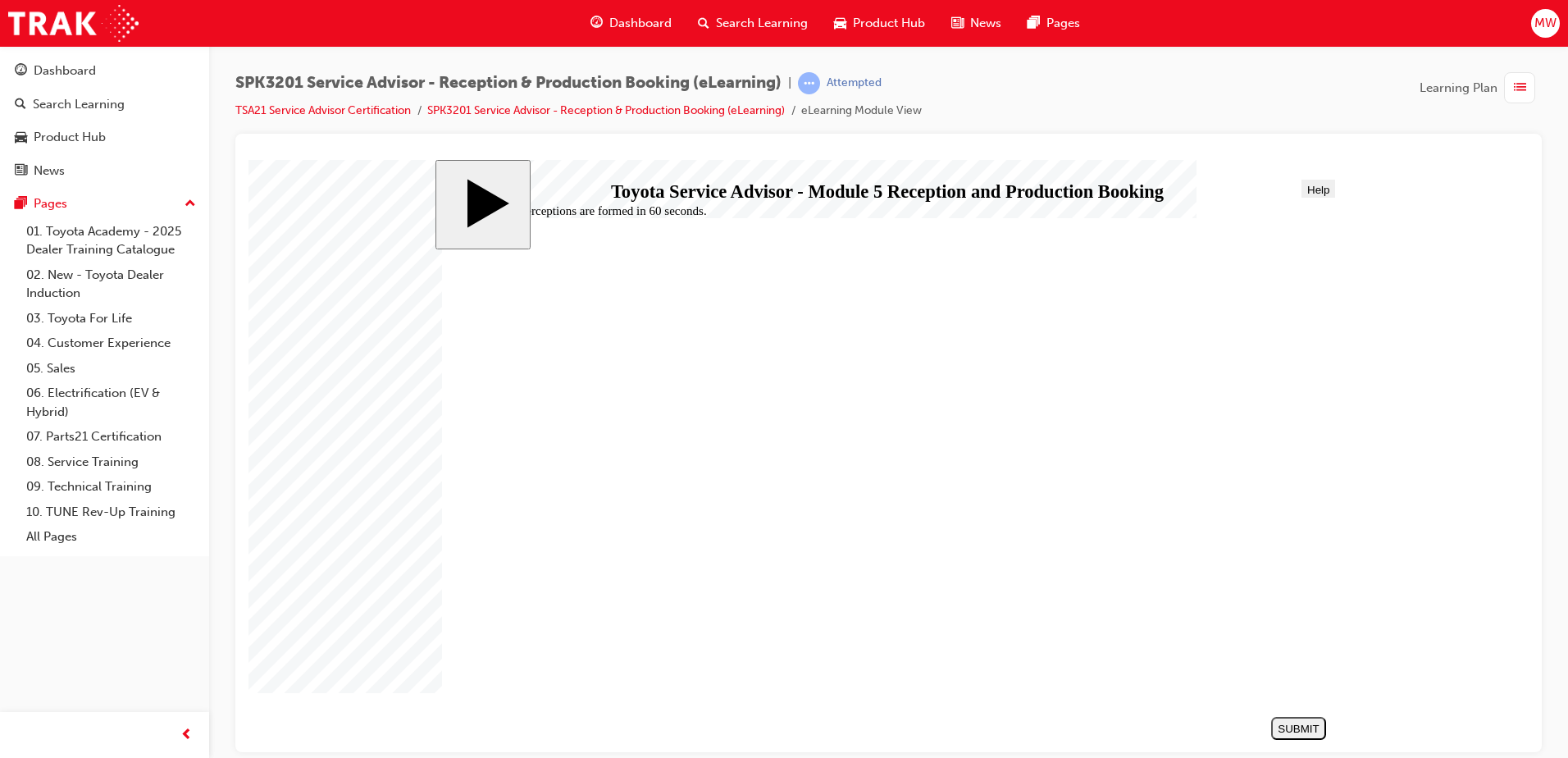
radio input "true"
click at [1295, 732] on div "SUBMIT" at bounding box center [1298, 727] width 42 height 12
radio input "true"
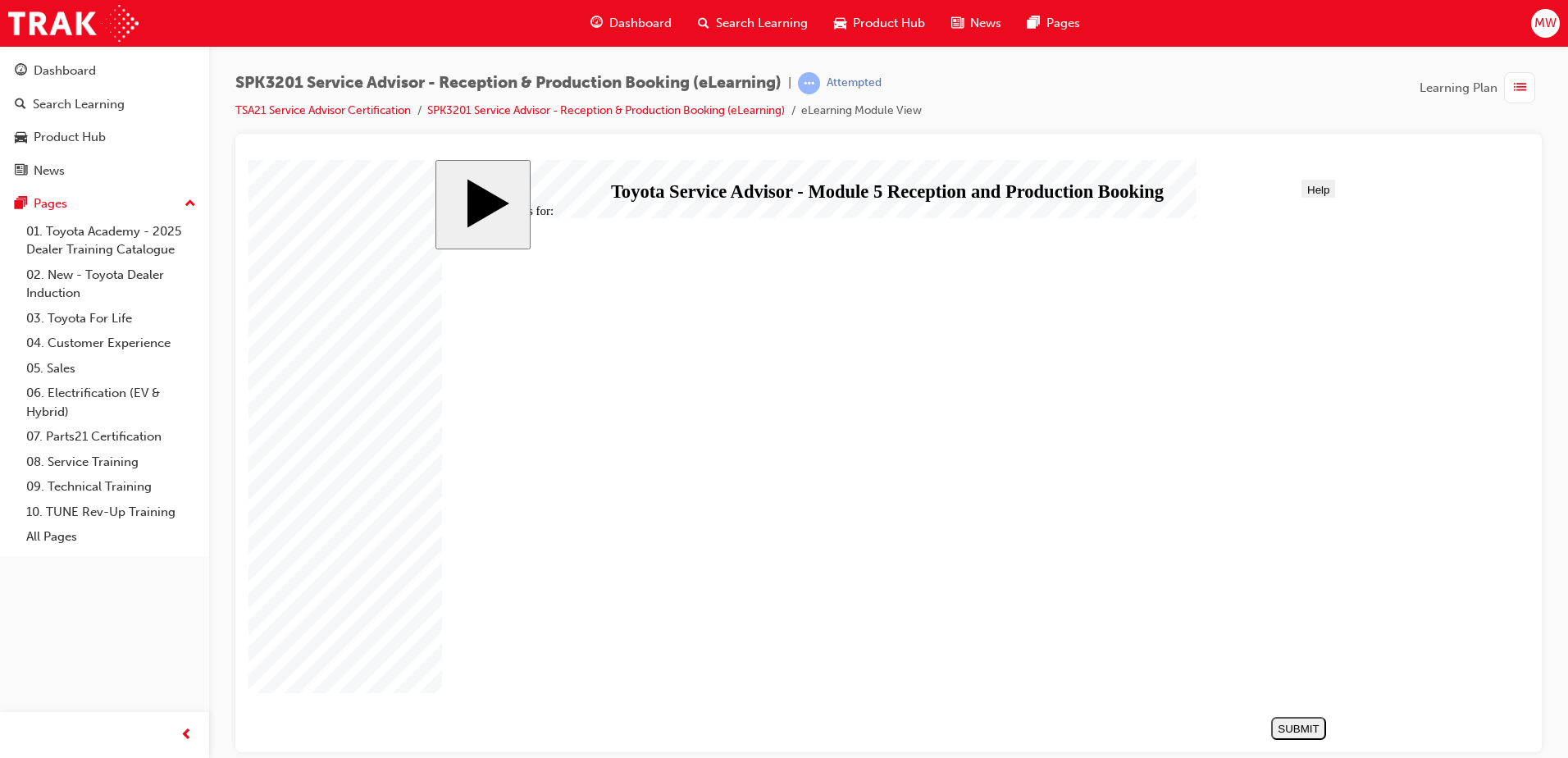
click at [1289, 723] on div "SUBMIT" at bounding box center [1298, 727] width 42 height 12
radio input "true"
click at [1293, 726] on div "SUBMIT" at bounding box center [1298, 727] width 42 height 12
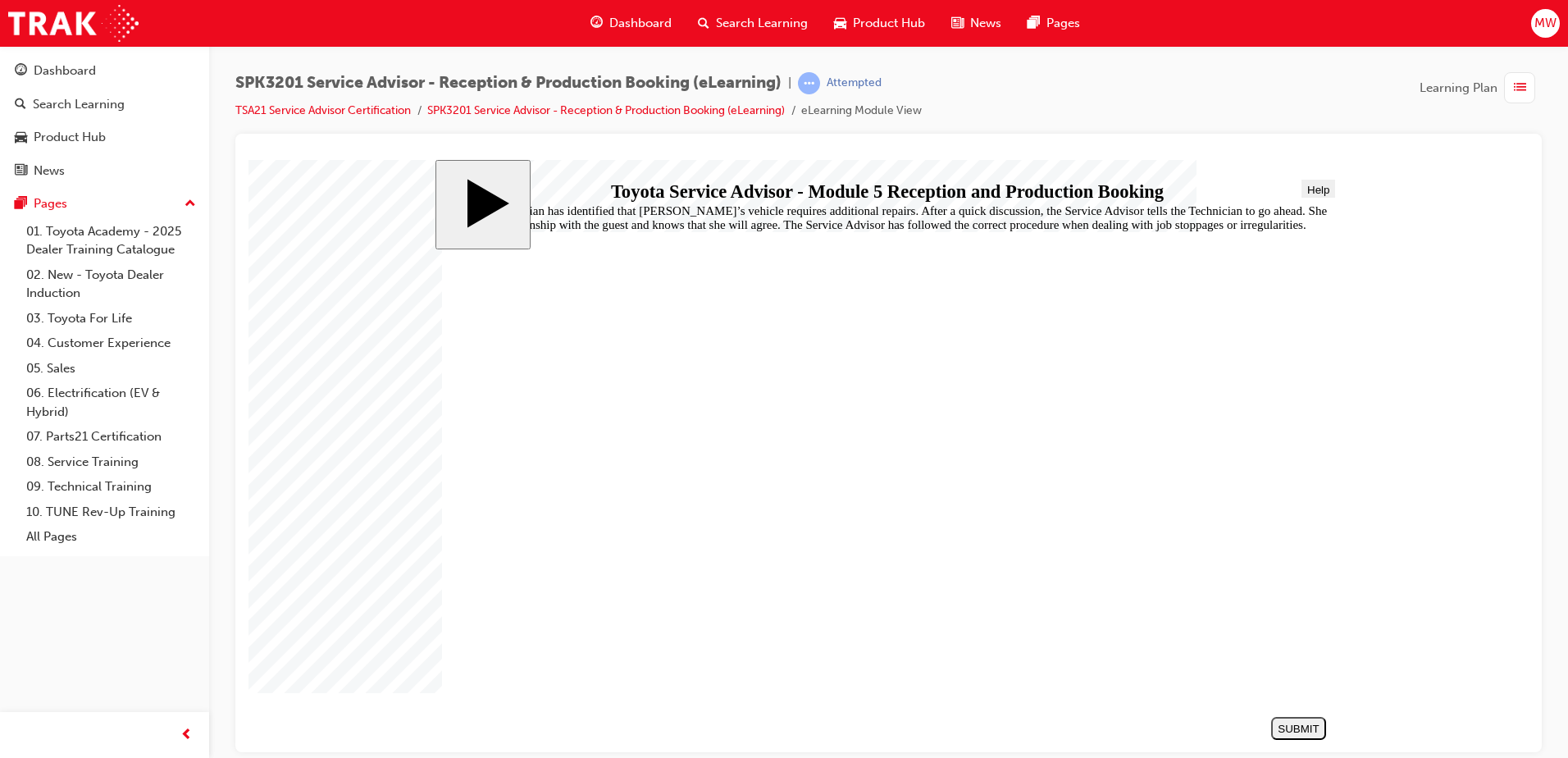
radio input "true"
click at [1284, 726] on div "SUBMIT" at bounding box center [1298, 727] width 42 height 12
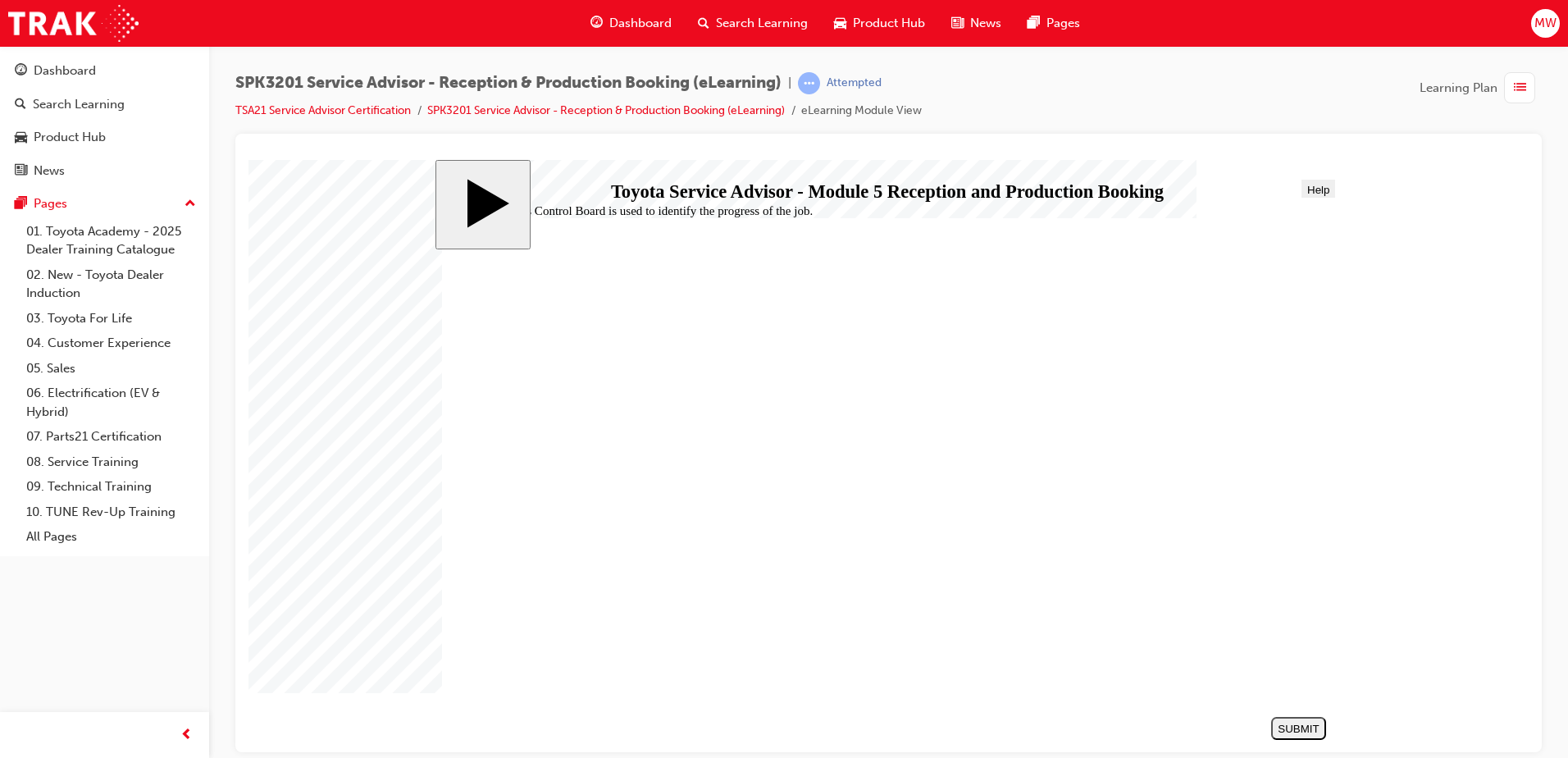
radio input "true"
click at [1309, 732] on div "SUBMIT" at bounding box center [1298, 727] width 42 height 12
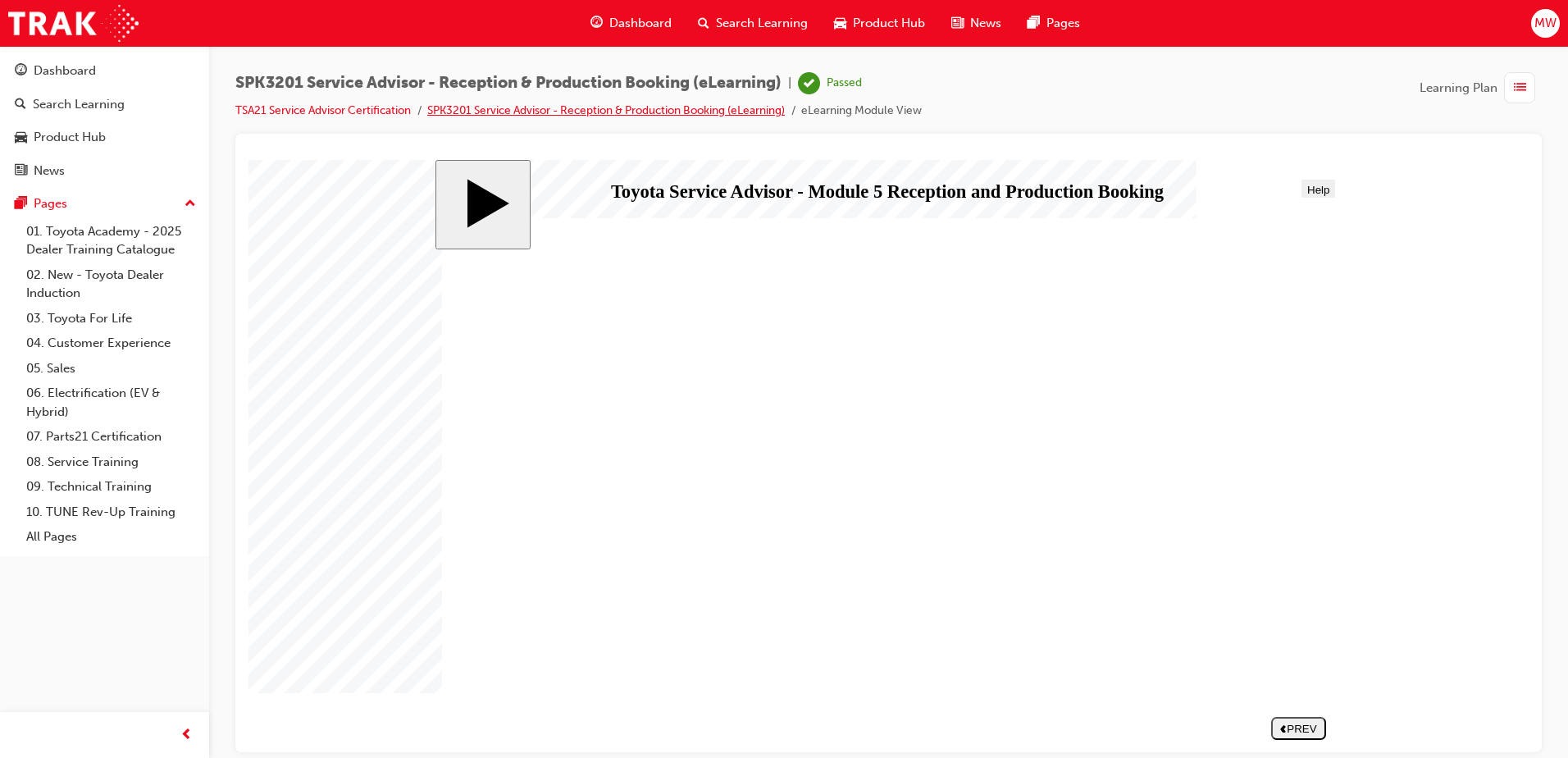
click at [680, 112] on link "SPK3201 Service Advisor - Reception & Production Booking (eLearning)" at bounding box center [606, 110] width 358 height 14
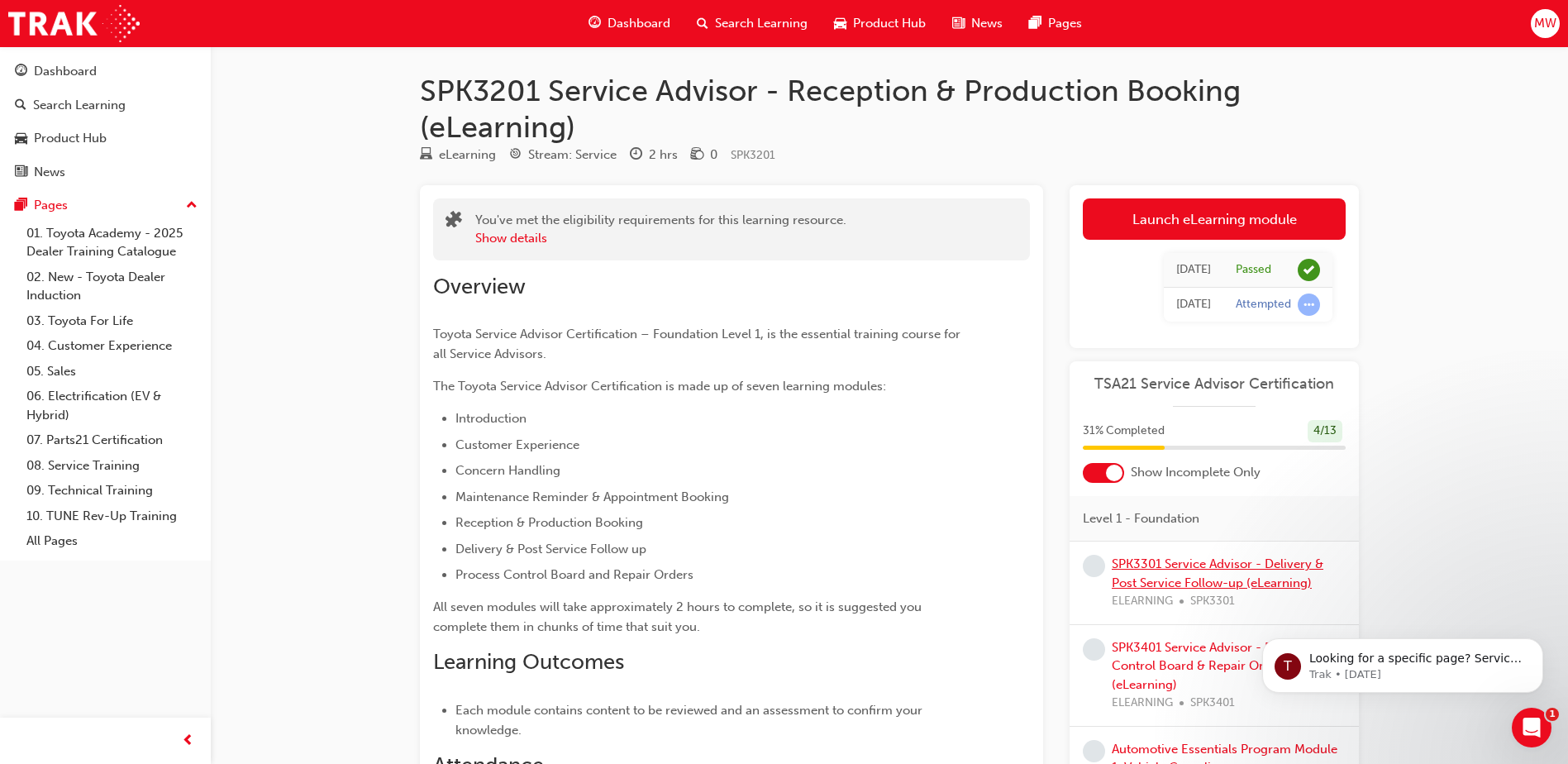
click at [1197, 568] on link "SPK3301 Service Advisor - Delivery & Post Service Follow-up (eLearning)" at bounding box center [1217, 573] width 212 height 33
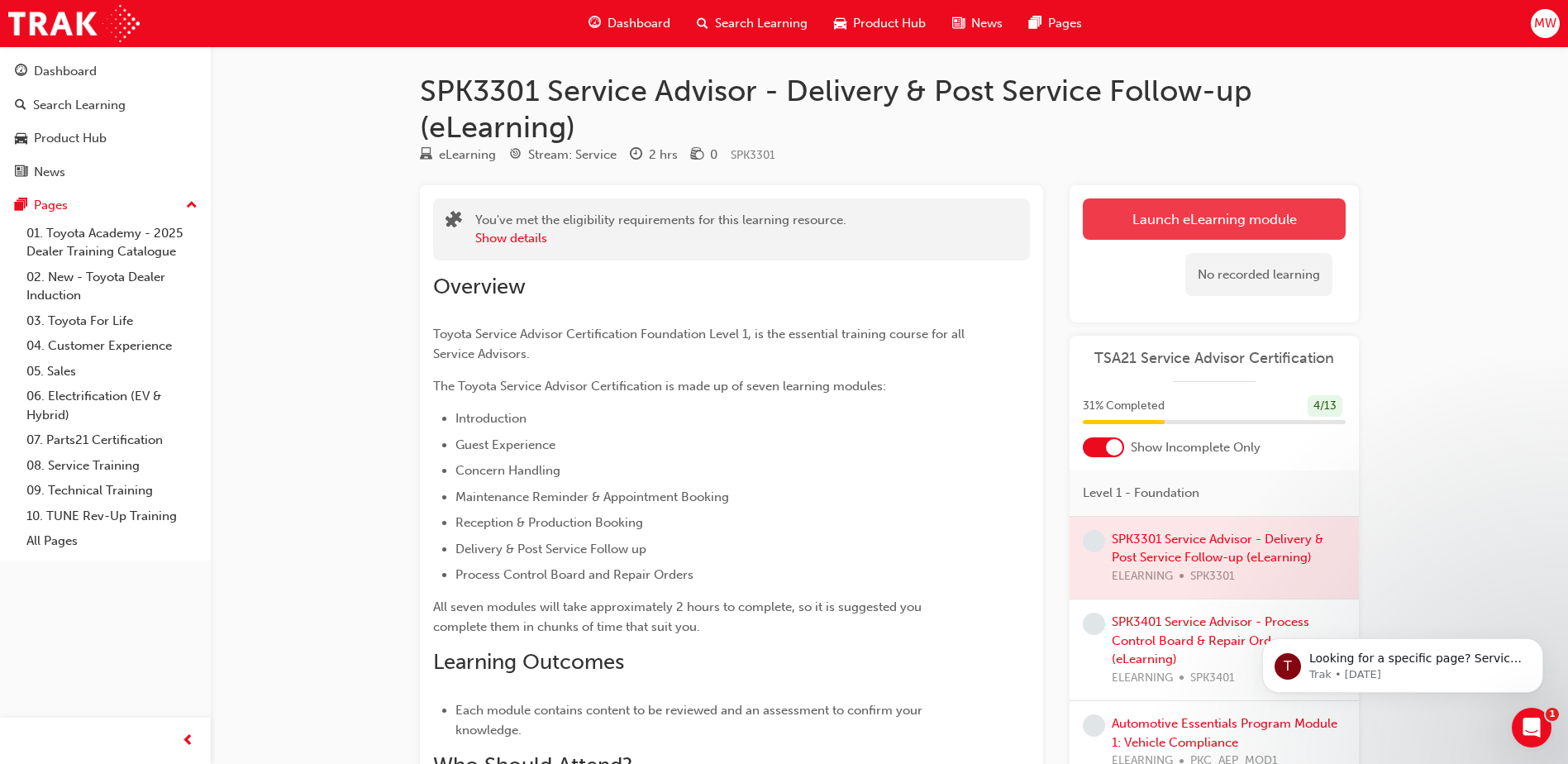
click at [1214, 217] on link "Launch eLearning module" at bounding box center [1214, 219] width 263 height 41
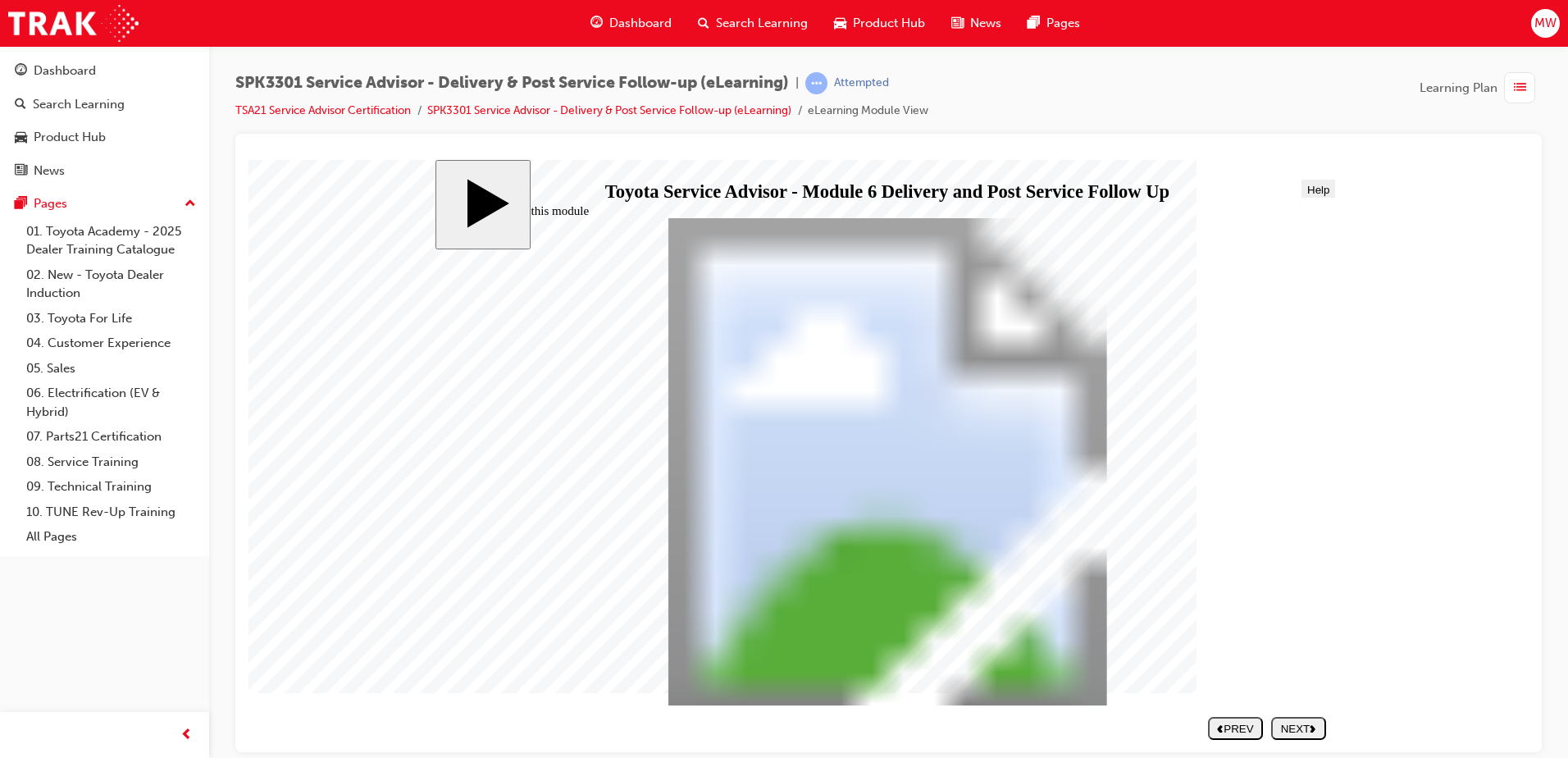
click at [1319, 732] on div "NEXT" at bounding box center [1298, 727] width 42 height 12
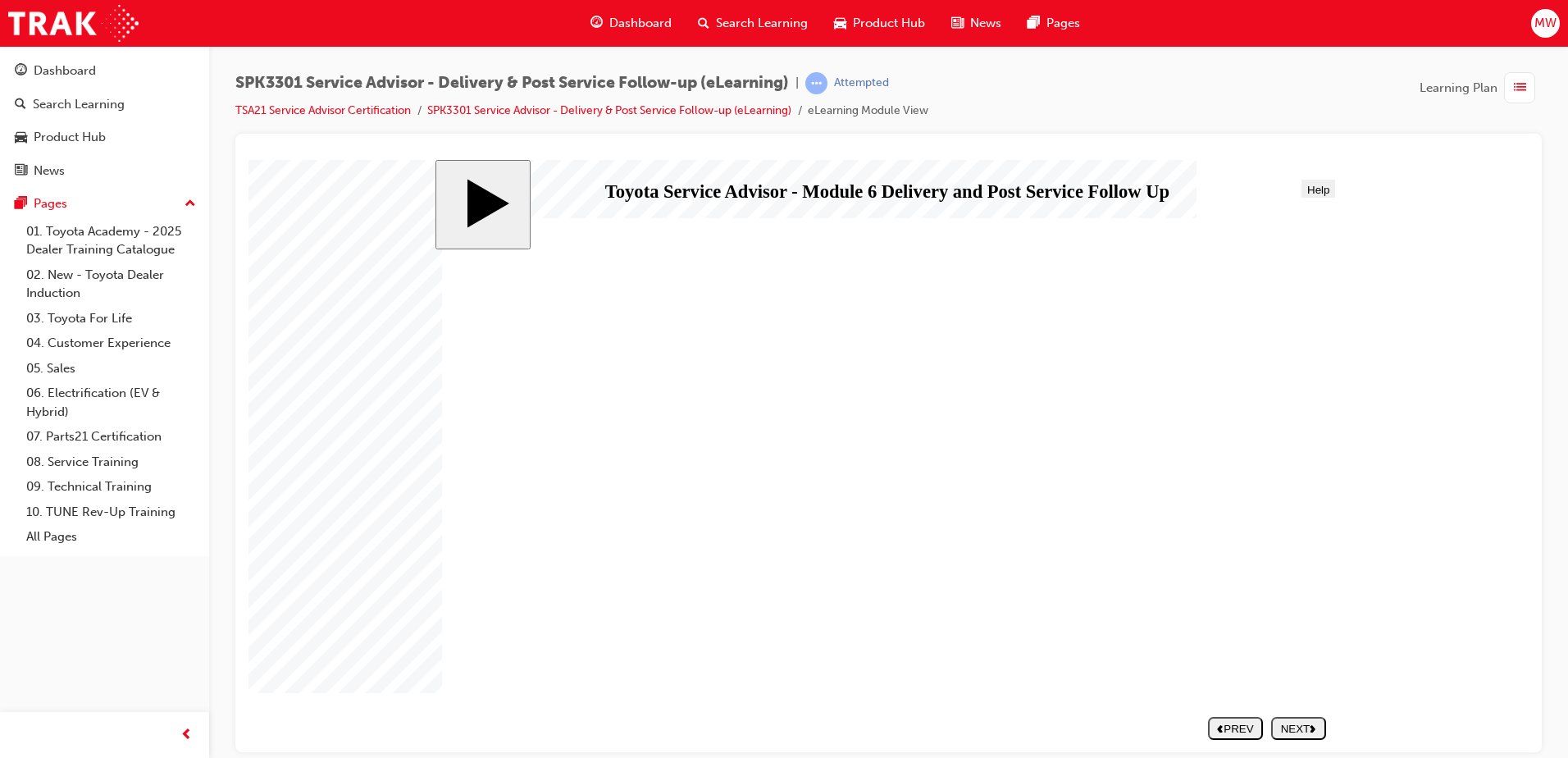
click at [1316, 726] on polygon "next" at bounding box center [1313, 726] width 5 height 8
click at [1313, 726] on polygon "next" at bounding box center [1313, 726] width 5 height 8
click at [1313, 726] on nav "SUBMIT NEXT PREV" at bounding box center [1263, 726] width 124 height 35
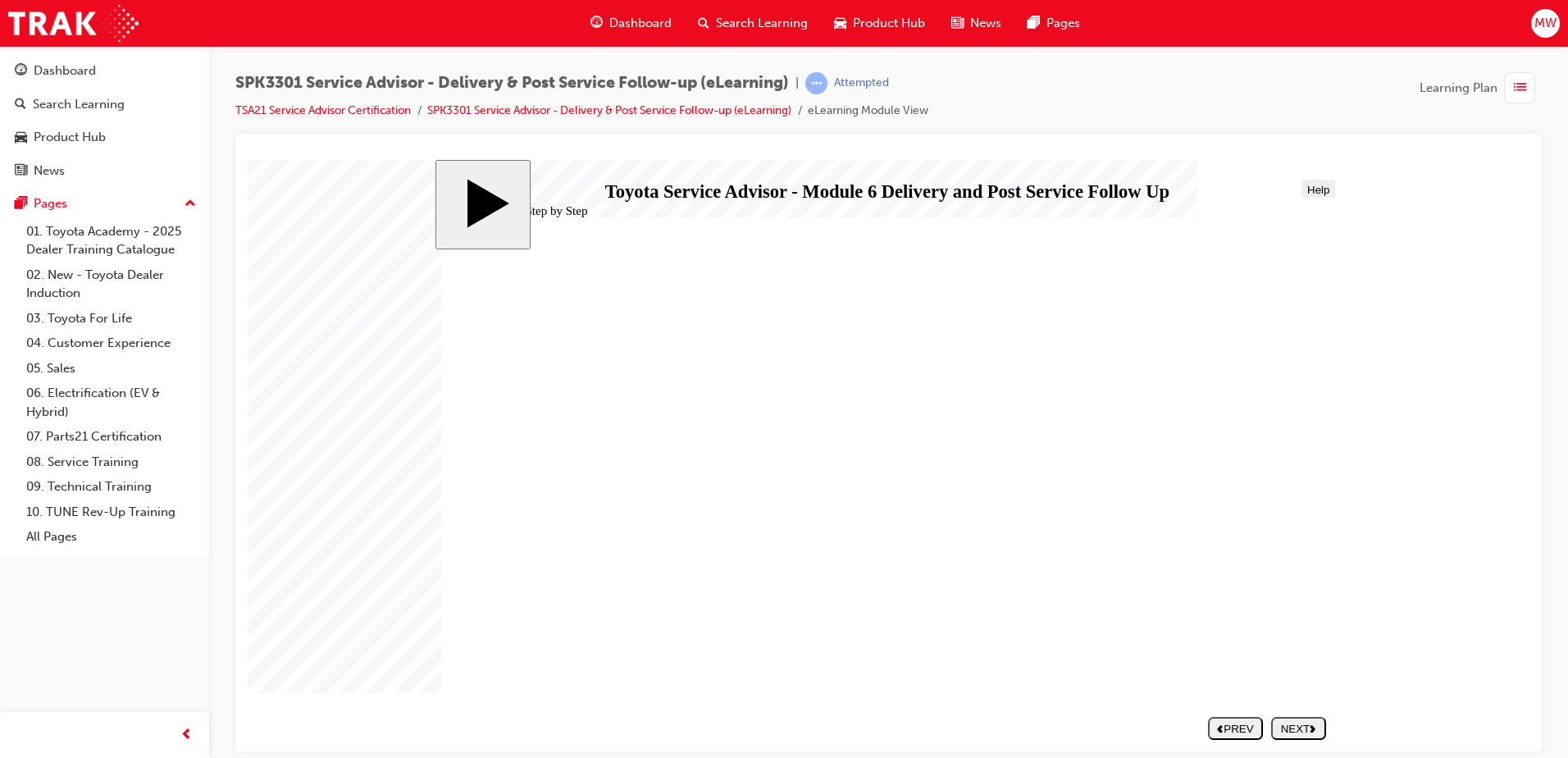
click at [1305, 725] on div "NEXT" at bounding box center [1298, 727] width 42 height 12
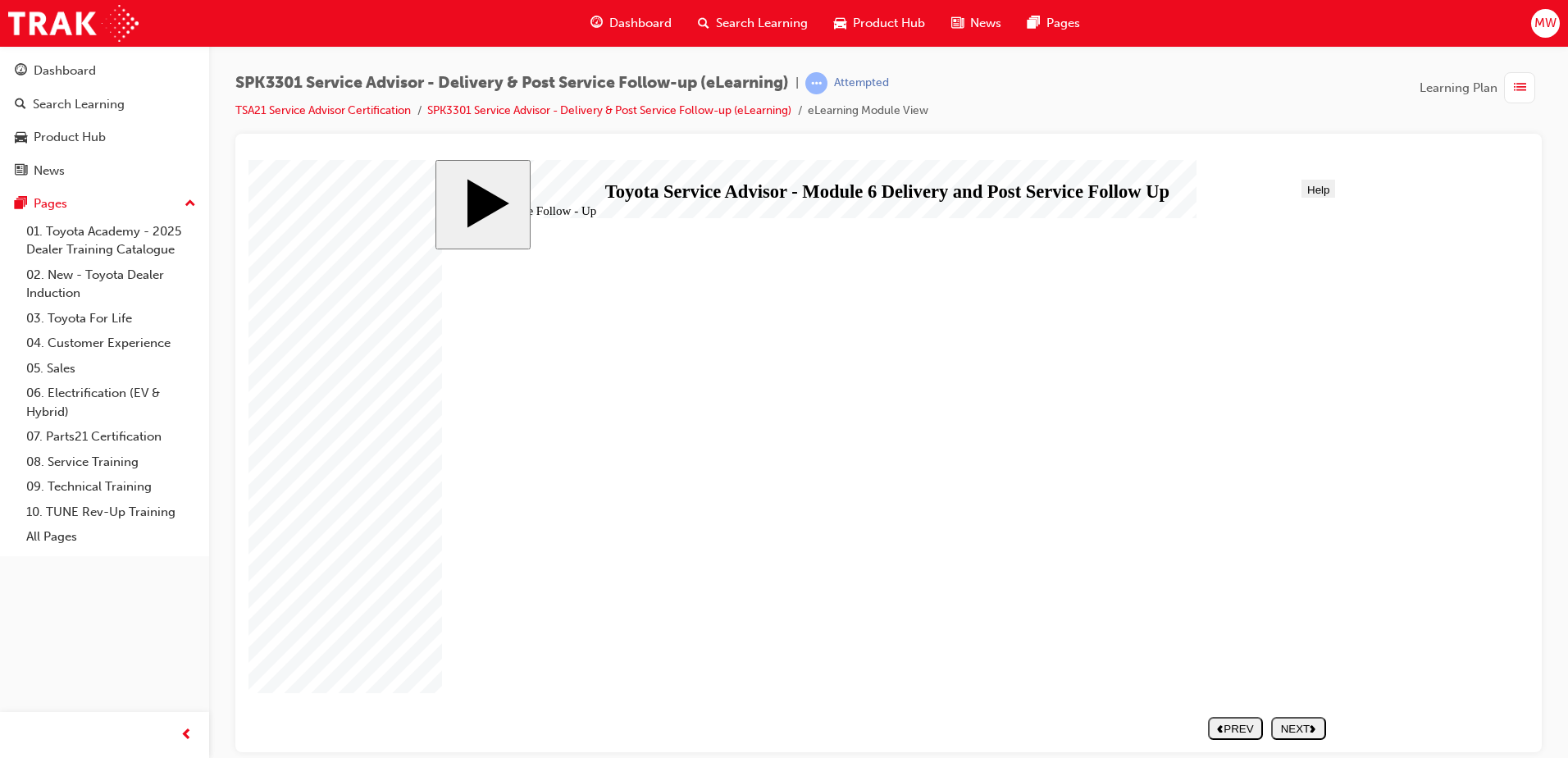
click at [1311, 733] on div "NEXT" at bounding box center [1298, 727] width 42 height 12
click at [1311, 733] on div "SUBMIT" at bounding box center [1298, 727] width 42 height 12
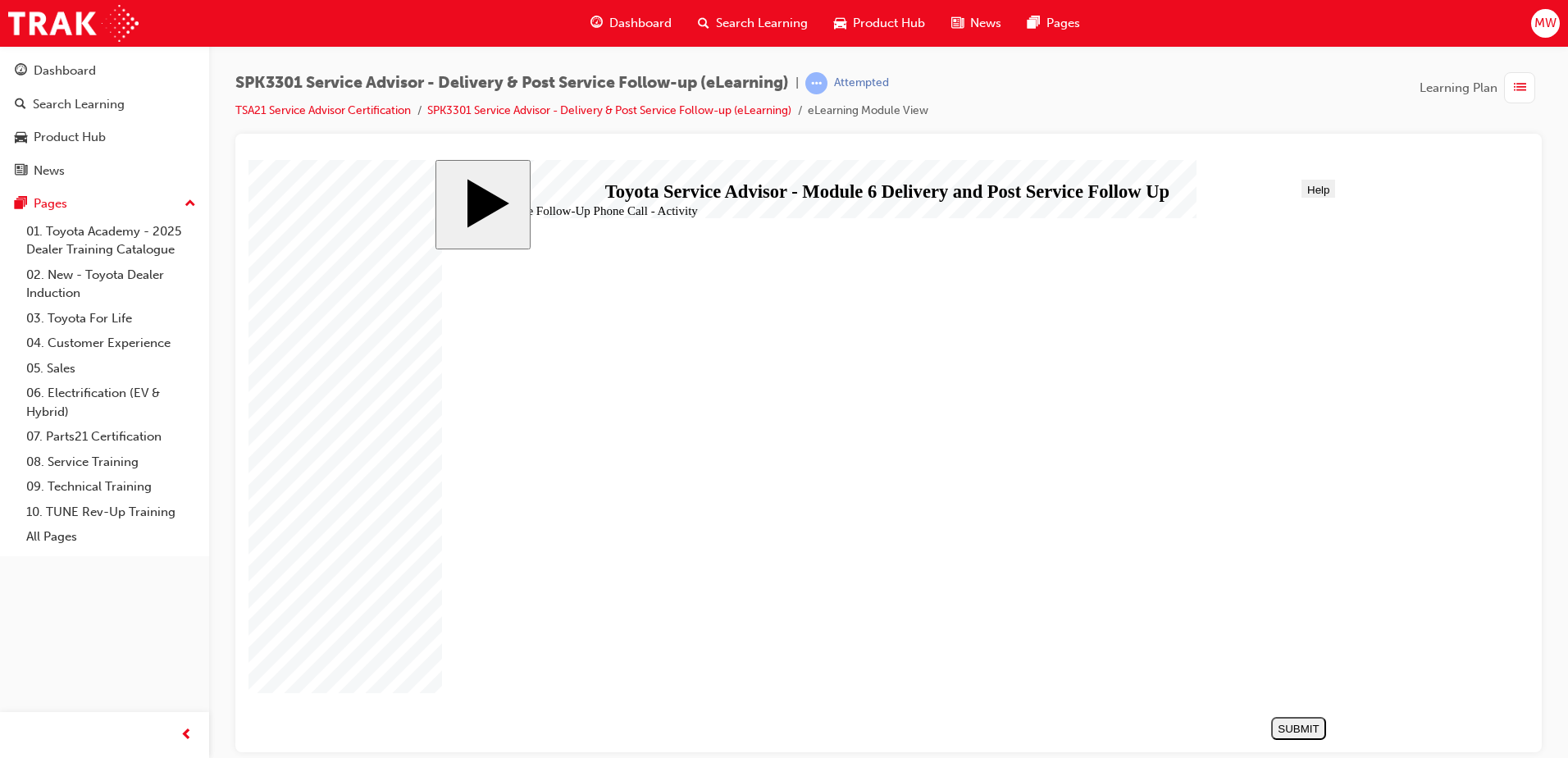
drag, startPoint x: 665, startPoint y: 436, endPoint x: 1104, endPoint y: 416, distance: 439.5
drag, startPoint x: 681, startPoint y: 461, endPoint x: 1143, endPoint y: 388, distance: 467.7
drag, startPoint x: 773, startPoint y: 485, endPoint x: 1197, endPoint y: 399, distance: 432.6
drag, startPoint x: 707, startPoint y: 535, endPoint x: 1167, endPoint y: 381, distance: 485.1
drag, startPoint x: 777, startPoint y: 574, endPoint x: 1238, endPoint y: 384, distance: 498.6
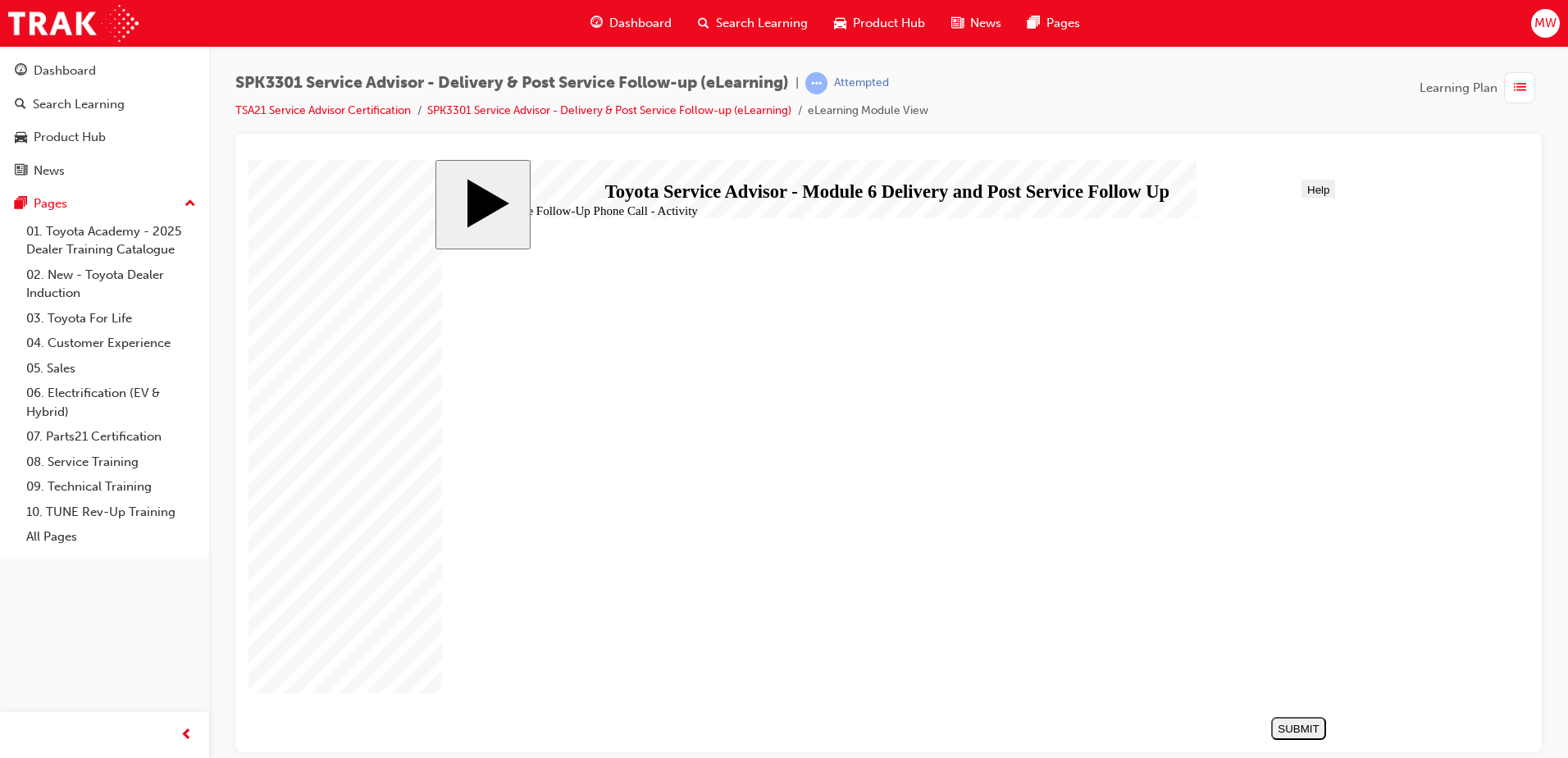
drag, startPoint x: 732, startPoint y: 610, endPoint x: 1187, endPoint y: 473, distance: 475.2
drag, startPoint x: 749, startPoint y: 525, endPoint x: 1022, endPoint y: 514, distance: 273.2
drag, startPoint x: 724, startPoint y: 537, endPoint x: 1216, endPoint y: 474, distance: 496.0
drag, startPoint x: 684, startPoint y: 504, endPoint x: 1152, endPoint y: 526, distance: 468.5
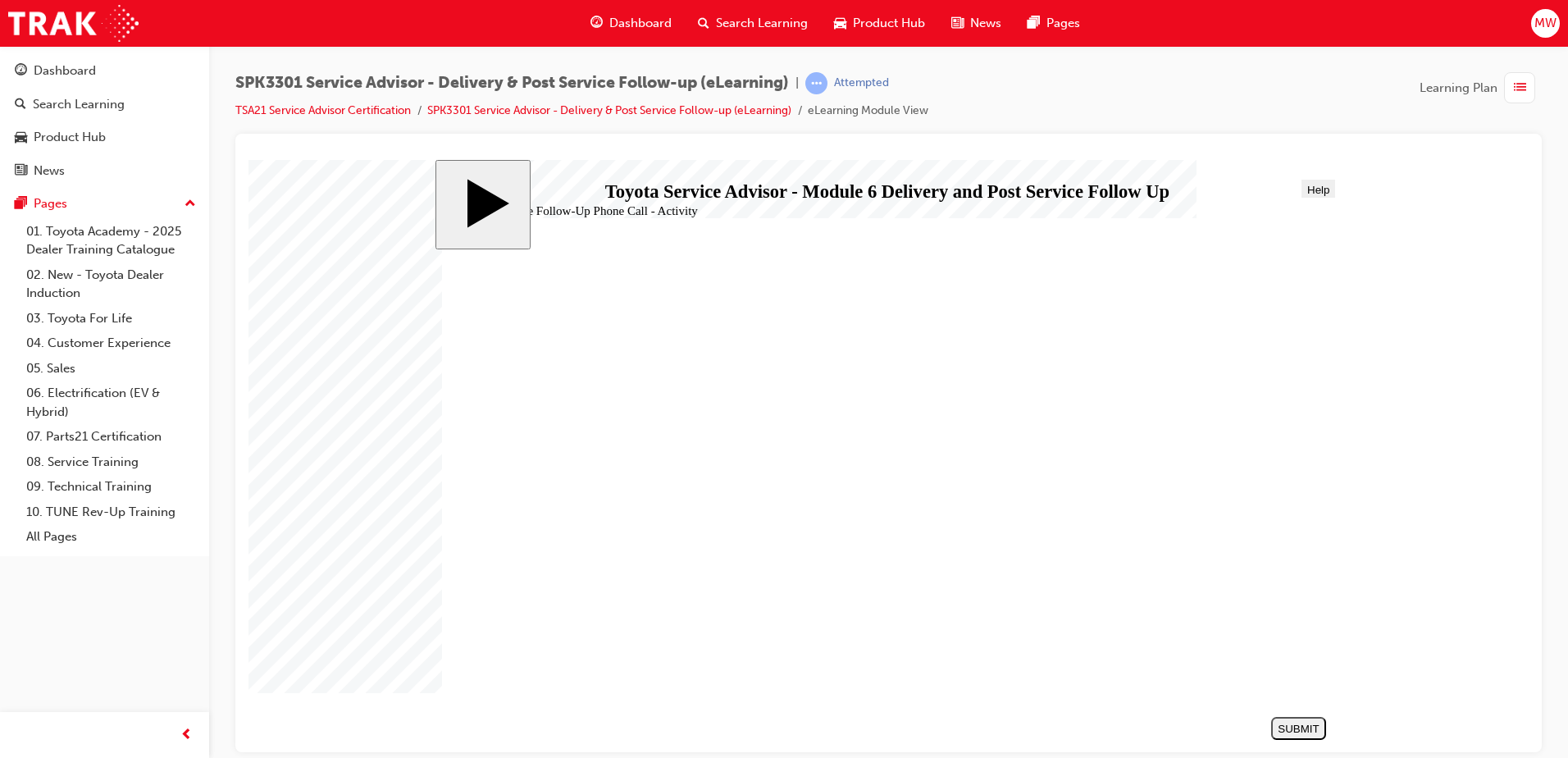
drag, startPoint x: 677, startPoint y: 461, endPoint x: 1195, endPoint y: 531, distance: 522.7
drag, startPoint x: 721, startPoint y: 612, endPoint x: 1215, endPoint y: 575, distance: 495.4
drag, startPoint x: 683, startPoint y: 501, endPoint x: 1160, endPoint y: 617, distance: 490.9
click at [1297, 730] on div "SUBMIT" at bounding box center [1298, 727] width 42 height 12
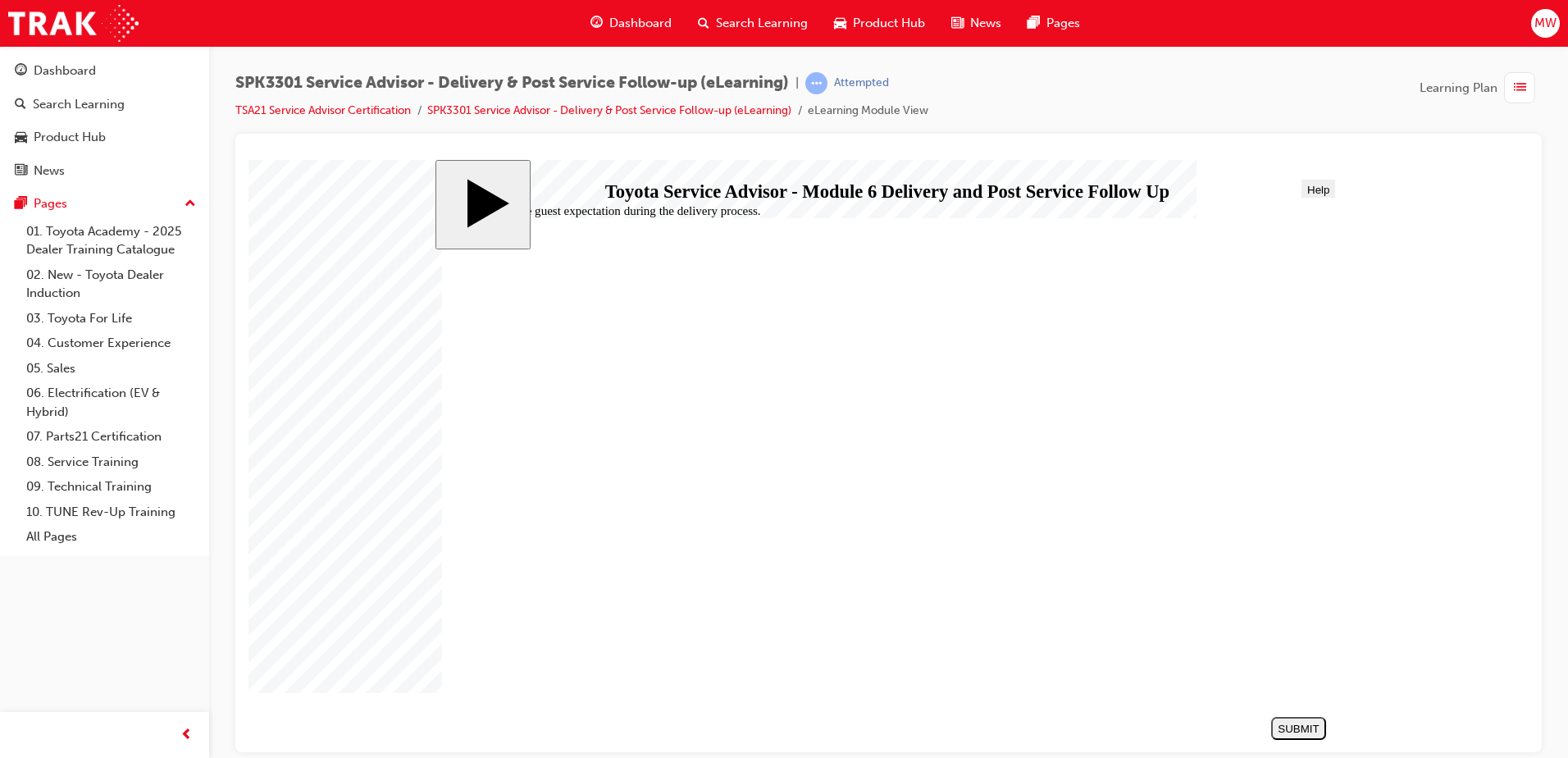
radio input "true"
click at [1312, 727] on div "SUBMIT" at bounding box center [1298, 727] width 42 height 12
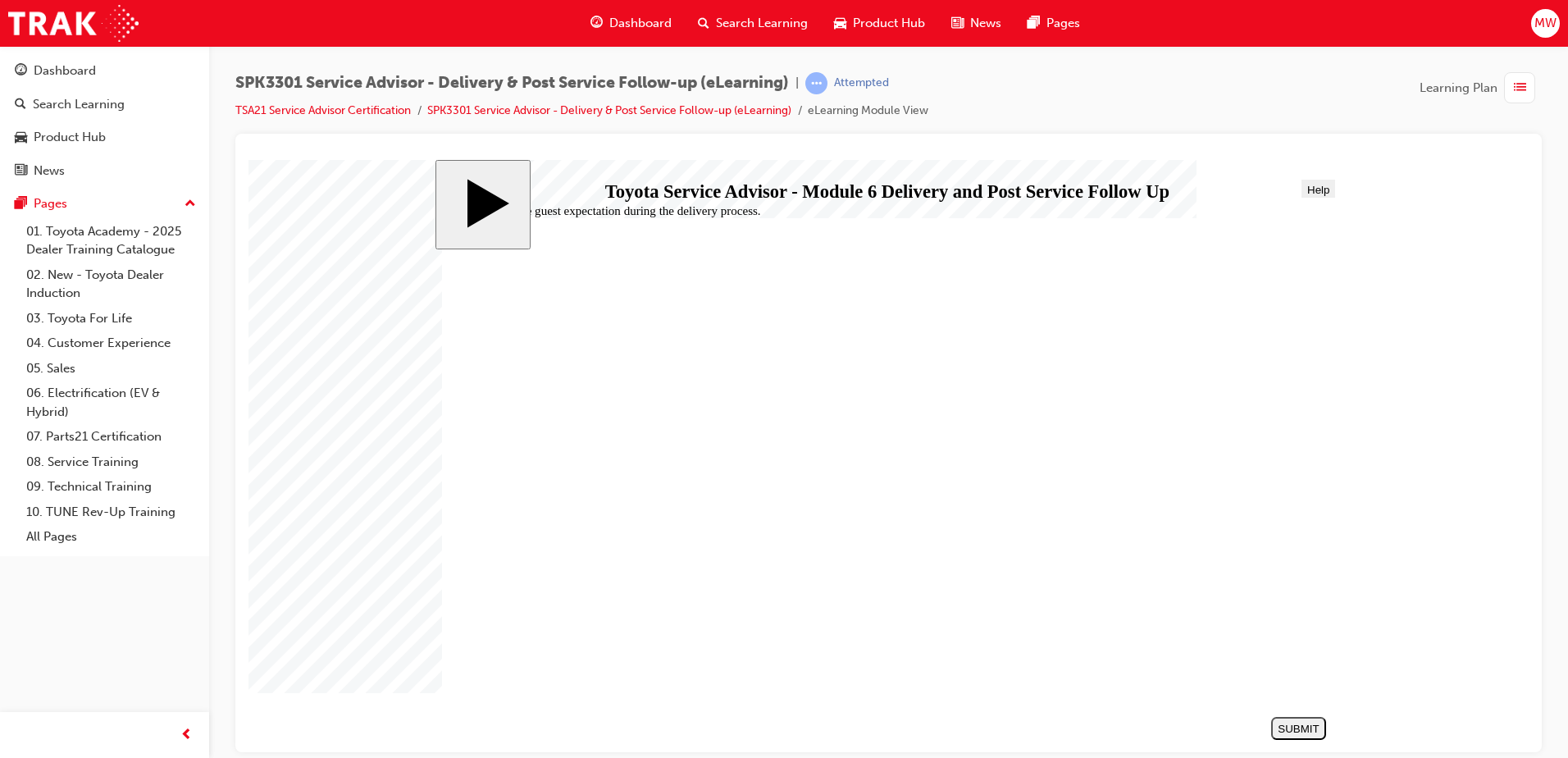
radio input "false"
radio input "true"
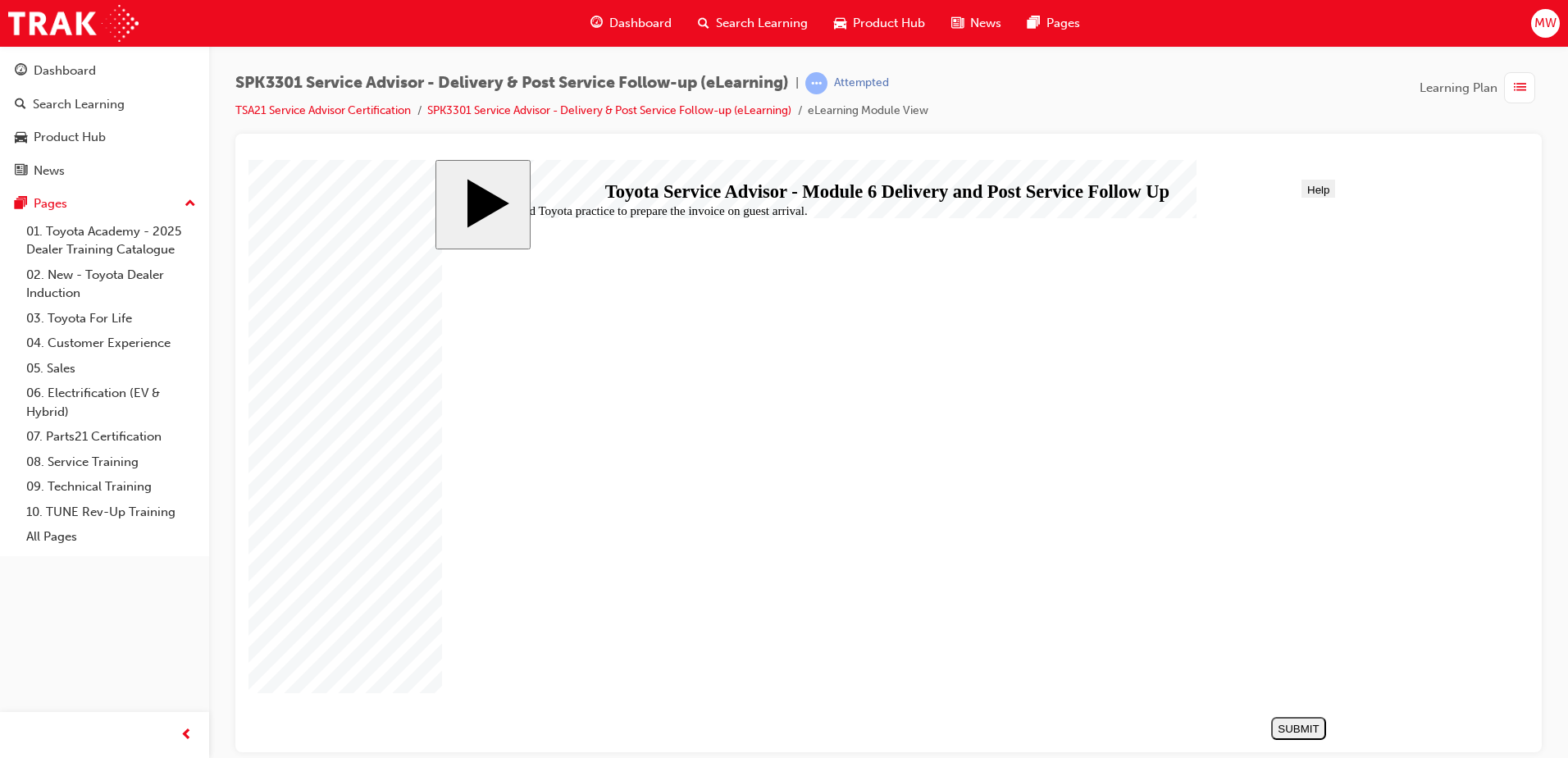
click at [1299, 728] on div "SUBMIT" at bounding box center [1298, 727] width 42 height 12
radio input "false"
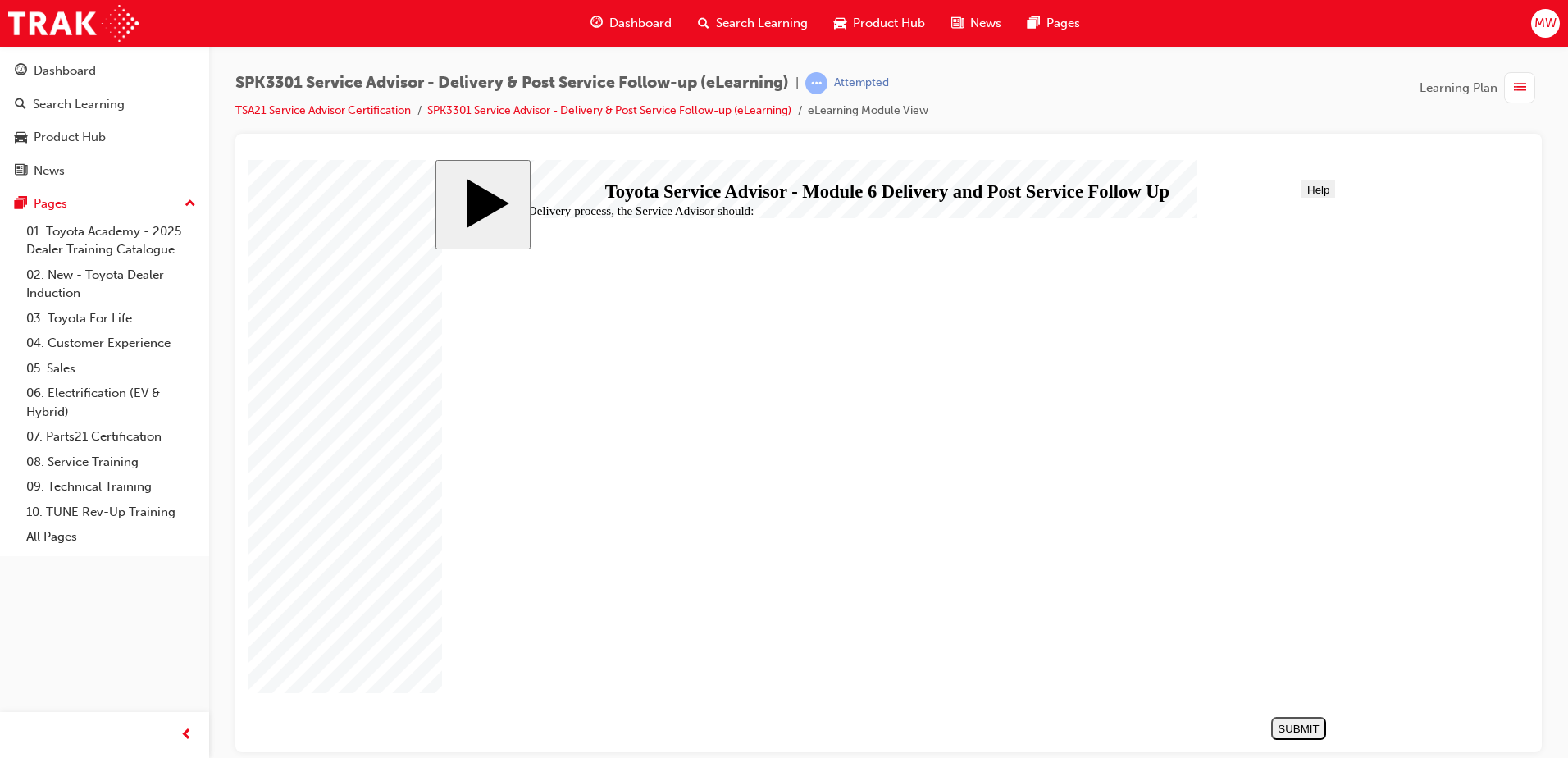
radio input "true"
click at [1291, 730] on div "SUBMIT" at bounding box center [1298, 727] width 42 height 12
radio input "true"
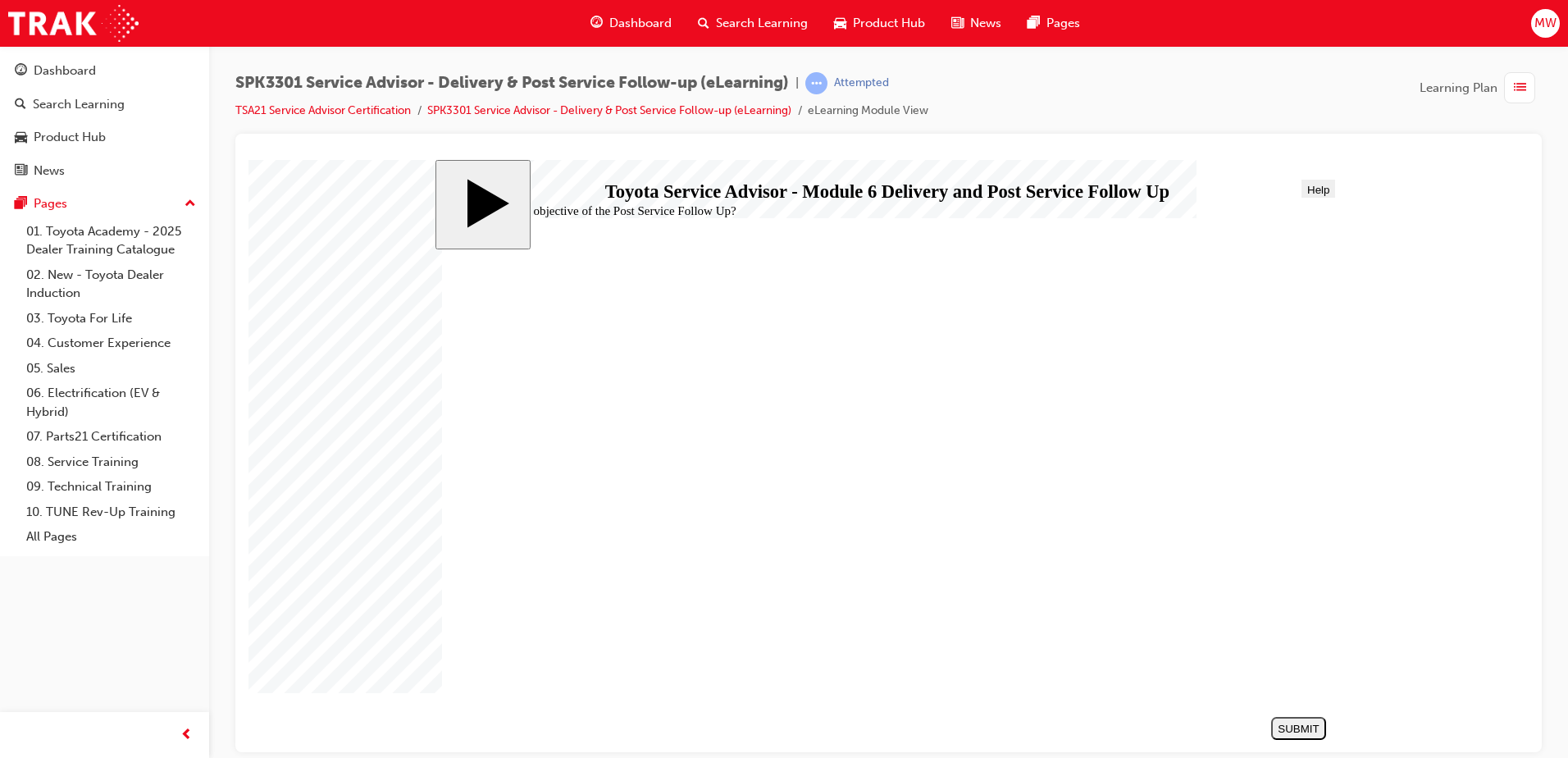
click at [1299, 723] on div "SUBMIT" at bounding box center [1298, 727] width 42 height 12
radio input "true"
click at [1312, 726] on div "SUBMIT" at bounding box center [1298, 727] width 42 height 12
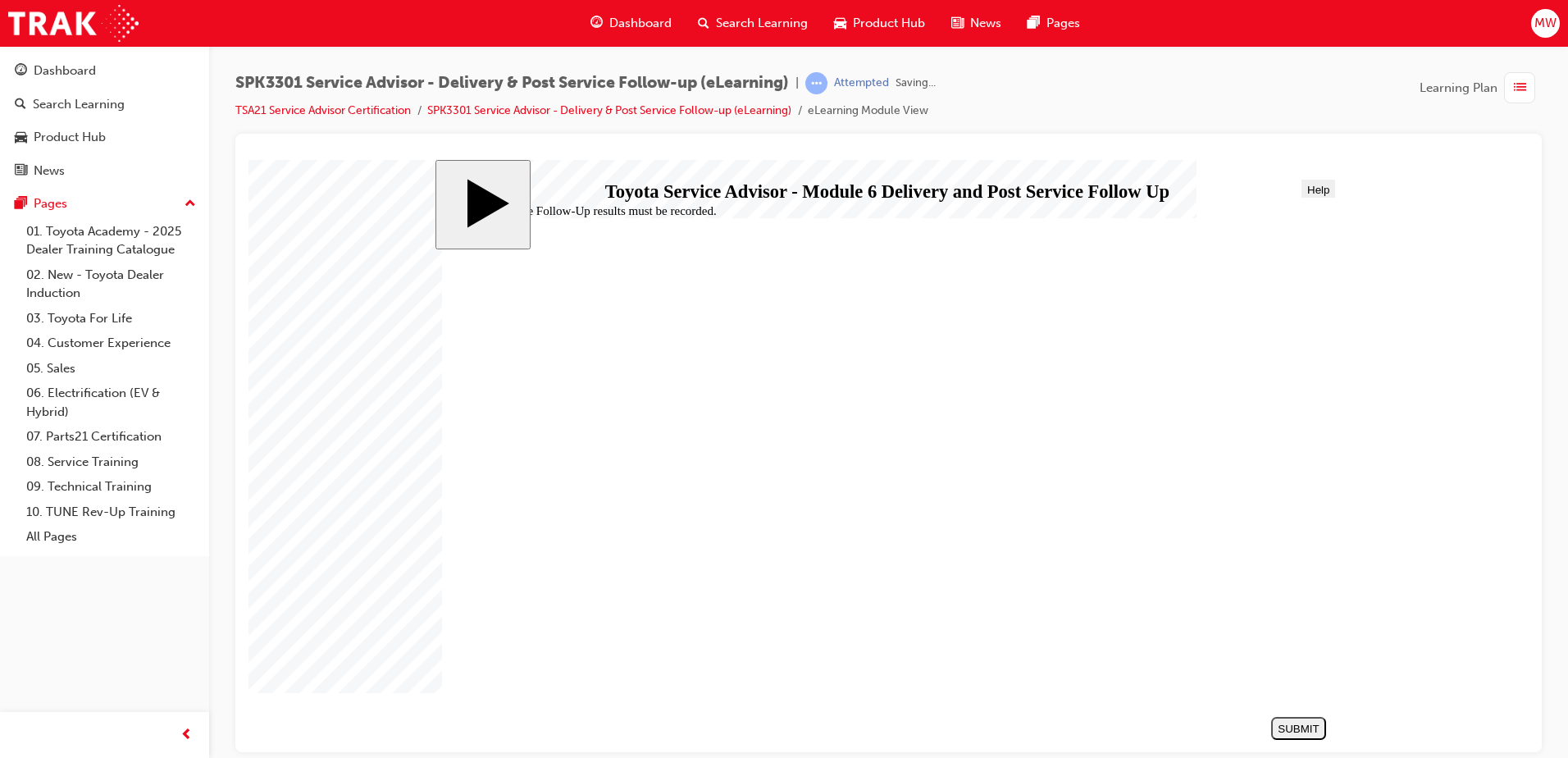
checkbox input "true"
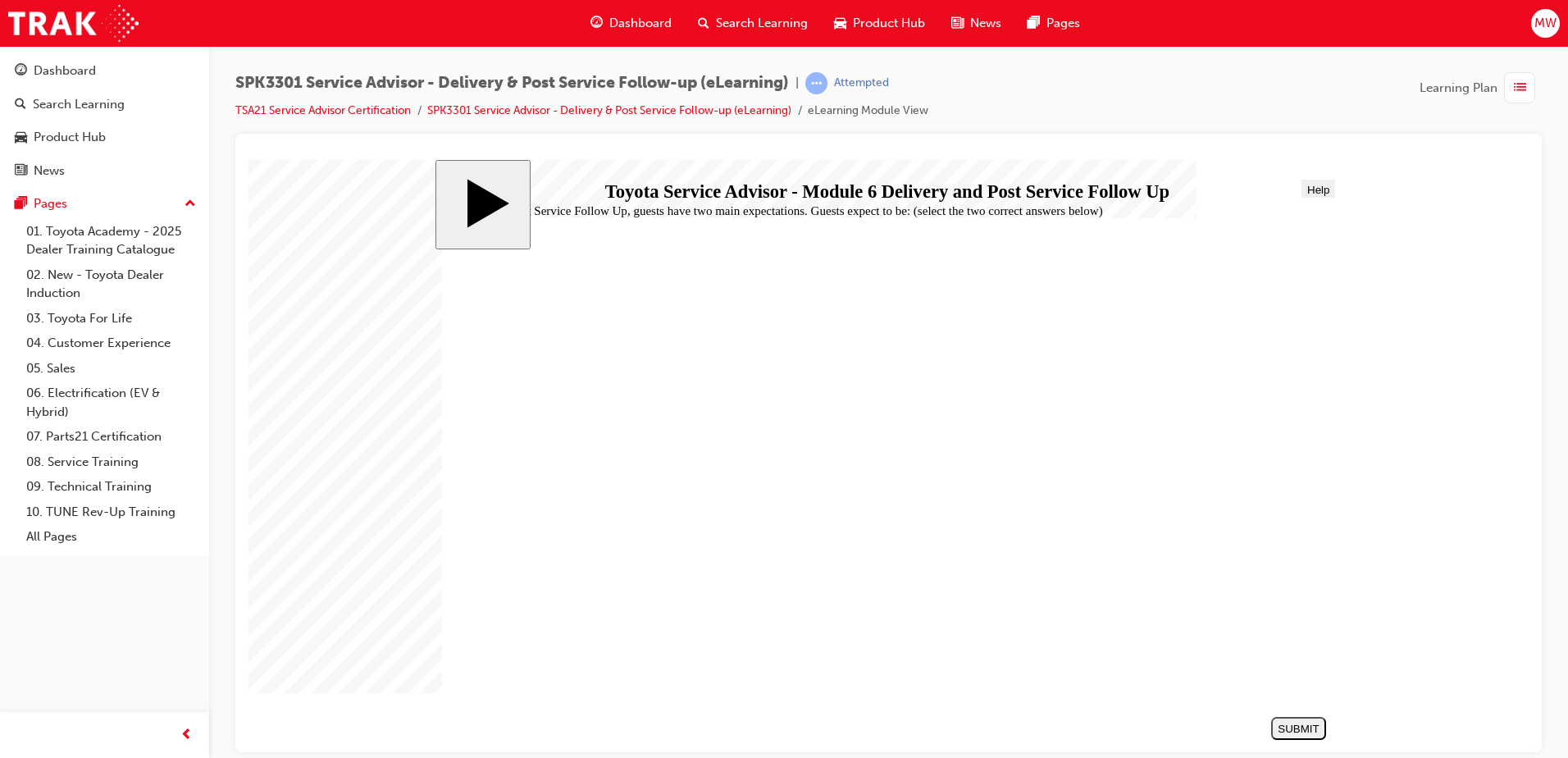
click at [1306, 730] on div "SUBMIT" at bounding box center [1298, 727] width 42 height 12
drag, startPoint x: 616, startPoint y: 508, endPoint x: 610, endPoint y: 527, distance: 19.9
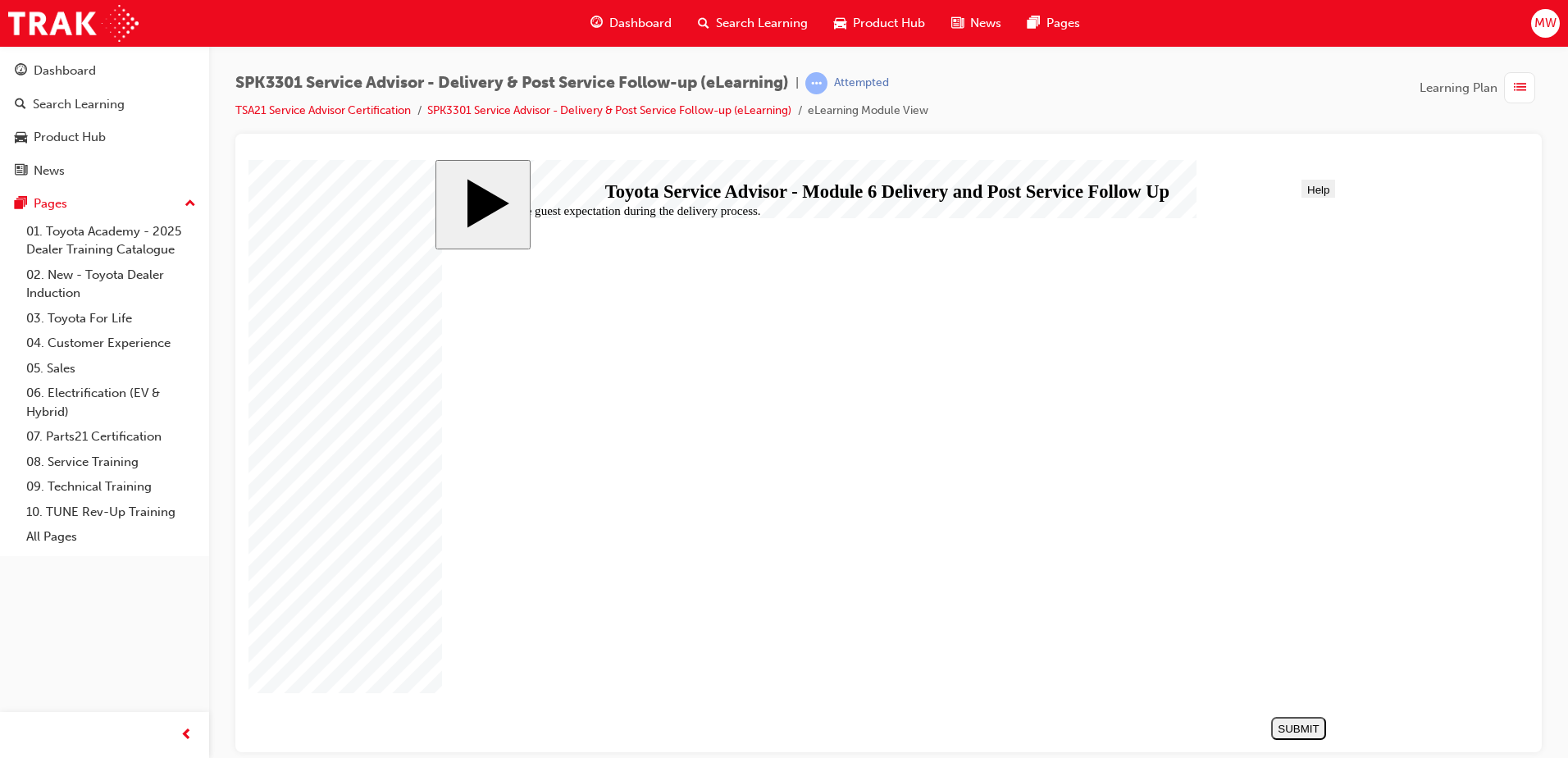
radio input "true"
click at [1307, 725] on div "SUBMIT" at bounding box center [1298, 727] width 42 height 12
radio input "true"
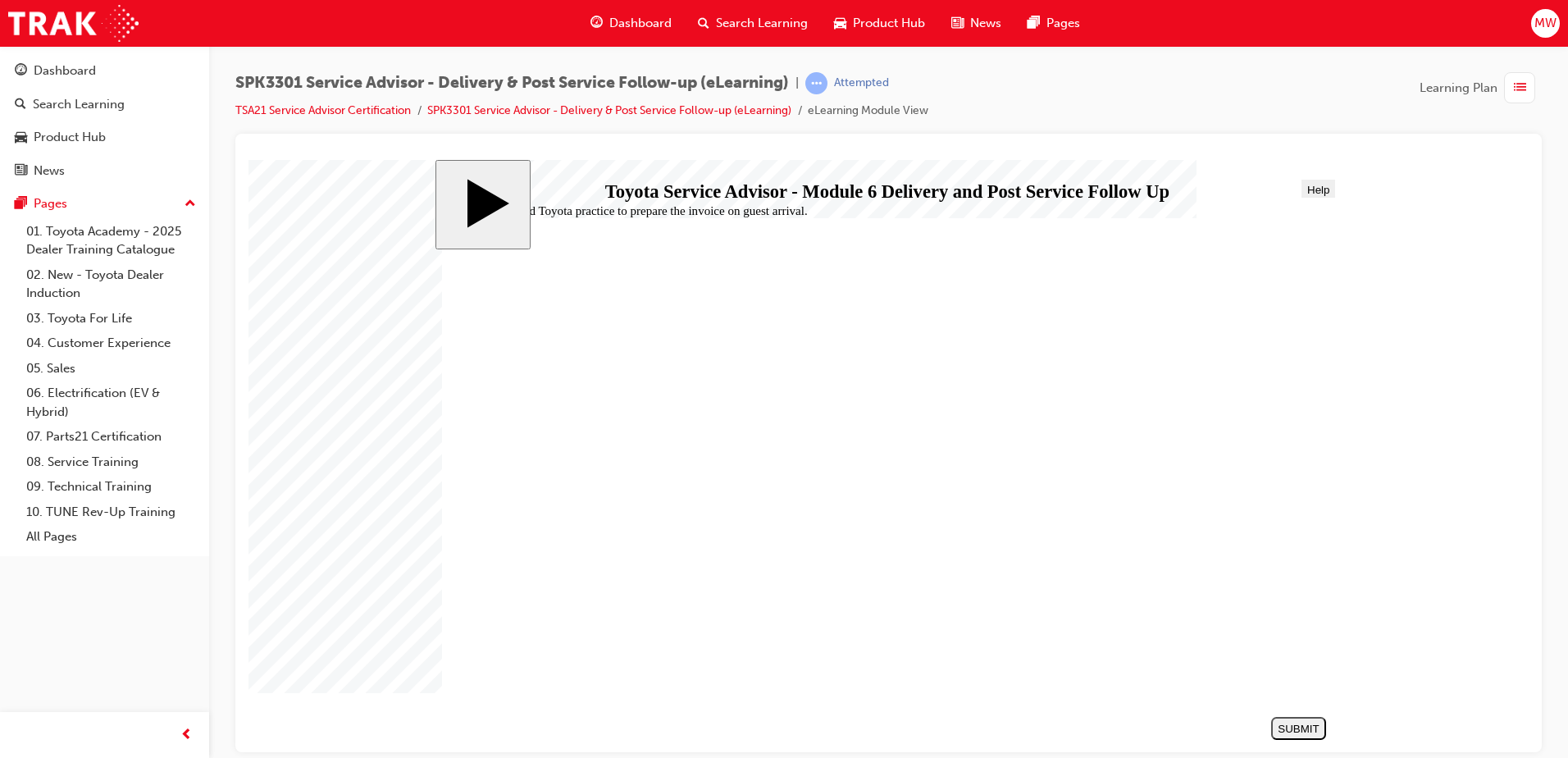
click at [1292, 726] on div "SUBMIT" at bounding box center [1298, 727] width 42 height 12
radio input "true"
click at [1289, 730] on div "SUBMIT" at bounding box center [1298, 727] width 42 height 12
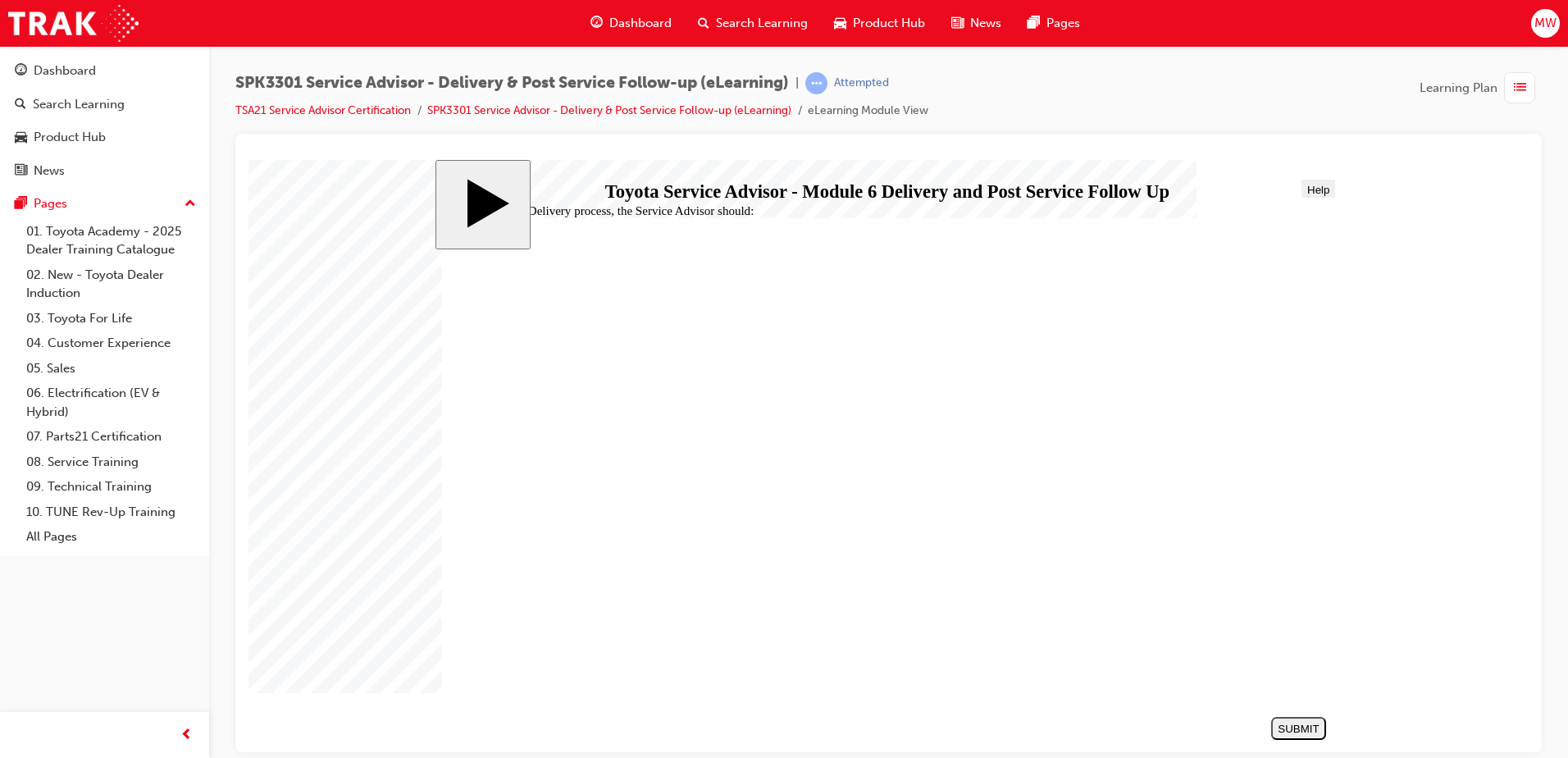
radio input "true"
click at [1289, 729] on div "SUBMIT" at bounding box center [1298, 727] width 42 height 12
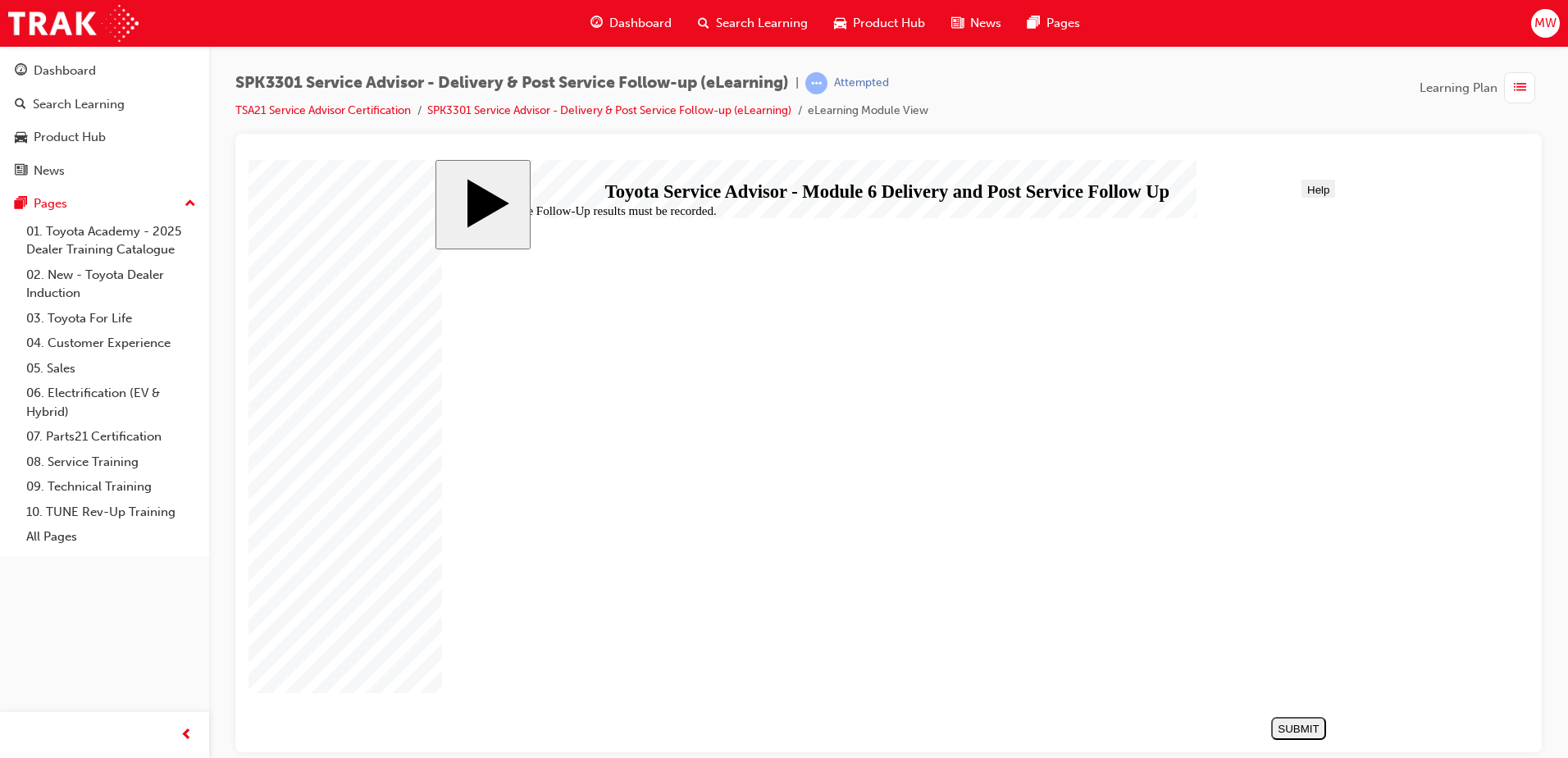
radio input "true"
click at [1313, 732] on div "SUBMIT" at bounding box center [1298, 727] width 42 height 12
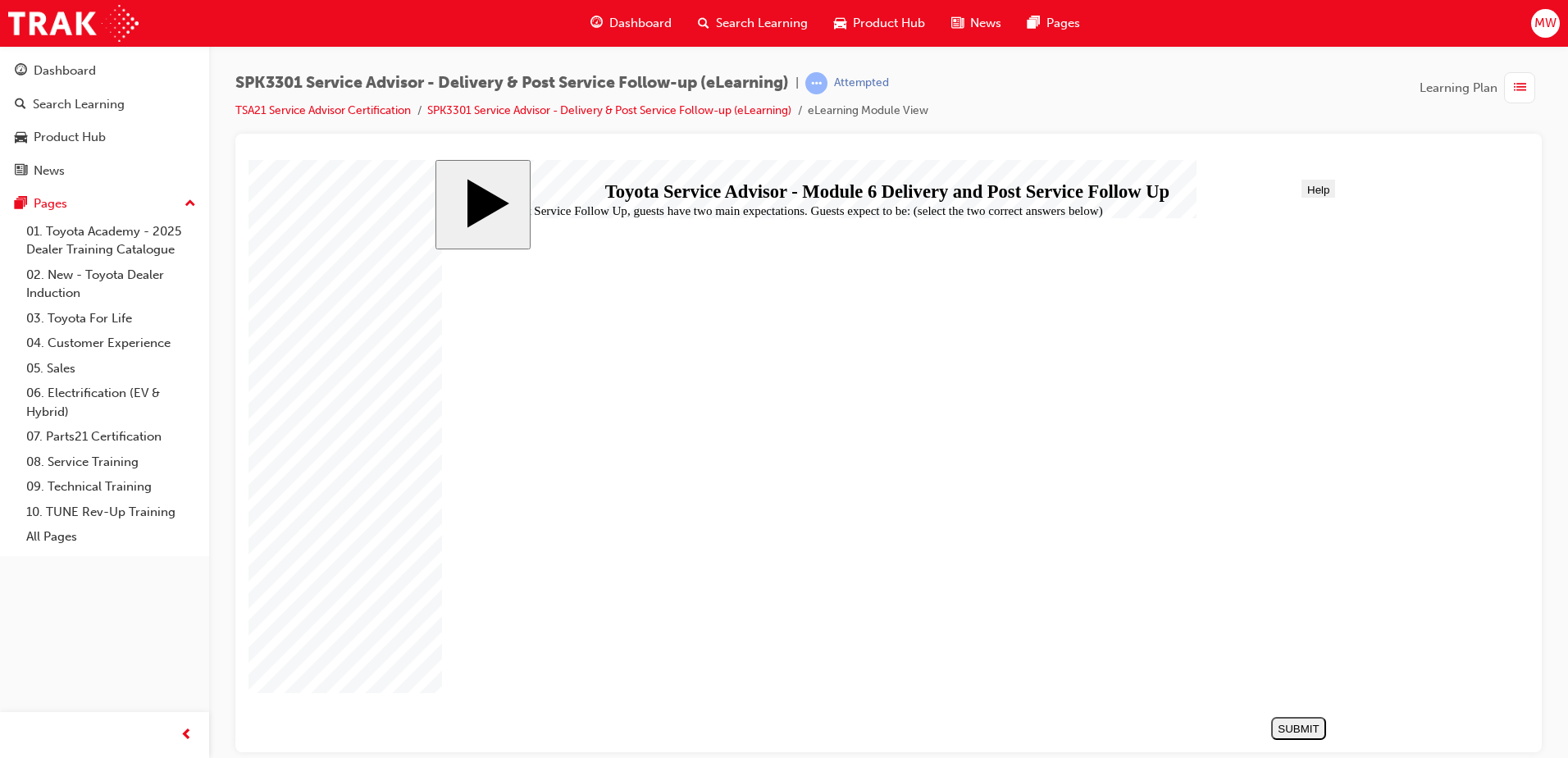
checkbox input "true"
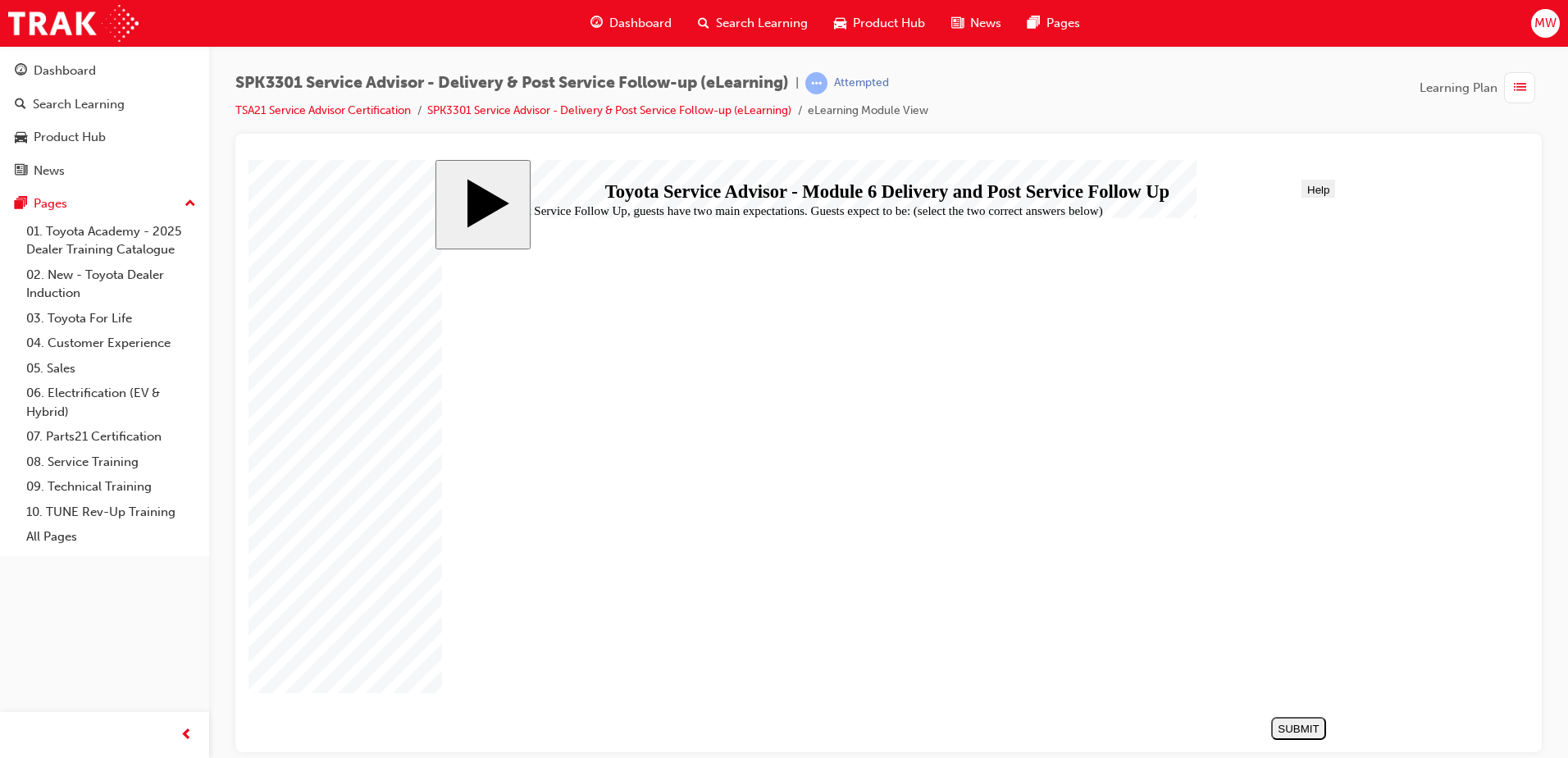
checkbox input "true"
checkbox input "false"
click at [1293, 720] on button "SUBMIT" at bounding box center [1299, 727] width 55 height 23
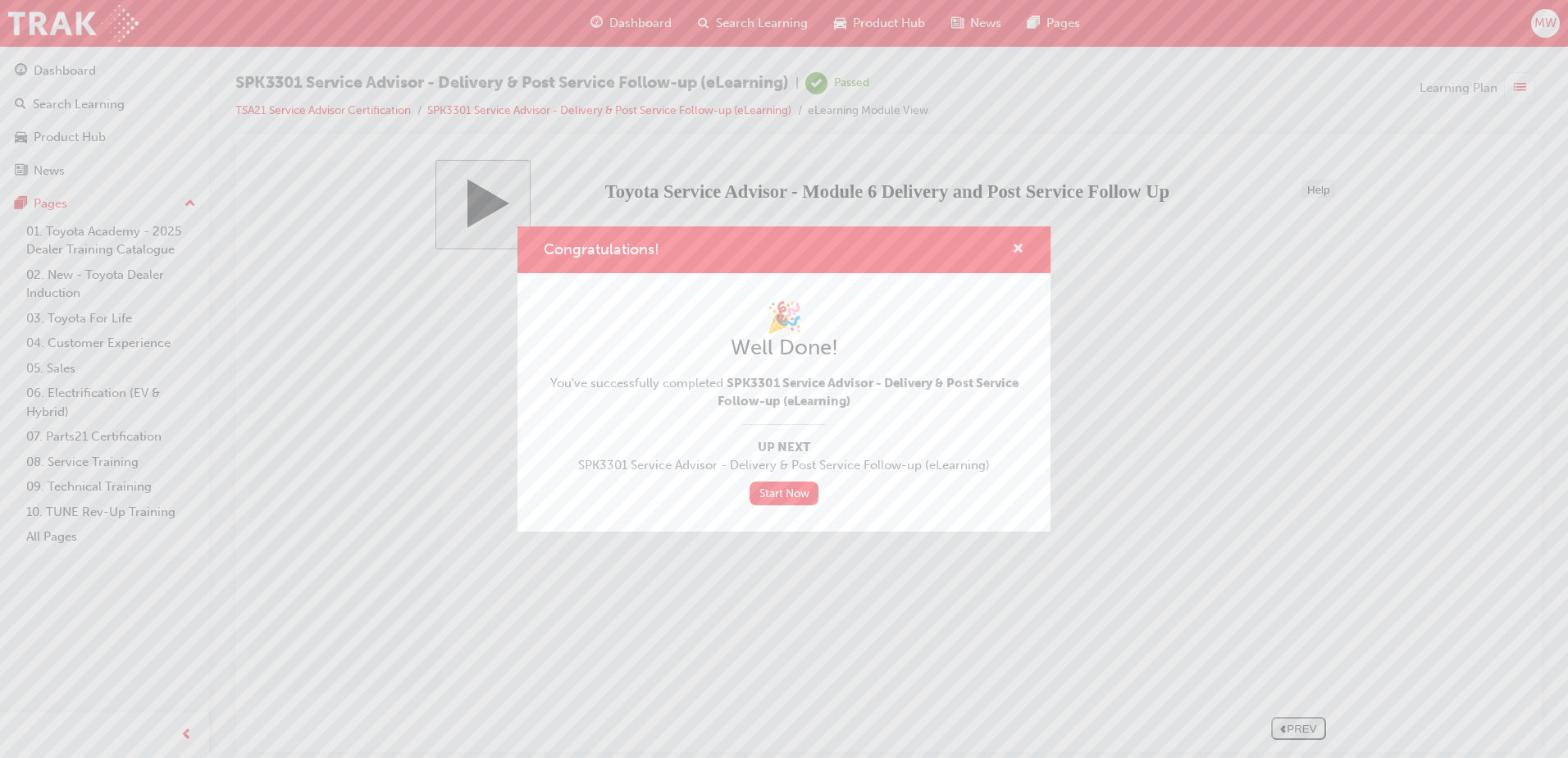
click at [1014, 246] on span "cross-icon" at bounding box center [1018, 250] width 12 height 14
